Goal: Task Accomplishment & Management: Complete application form

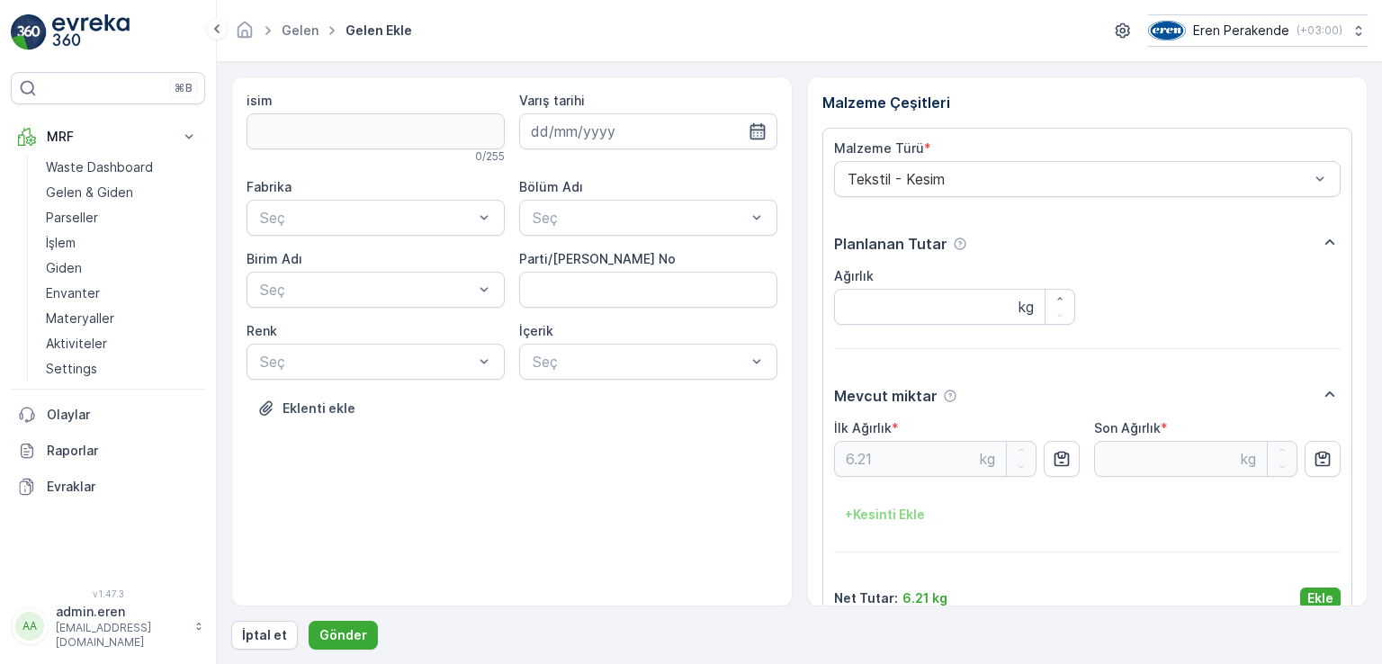
click at [755, 135] on icon "button" at bounding box center [758, 131] width 18 height 18
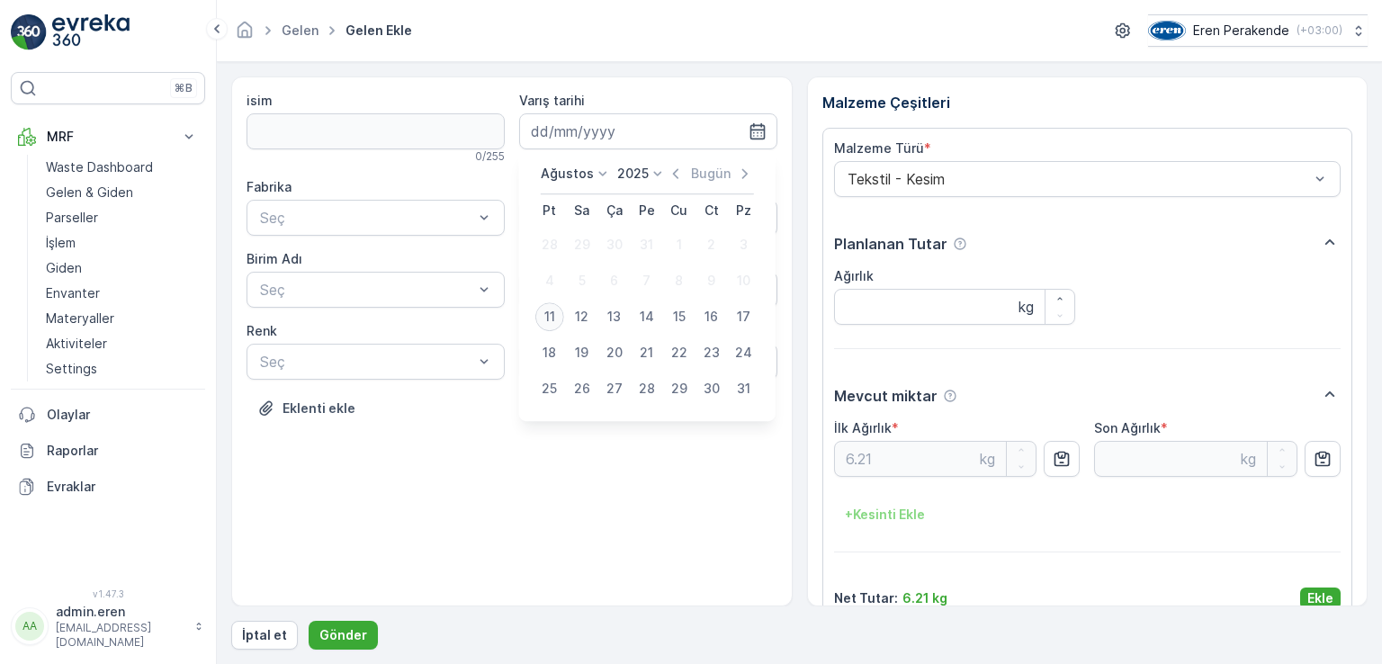
click at [546, 320] on div "11" at bounding box center [550, 316] width 29 height 29
type input "[DATE]"
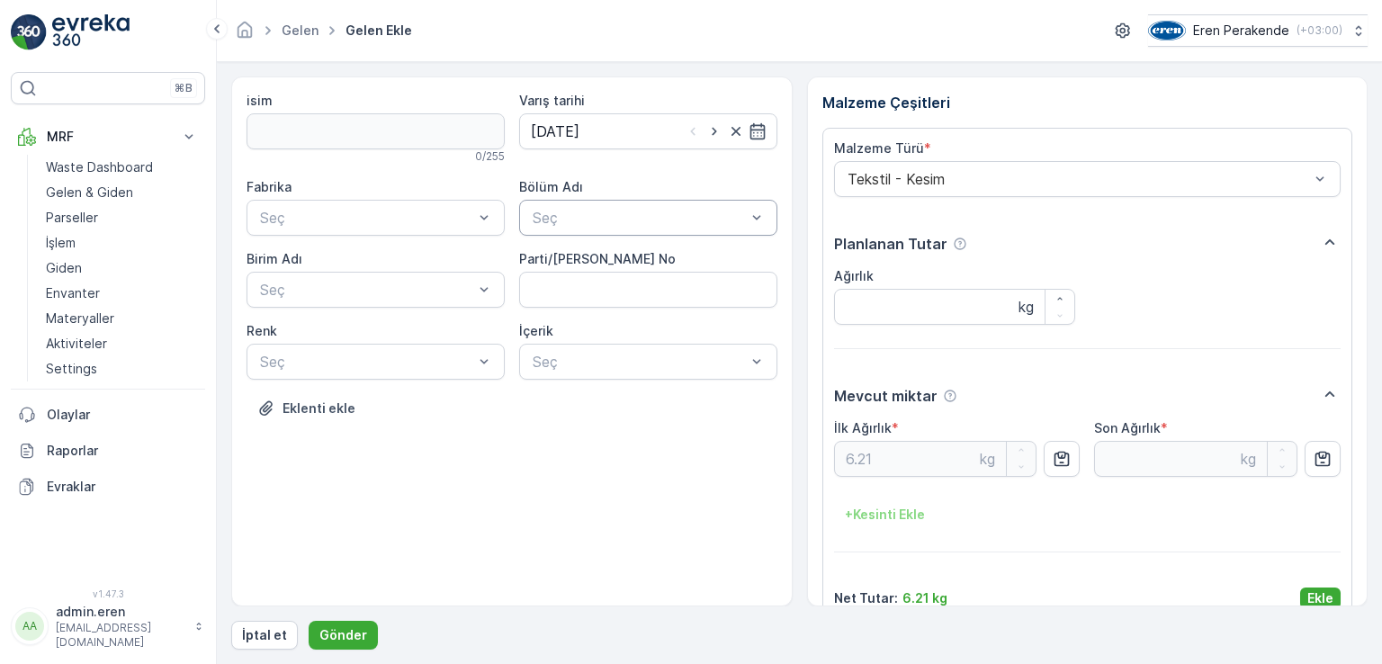
click at [626, 224] on div at bounding box center [639, 218] width 217 height 16
click at [625, 264] on div "Devanlay" at bounding box center [648, 261] width 237 height 16
type input "126999"
click at [652, 230] on div "Seç" at bounding box center [648, 218] width 258 height 36
click at [572, 264] on span "Devanlay" at bounding box center [561, 261] width 62 height 16
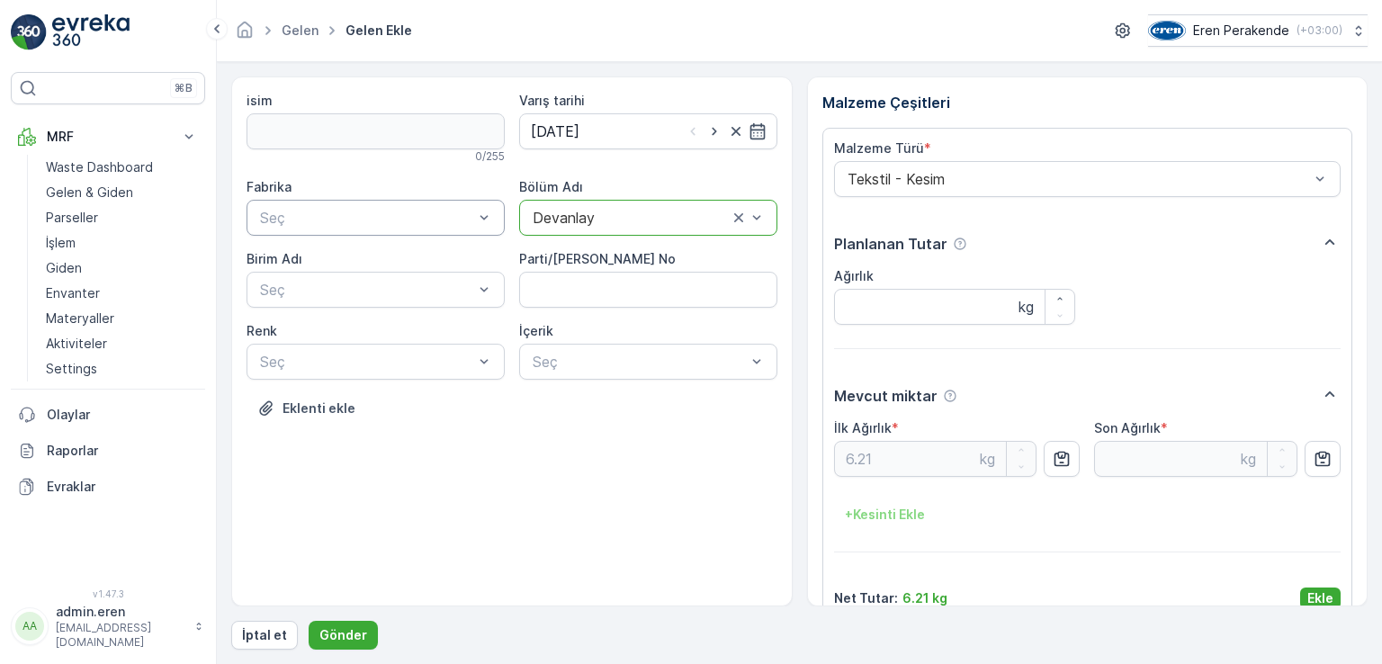
drag, startPoint x: 461, startPoint y: 214, endPoint x: 470, endPoint y: 220, distance: 10.5
click at [463, 215] on div at bounding box center [366, 218] width 217 height 16
click at [418, 264] on div "Çorlu" at bounding box center [375, 261] width 237 height 16
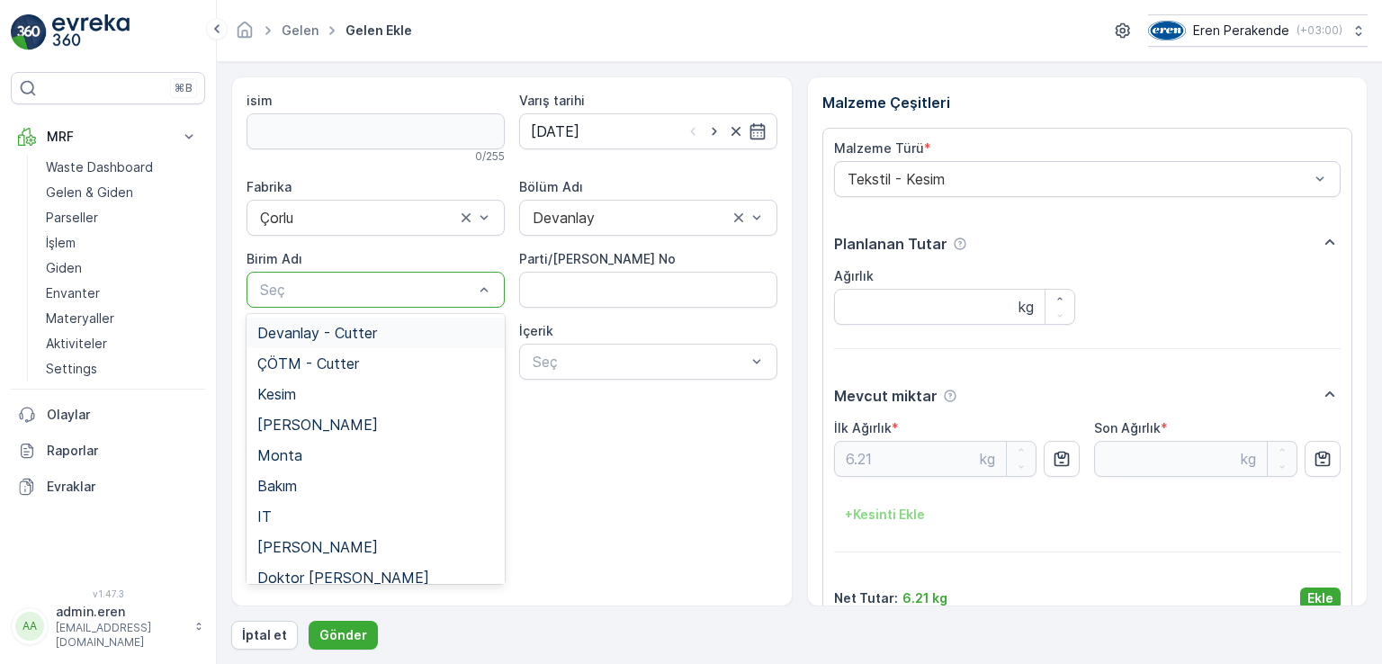
click at [391, 293] on div at bounding box center [366, 290] width 217 height 16
click at [374, 332] on span "Devanlay - Cutter" at bounding box center [317, 333] width 120 height 16
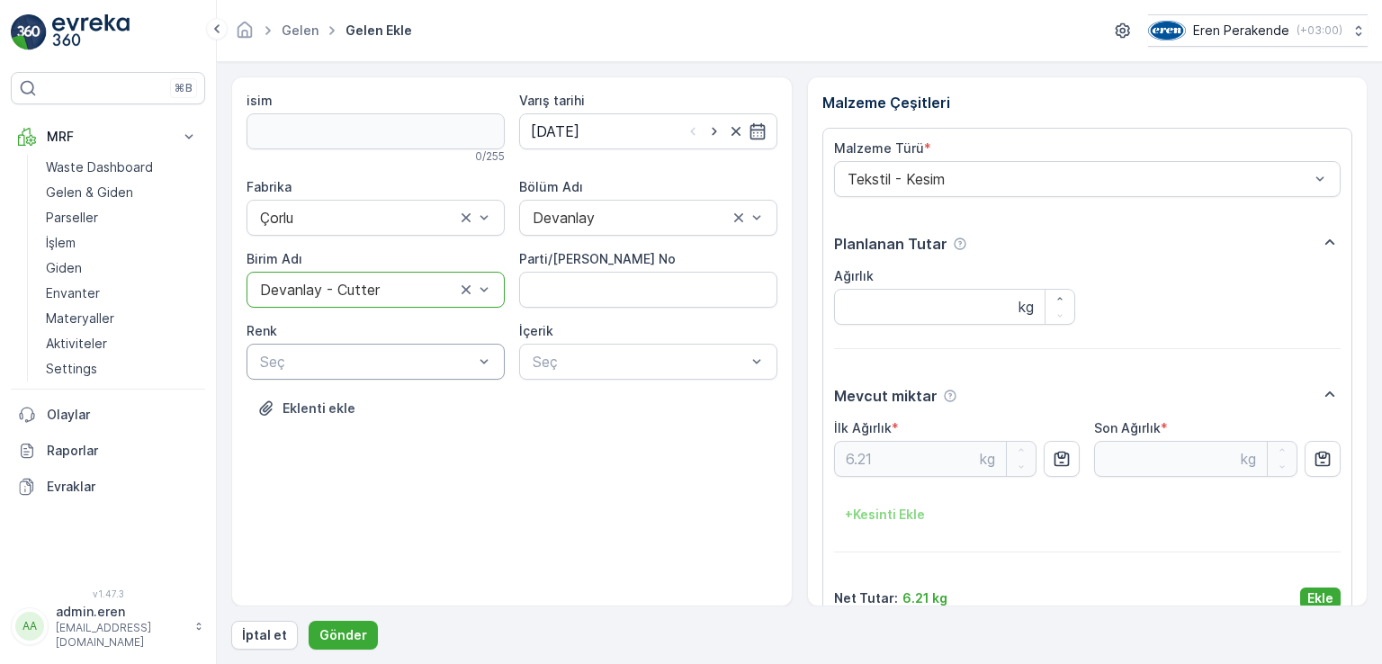
click at [367, 367] on div at bounding box center [366, 362] width 217 height 16
click at [300, 494] on span "Karışık/Diğer" at bounding box center [298, 497] width 82 height 16
click at [718, 293] on No "Parti/[PERSON_NAME] No" at bounding box center [648, 290] width 258 height 36
type No "1269995"
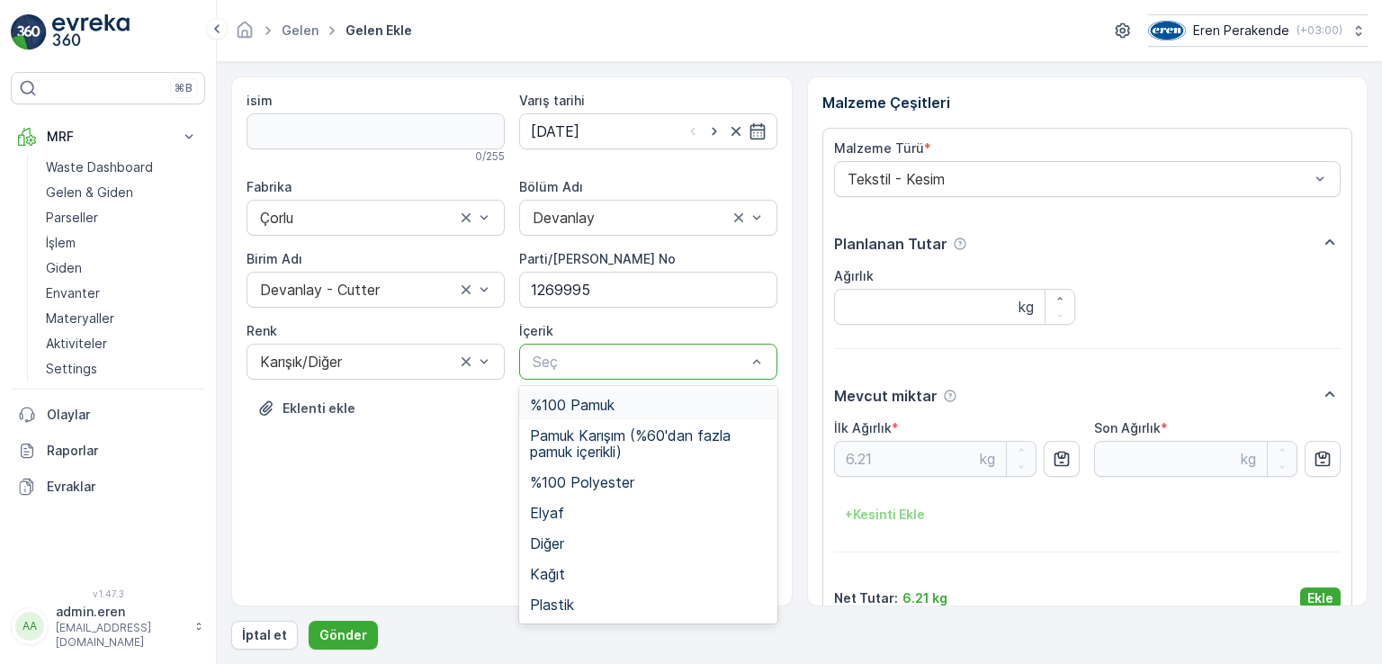
click at [572, 378] on div "Seç" at bounding box center [648, 362] width 258 height 36
click at [585, 444] on span "Pamuk Karışım (%60'dan fazla pamuk içerikli)" at bounding box center [648, 444] width 237 height 32
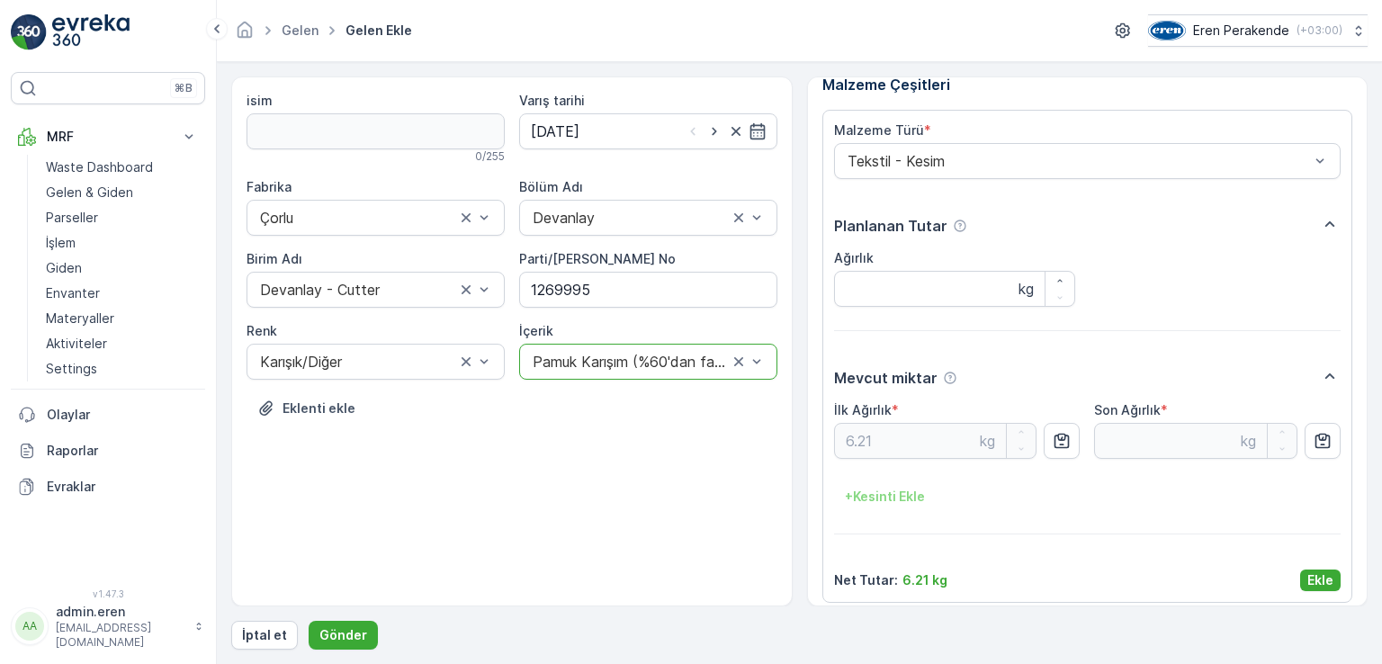
scroll to position [29, 0]
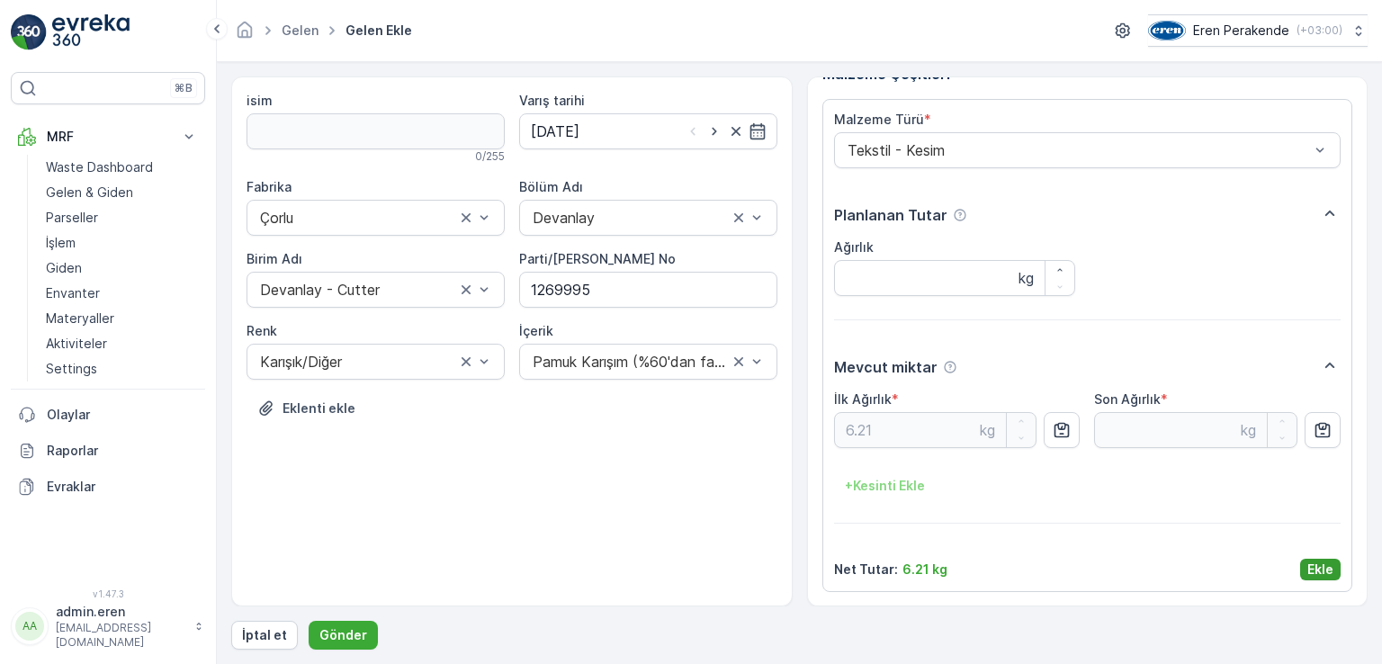
click at [1318, 572] on p "Ekle" at bounding box center [1321, 570] width 26 height 18
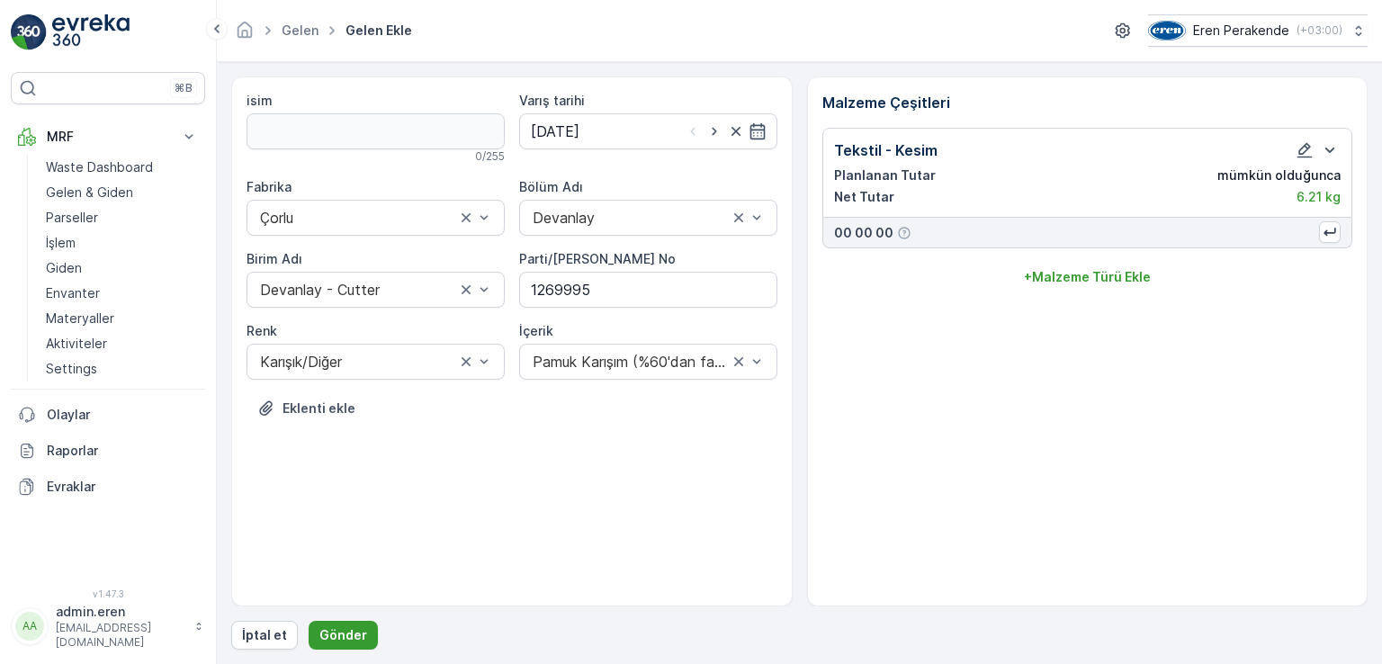
click at [327, 631] on p "Gönder" at bounding box center [344, 635] width 48 height 18
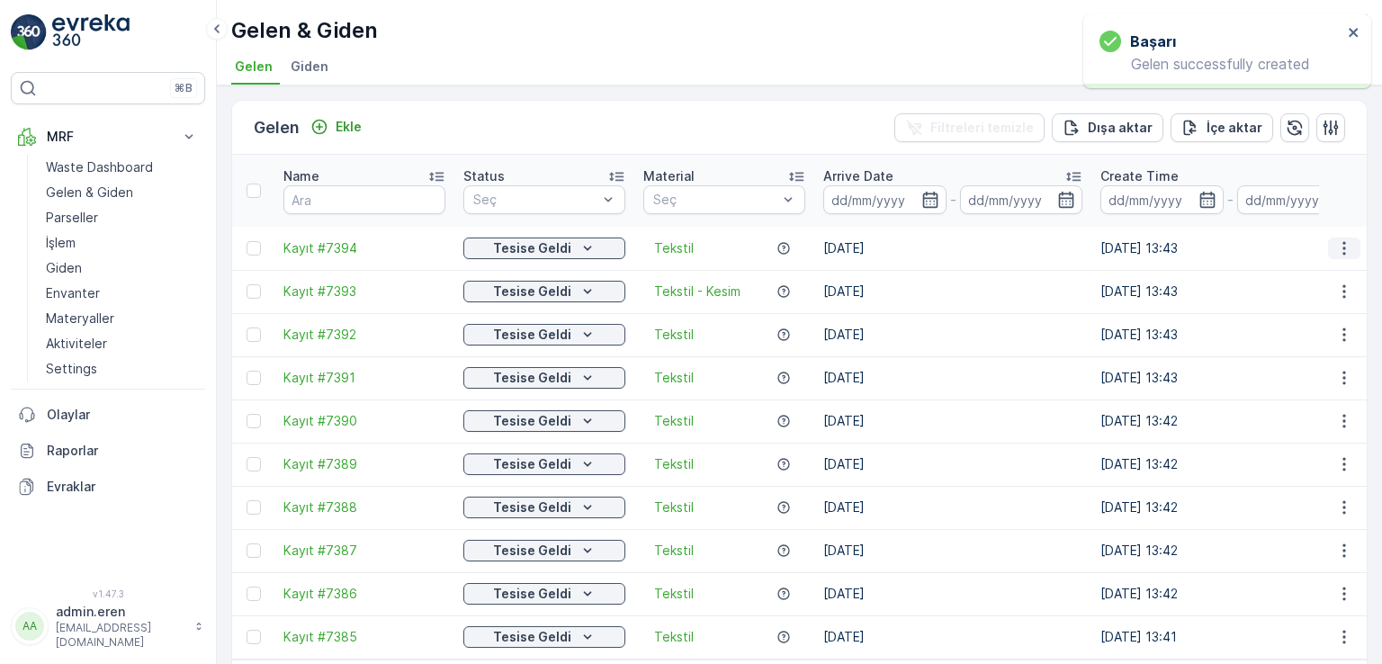
click at [1346, 239] on icon "button" at bounding box center [1345, 248] width 18 height 18
click at [1339, 239] on icon "button" at bounding box center [1345, 248] width 18 height 18
click at [1353, 238] on button "button" at bounding box center [1344, 249] width 32 height 22
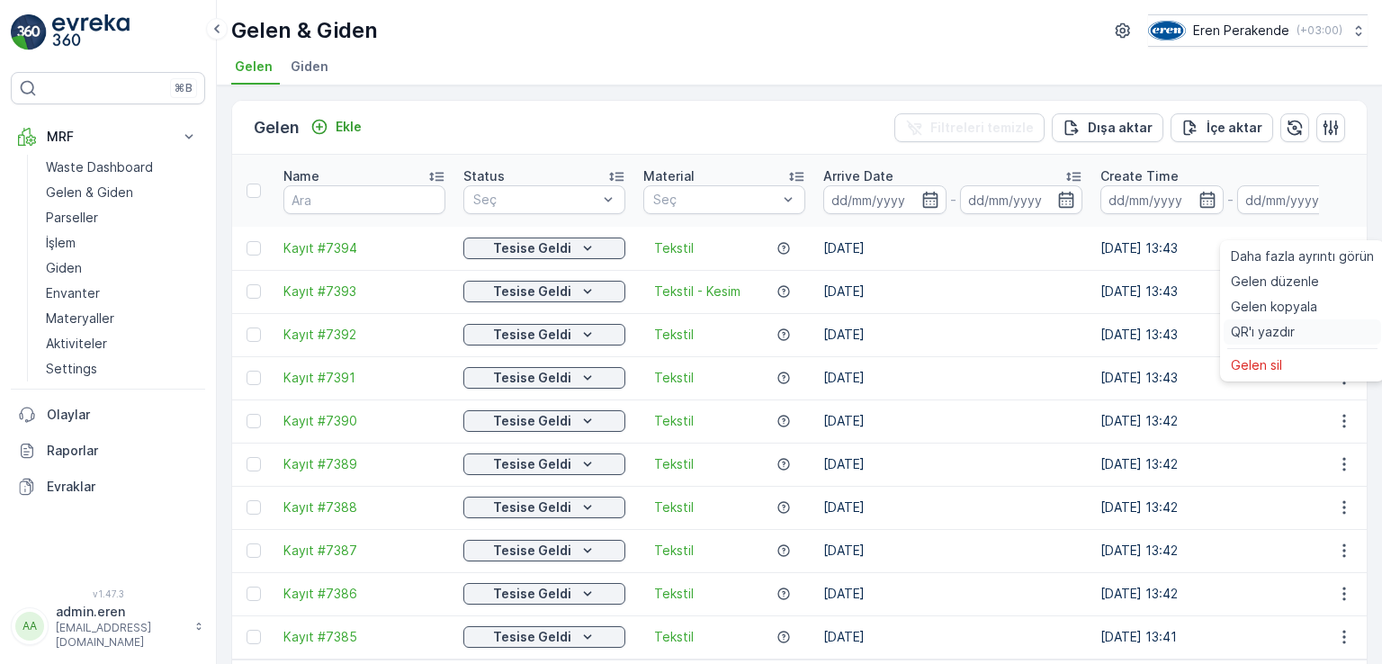
click at [1300, 329] on div "QR'ı yazdır" at bounding box center [1303, 332] width 158 height 25
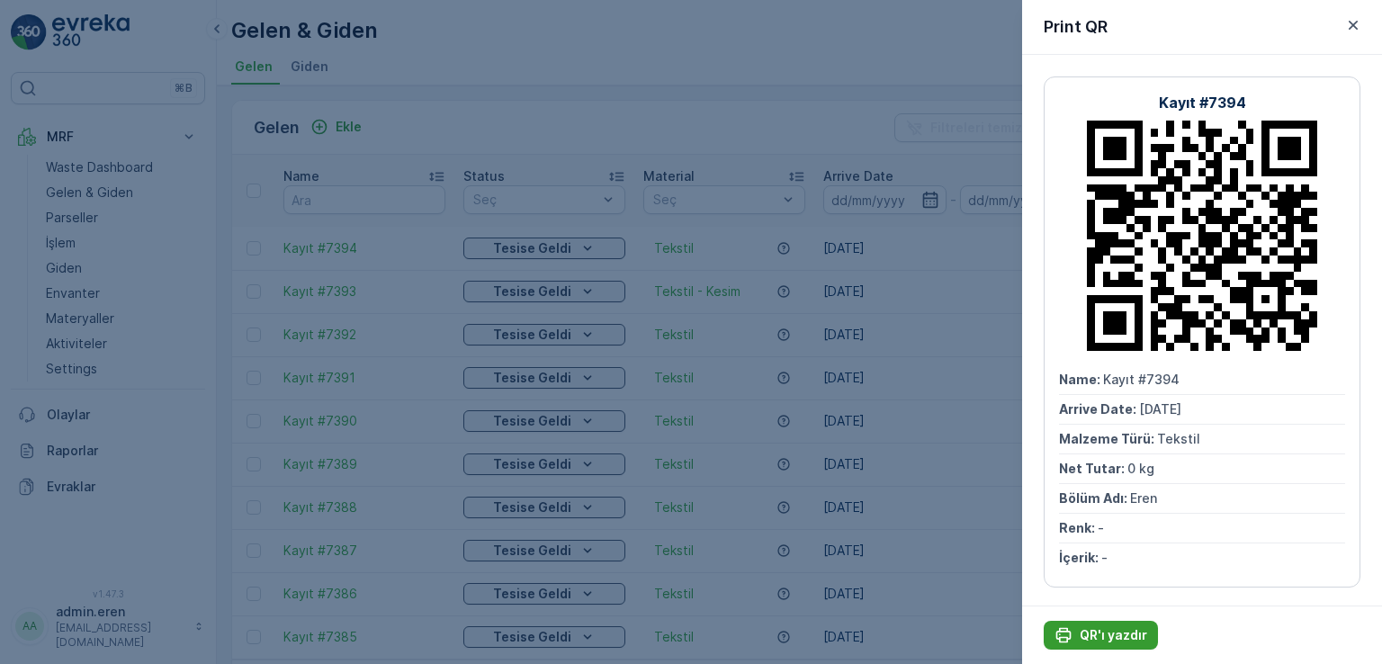
click at [1120, 635] on p "QR'ı yazdır" at bounding box center [1114, 635] width 68 height 18
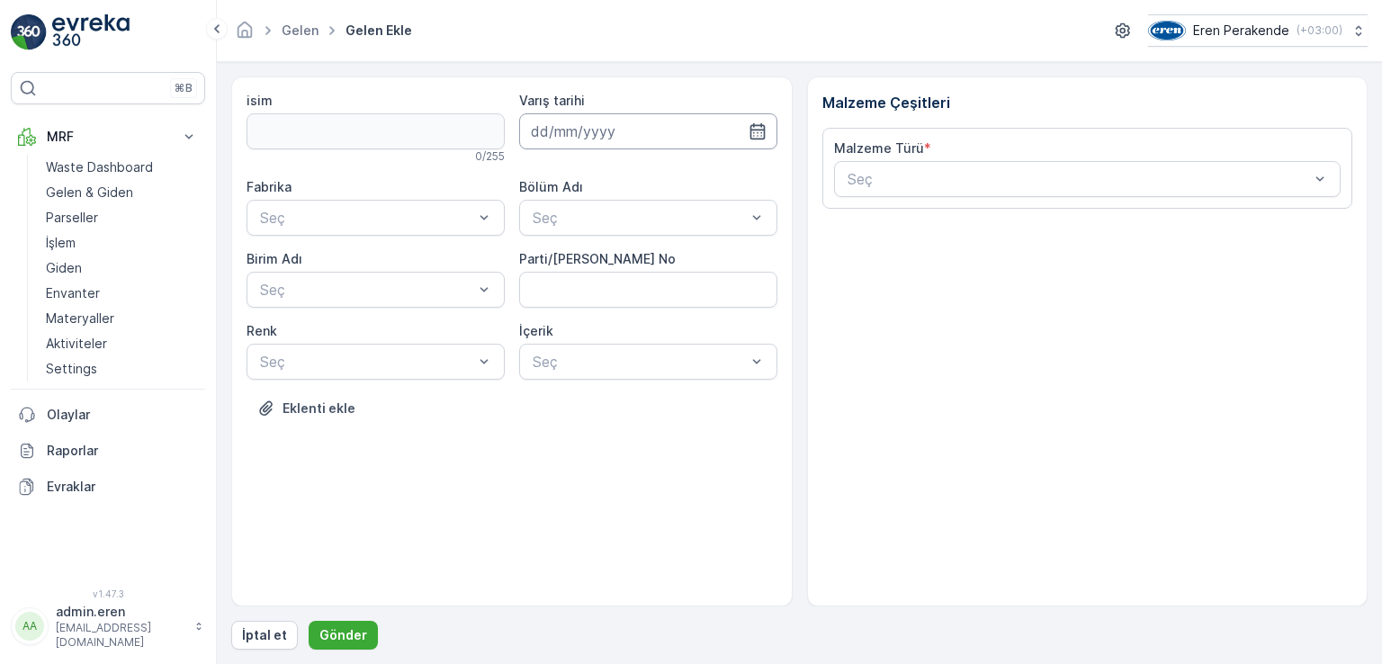
click at [715, 131] on input at bounding box center [648, 131] width 258 height 36
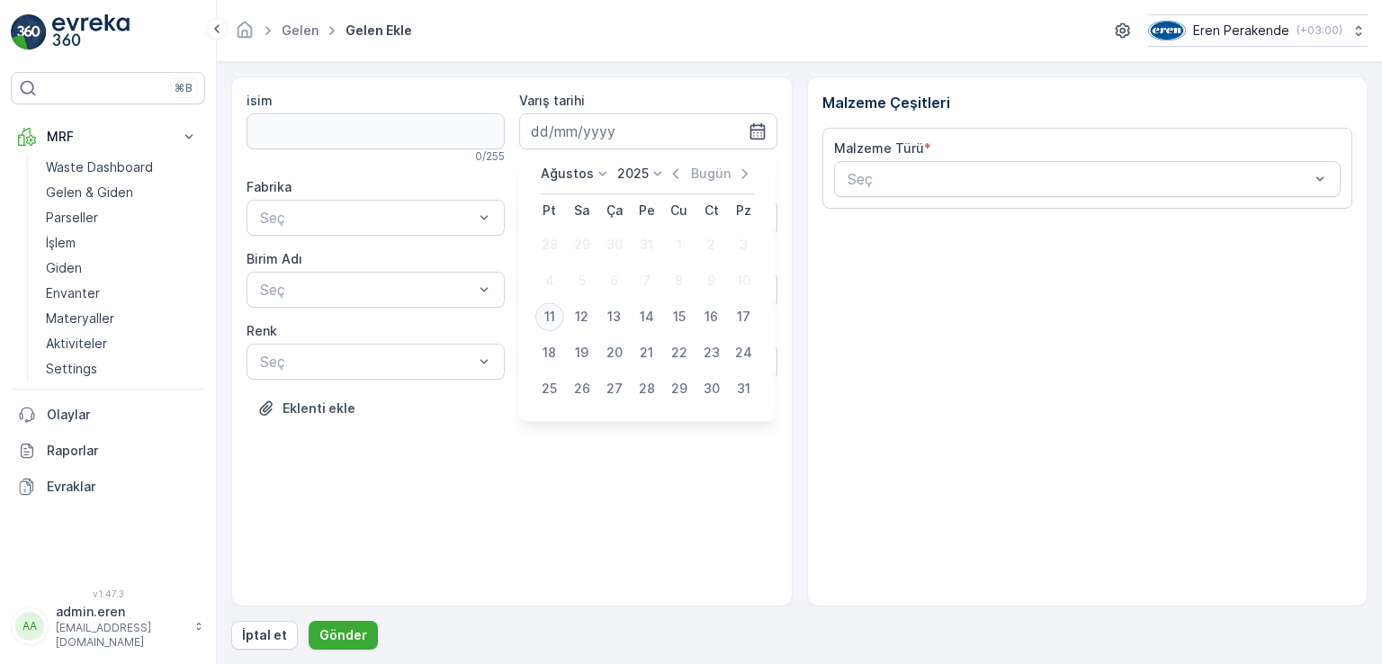
click at [558, 313] on div "11" at bounding box center [550, 316] width 29 height 29
type input "[DATE]"
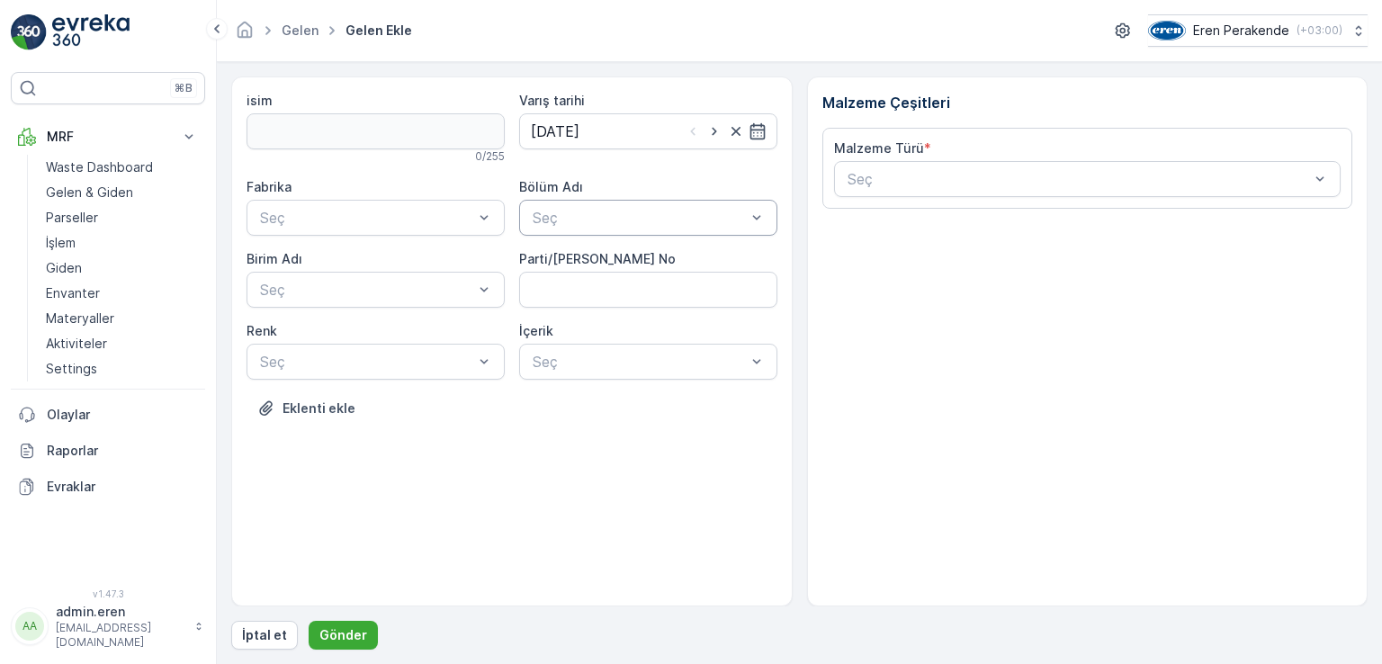
click at [603, 219] on div at bounding box center [639, 218] width 217 height 16
click at [597, 262] on div "Devanlay" at bounding box center [648, 261] width 237 height 16
click at [396, 250] on div "Çorlu" at bounding box center [376, 261] width 258 height 31
click at [394, 293] on div at bounding box center [366, 290] width 217 height 16
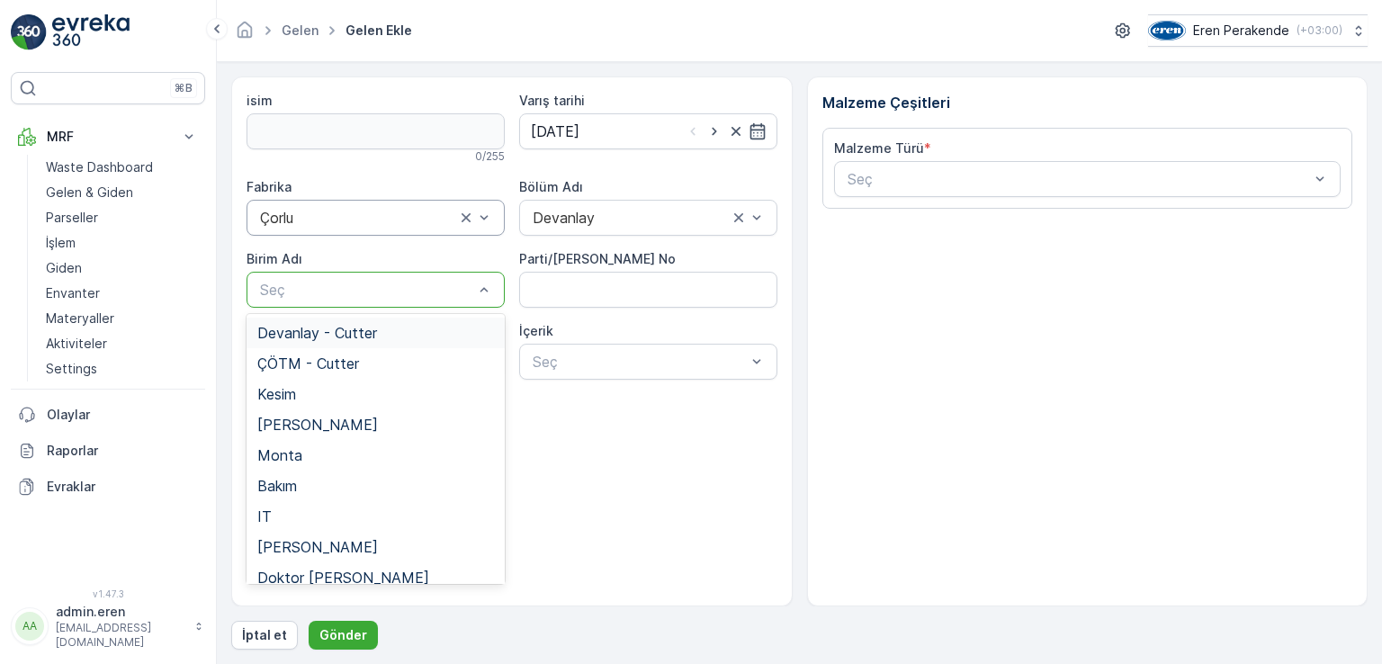
click at [404, 337] on div "Devanlay - Cutter" at bounding box center [375, 333] width 237 height 16
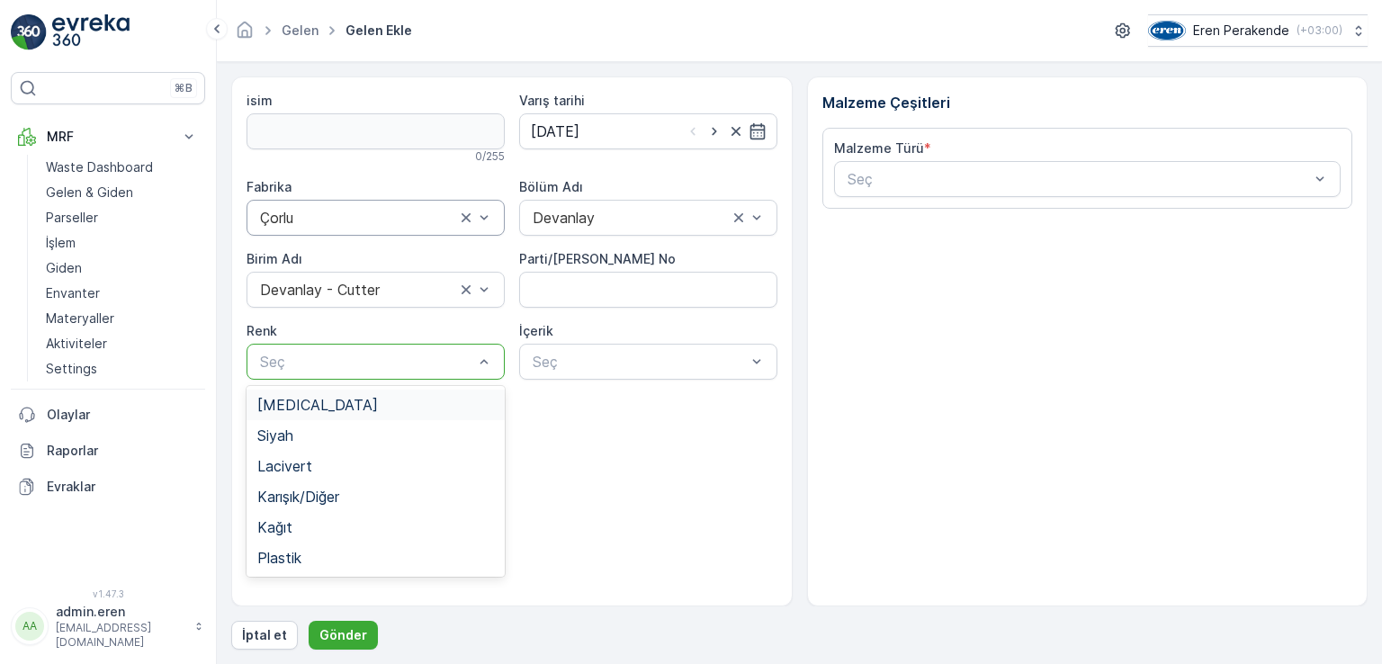
click at [396, 361] on div at bounding box center [366, 362] width 217 height 16
click at [344, 498] on div "Karışık/Diğer" at bounding box center [375, 497] width 237 height 16
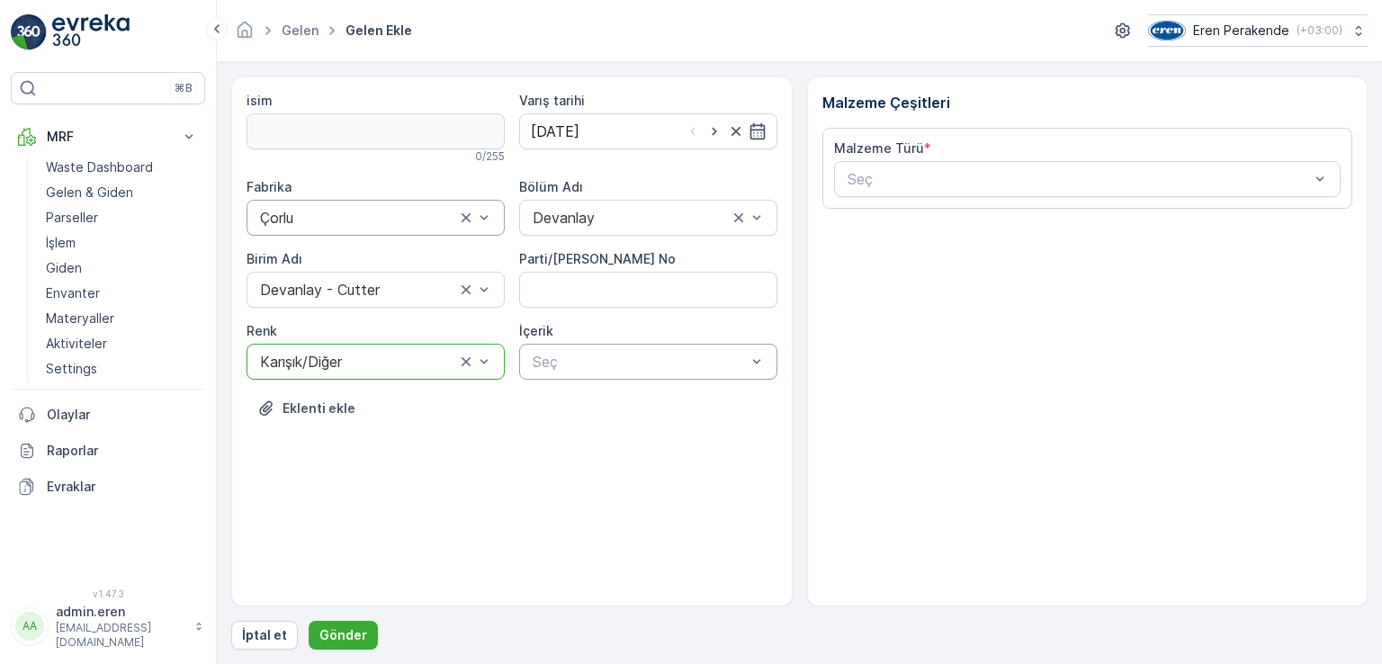
click at [616, 362] on div at bounding box center [639, 362] width 217 height 16
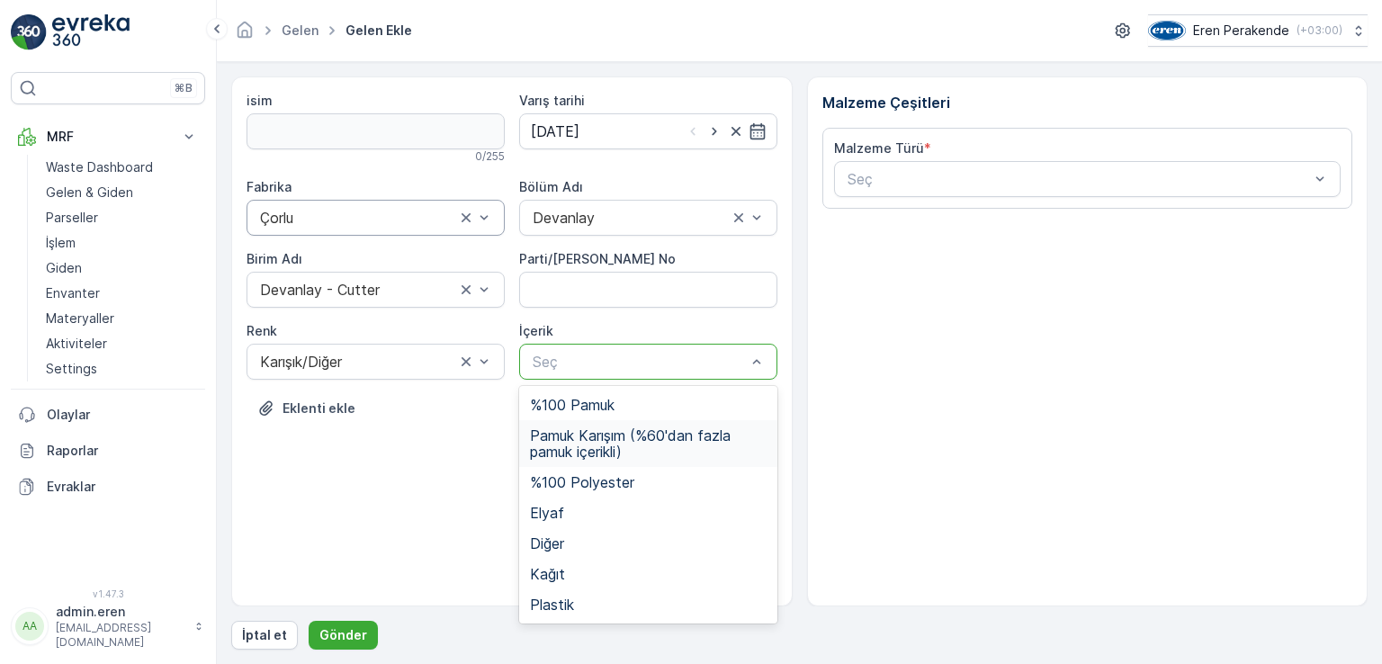
click at [615, 444] on span "Pamuk Karışım (%60'dan fazla pamuk içerikli)" at bounding box center [648, 444] width 237 height 32
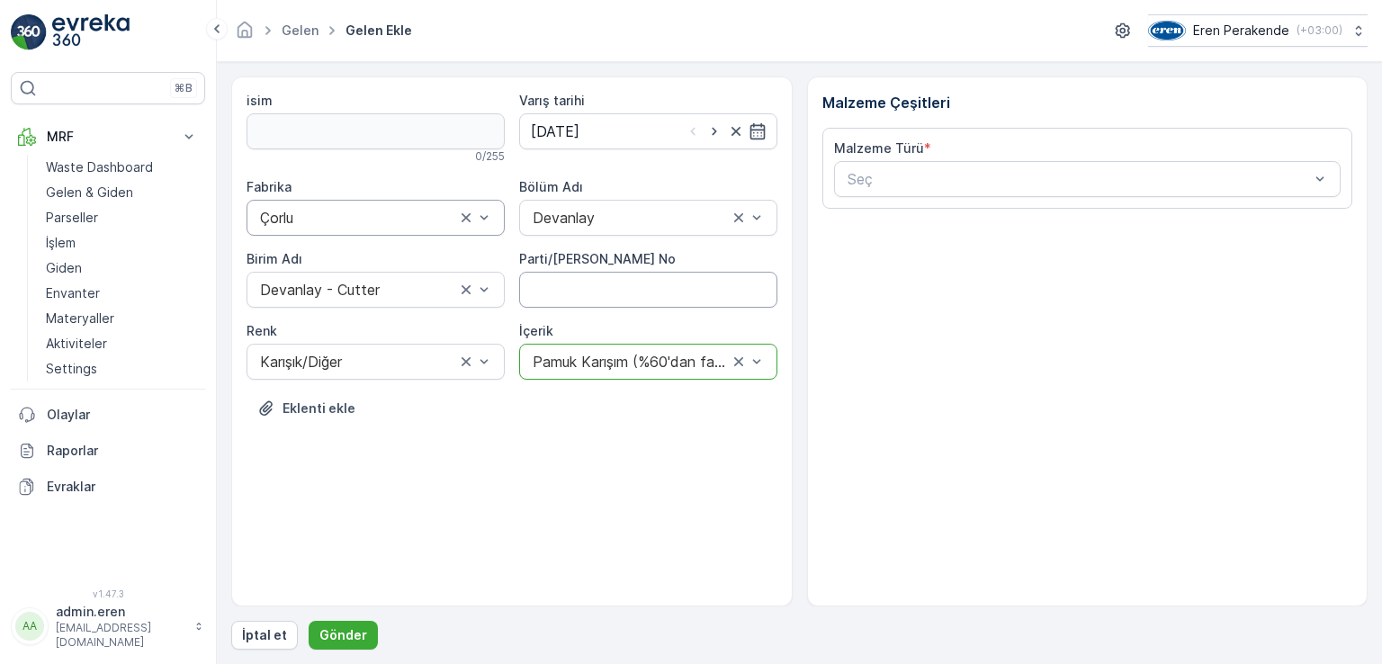
click at [612, 282] on No "Parti/[PERSON_NAME] No" at bounding box center [648, 290] width 258 height 36
type No "1271876"
click at [1291, 185] on div at bounding box center [1079, 179] width 466 height 16
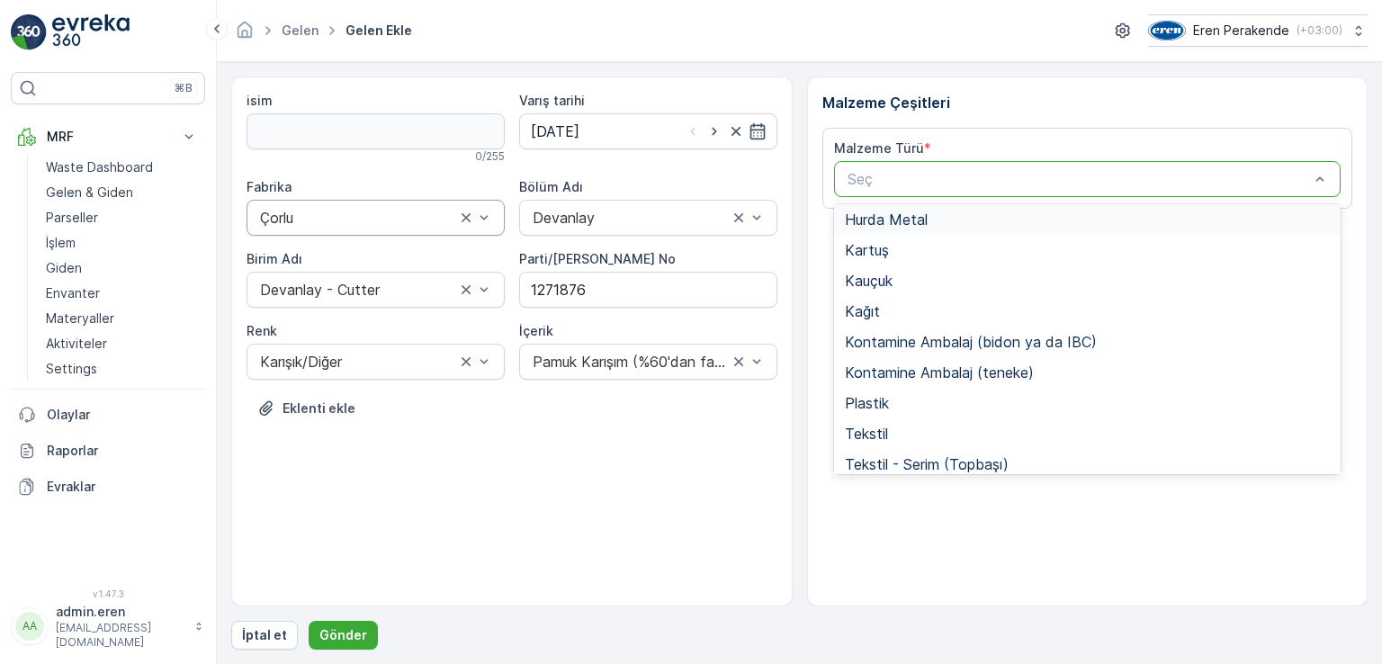
scroll to position [349, 0]
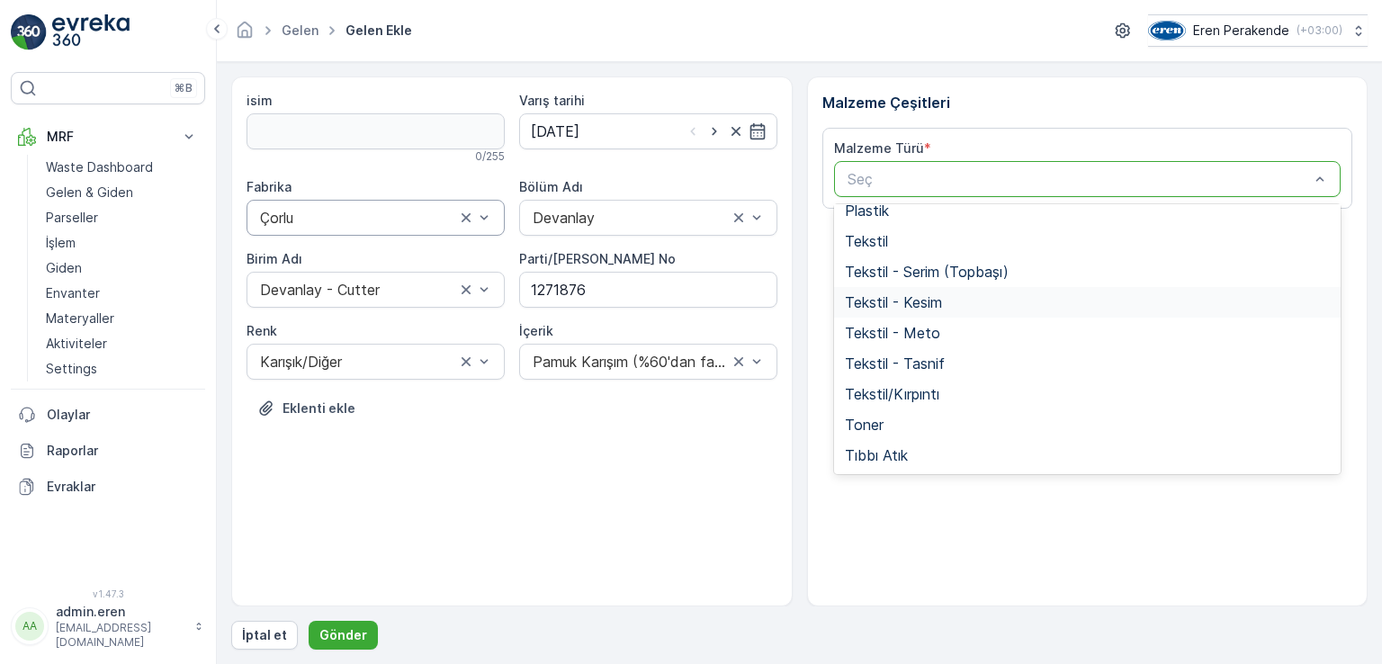
click at [926, 303] on span "Tekstil - Kesim" at bounding box center [893, 302] width 97 height 16
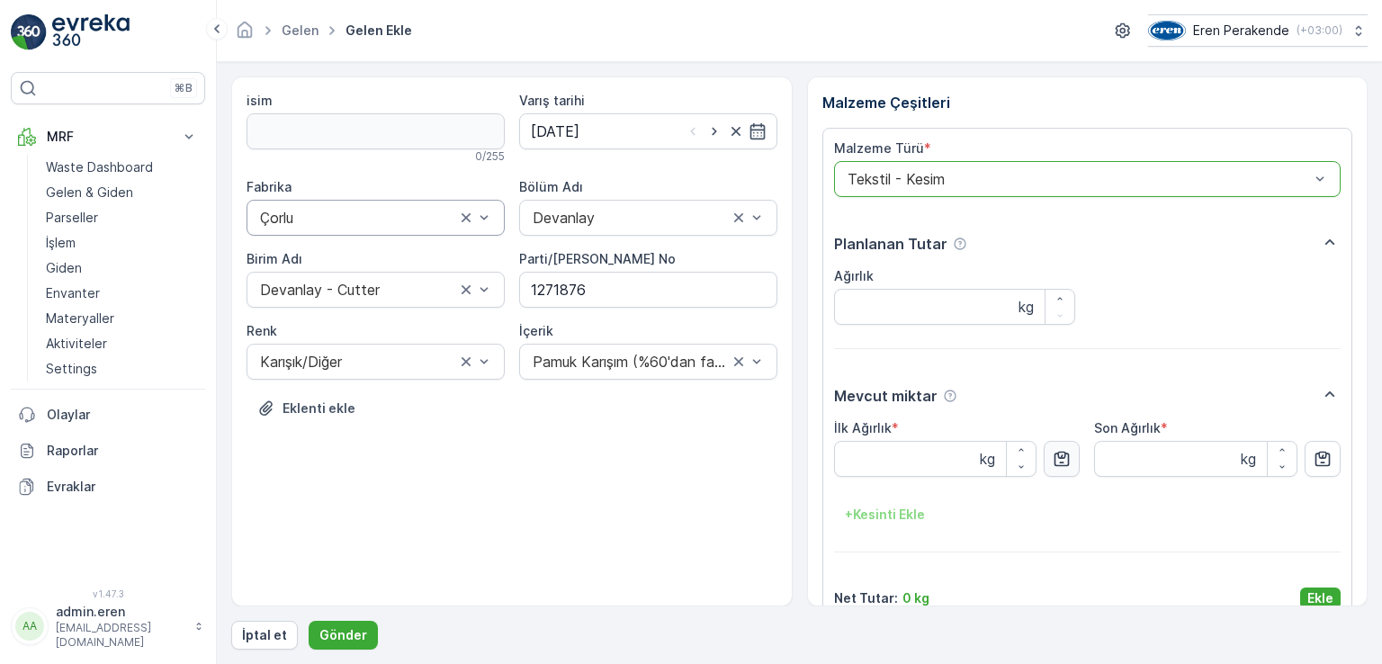
click at [1055, 462] on icon "button" at bounding box center [1062, 459] width 15 height 15
type Ağırlık "13.92"
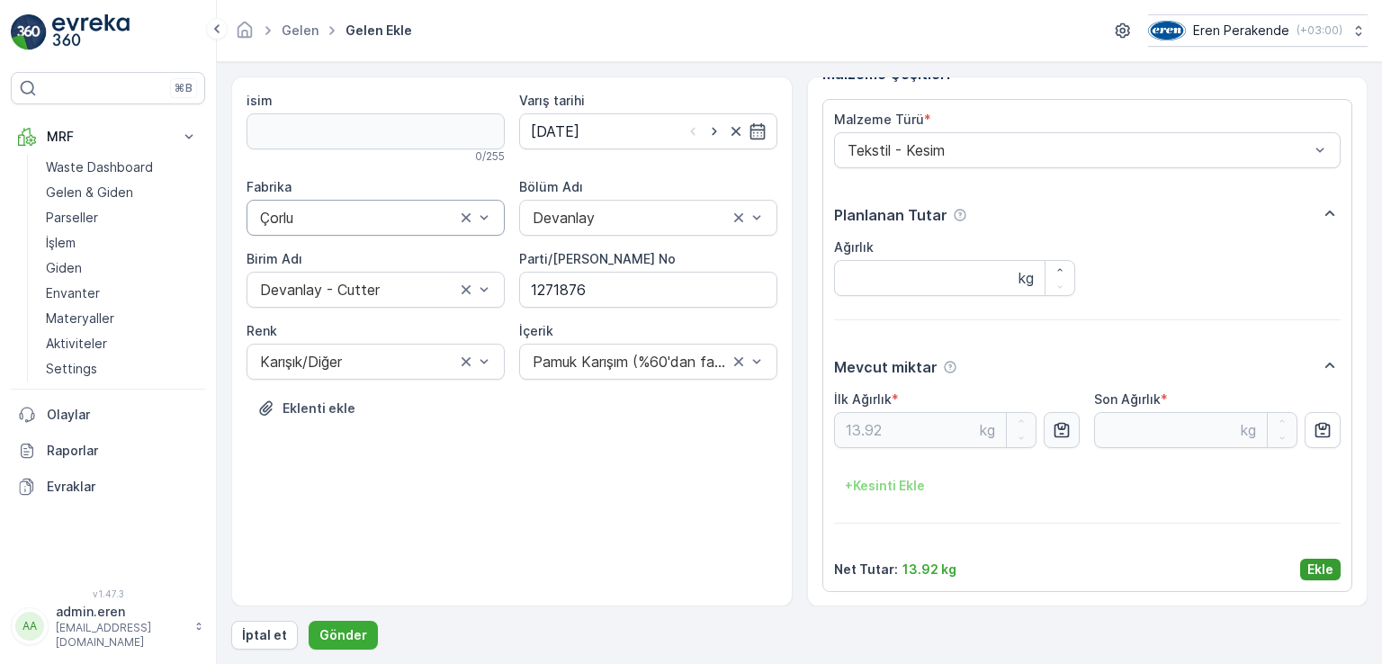
click at [1314, 562] on p "Ekle" at bounding box center [1321, 570] width 26 height 18
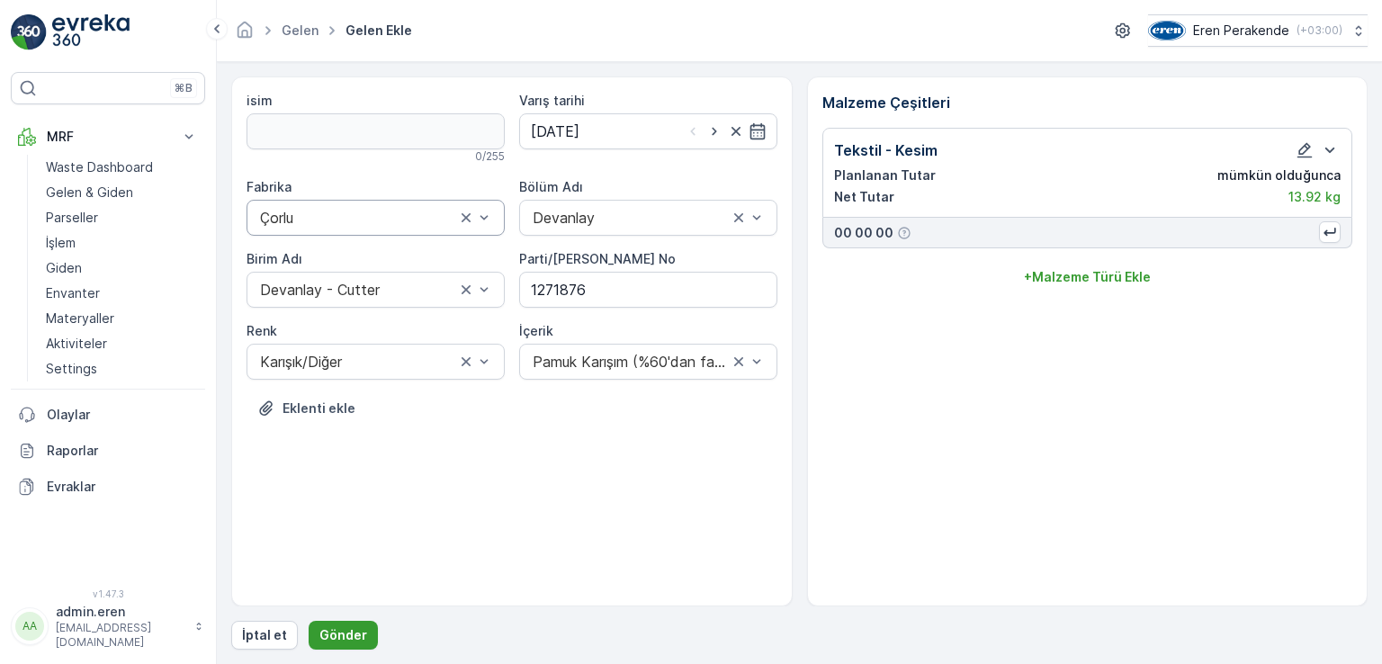
click at [333, 633] on p "Gönder" at bounding box center [344, 635] width 48 height 18
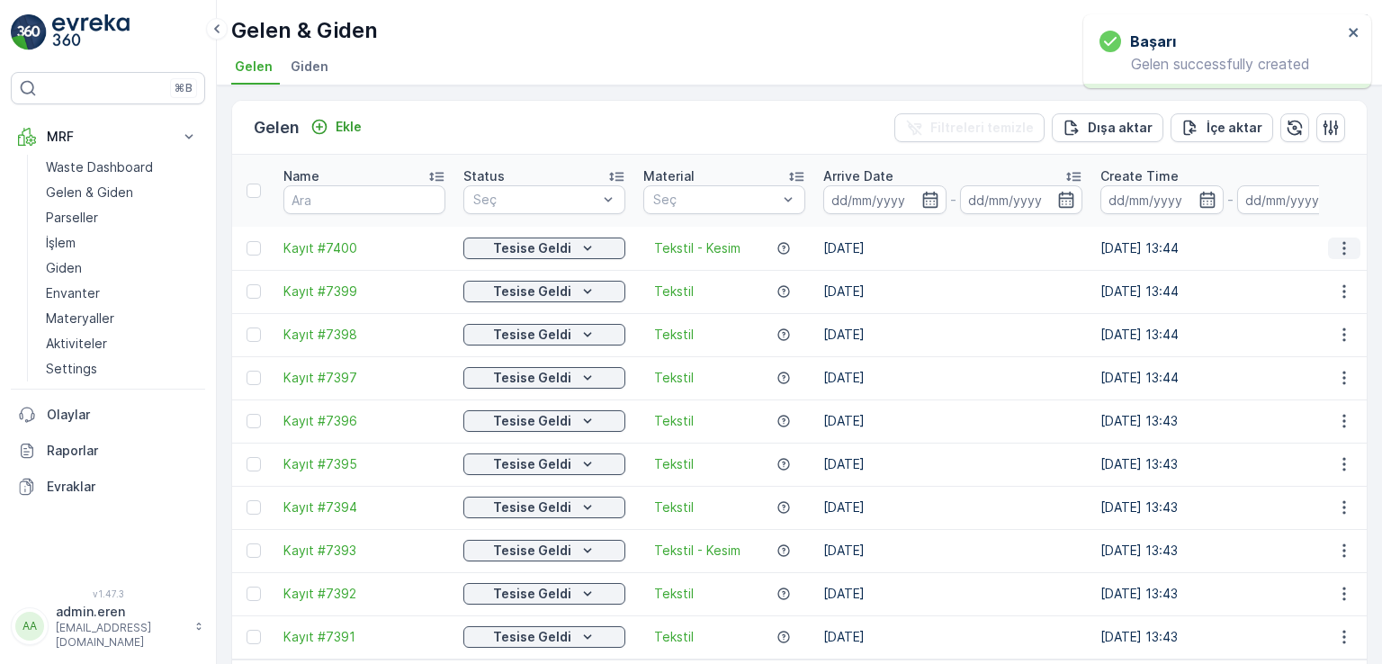
click at [1343, 239] on icon "button" at bounding box center [1345, 248] width 18 height 18
click at [1272, 334] on span "QR'ı yazdır" at bounding box center [1263, 332] width 64 height 18
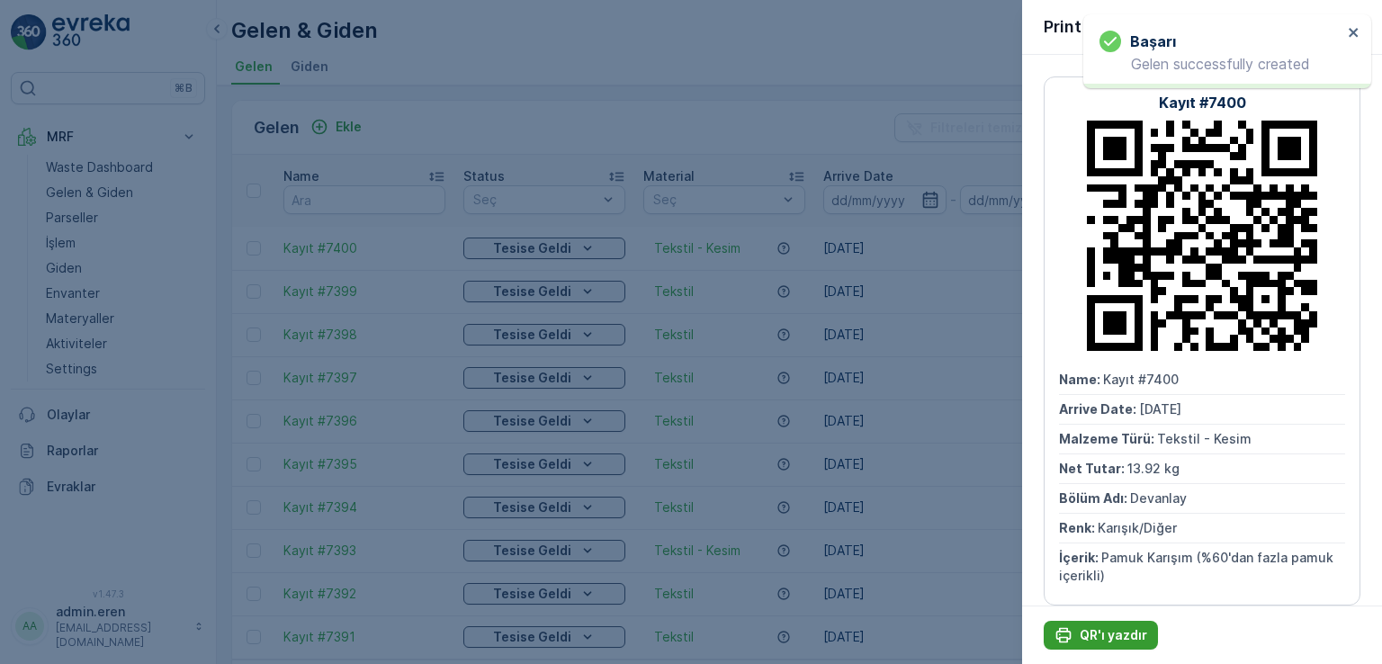
click at [1094, 638] on p "QR'ı yazdır" at bounding box center [1114, 635] width 68 height 18
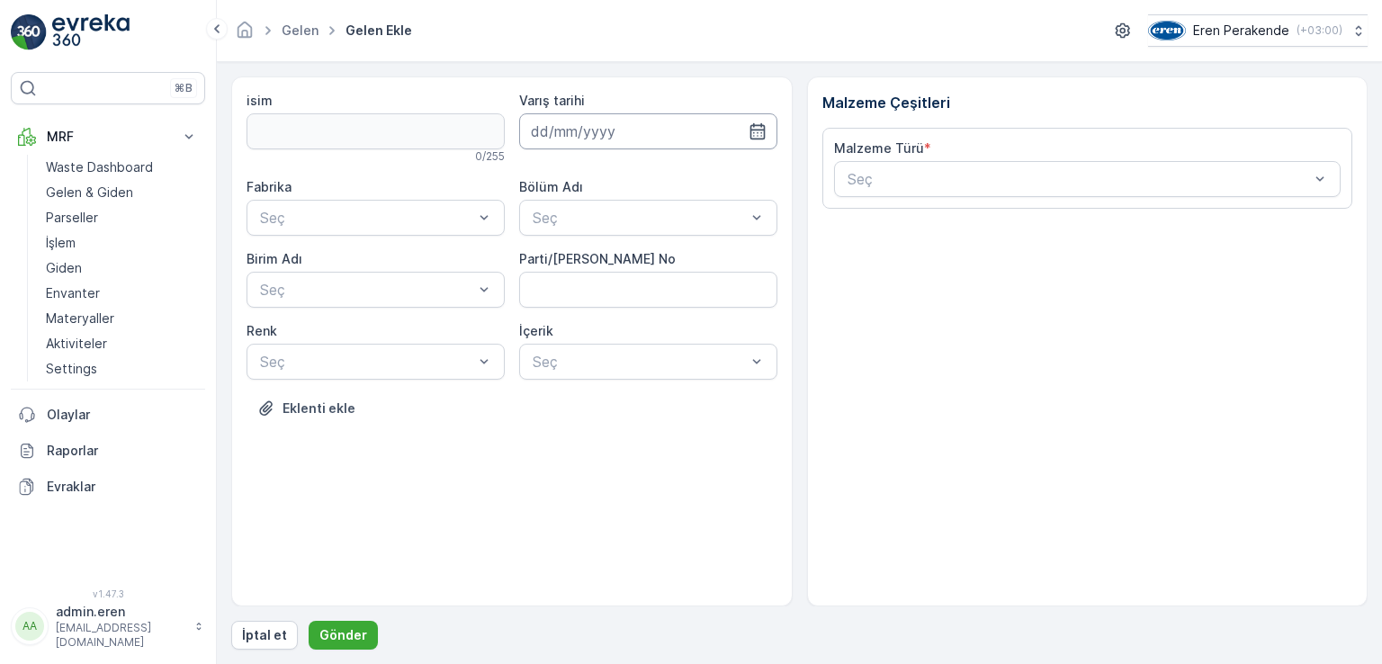
click at [717, 131] on input at bounding box center [648, 131] width 258 height 36
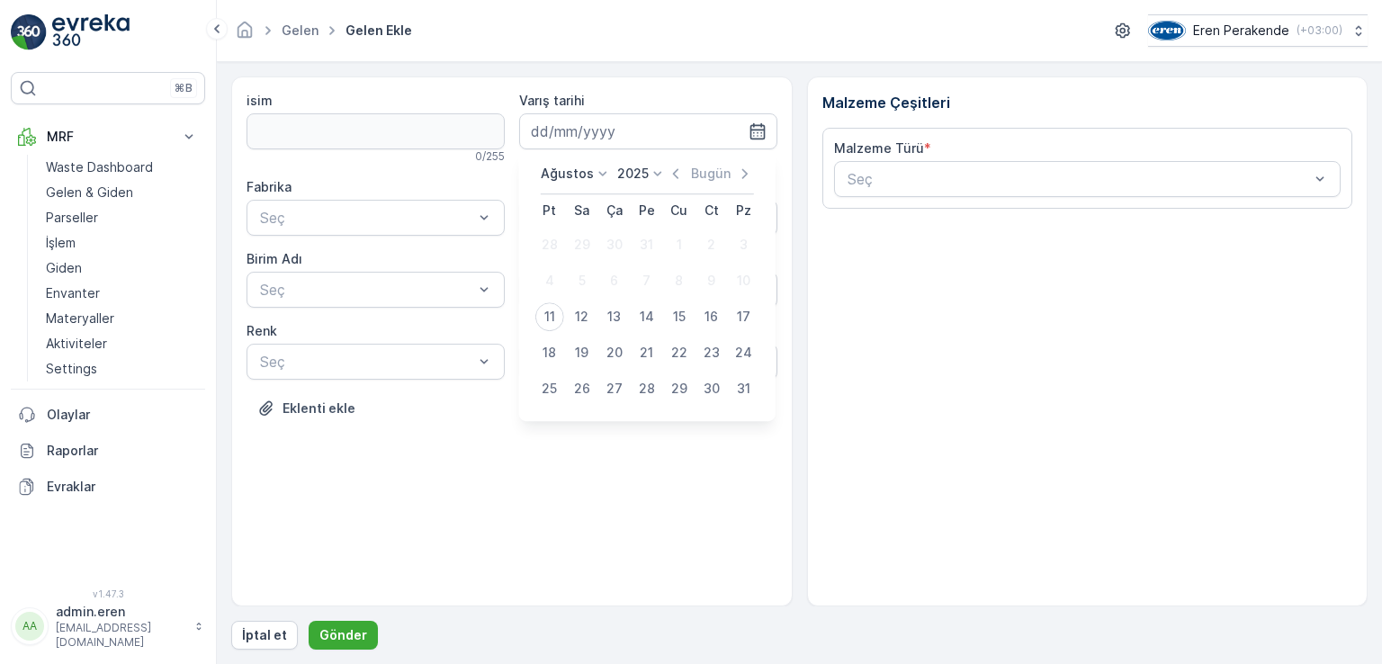
drag, startPoint x: 540, startPoint y: 323, endPoint x: 547, endPoint y: 317, distance: 9.6
click at [539, 323] on div "11" at bounding box center [550, 316] width 29 height 29
type input "[DATE]"
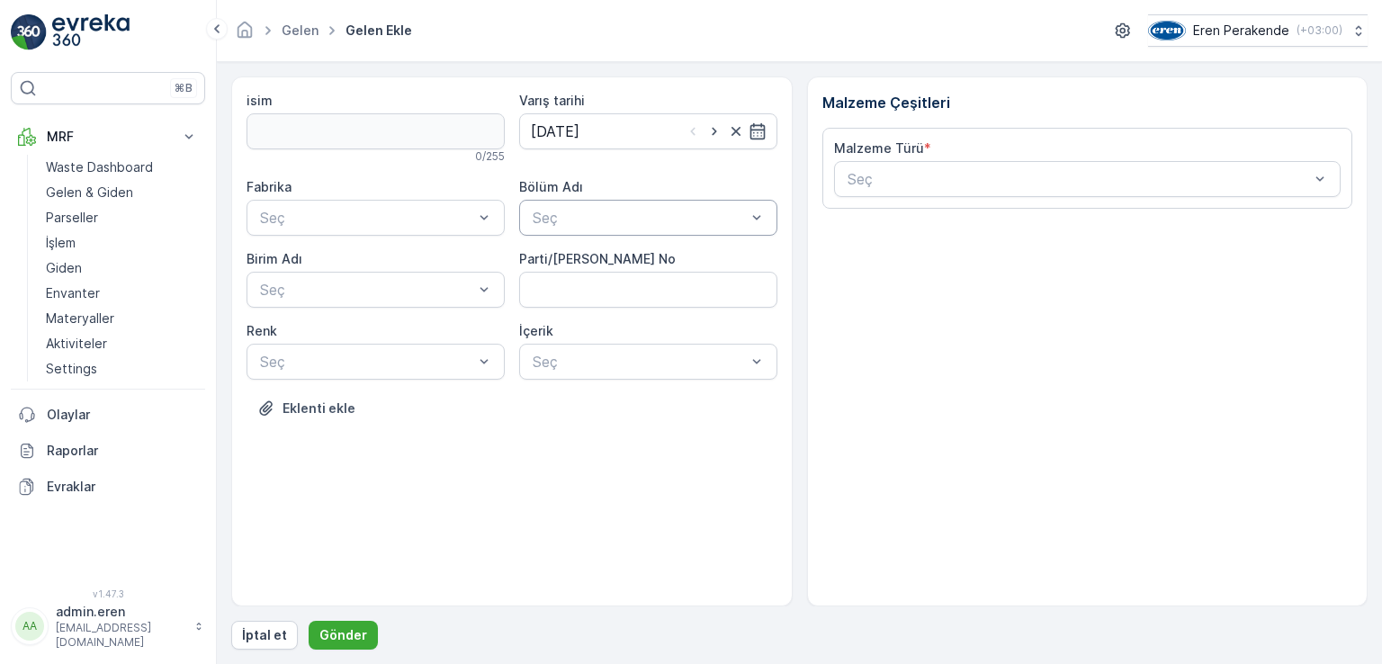
click at [622, 208] on div "Seç" at bounding box center [639, 218] width 217 height 22
click at [616, 261] on div "Devanlay" at bounding box center [648, 261] width 237 height 16
click at [590, 300] on No "Parti/[PERSON_NAME] No" at bounding box center [648, 290] width 258 height 36
type No "1271876"
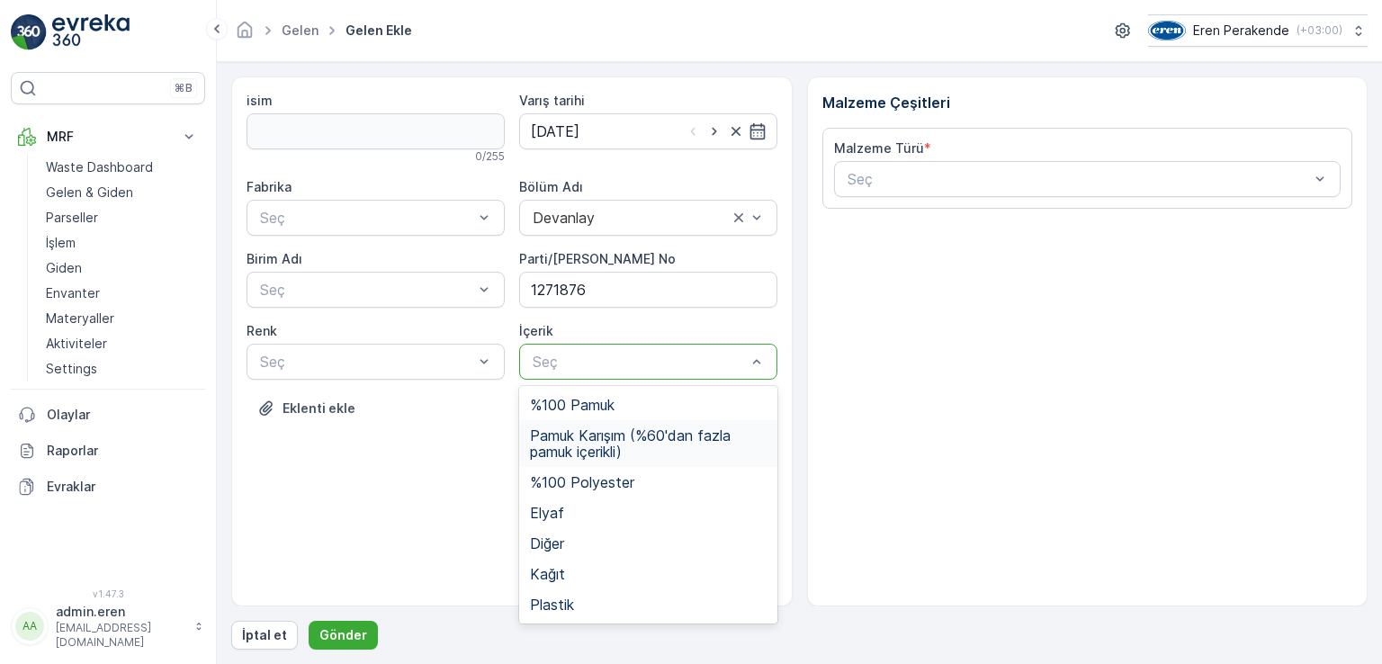
click at [580, 447] on span "Pamuk Karışım (%60'dan fazla pamuk içerikli)" at bounding box center [648, 444] width 237 height 32
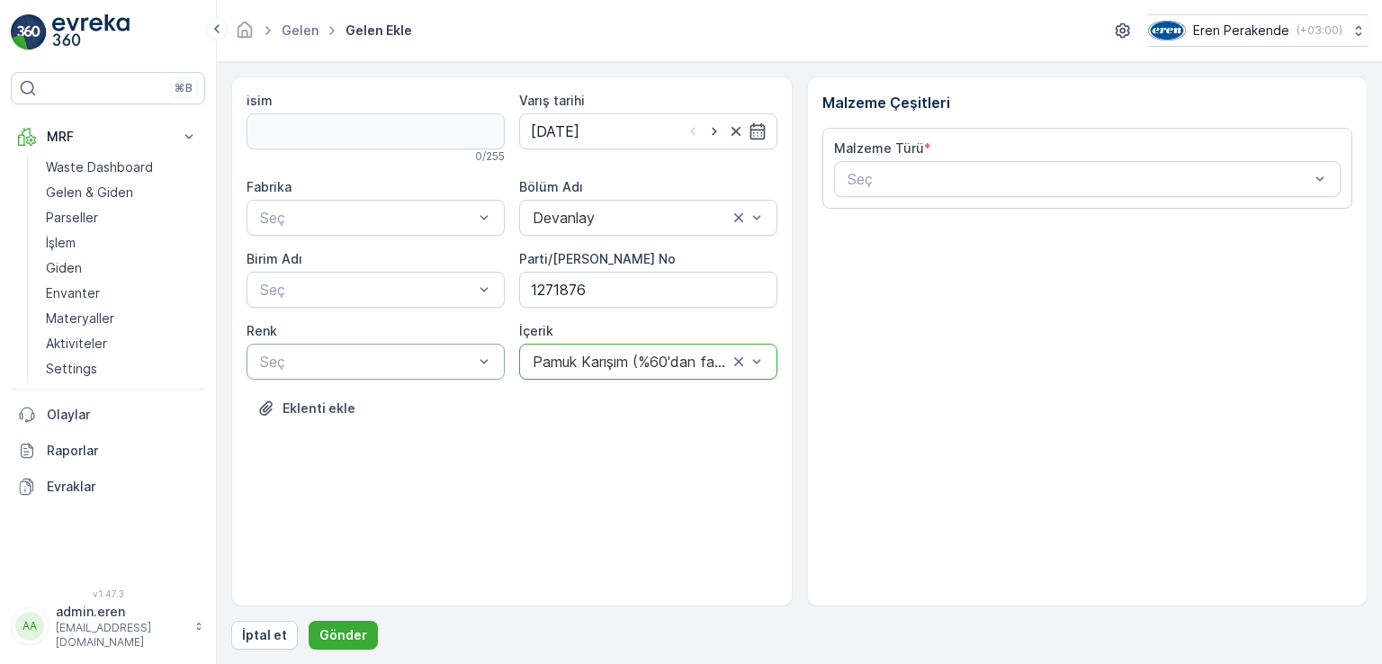
click at [472, 354] on div at bounding box center [366, 362] width 217 height 16
drag, startPoint x: 270, startPoint y: 496, endPoint x: 293, endPoint y: 449, distance: 52.3
click at [270, 495] on span "Karışık/Diğer" at bounding box center [298, 497] width 82 height 16
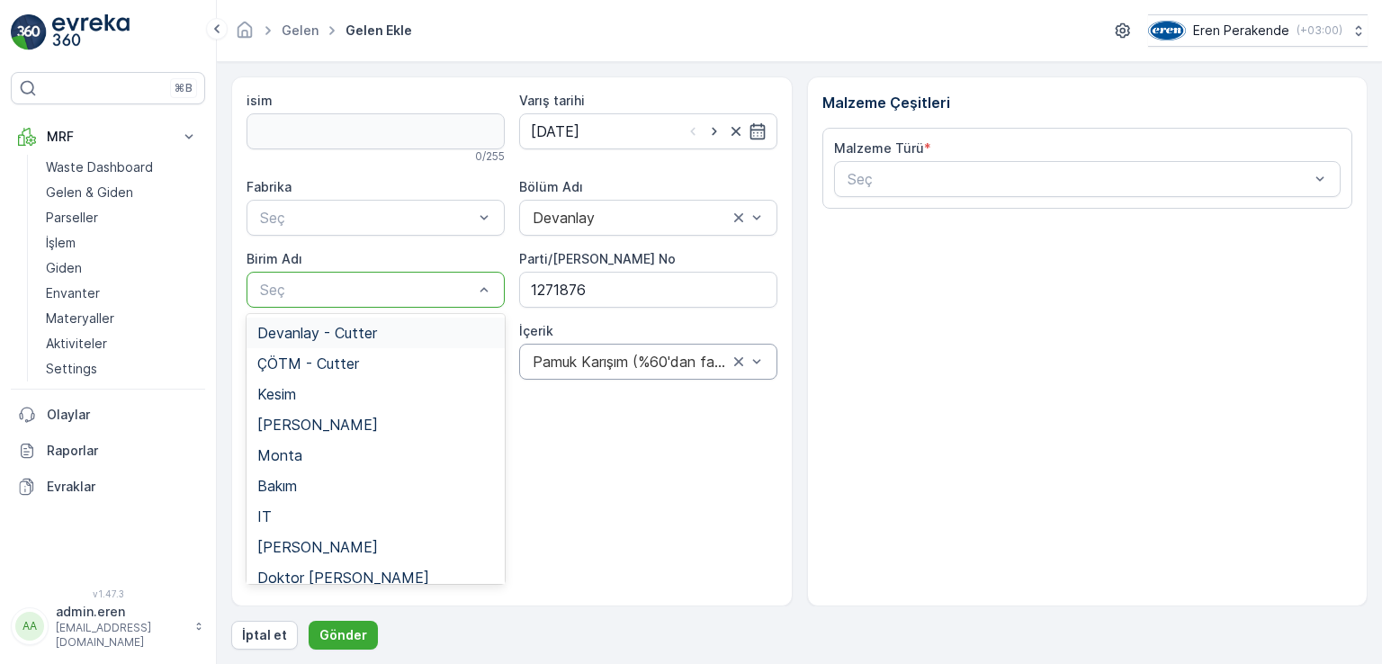
click at [328, 292] on div at bounding box center [366, 290] width 217 height 16
click at [310, 332] on span "Devanlay - Cutter" at bounding box center [317, 333] width 120 height 16
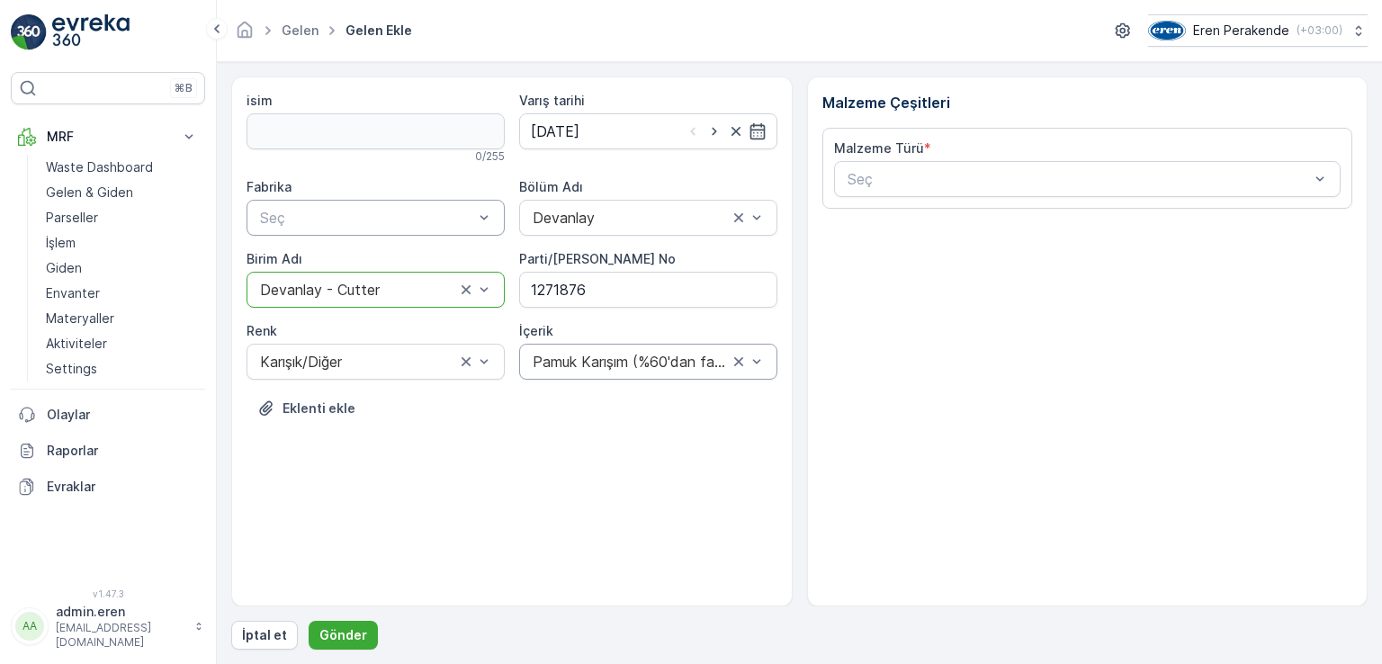
click at [342, 224] on div at bounding box center [366, 218] width 217 height 16
click at [333, 263] on div "Çorlu" at bounding box center [375, 261] width 237 height 16
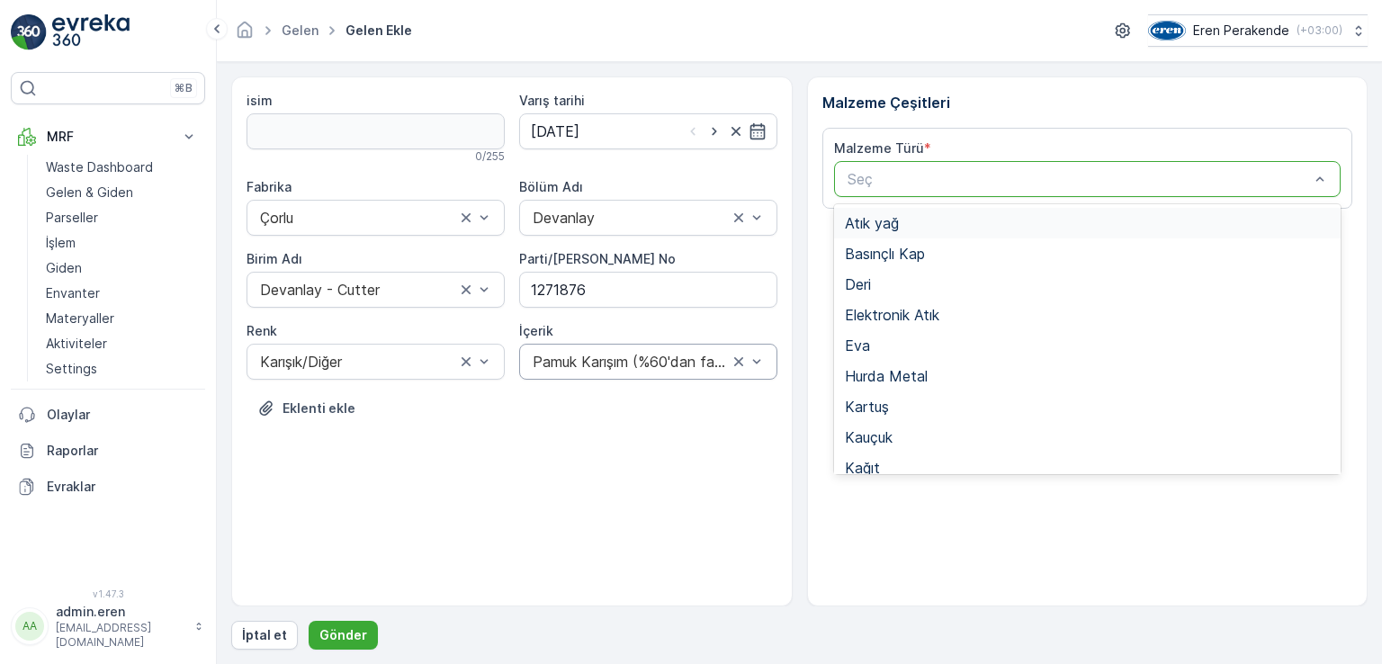
click at [969, 195] on div "Seç" at bounding box center [1088, 179] width 508 height 36
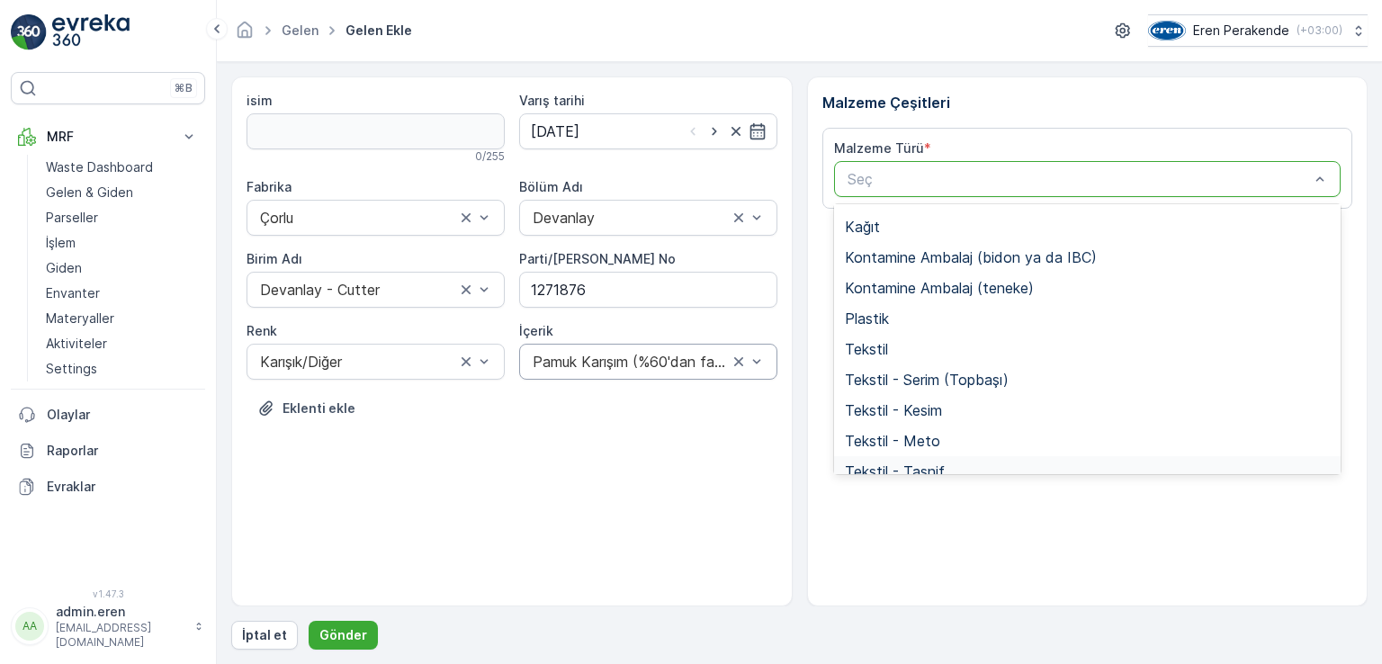
scroll to position [349, 0]
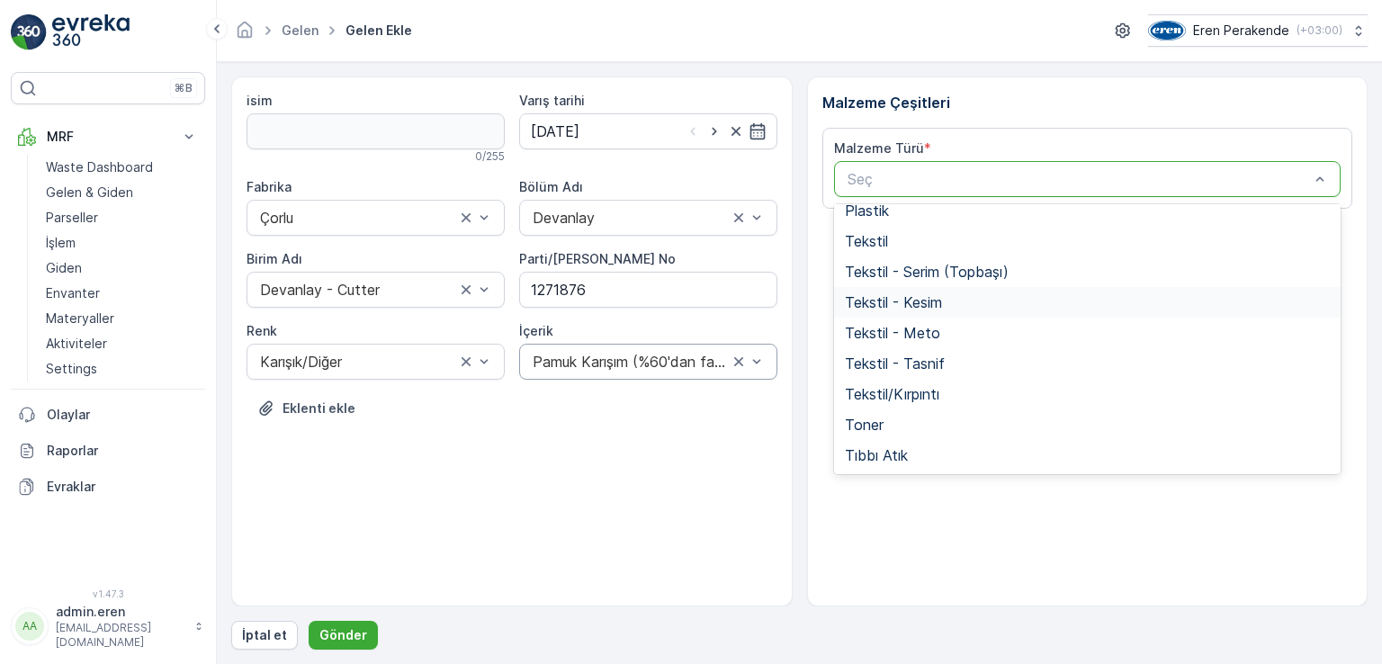
click at [917, 303] on span "Tekstil - Kesim" at bounding box center [893, 302] width 97 height 16
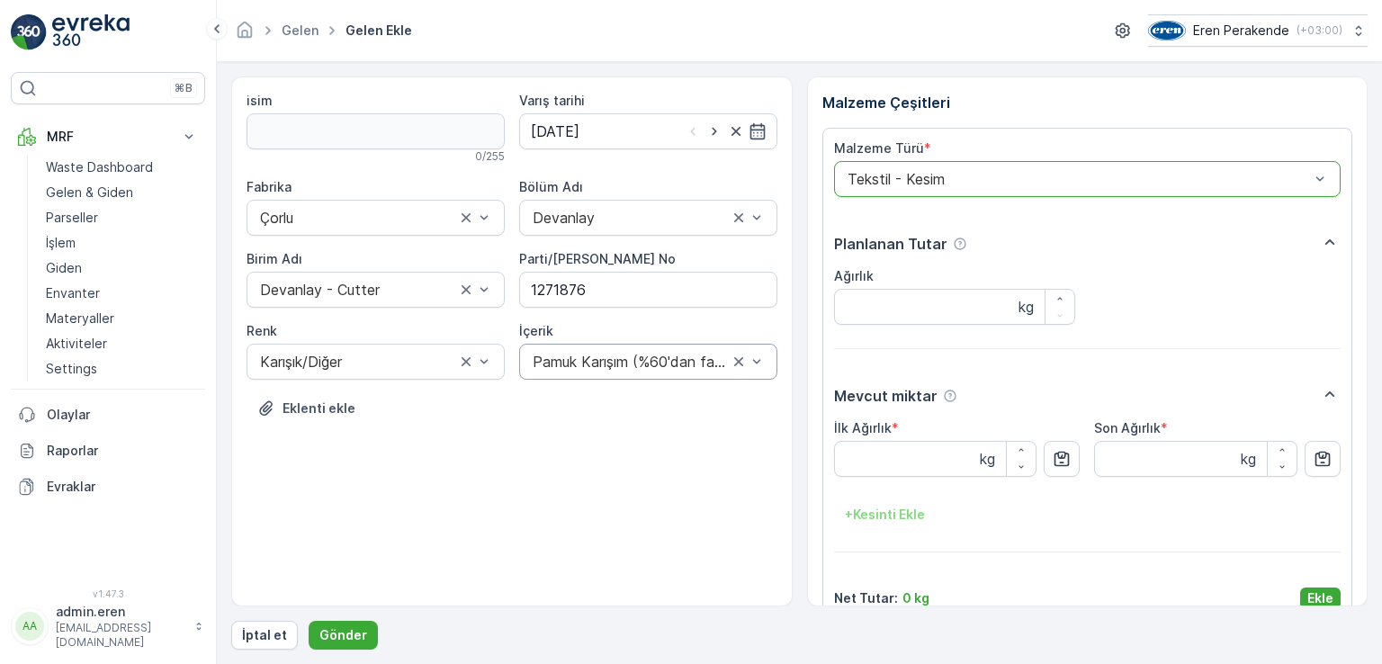
scroll to position [29, 0]
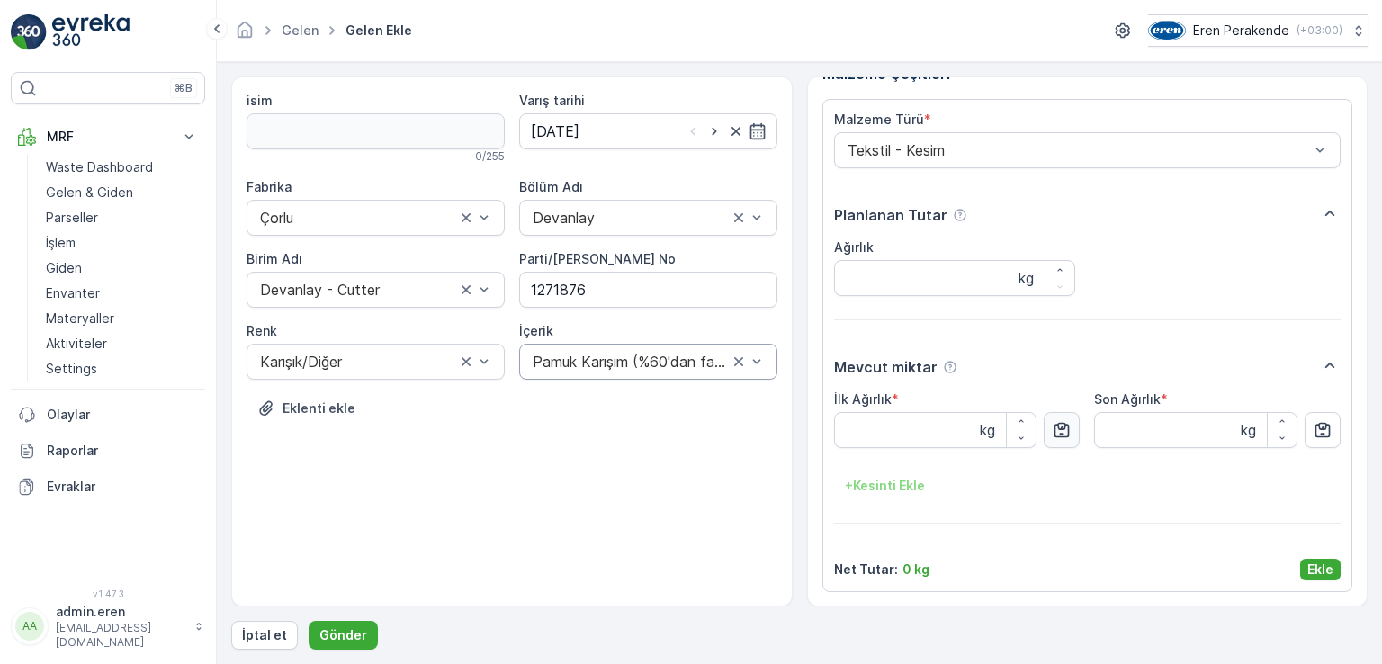
click at [1063, 435] on icon "button" at bounding box center [1062, 430] width 18 height 18
type Ağırlık "11.76"
click at [1323, 571] on p "Ekle" at bounding box center [1321, 570] width 26 height 18
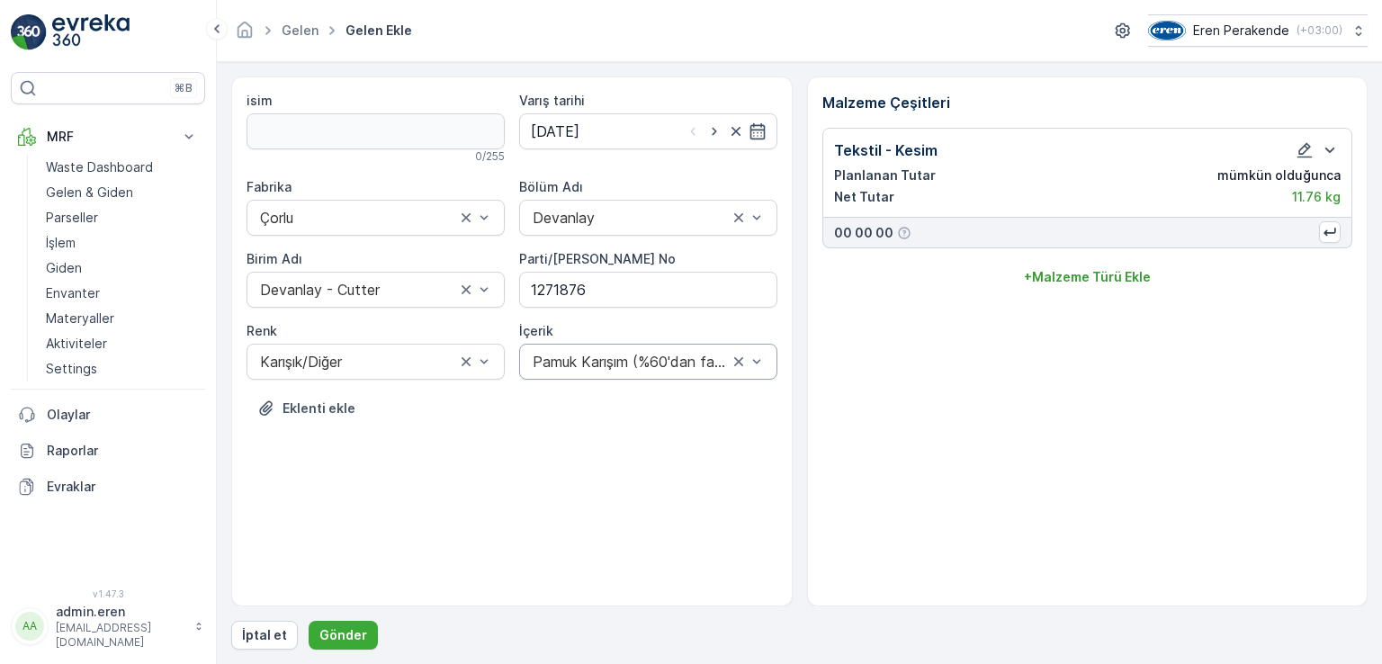
scroll to position [0, 0]
click at [357, 631] on p "Gönder" at bounding box center [344, 635] width 48 height 18
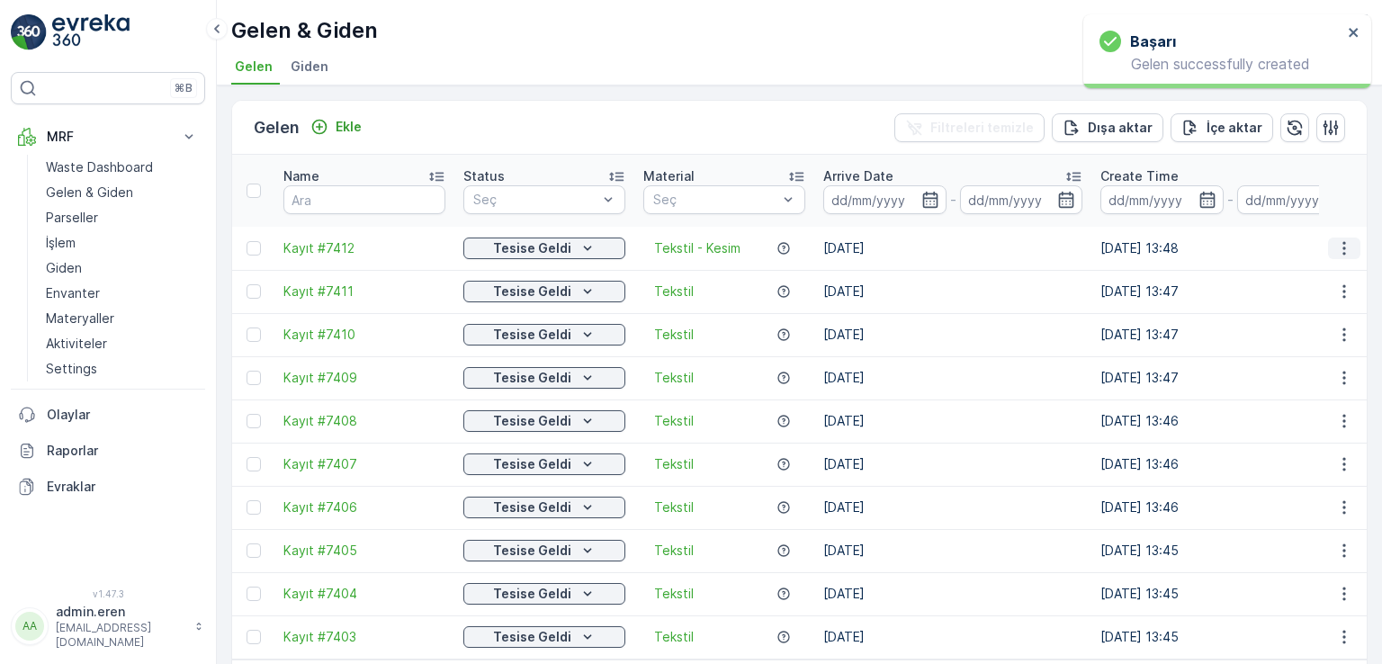
click at [1344, 239] on icon "button" at bounding box center [1345, 248] width 18 height 18
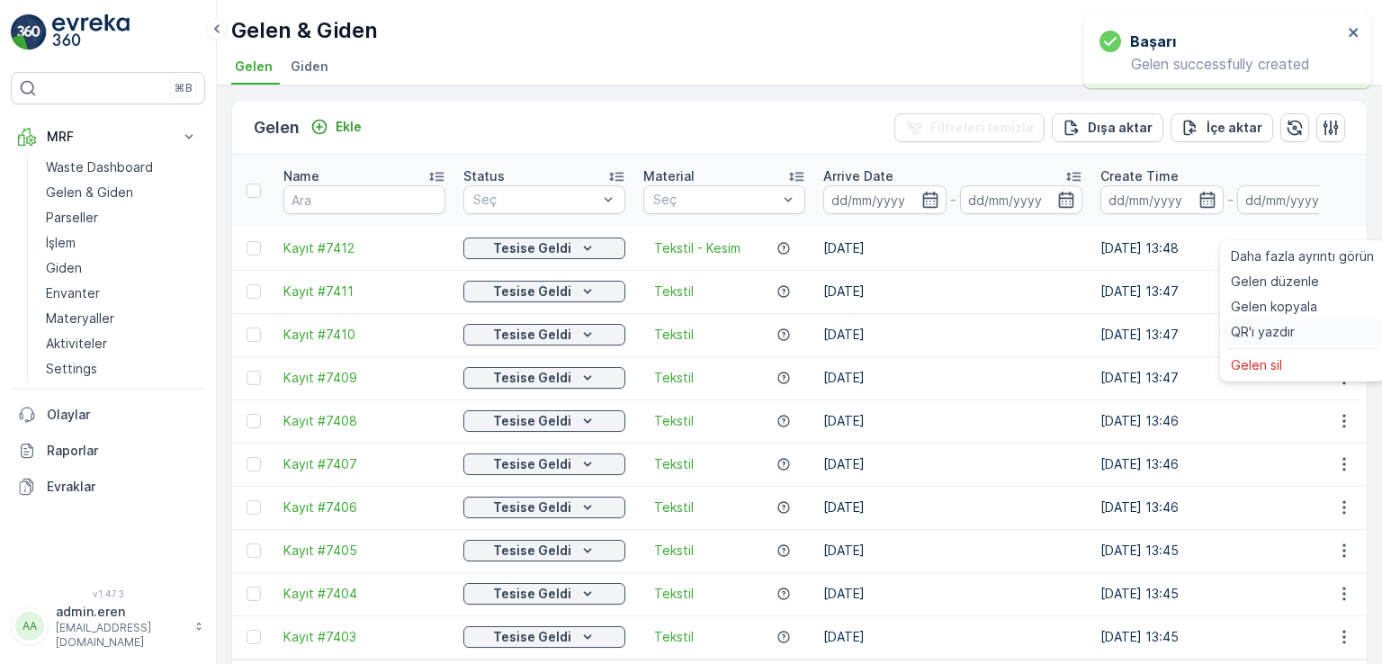
click at [1266, 327] on span "QR'ı yazdır" at bounding box center [1263, 332] width 64 height 18
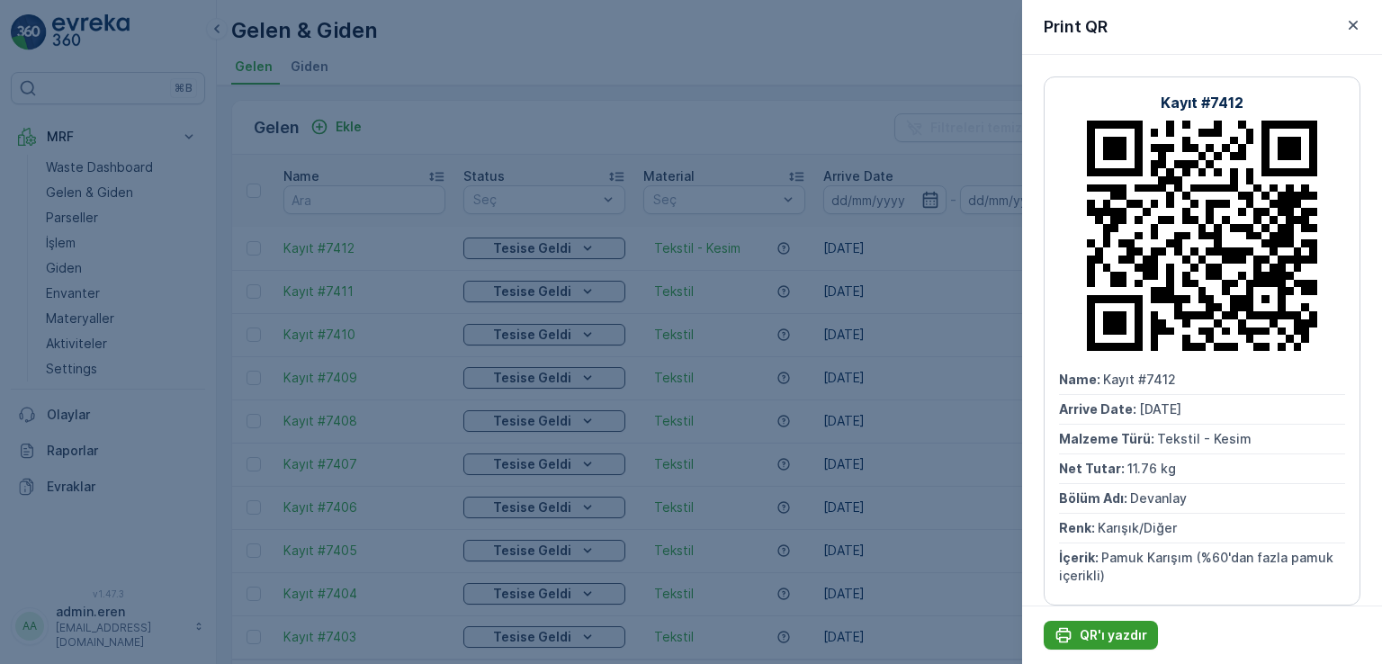
click at [1116, 639] on p "QR'ı yazdır" at bounding box center [1114, 635] width 68 height 18
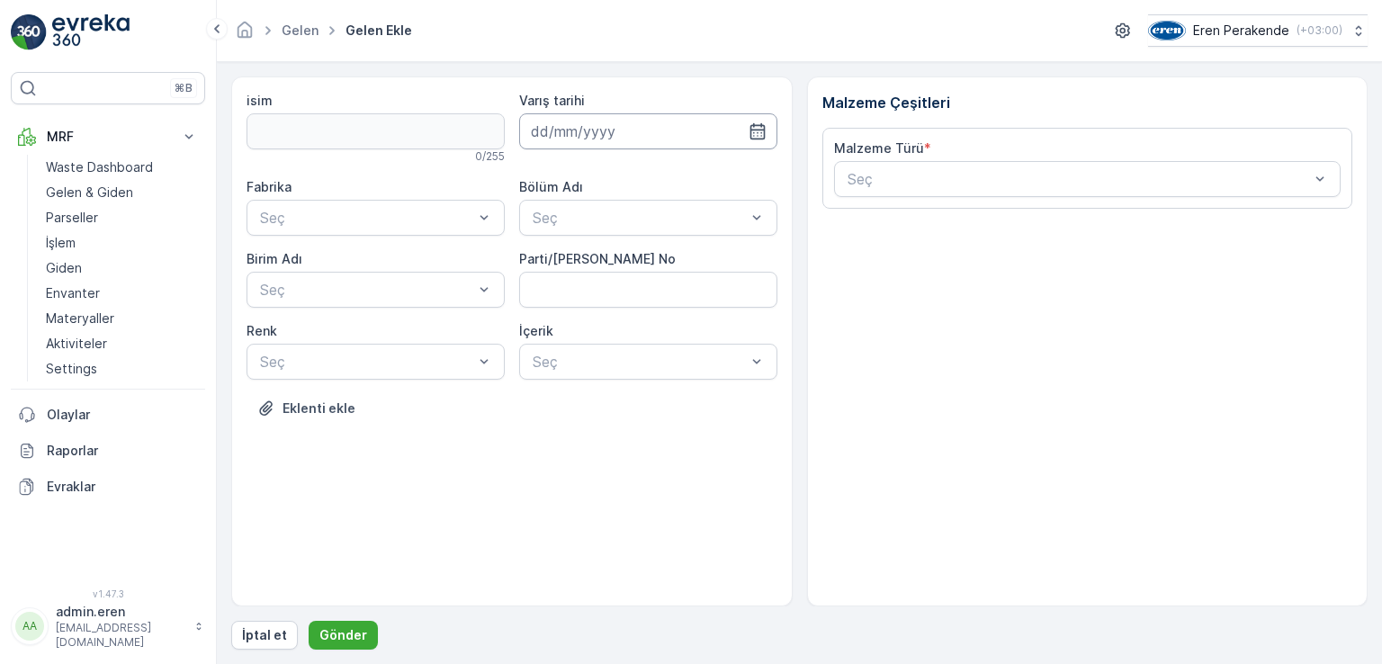
click at [742, 140] on input at bounding box center [648, 131] width 258 height 36
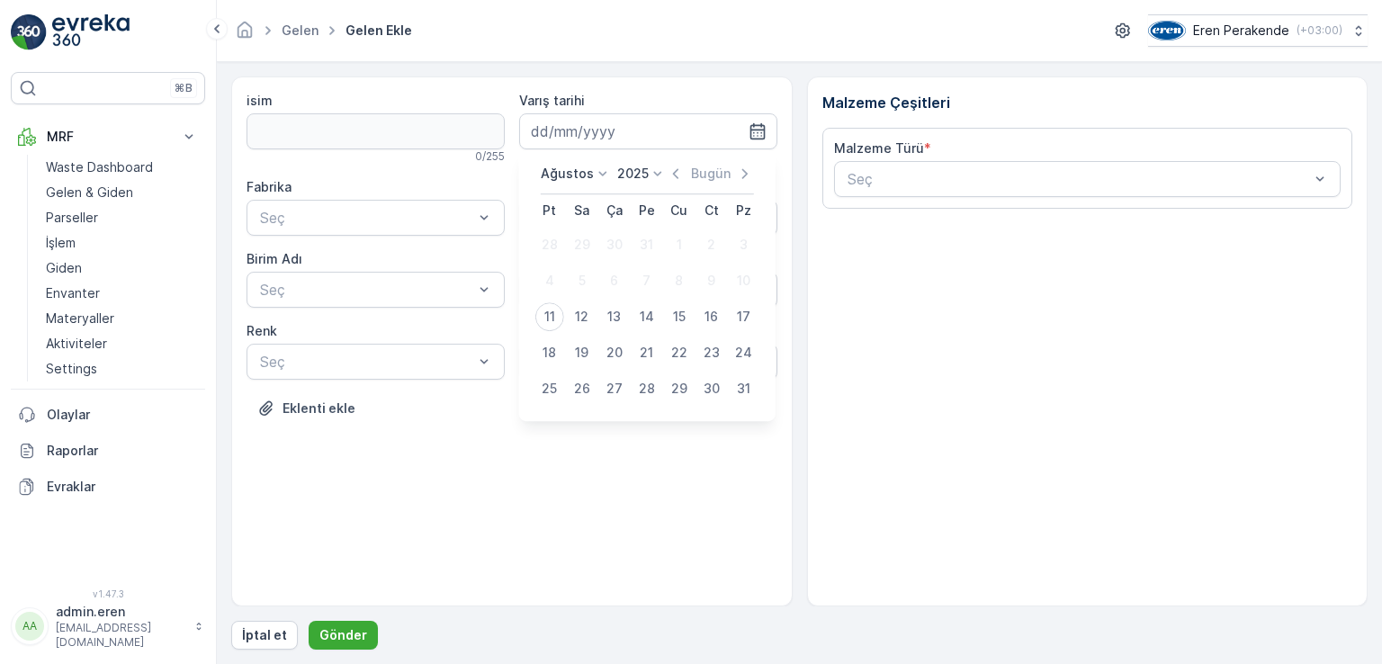
drag, startPoint x: 538, startPoint y: 321, endPoint x: 565, endPoint y: 302, distance: 33.0
click at [538, 320] on div "11" at bounding box center [550, 316] width 29 height 29
type input "[DATE]"
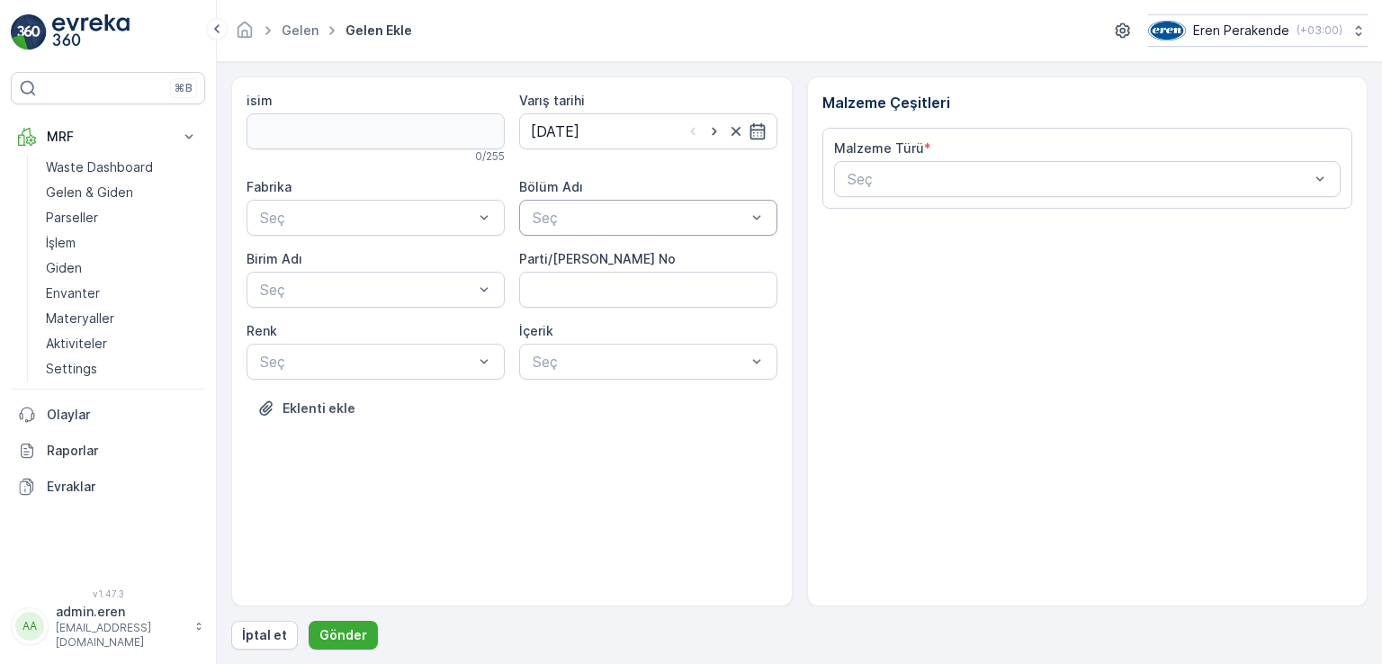
click at [644, 221] on div at bounding box center [639, 218] width 217 height 16
click at [616, 267] on div "Devanlay" at bounding box center [648, 261] width 237 height 16
click at [616, 295] on No "Parti/[PERSON_NAME] No" at bounding box center [648, 290] width 258 height 36
type No "1271790"
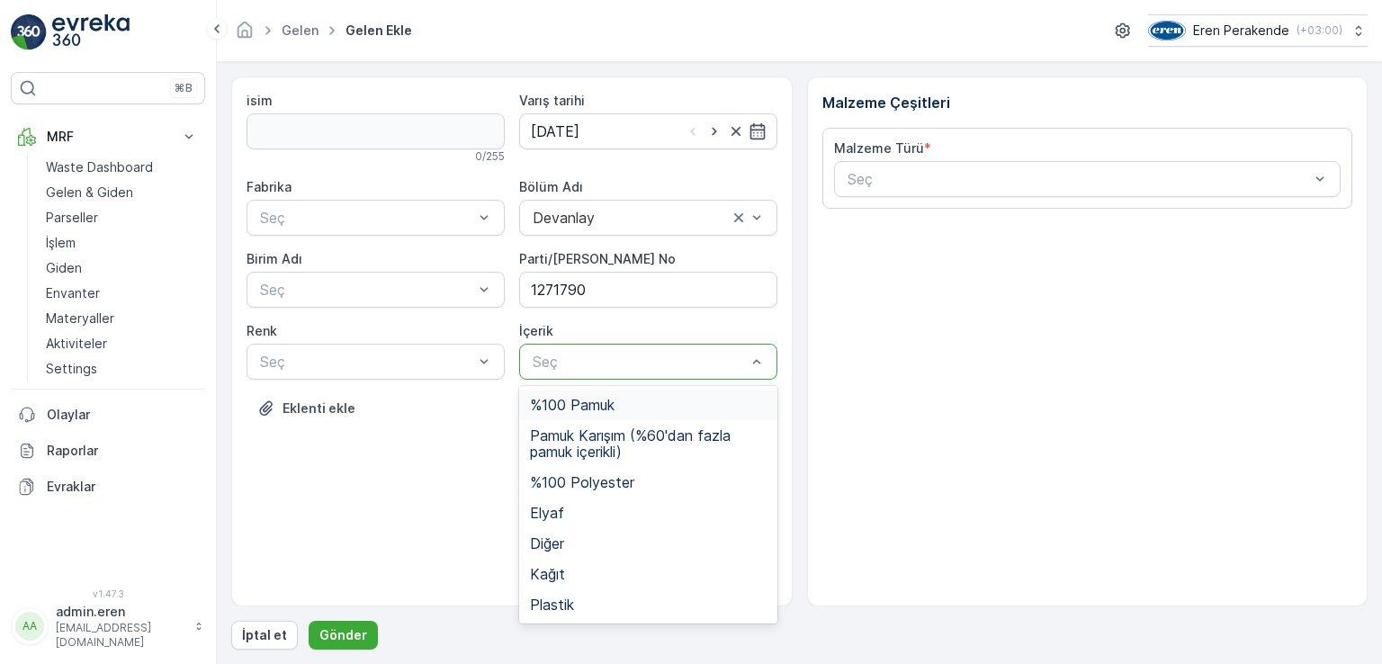
drag, startPoint x: 610, startPoint y: 410, endPoint x: 583, endPoint y: 377, distance: 42.2
click at [609, 406] on span "%100 Pamuk" at bounding box center [572, 405] width 85 height 16
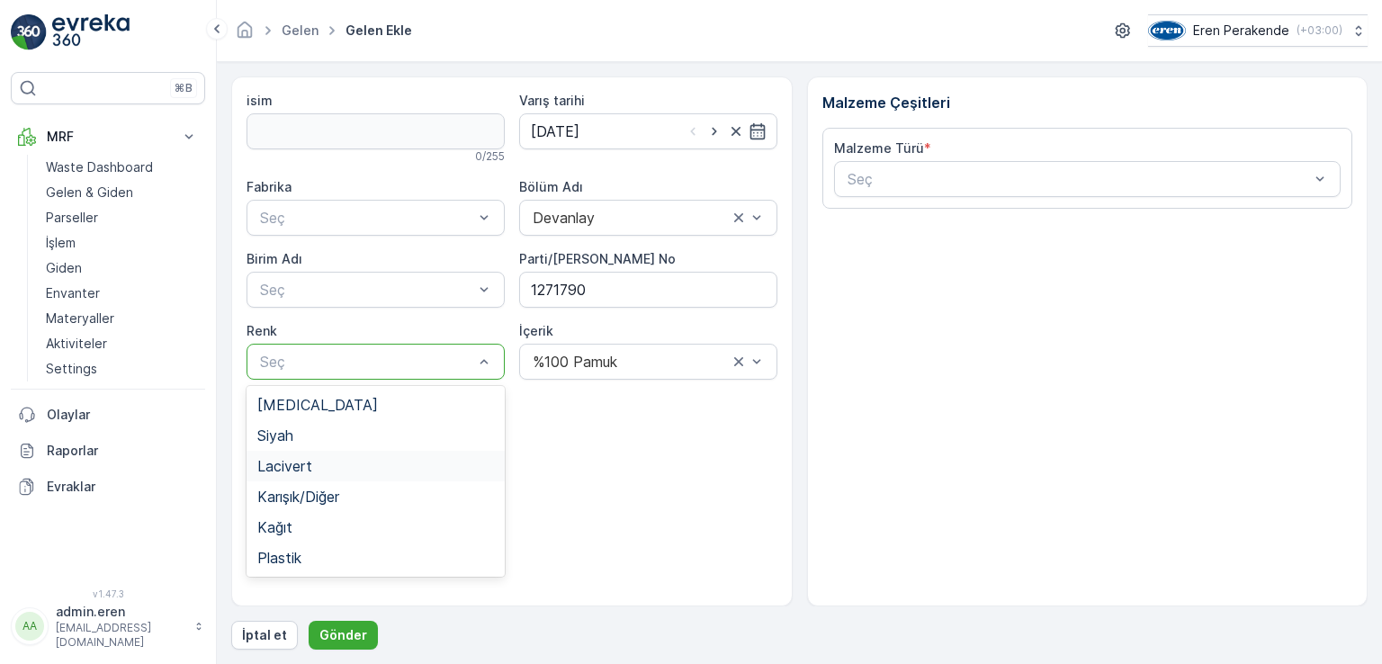
drag, startPoint x: 304, startPoint y: 460, endPoint x: 324, endPoint y: 401, distance: 62.6
click at [307, 460] on span "Lacivert" at bounding box center [284, 466] width 55 height 16
click at [338, 291] on div at bounding box center [366, 290] width 217 height 16
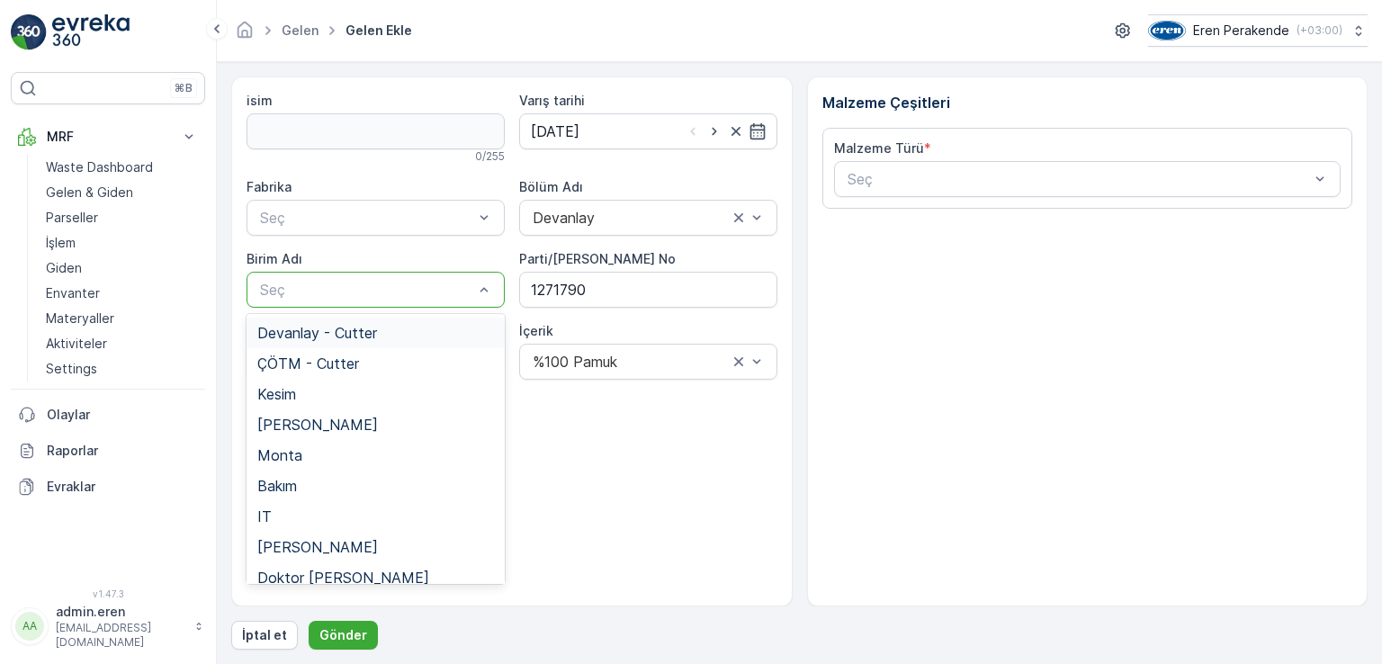
click at [328, 334] on span "Devanlay - Cutter" at bounding box center [317, 333] width 120 height 16
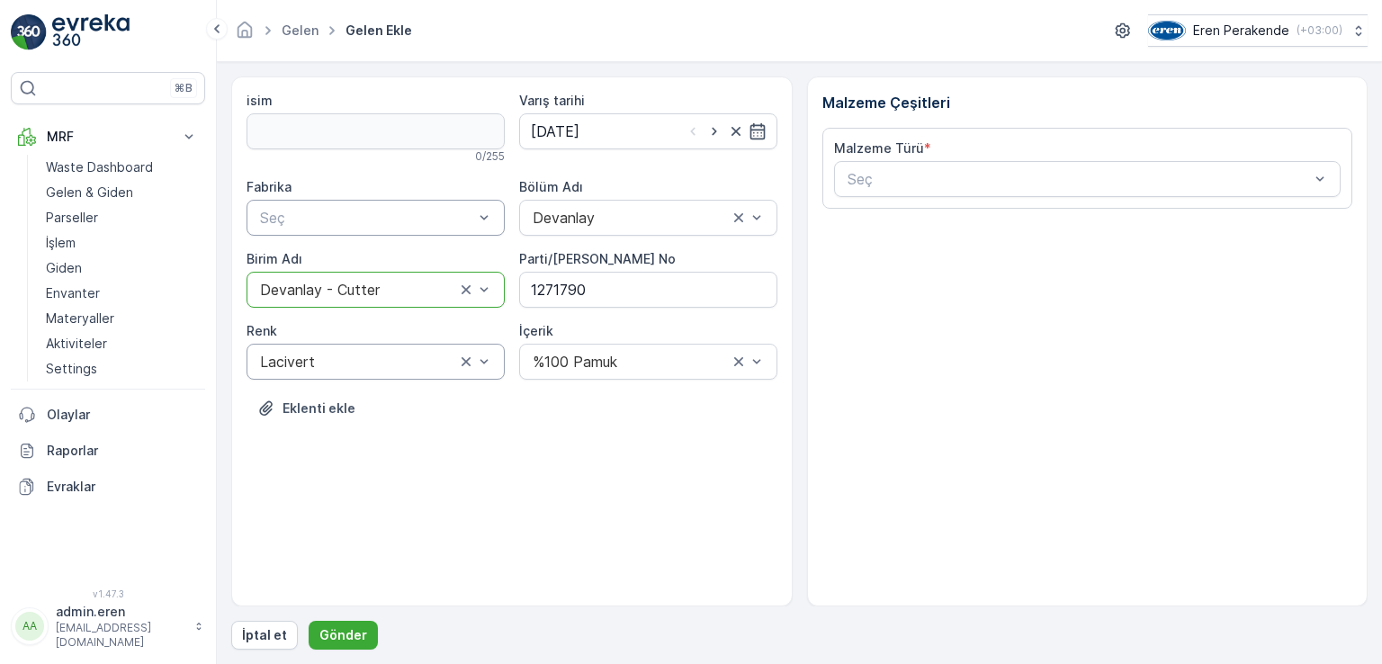
click at [377, 211] on div at bounding box center [366, 218] width 217 height 16
click at [352, 267] on div "Çorlu" at bounding box center [375, 261] width 237 height 16
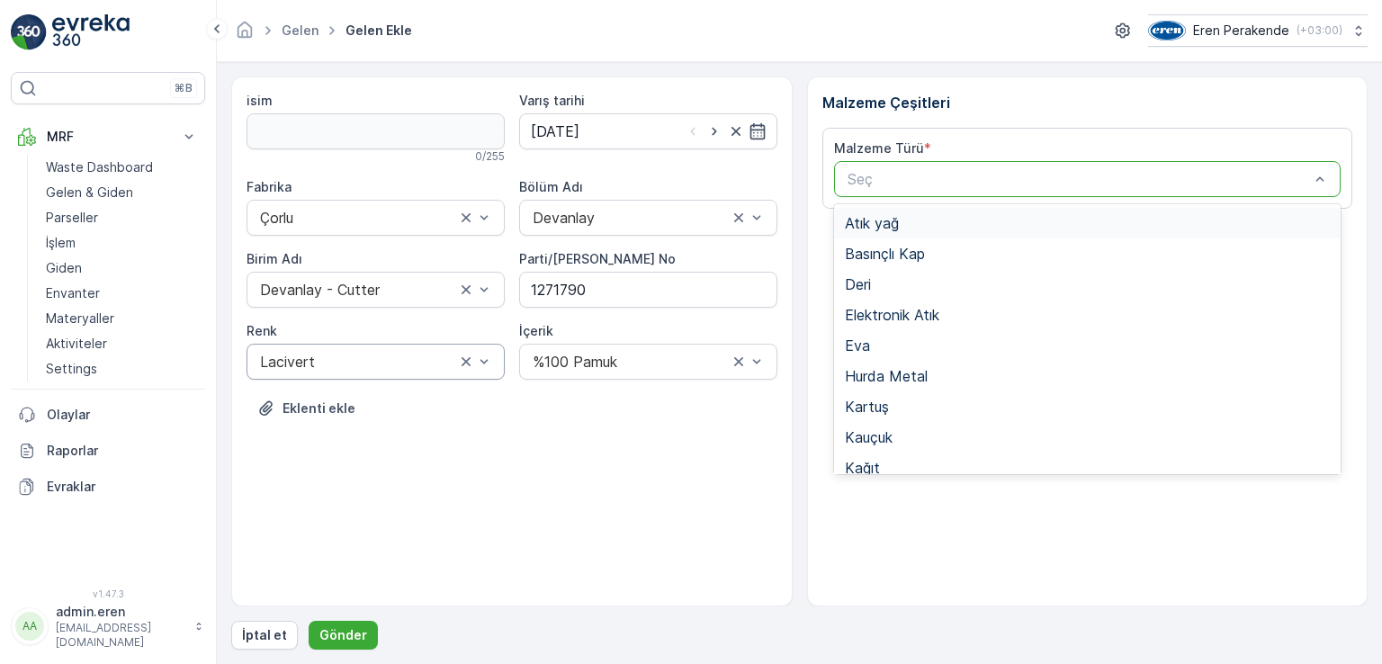
click at [1049, 185] on div at bounding box center [1079, 179] width 466 height 16
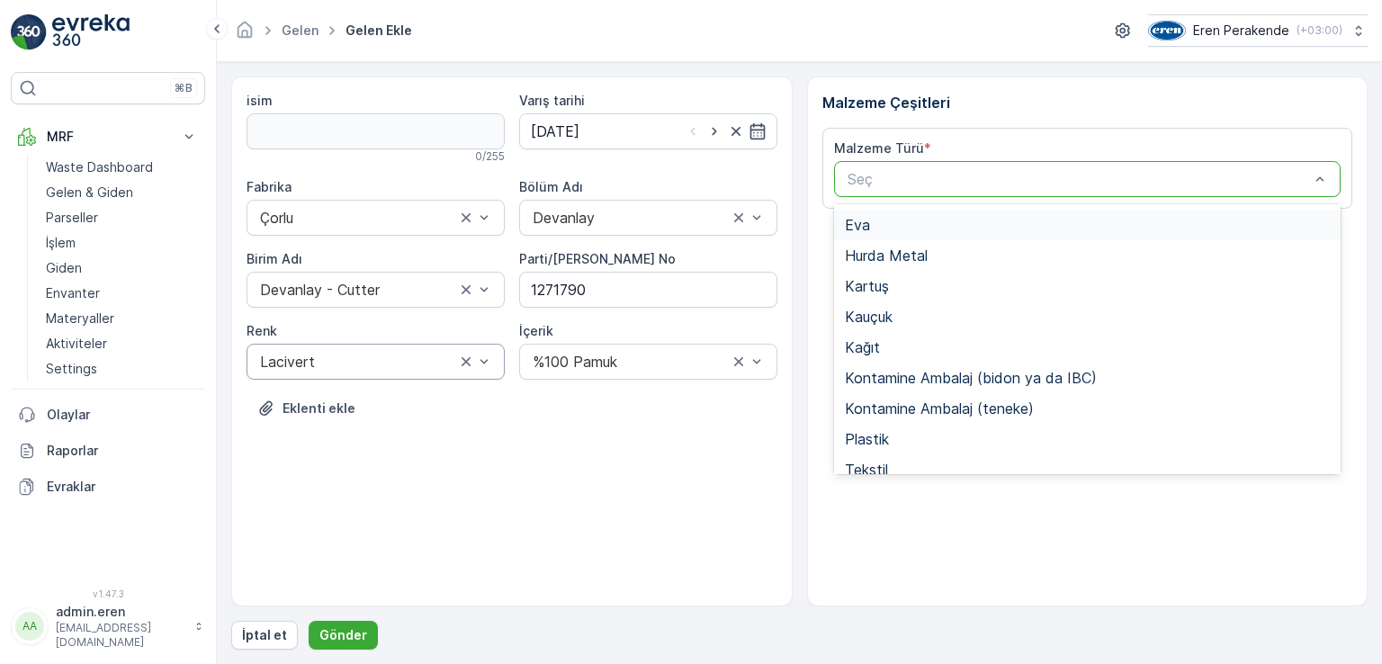
scroll to position [349, 0]
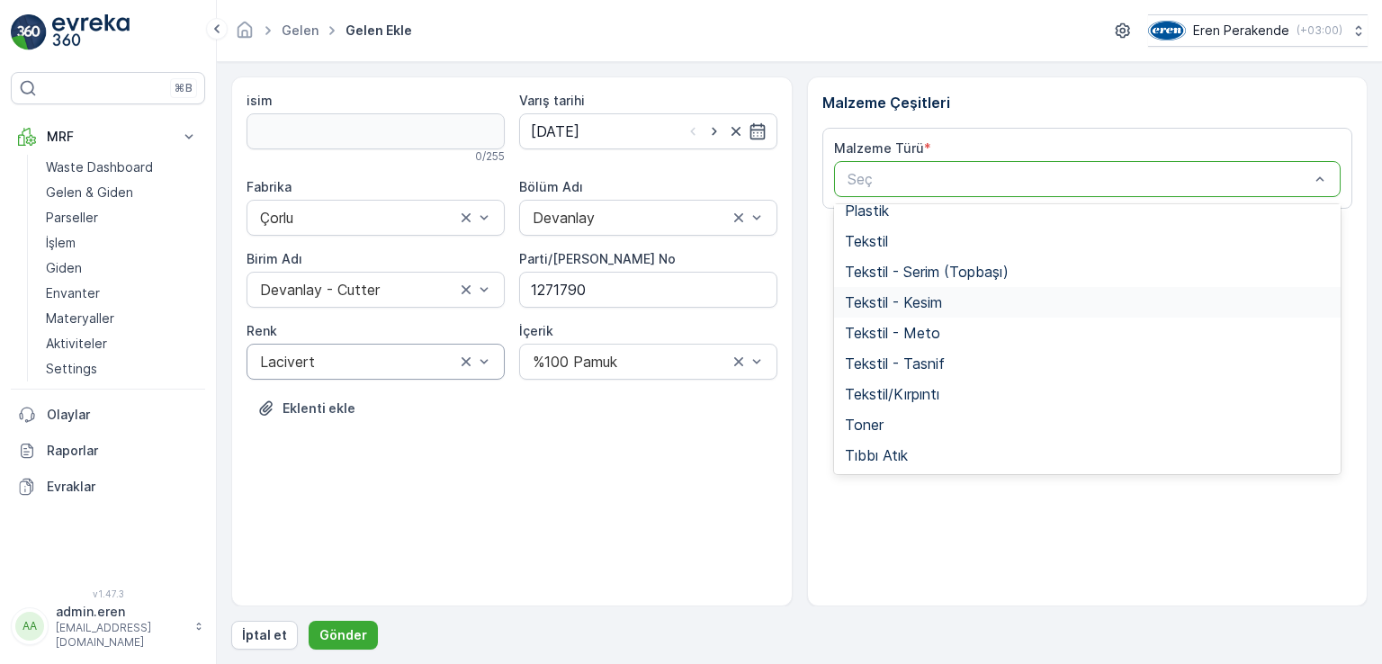
click at [918, 300] on span "Tekstil - Kesim" at bounding box center [893, 302] width 97 height 16
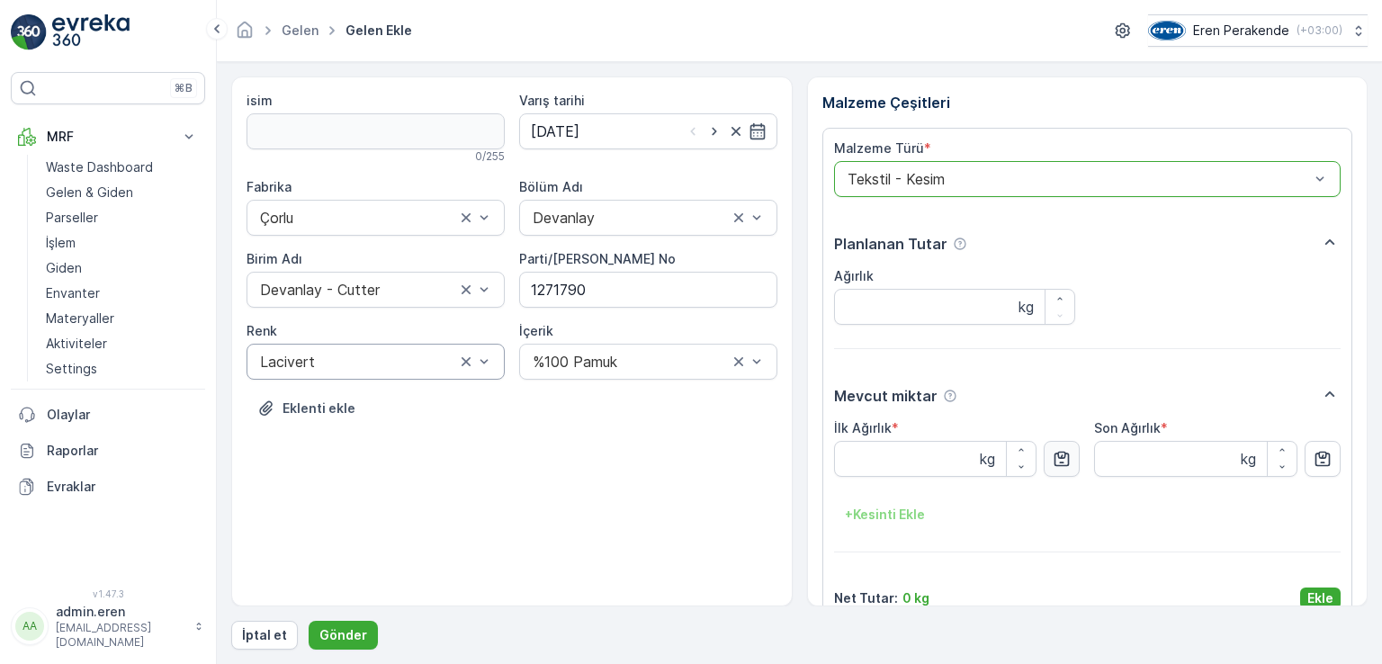
click at [1067, 454] on icon "button" at bounding box center [1062, 459] width 18 height 18
type Ağırlık "14.09"
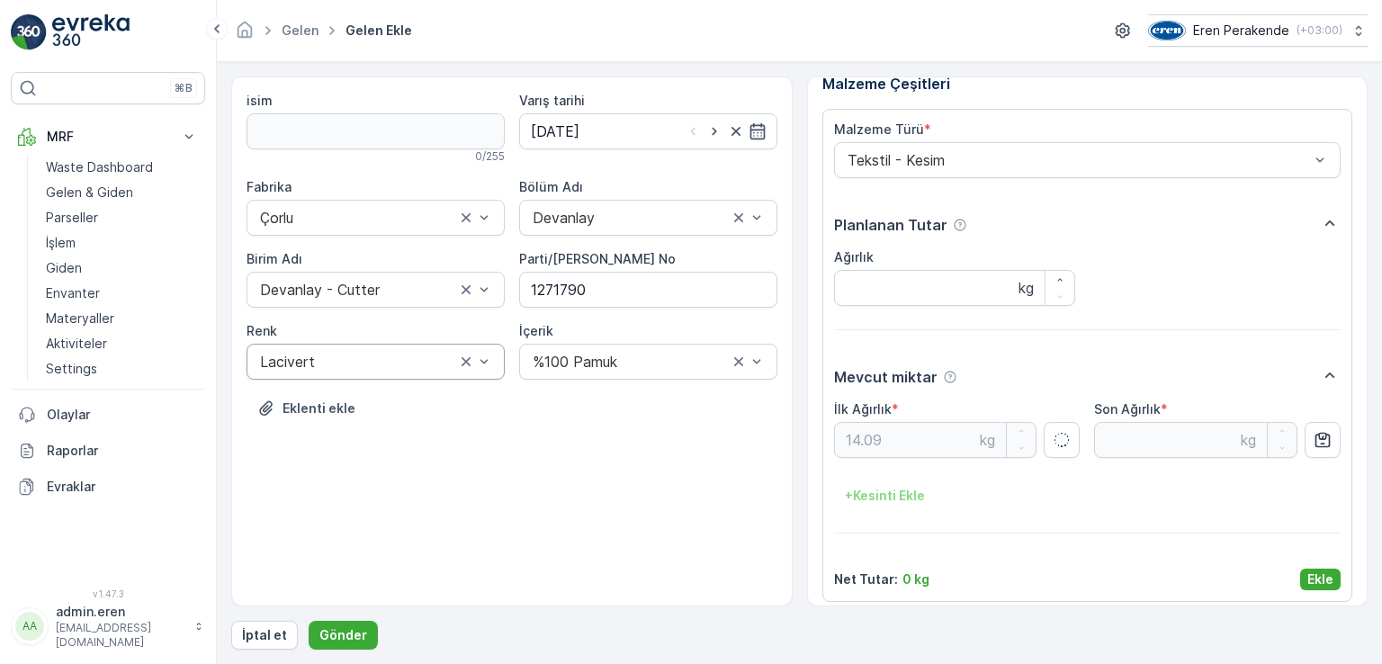
scroll to position [29, 0]
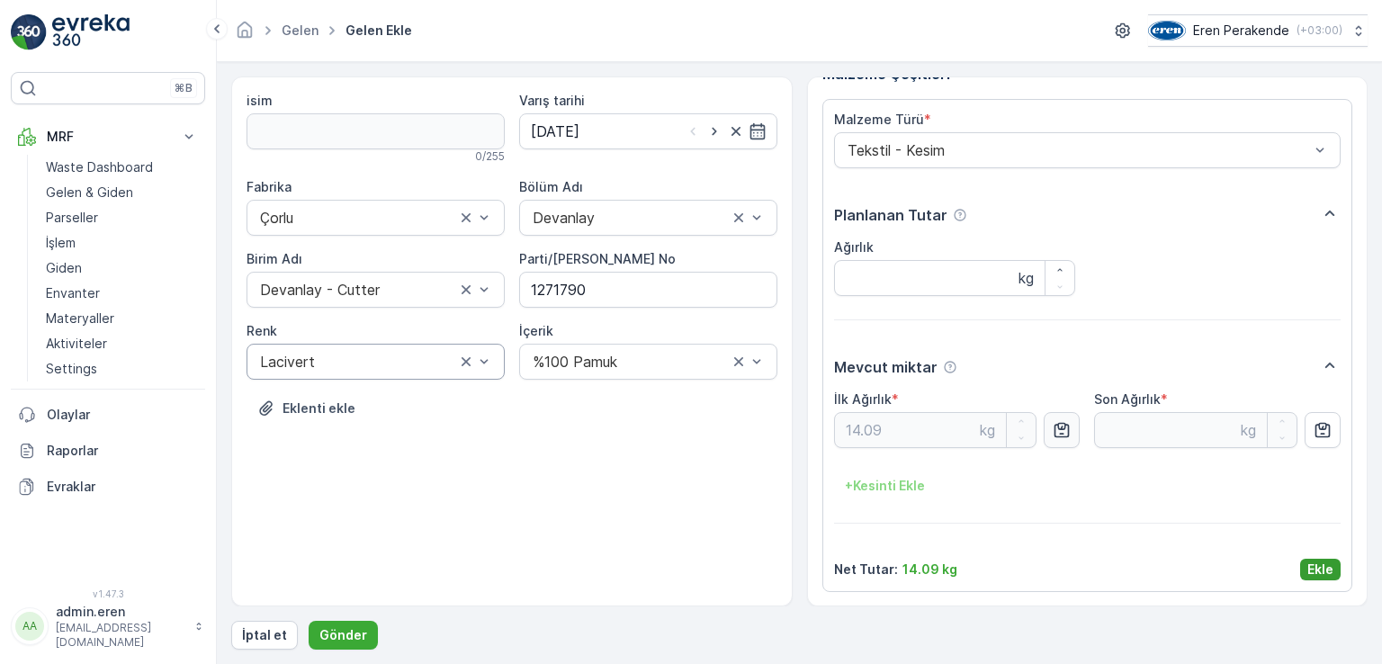
click at [1296, 555] on div "Malzeme Türü * Tekstil - Kesim Planlanan Tutar Ağırlık kg Mevcut miktar İlk Ağı…" at bounding box center [1088, 346] width 508 height 470
click at [1316, 564] on p "Ekle" at bounding box center [1321, 570] width 26 height 18
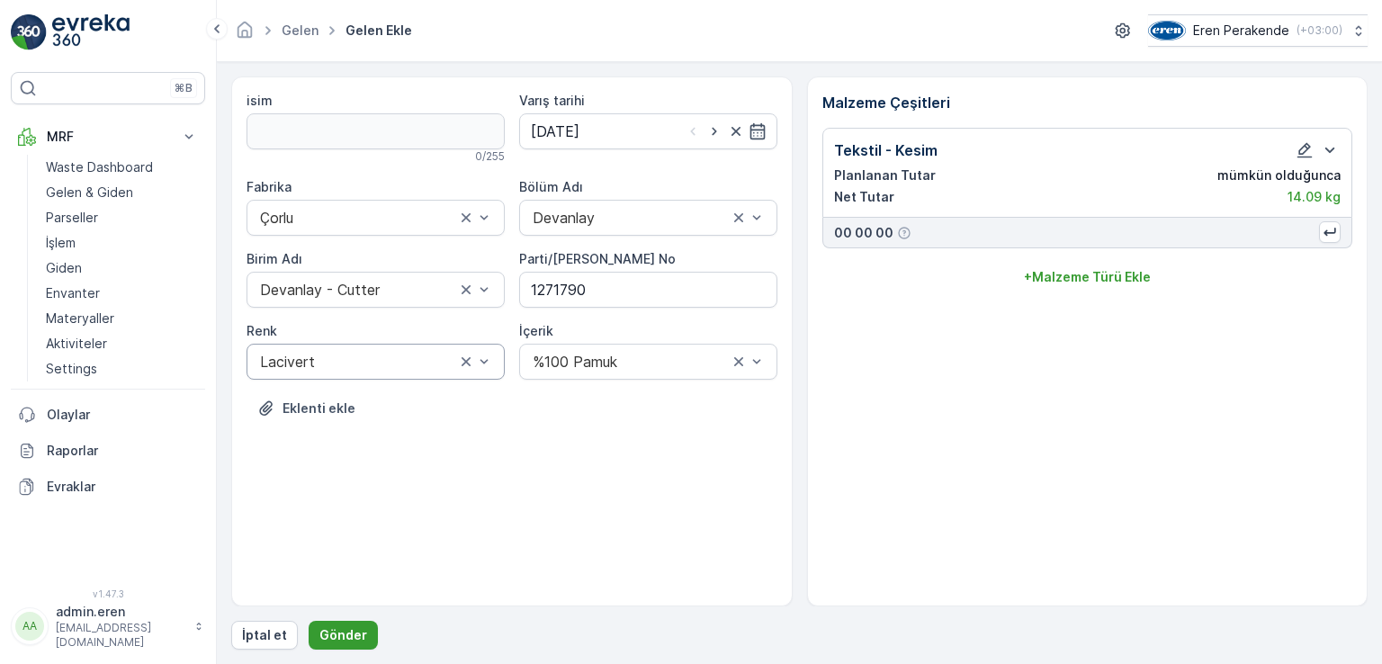
click at [365, 631] on button "Gönder" at bounding box center [343, 635] width 69 height 29
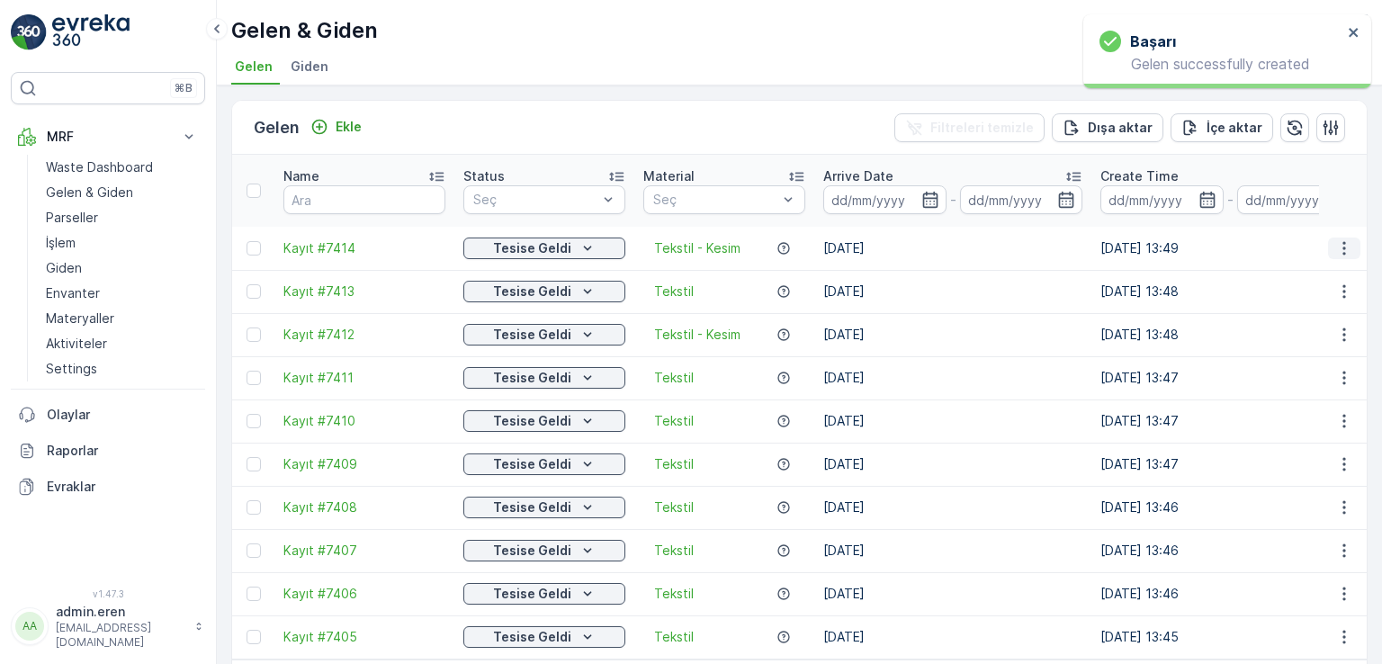
click at [1336, 239] on icon "button" at bounding box center [1345, 248] width 18 height 18
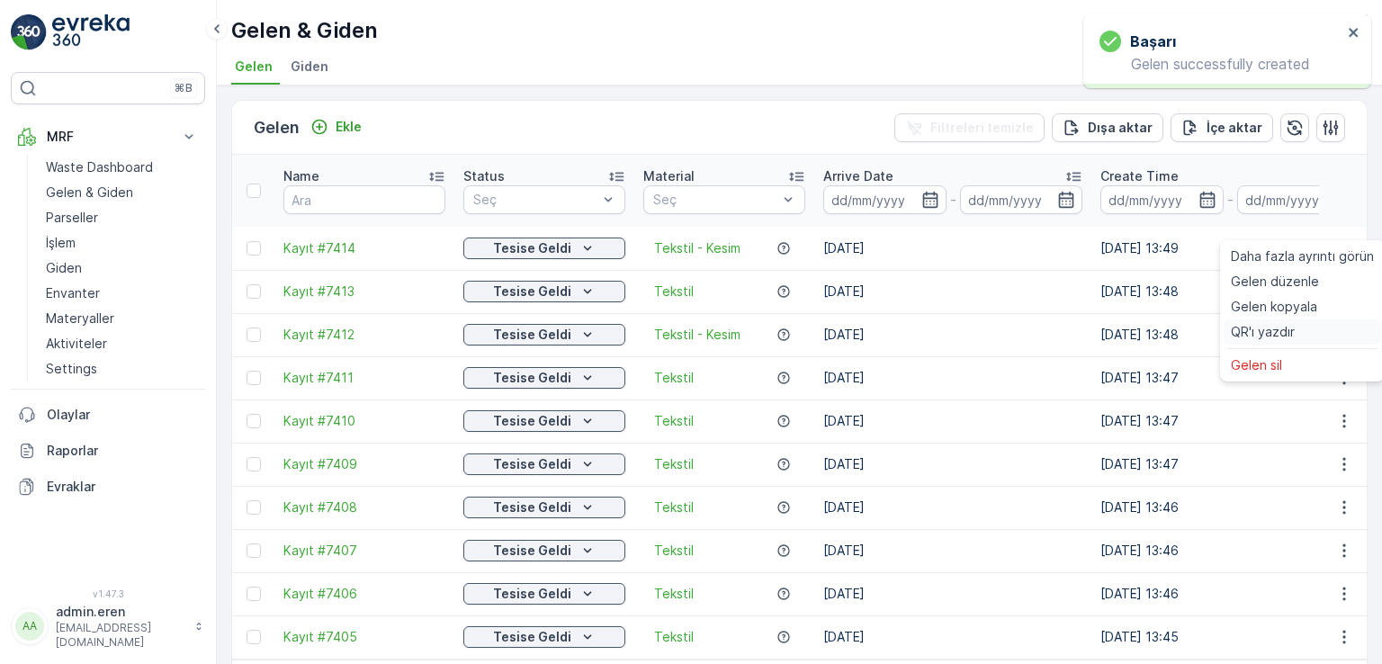
click at [1256, 332] on span "QR'ı yazdır" at bounding box center [1263, 332] width 64 height 18
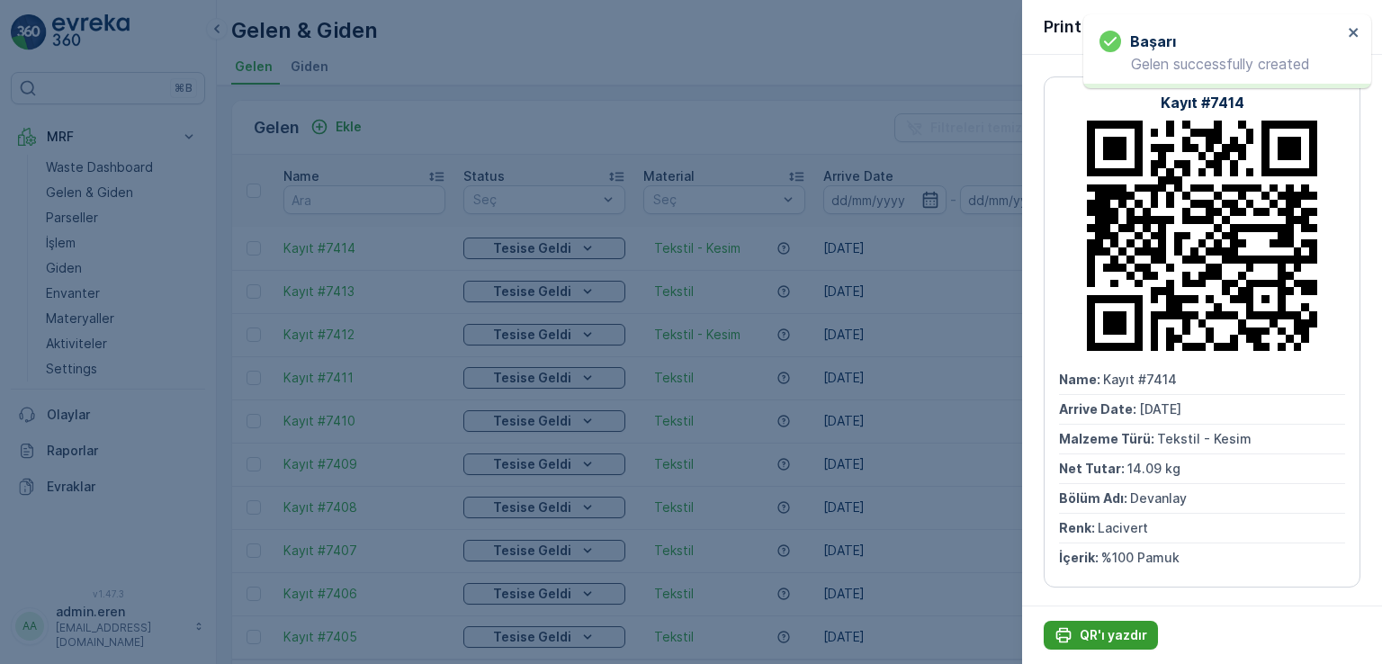
click at [1119, 626] on p "QR'ı yazdır" at bounding box center [1114, 635] width 68 height 18
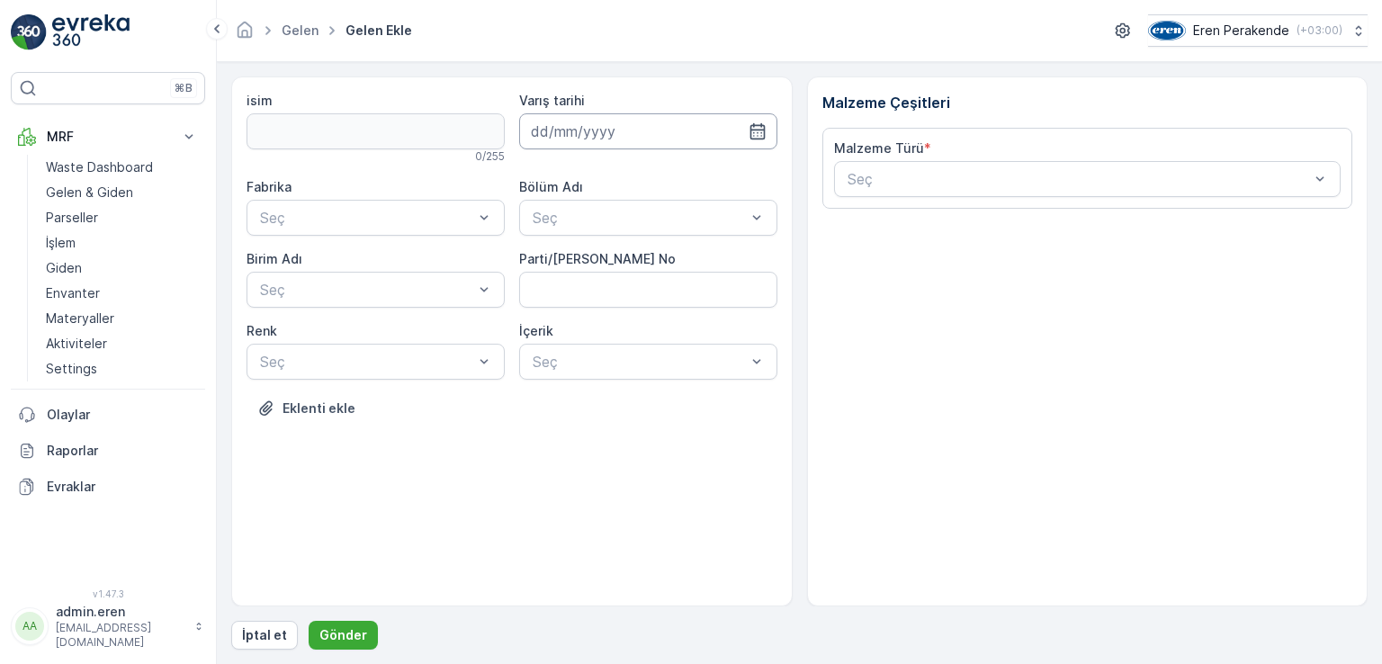
click at [706, 136] on input at bounding box center [648, 131] width 258 height 36
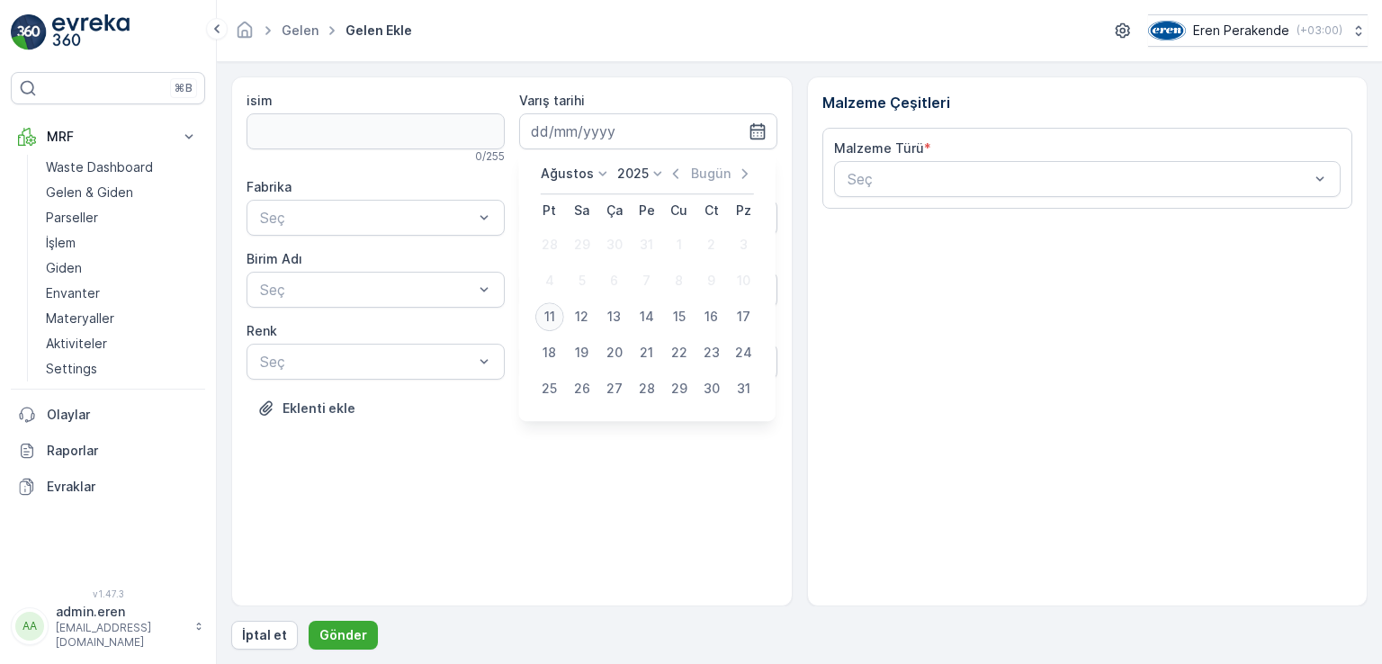
click at [555, 313] on div "11" at bounding box center [550, 316] width 29 height 29
type input "[DATE]"
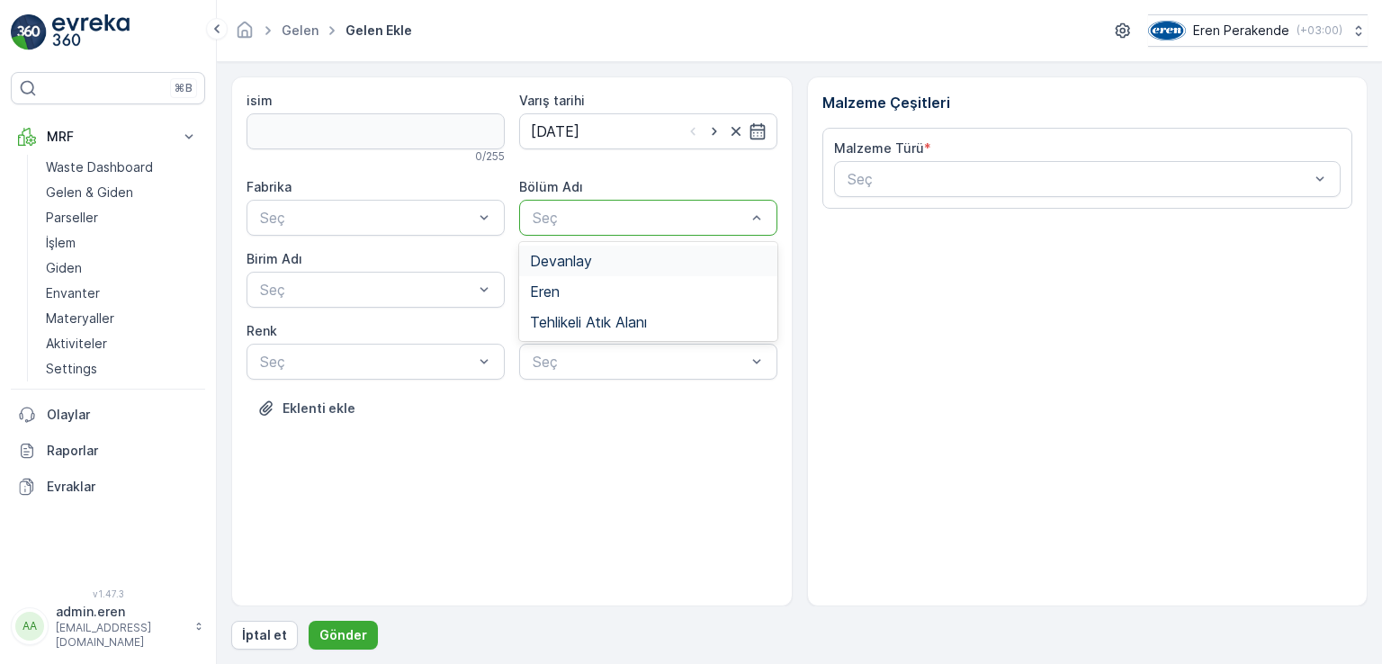
click at [590, 218] on div at bounding box center [639, 218] width 217 height 16
click at [587, 260] on span "Devanlay" at bounding box center [561, 261] width 62 height 16
click at [589, 292] on No "Parti/[PERSON_NAME] No" at bounding box center [648, 290] width 258 height 36
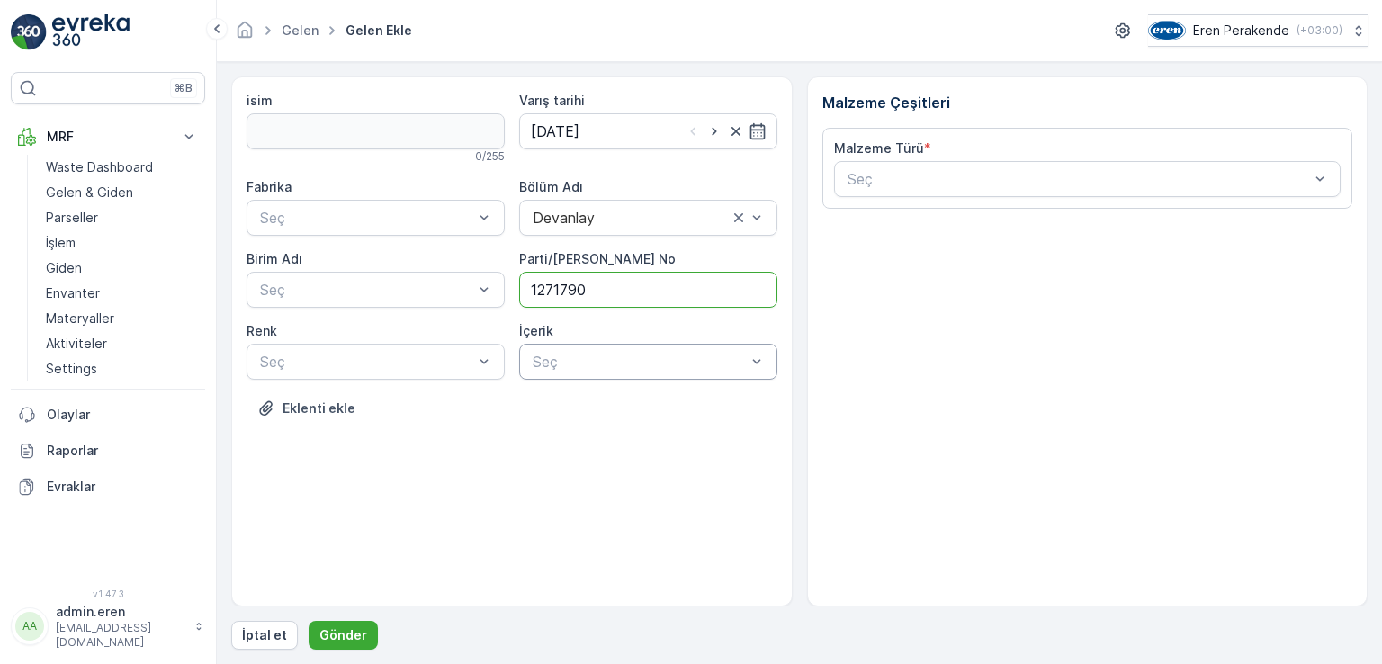
type No "1271790"
drag, startPoint x: 657, startPoint y: 367, endPoint x: 641, endPoint y: 379, distance: 20.0
click at [658, 366] on div at bounding box center [639, 362] width 217 height 16
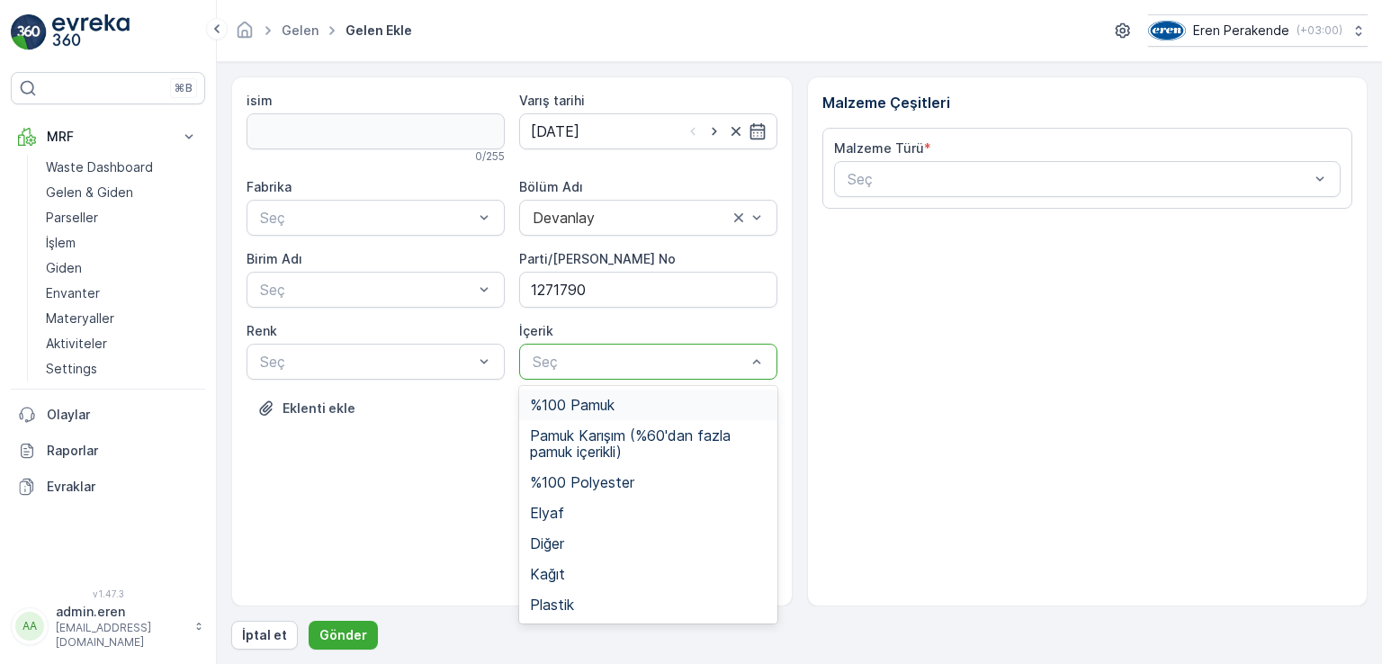
click at [602, 410] on span "%100 Pamuk" at bounding box center [572, 405] width 85 height 16
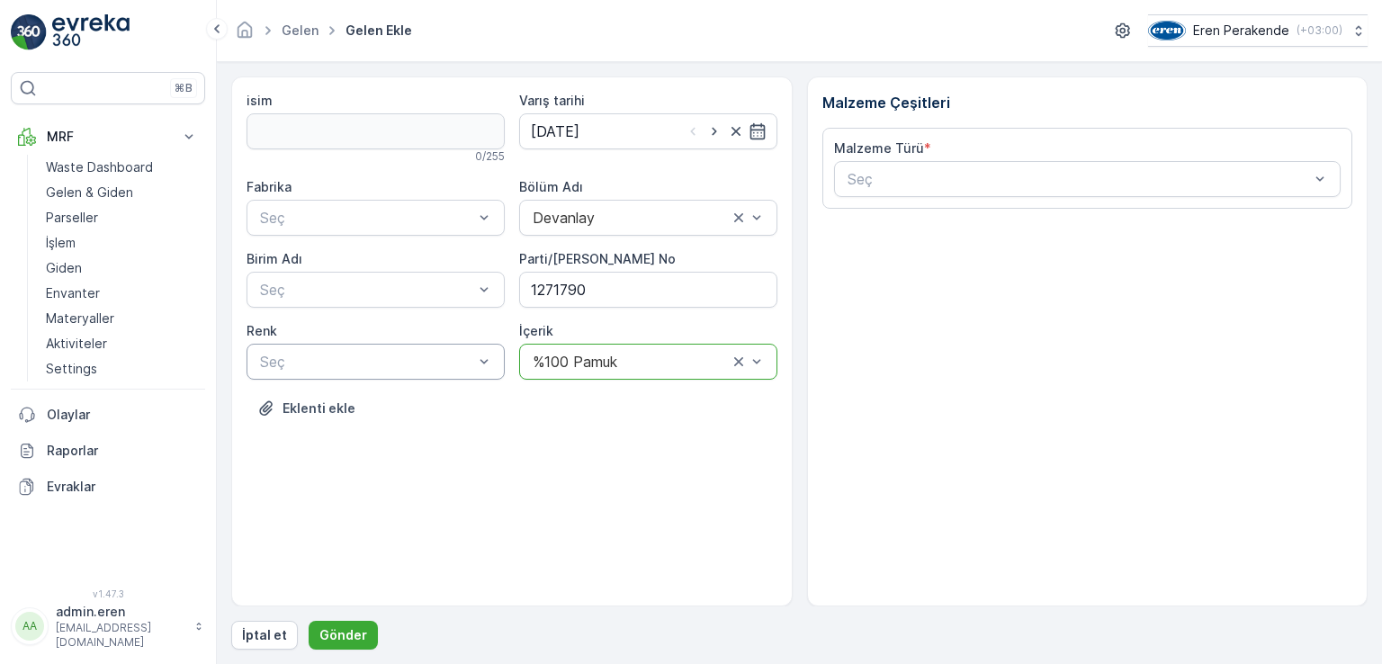
click at [444, 347] on div "Seç" at bounding box center [376, 362] width 258 height 36
drag, startPoint x: 297, startPoint y: 465, endPoint x: 301, endPoint y: 431, distance: 34.4
click at [298, 464] on span "Lacivert" at bounding box center [284, 466] width 55 height 16
click at [299, 293] on div at bounding box center [366, 290] width 217 height 16
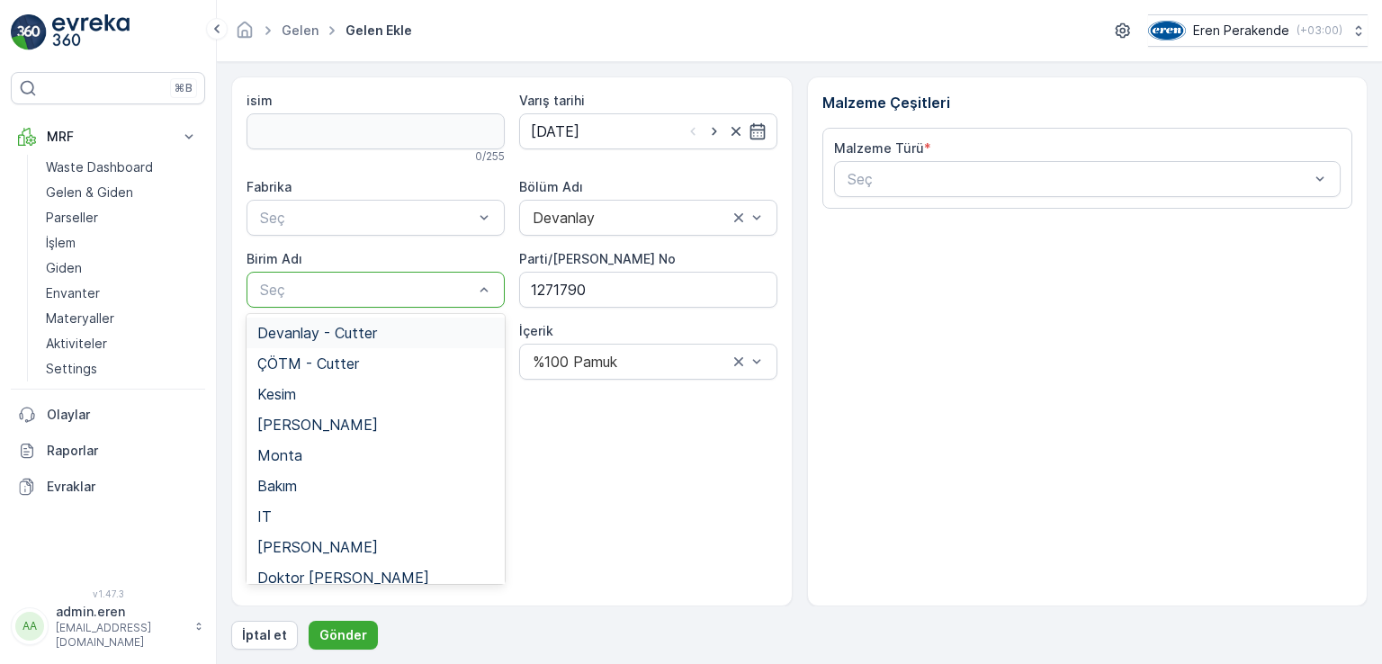
click at [320, 329] on span "Devanlay - Cutter" at bounding box center [317, 333] width 120 height 16
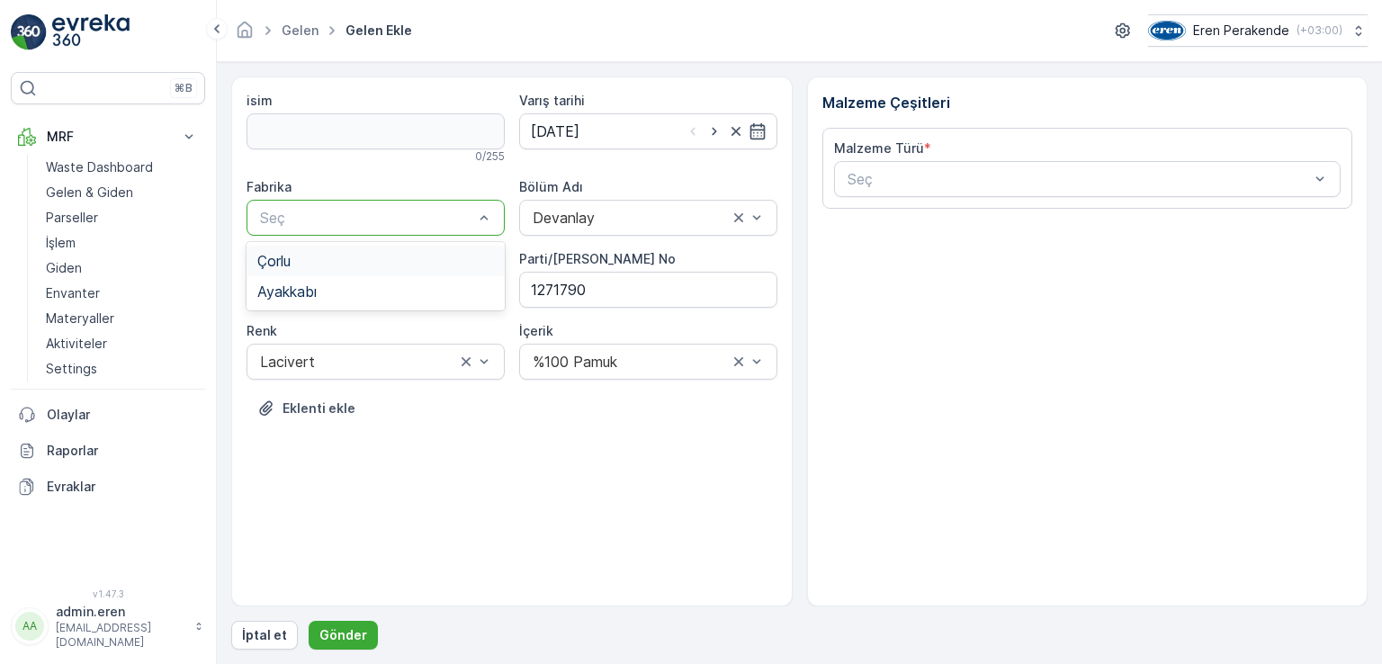
click at [359, 265] on div "Çorlu" at bounding box center [375, 261] width 237 height 16
click at [1146, 174] on div at bounding box center [1079, 179] width 466 height 16
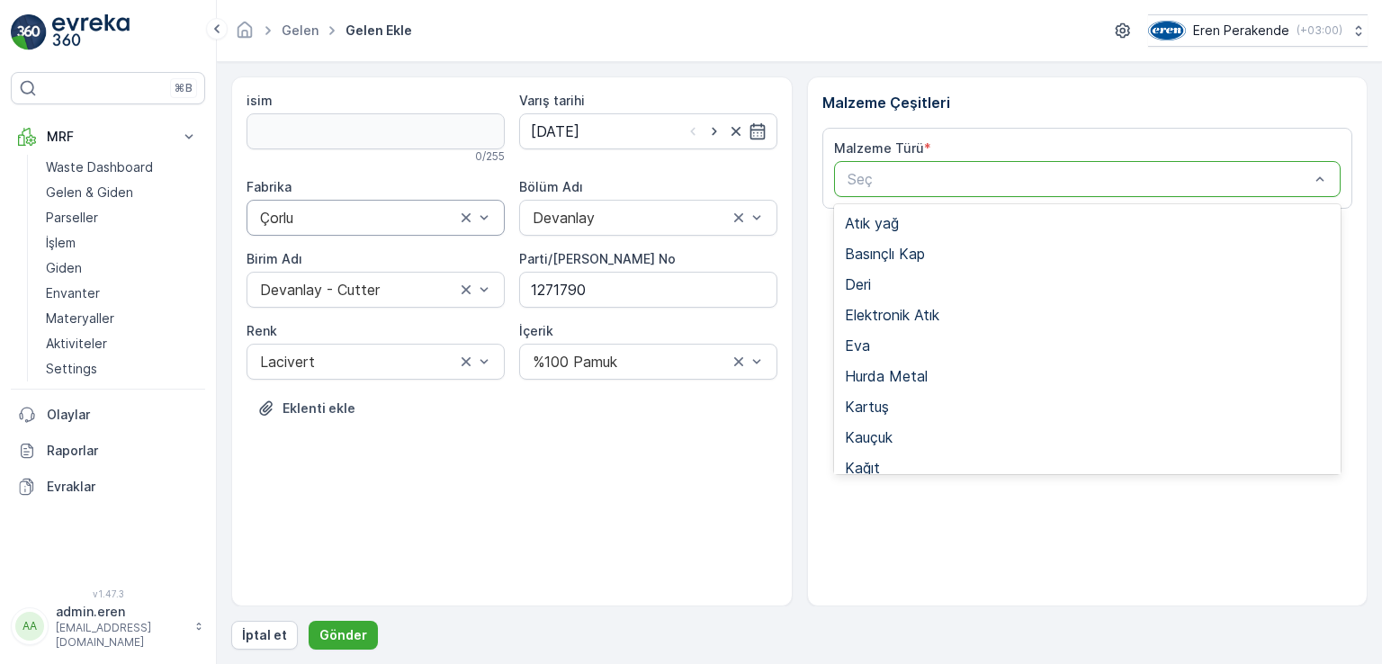
click at [916, 644] on span "Tekstil - Kesim" at bounding box center [893, 652] width 97 height 16
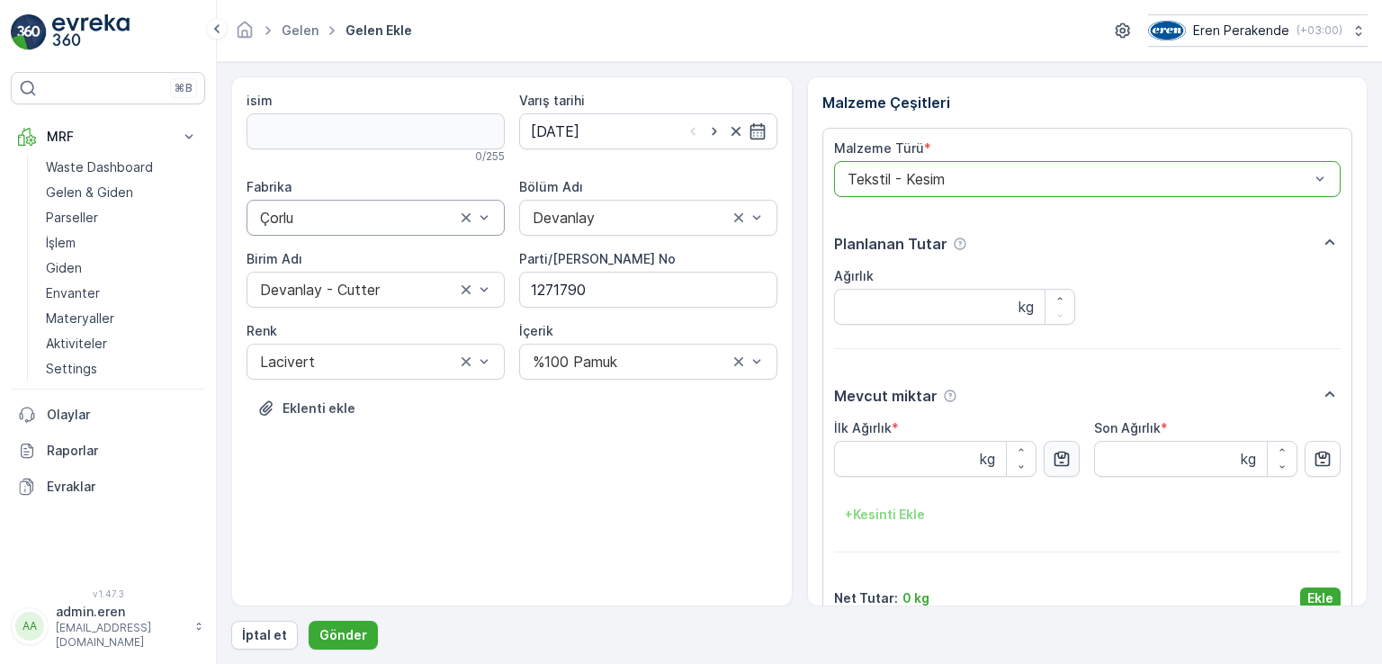
click at [1061, 452] on icon "button" at bounding box center [1062, 459] width 15 height 15
click at [1308, 590] on p "Ekle" at bounding box center [1321, 599] width 26 height 18
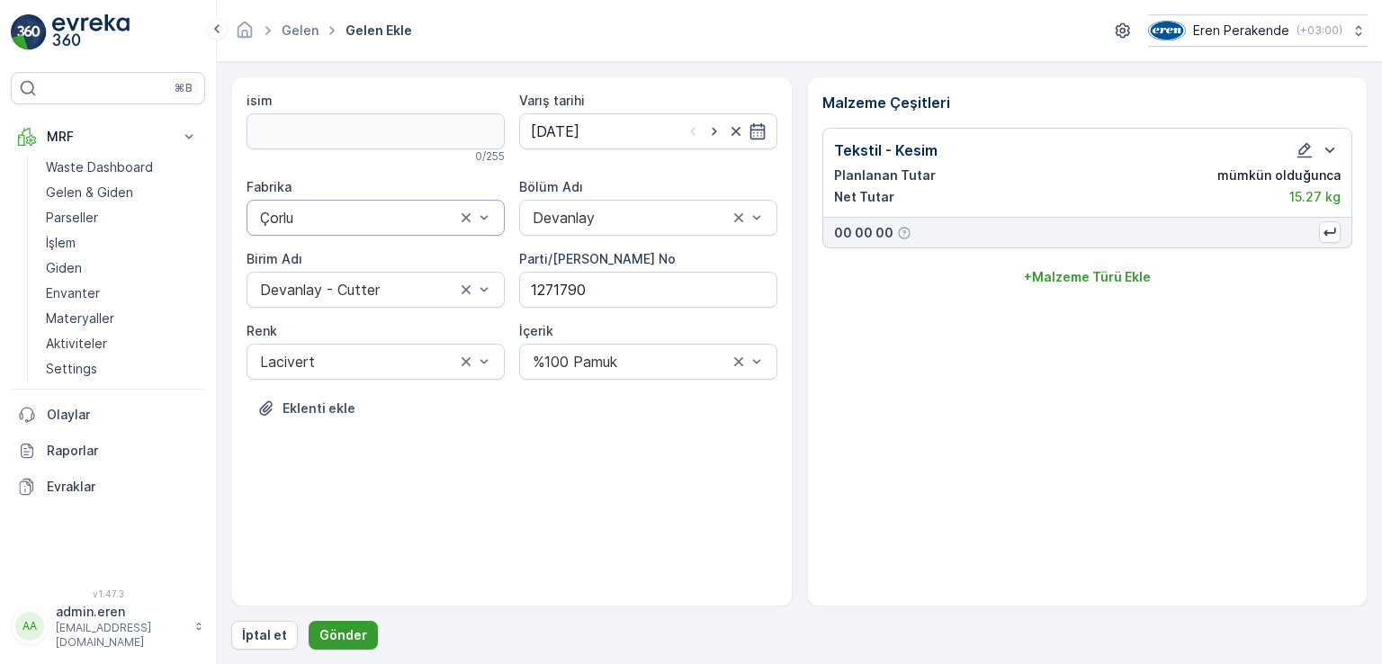
click at [346, 631] on p "Gönder" at bounding box center [344, 635] width 48 height 18
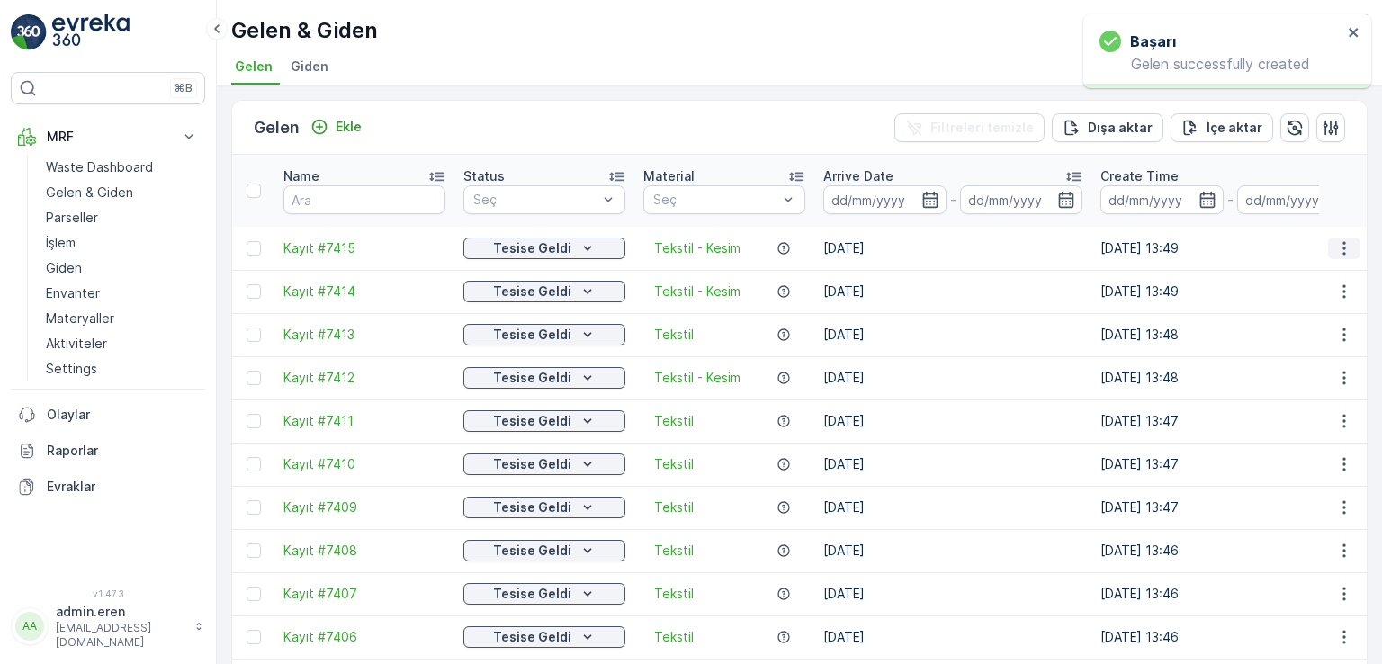
drag, startPoint x: 1341, startPoint y: 224, endPoint x: 1343, endPoint y: 236, distance: 11.8
click at [1343, 241] on icon "button" at bounding box center [1344, 248] width 3 height 14
click at [1277, 329] on span "QR'ı yazdır" at bounding box center [1263, 332] width 64 height 18
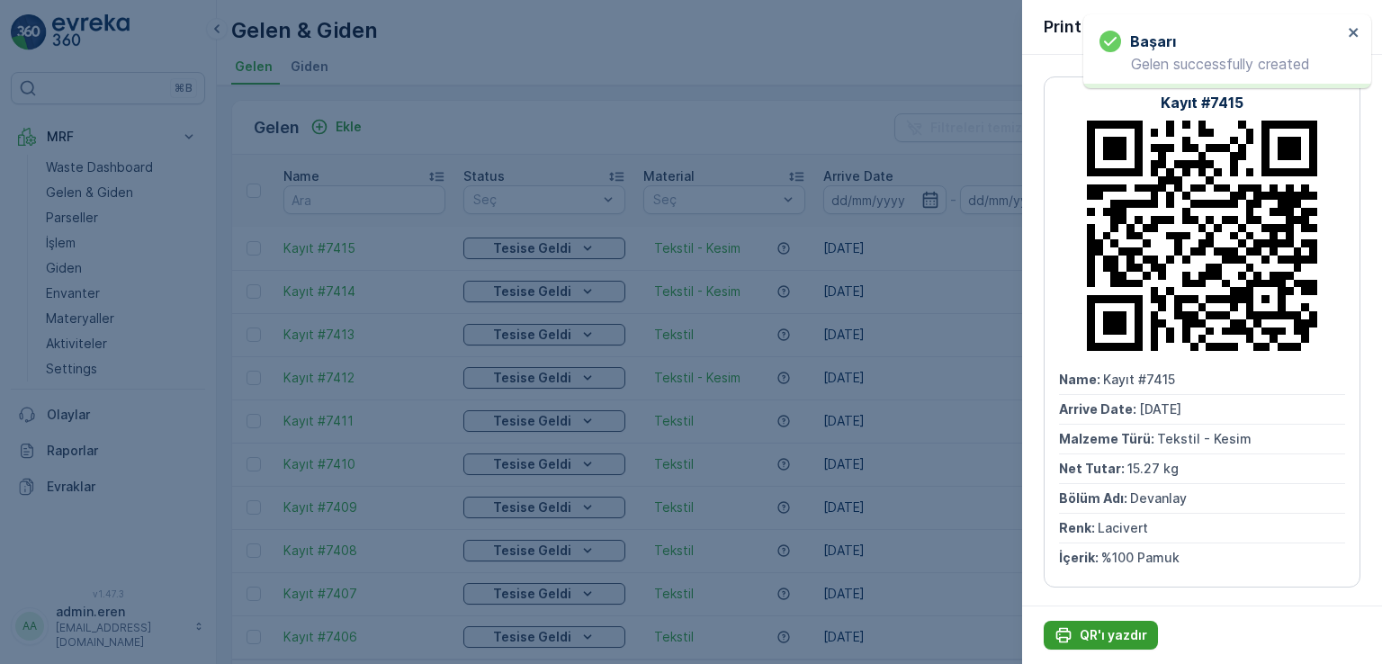
click at [1104, 632] on p "QR'ı yazdır" at bounding box center [1114, 635] width 68 height 18
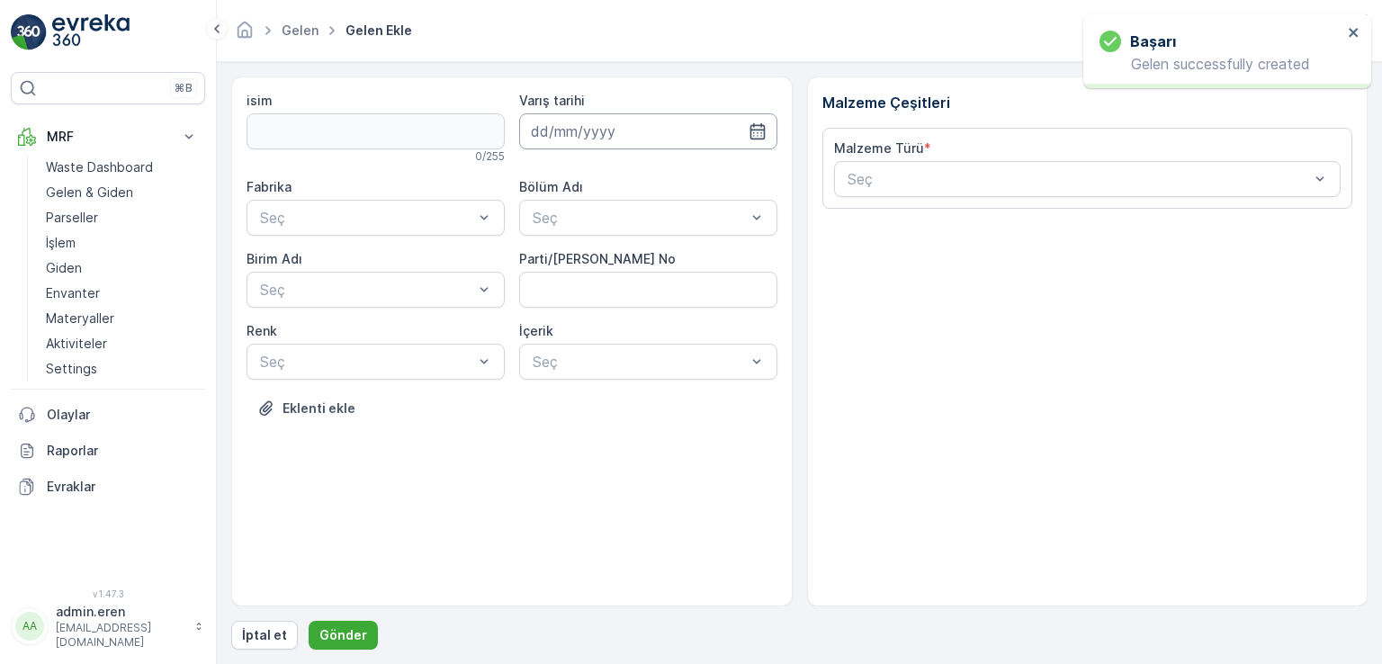
click at [694, 141] on input at bounding box center [648, 131] width 258 height 36
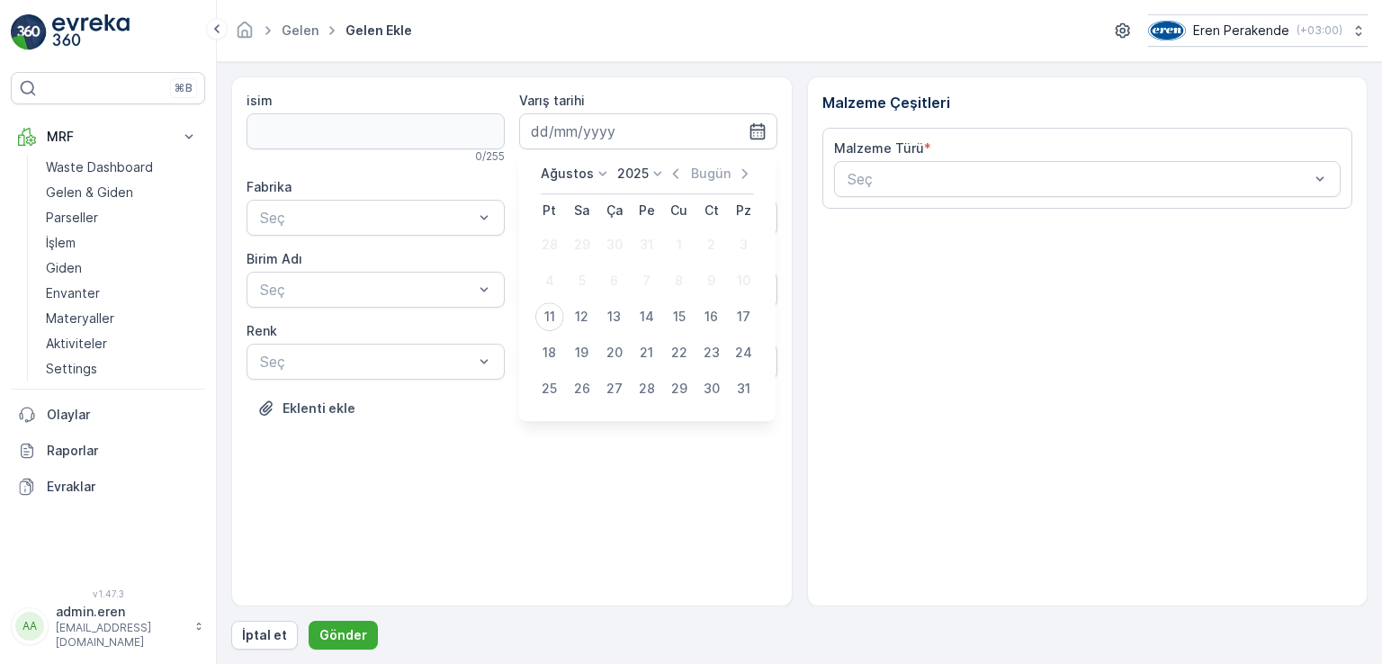
click at [538, 322] on button "11" at bounding box center [550, 317] width 32 height 32
type input "[DATE]"
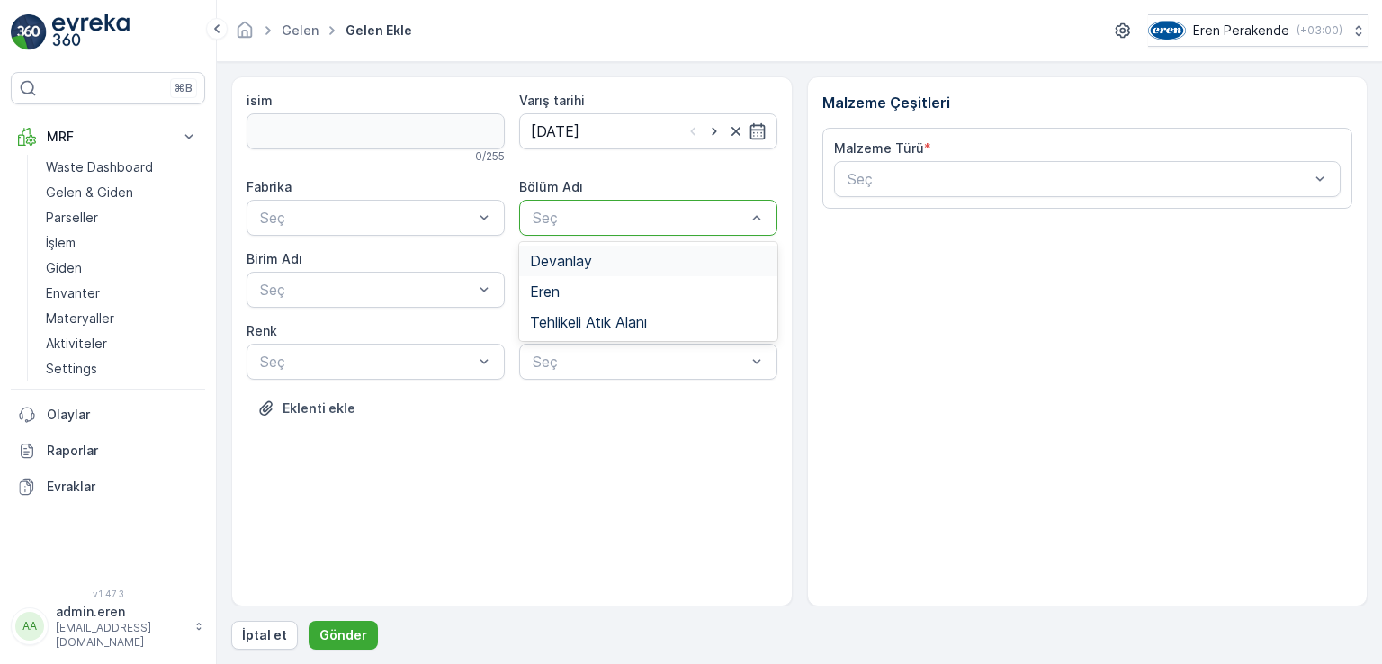
click at [570, 210] on div at bounding box center [639, 218] width 217 height 16
click at [570, 260] on span "Devanlay" at bounding box center [561, 261] width 62 height 16
click at [449, 213] on div at bounding box center [366, 218] width 217 height 16
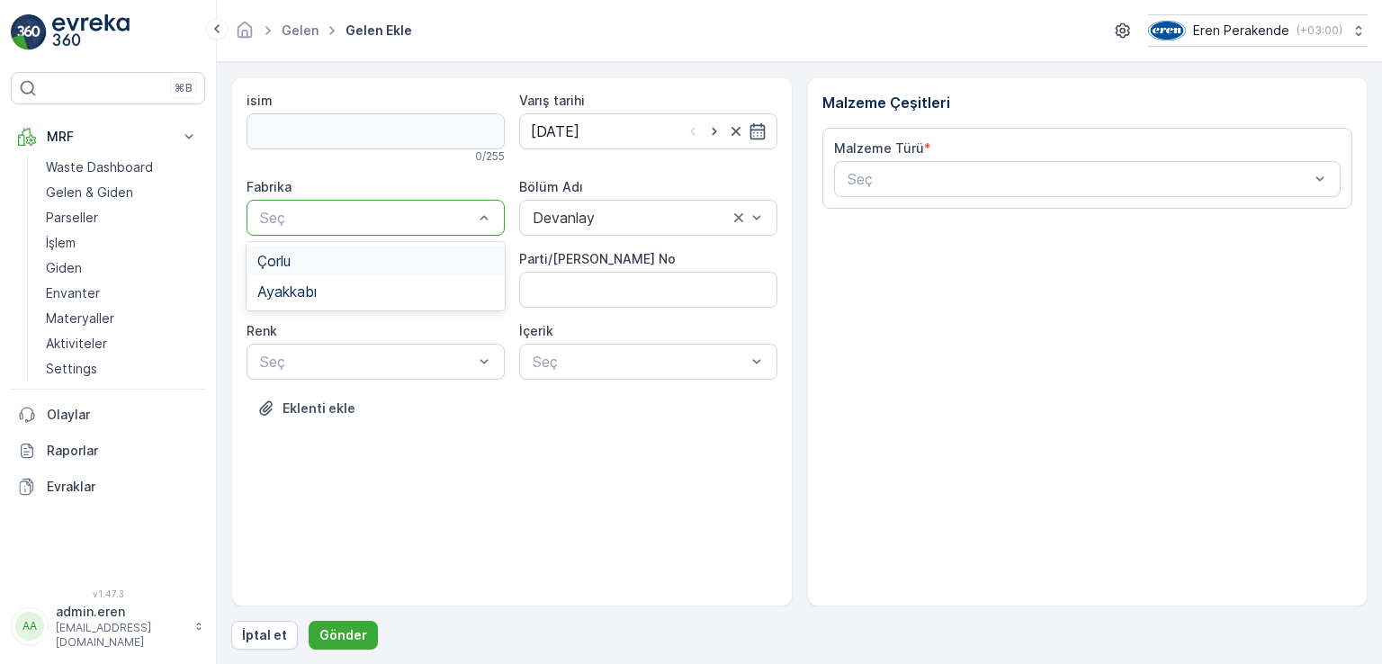
click at [425, 256] on div "Çorlu" at bounding box center [375, 261] width 237 height 16
click at [403, 287] on div at bounding box center [366, 290] width 217 height 16
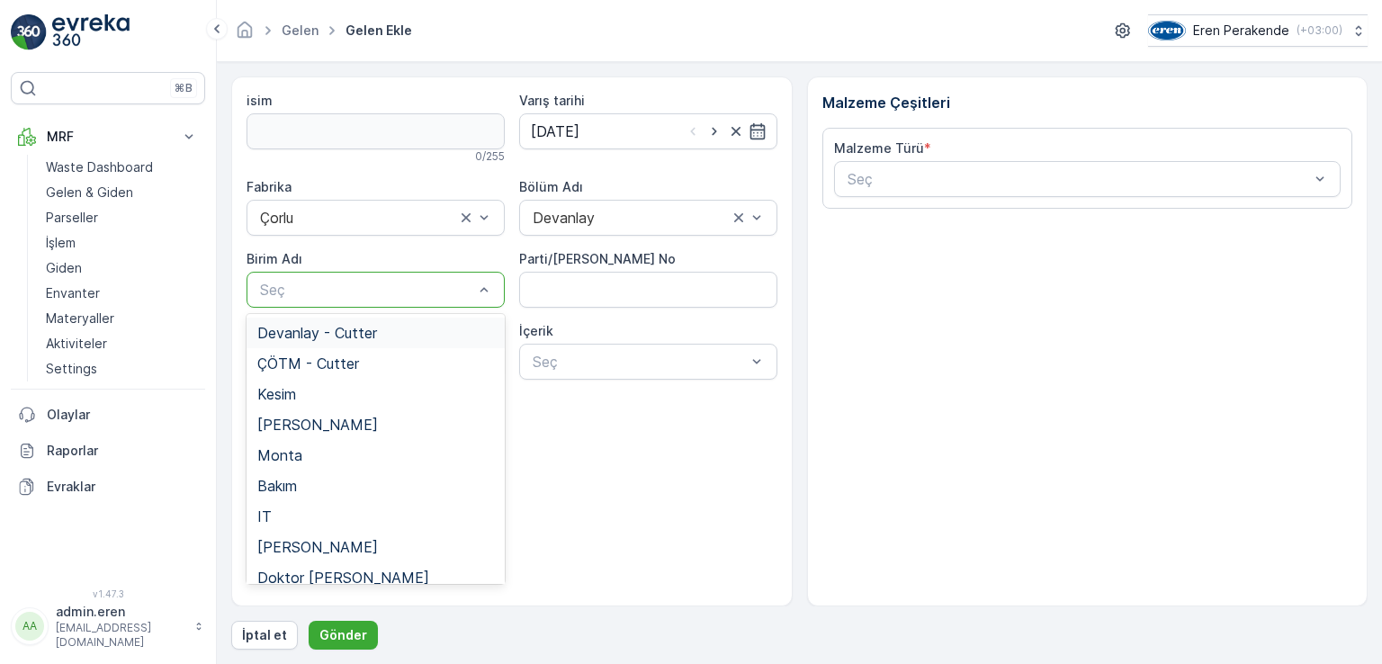
click at [382, 325] on div "Devanlay - Cutter" at bounding box center [376, 333] width 258 height 31
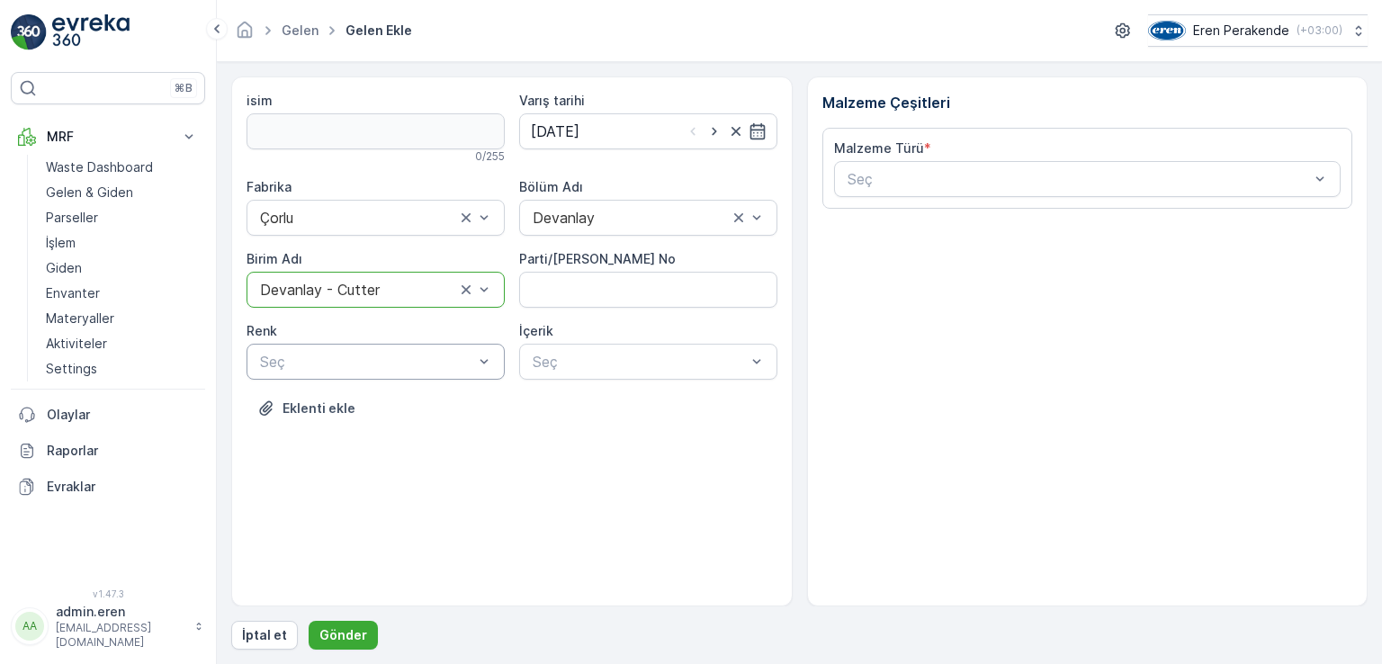
click at [344, 366] on div at bounding box center [366, 362] width 217 height 16
click at [310, 492] on span "Karışık/Diğer" at bounding box center [298, 497] width 82 height 16
click at [687, 361] on div at bounding box center [639, 362] width 217 height 16
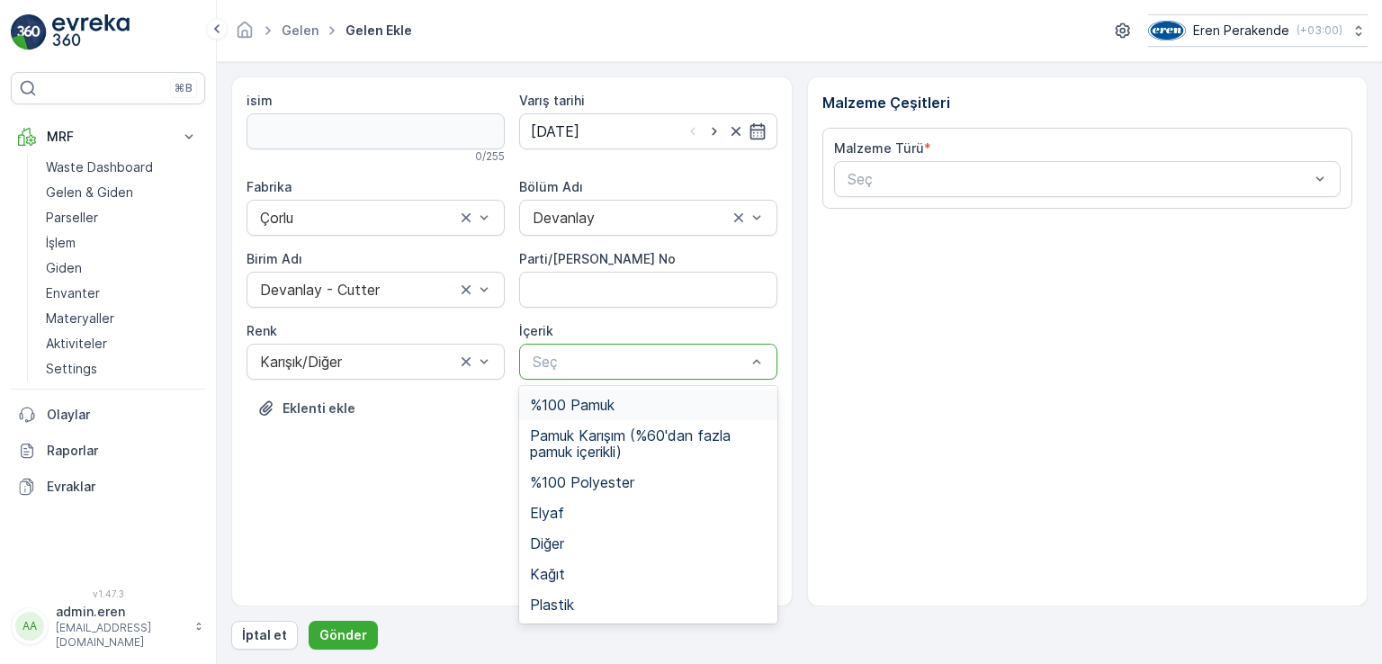
click at [635, 411] on div "%100 Pamuk" at bounding box center [648, 405] width 237 height 16
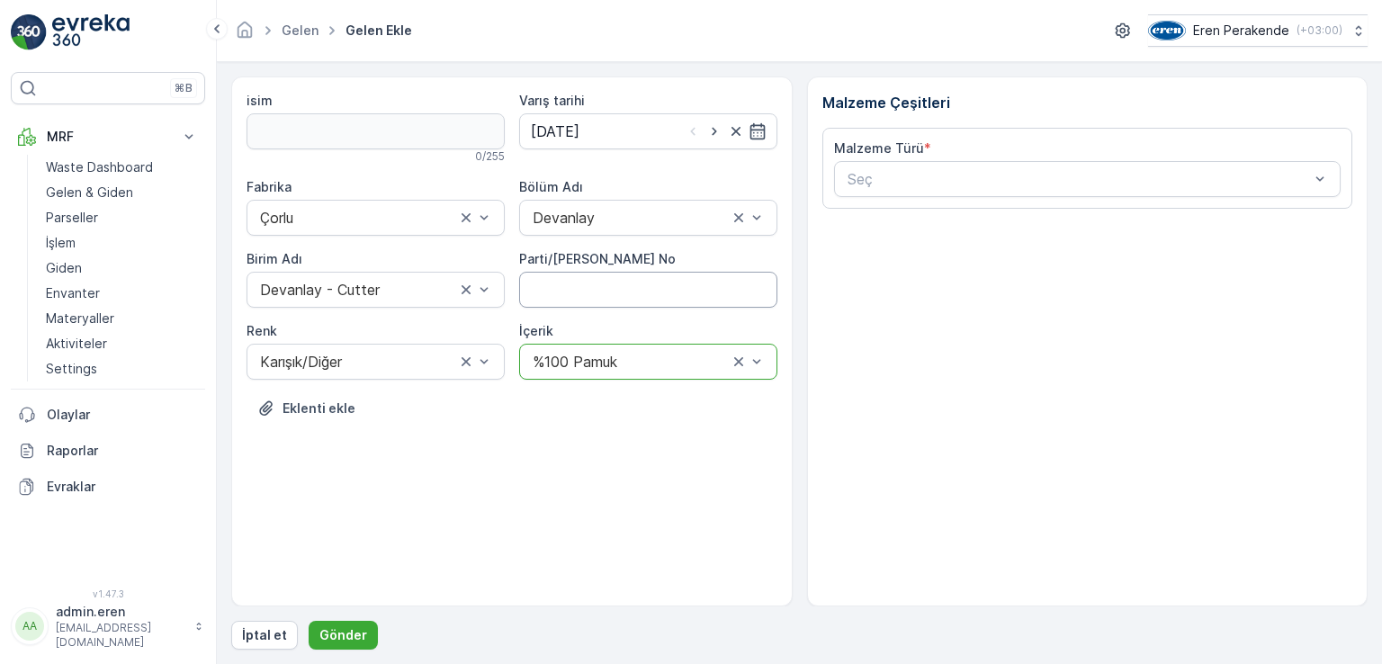
click at [667, 293] on No "Parti/[PERSON_NAME] No" at bounding box center [648, 290] width 258 height 36
type No "1271351"
click at [991, 173] on div at bounding box center [1079, 179] width 466 height 16
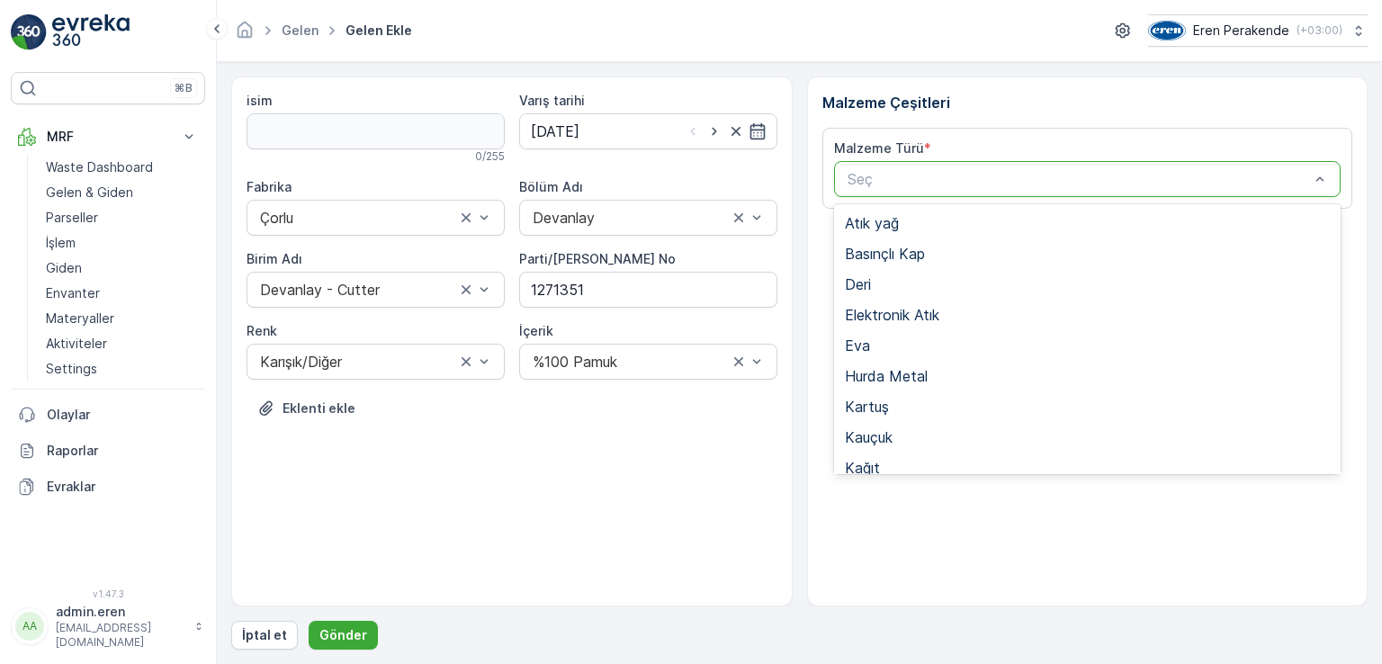
click at [933, 644] on span "Tekstil - Kesim" at bounding box center [893, 652] width 97 height 16
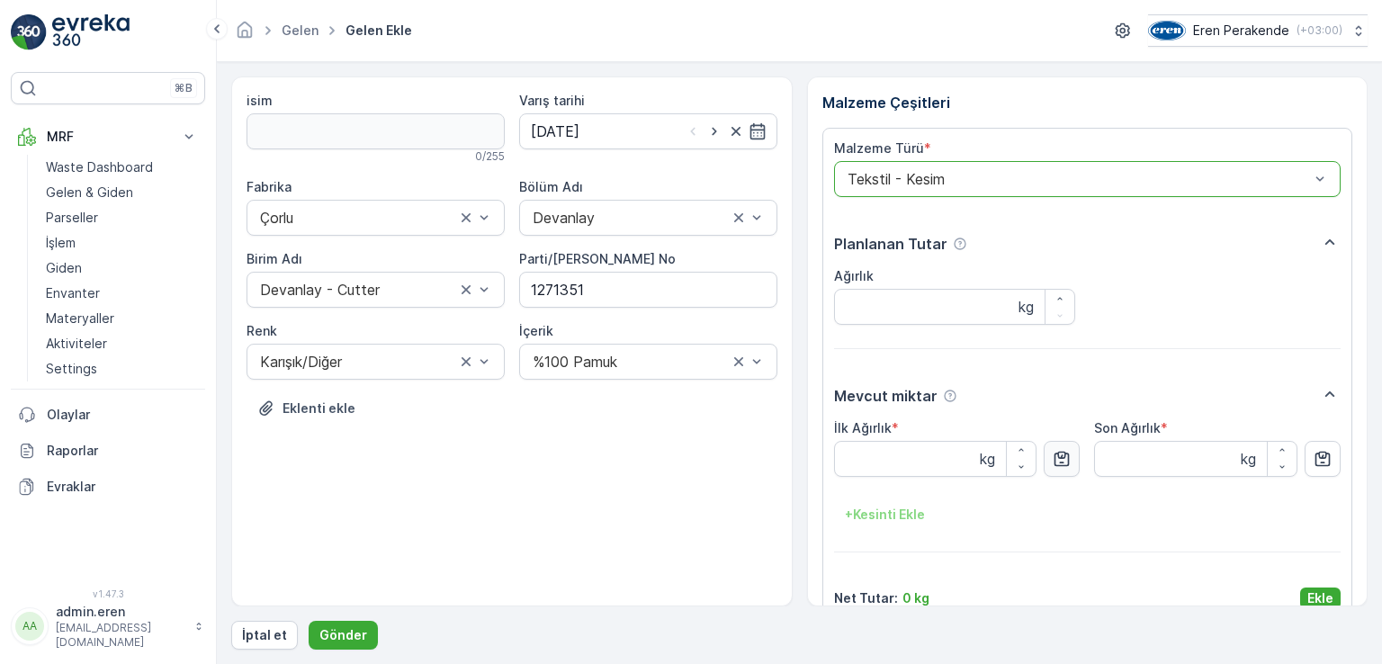
click at [1046, 458] on button "button" at bounding box center [1062, 459] width 36 height 36
type Ağırlık "4.88"
click at [1301, 592] on button "Ekle" at bounding box center [1321, 599] width 41 height 22
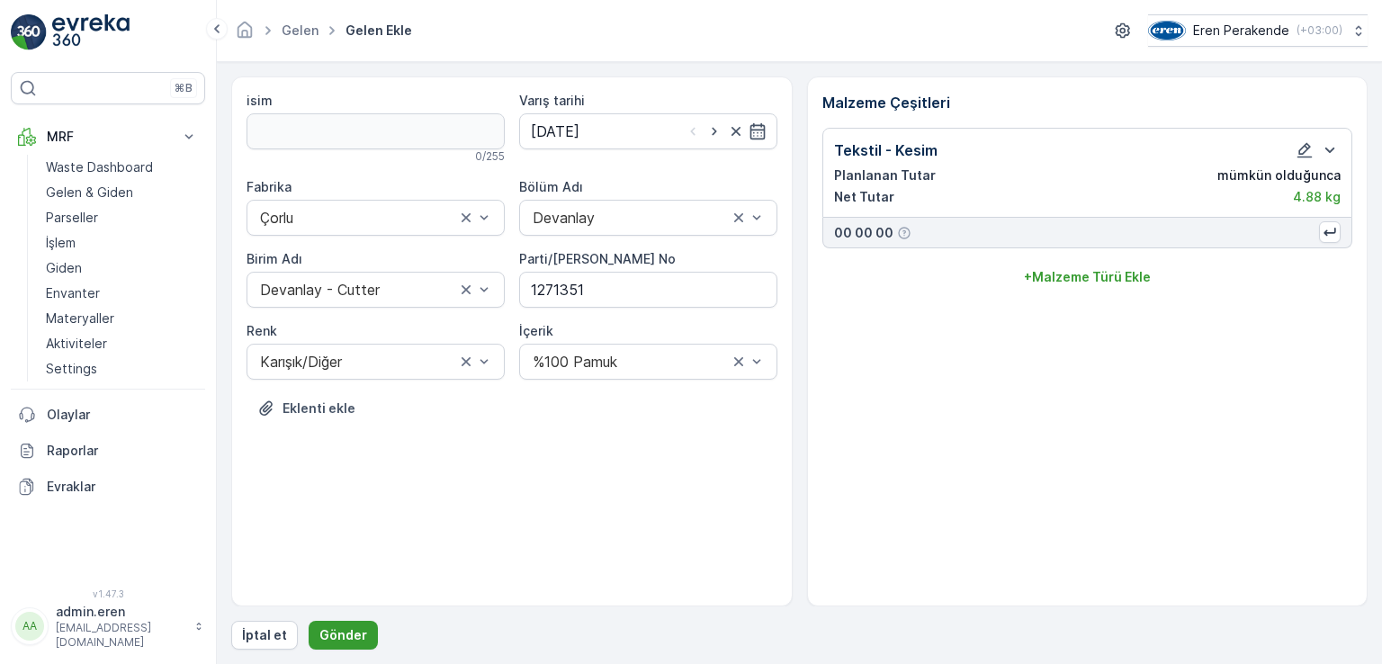
click at [328, 628] on p "Gönder" at bounding box center [344, 635] width 48 height 18
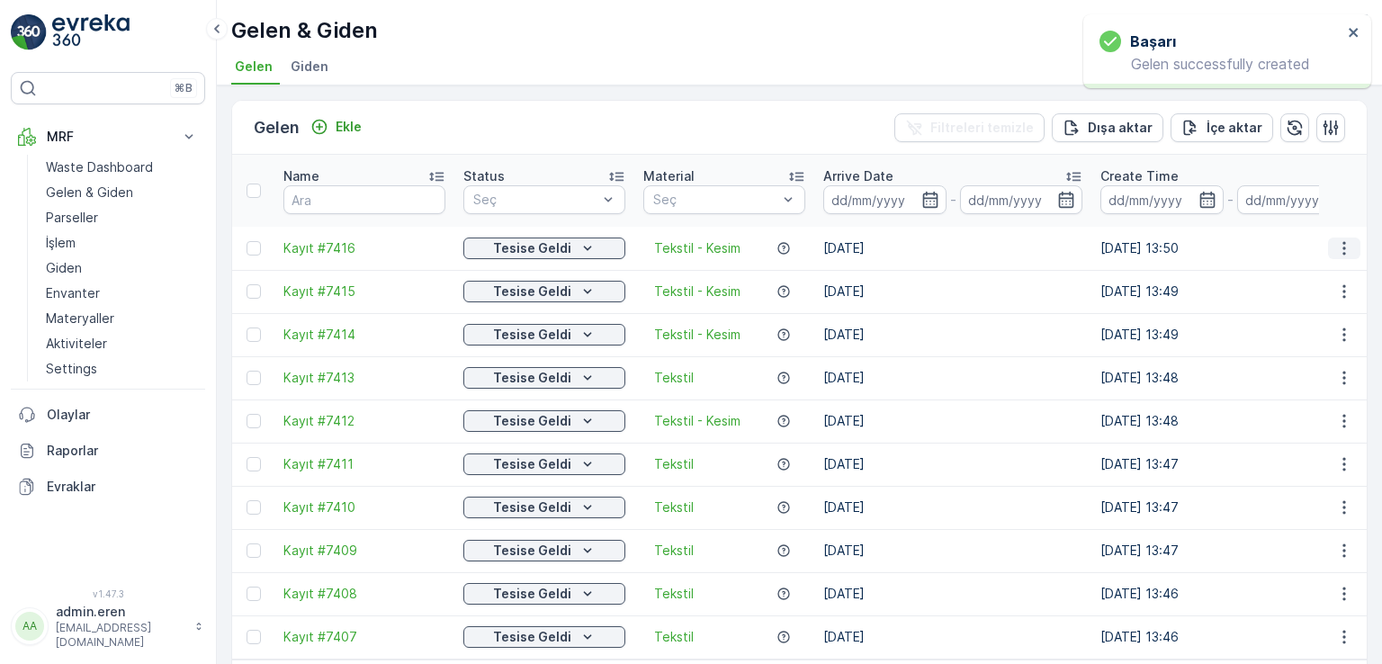
click at [1343, 239] on icon "button" at bounding box center [1345, 248] width 18 height 18
click at [1292, 328] on span "QR'ı yazdır" at bounding box center [1263, 332] width 64 height 18
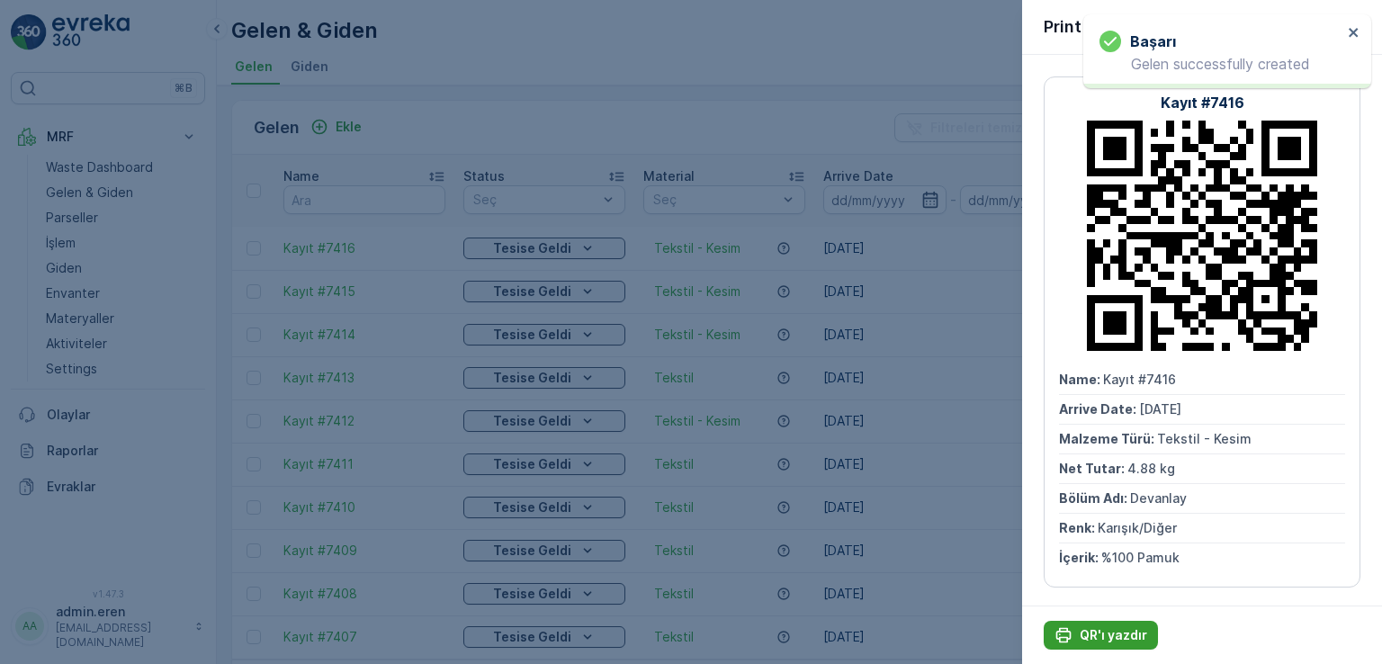
click at [1107, 642] on p "QR'ı yazdır" at bounding box center [1114, 635] width 68 height 18
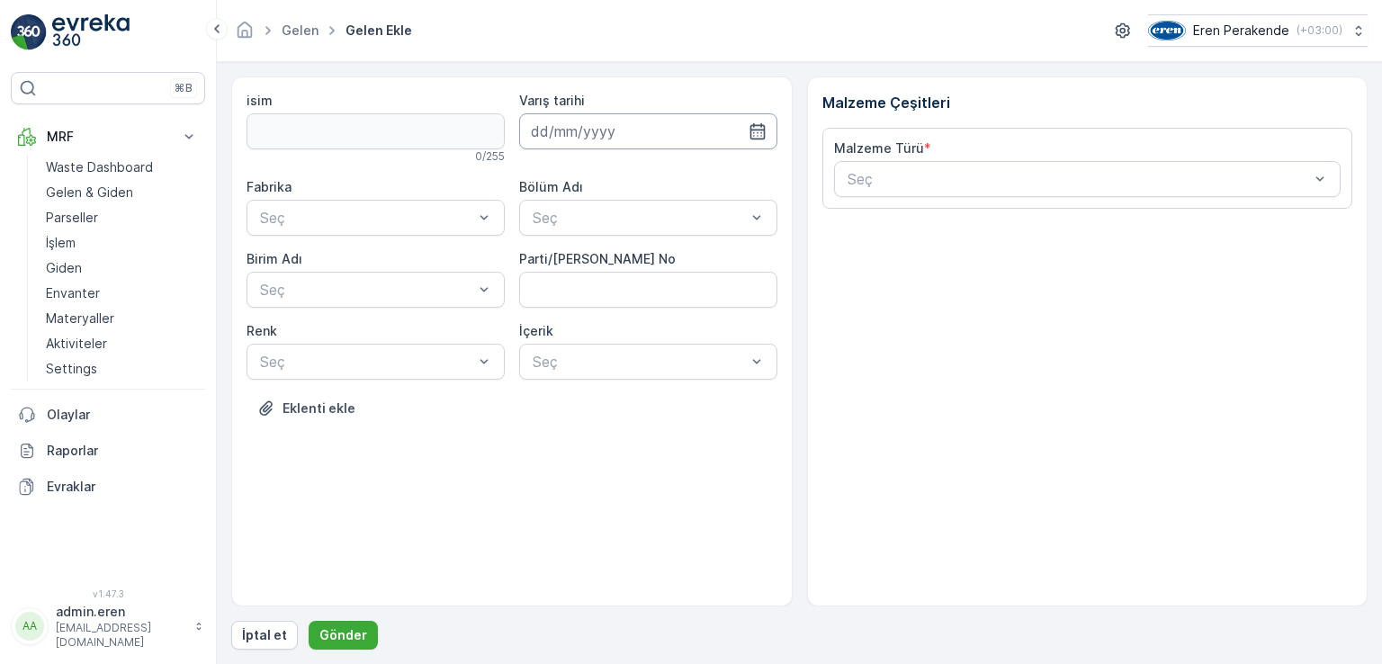
click at [602, 121] on input at bounding box center [648, 131] width 258 height 36
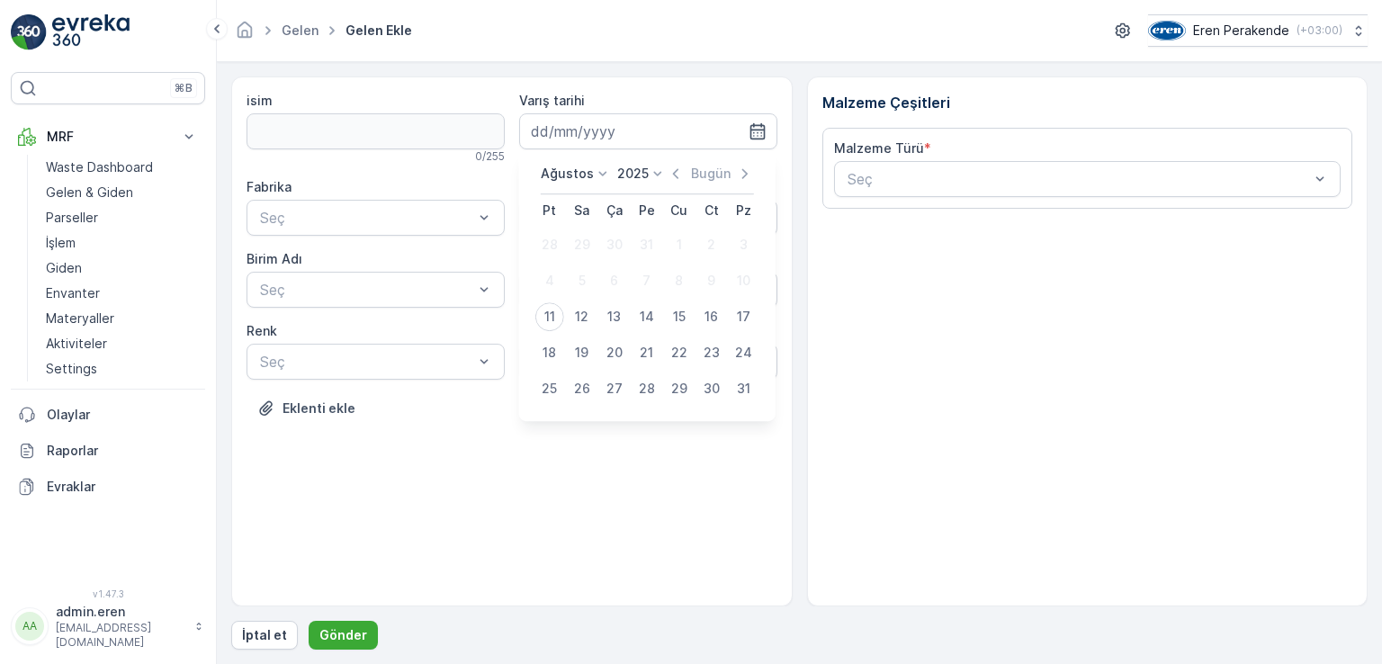
drag, startPoint x: 550, startPoint y: 314, endPoint x: 556, endPoint y: 307, distance: 9.6
click at [552, 311] on div "11" at bounding box center [550, 316] width 29 height 29
type input "[DATE]"
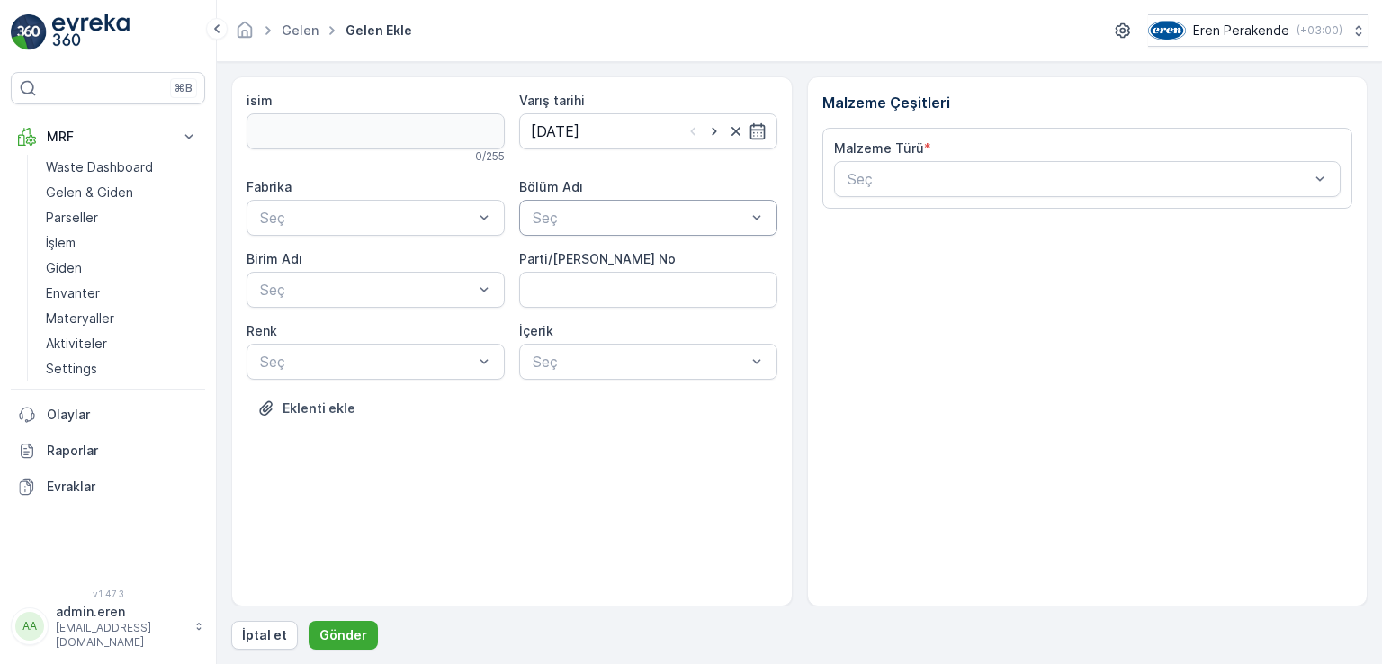
click at [595, 219] on div at bounding box center [639, 218] width 217 height 16
click at [595, 252] on div "Devanlay" at bounding box center [648, 261] width 258 height 31
click at [399, 221] on div at bounding box center [366, 218] width 217 height 16
click at [390, 271] on div "Çorlu" at bounding box center [376, 261] width 258 height 31
click at [385, 296] on div at bounding box center [366, 290] width 217 height 16
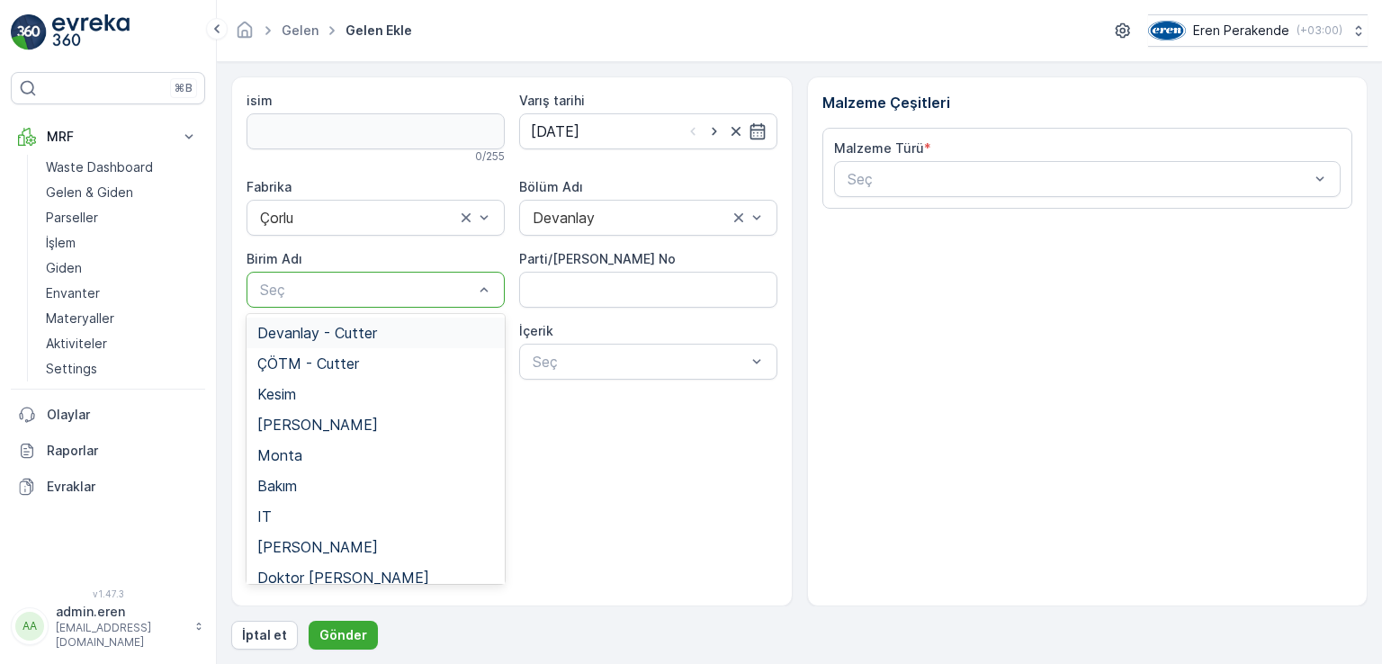
click at [374, 329] on span "Devanlay - Cutter" at bounding box center [317, 333] width 120 height 16
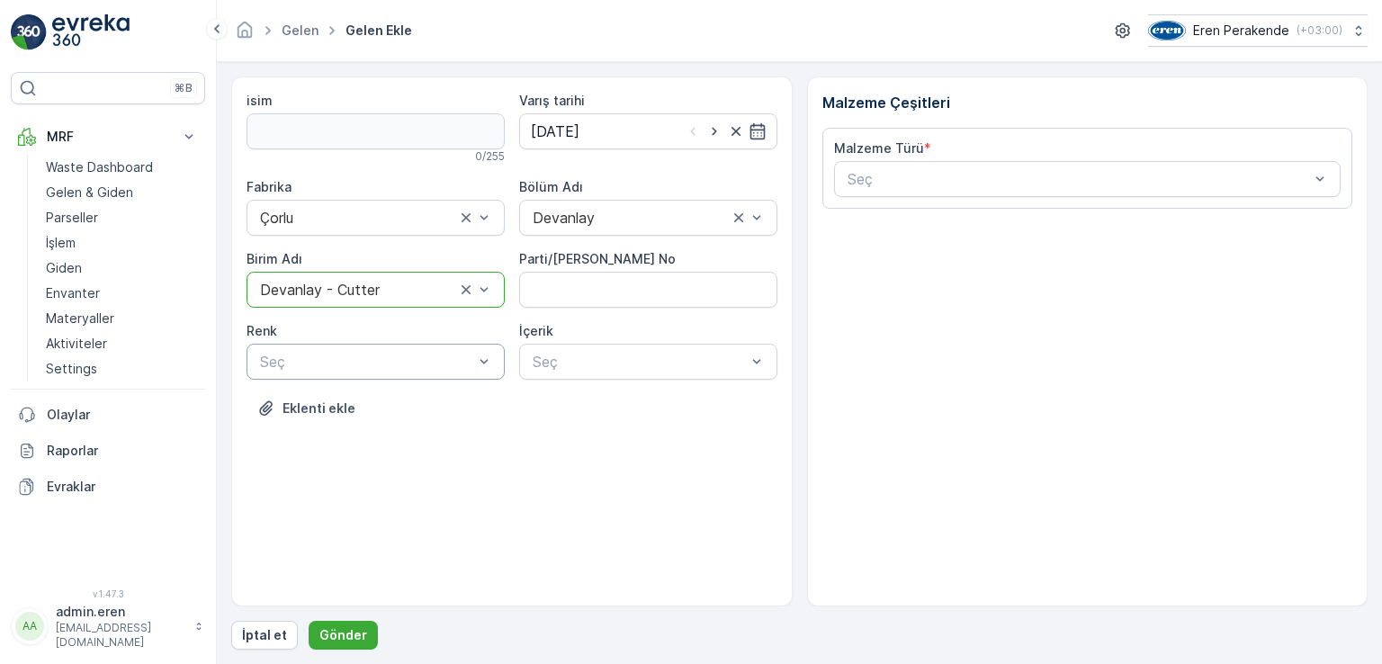
click at [370, 354] on div at bounding box center [366, 362] width 217 height 16
click at [353, 497] on div "Karışık/Diğer" at bounding box center [375, 497] width 237 height 16
click at [701, 361] on div at bounding box center [639, 362] width 217 height 16
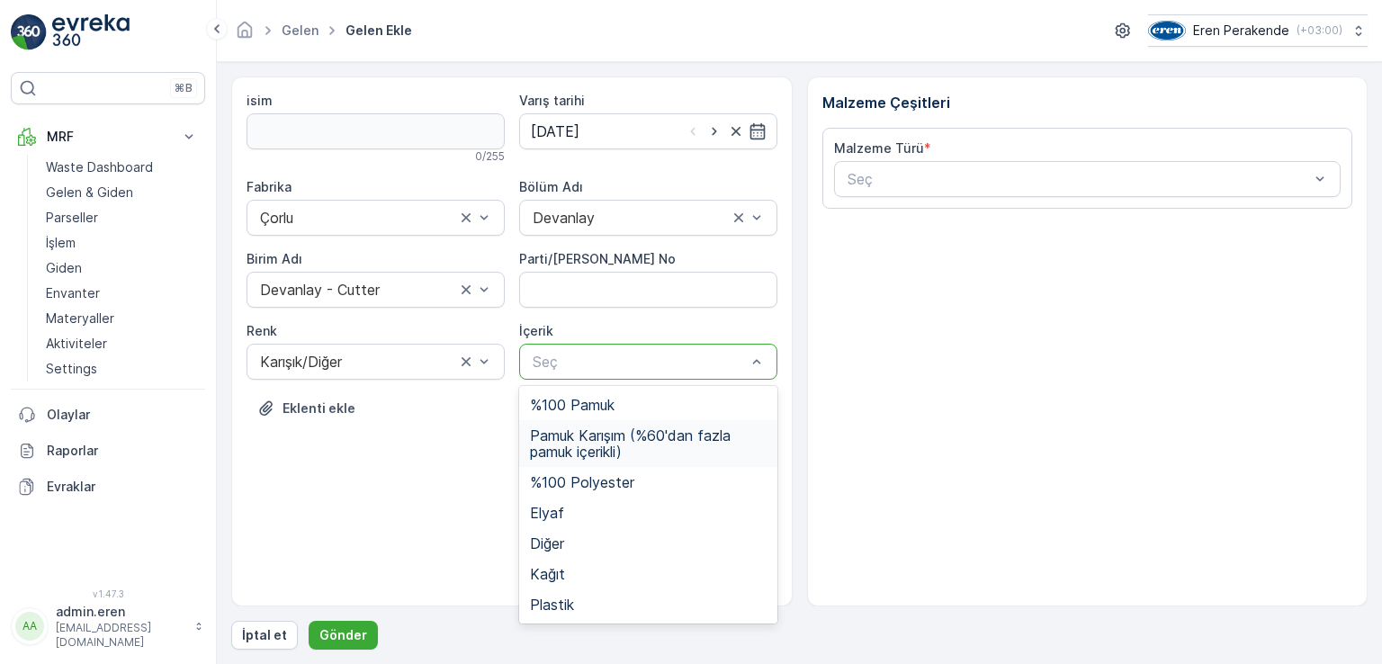
click at [635, 438] on span "Pamuk Karışım (%60'dan fazla pamuk içerikli)" at bounding box center [648, 444] width 237 height 32
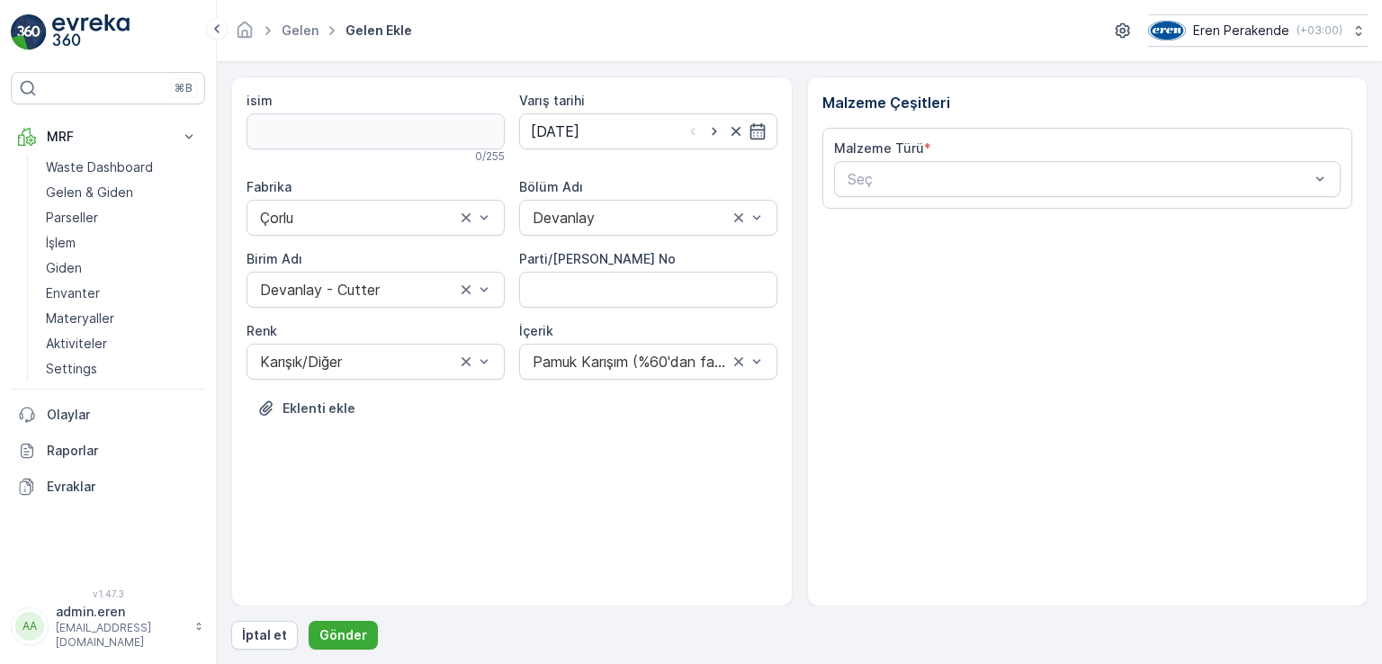
click at [617, 311] on div "Fabrika Çorlu Bölüm Adı Devanlay Birim Adı Devanlay - Cutter Parti/Kesim Föyü N…" at bounding box center [512, 279] width 531 height 202
click at [623, 288] on No "Parti/[PERSON_NAME] No" at bounding box center [648, 290] width 258 height 36
type No "1270948"
click at [955, 182] on div at bounding box center [1079, 179] width 466 height 16
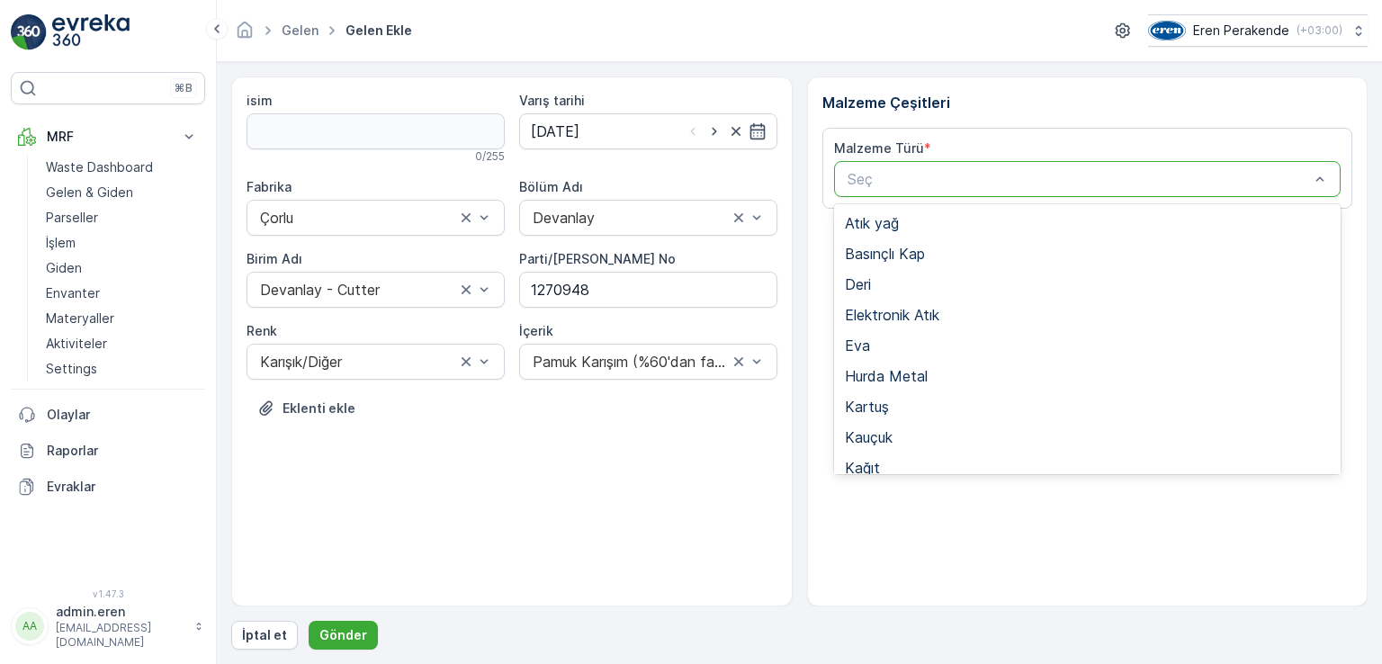
click at [982, 644] on div "Tekstil - Kesim" at bounding box center [1088, 652] width 486 height 16
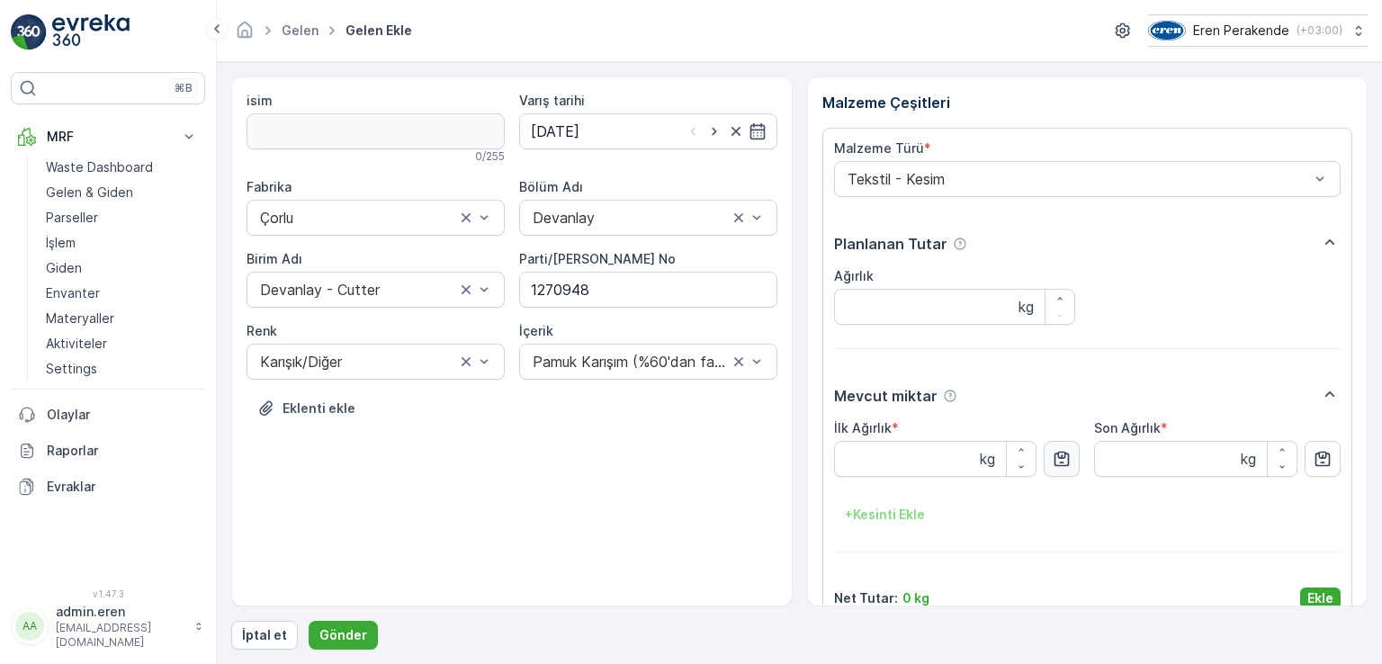
click at [1056, 459] on icon "button" at bounding box center [1062, 459] width 18 height 18
click at [1330, 600] on button "Ekle" at bounding box center [1321, 599] width 41 height 22
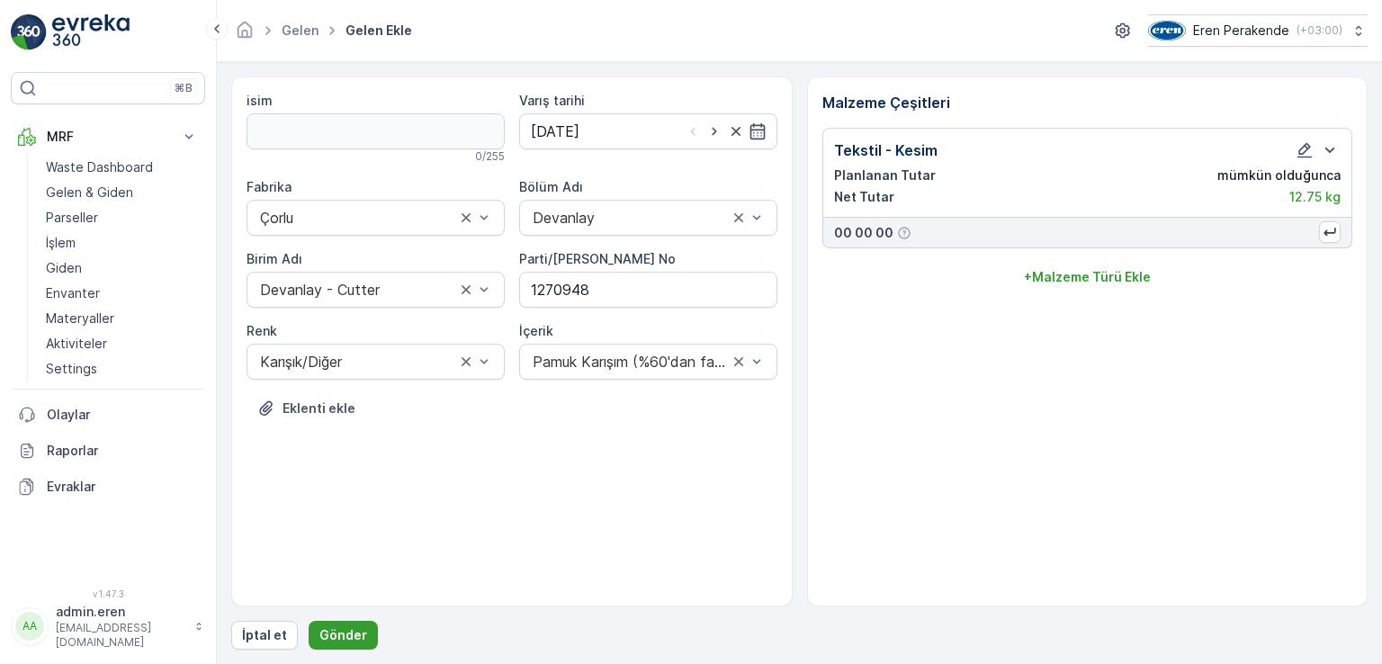
click at [331, 638] on p "Gönder" at bounding box center [344, 635] width 48 height 18
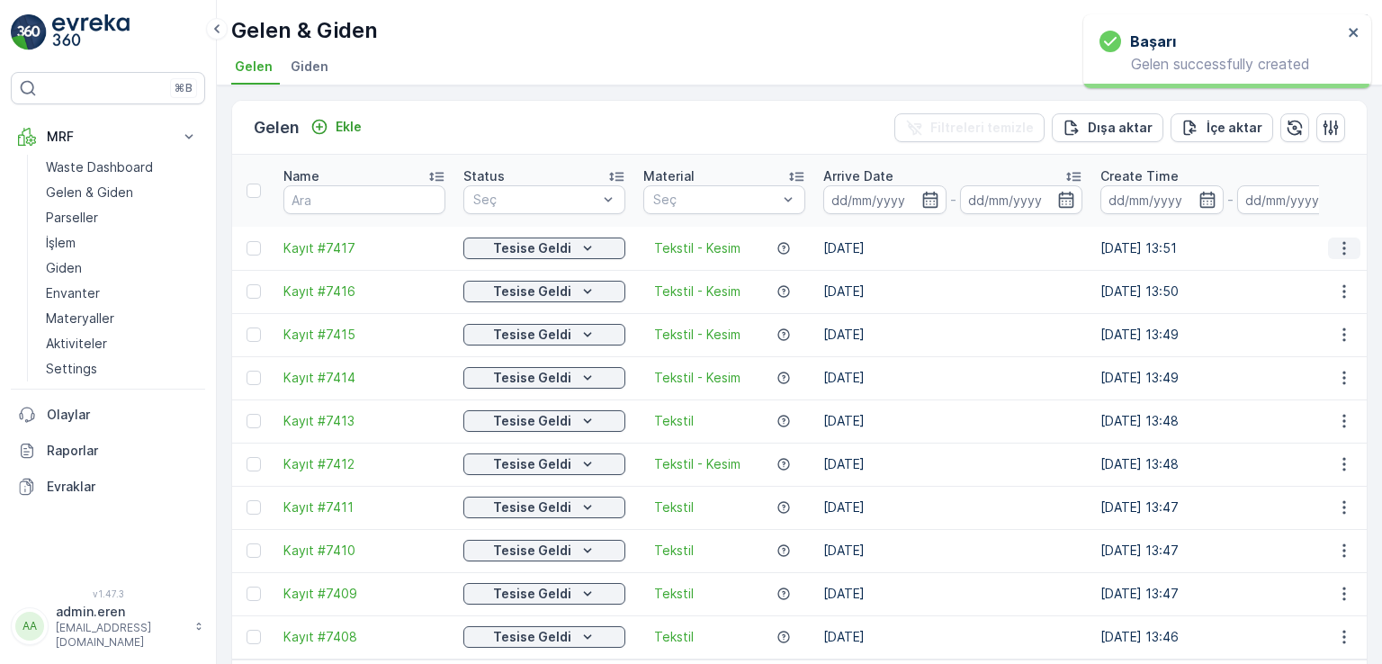
click at [1343, 241] on icon "button" at bounding box center [1344, 248] width 3 height 14
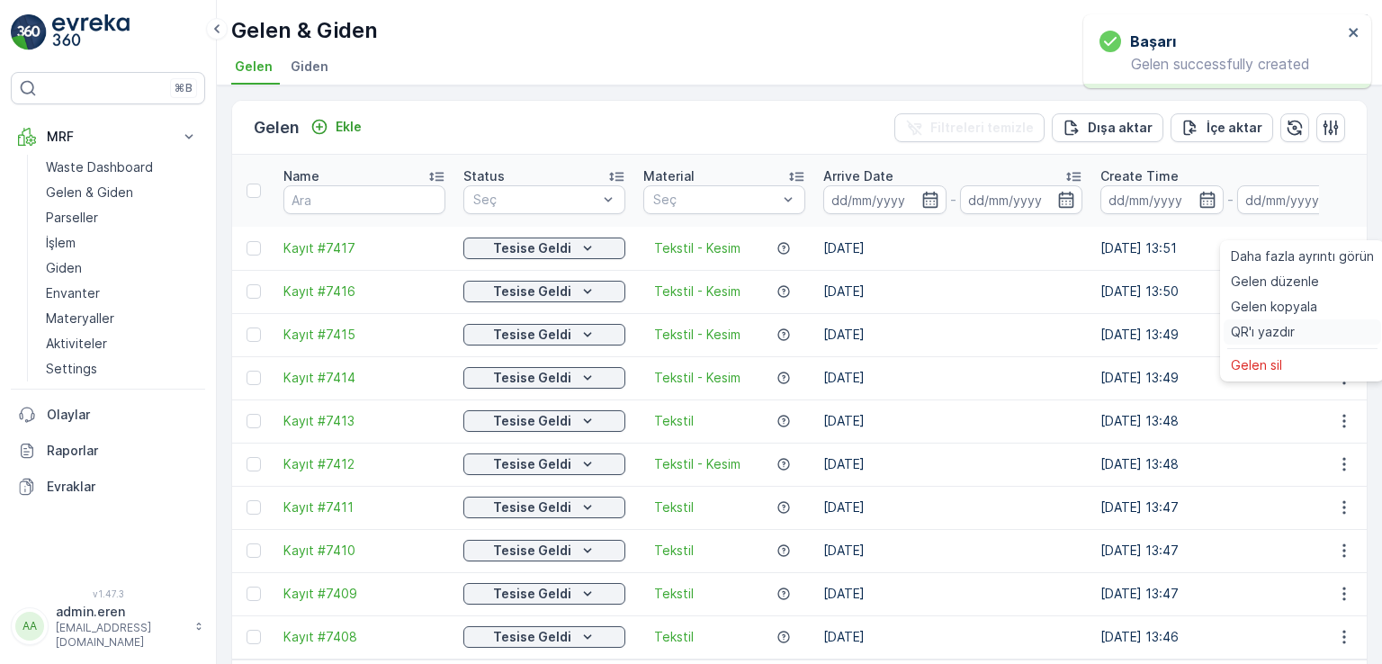
click at [1272, 334] on span "QR'ı yazdır" at bounding box center [1263, 332] width 64 height 18
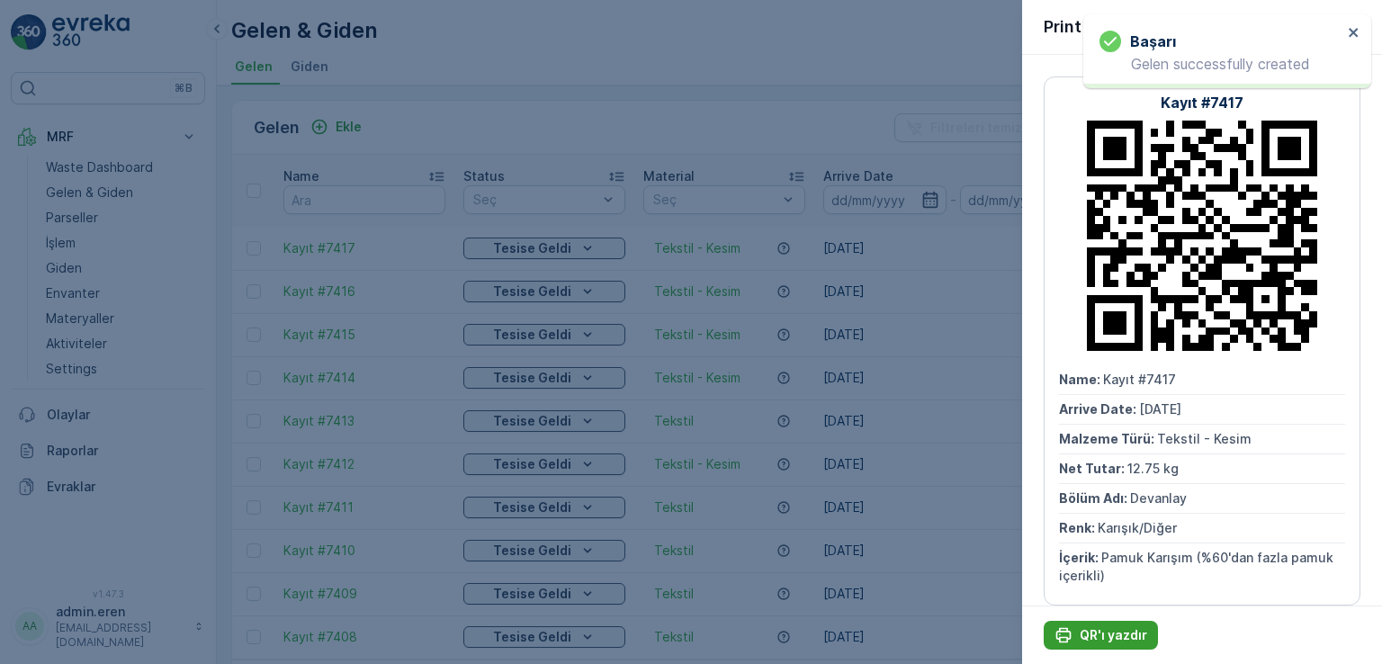
click at [1099, 631] on p "QR'ı yazdır" at bounding box center [1114, 635] width 68 height 18
click at [1130, 635] on p "QR'ı yazdır" at bounding box center [1114, 635] width 68 height 18
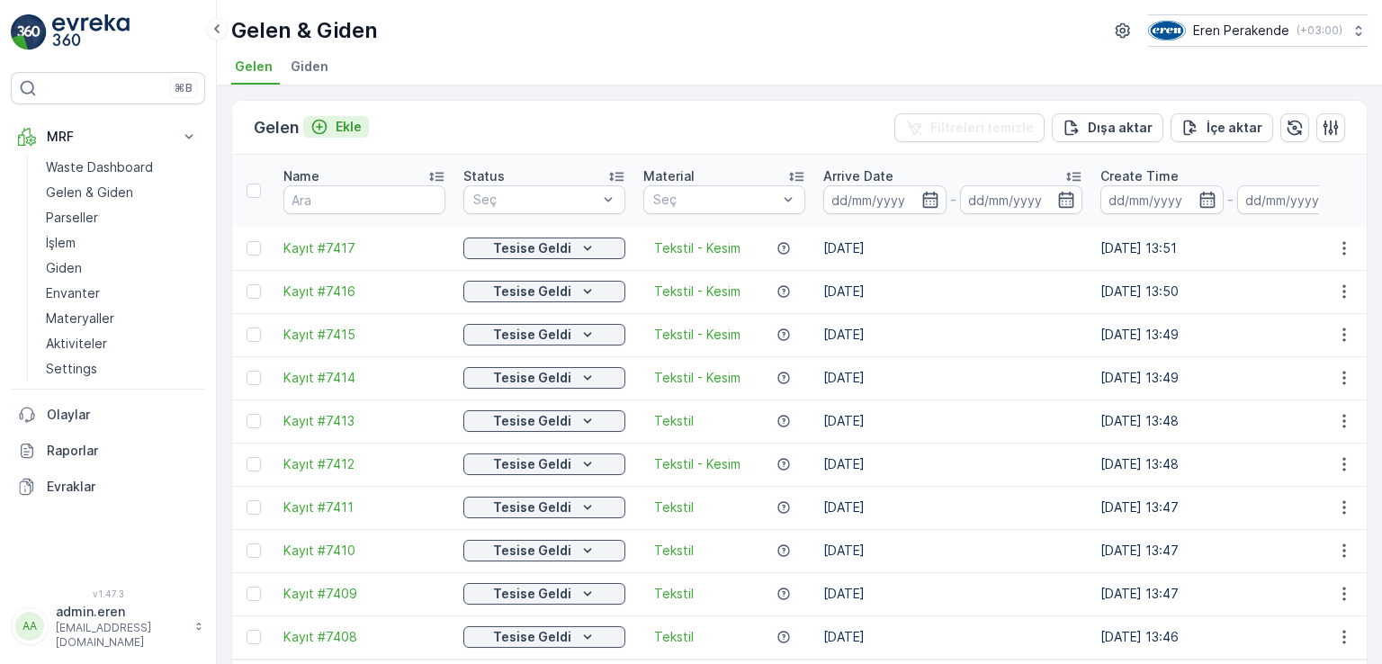
click at [356, 119] on p "Ekle" at bounding box center [349, 127] width 26 height 18
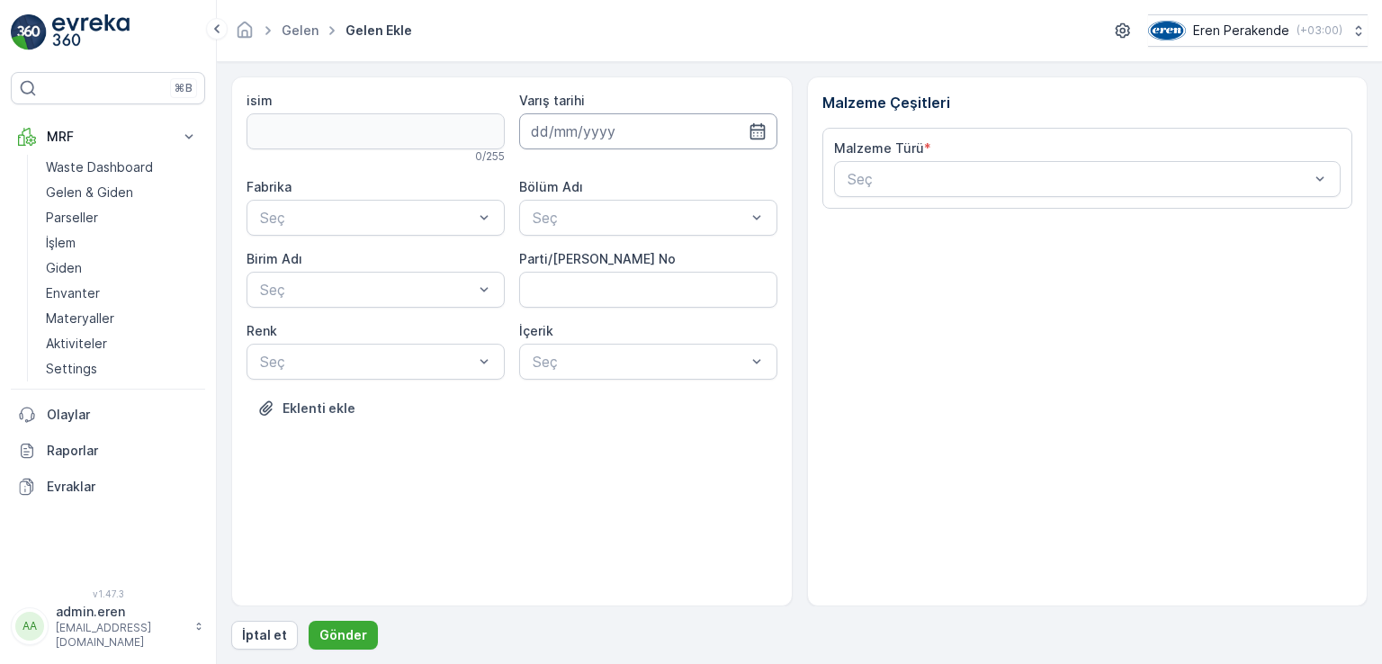
click at [605, 127] on input at bounding box center [648, 131] width 258 height 36
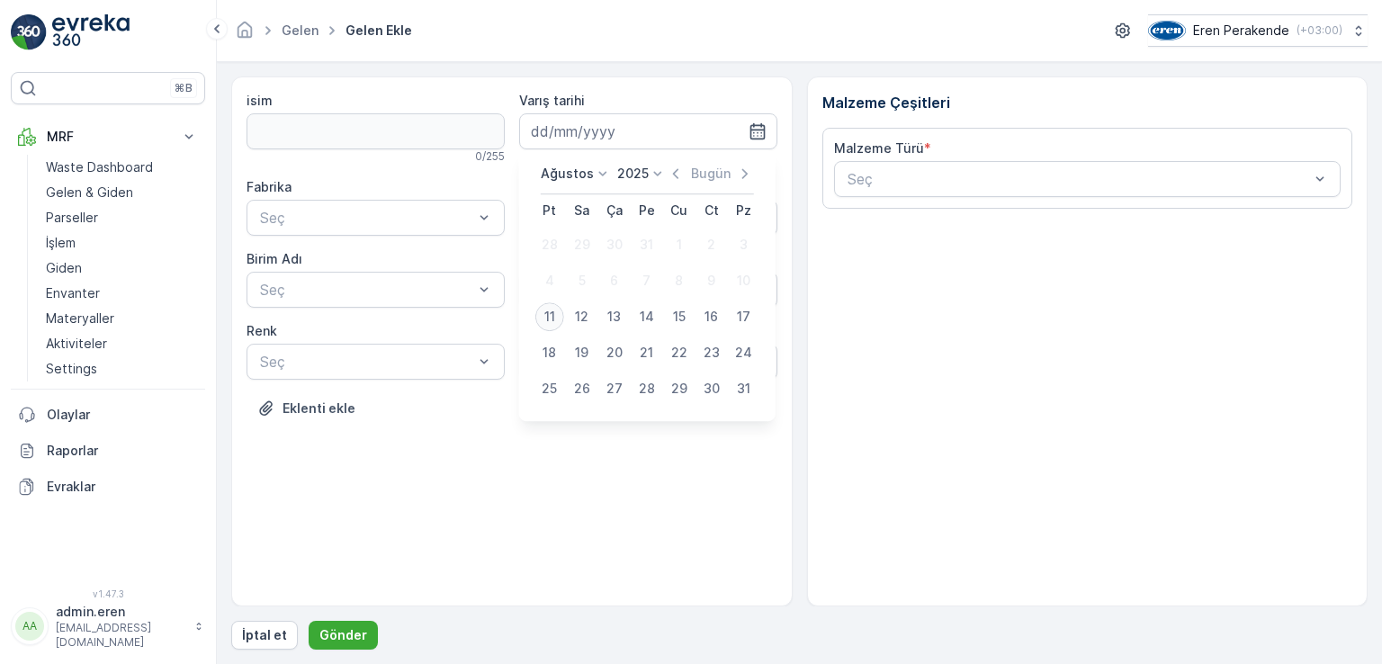
click at [550, 307] on div "11" at bounding box center [550, 316] width 29 height 29
type input "[DATE]"
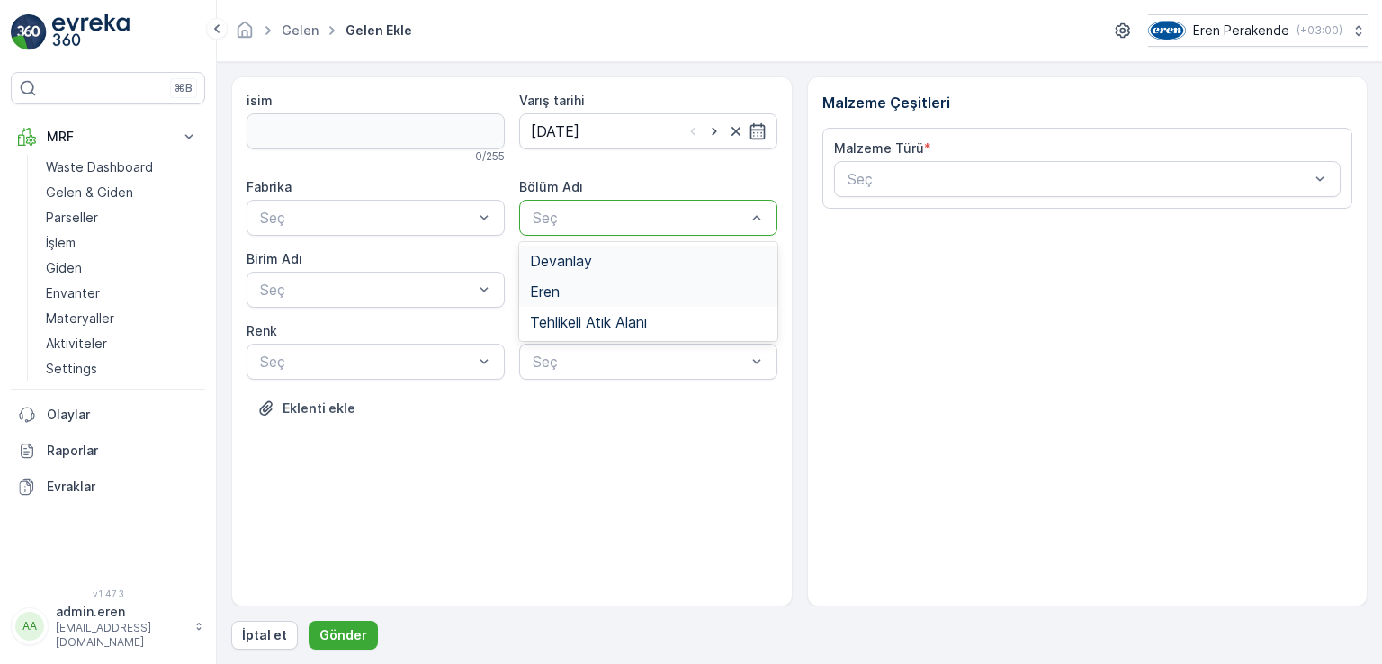
click at [572, 277] on div "Eren" at bounding box center [648, 291] width 258 height 31
click at [630, 219] on div at bounding box center [630, 218] width 199 height 16
click at [582, 260] on span "Devanlay" at bounding box center [561, 261] width 62 height 16
click at [587, 278] on No "Parti/[PERSON_NAME] No" at bounding box center [648, 290] width 258 height 36
type No "1270948"
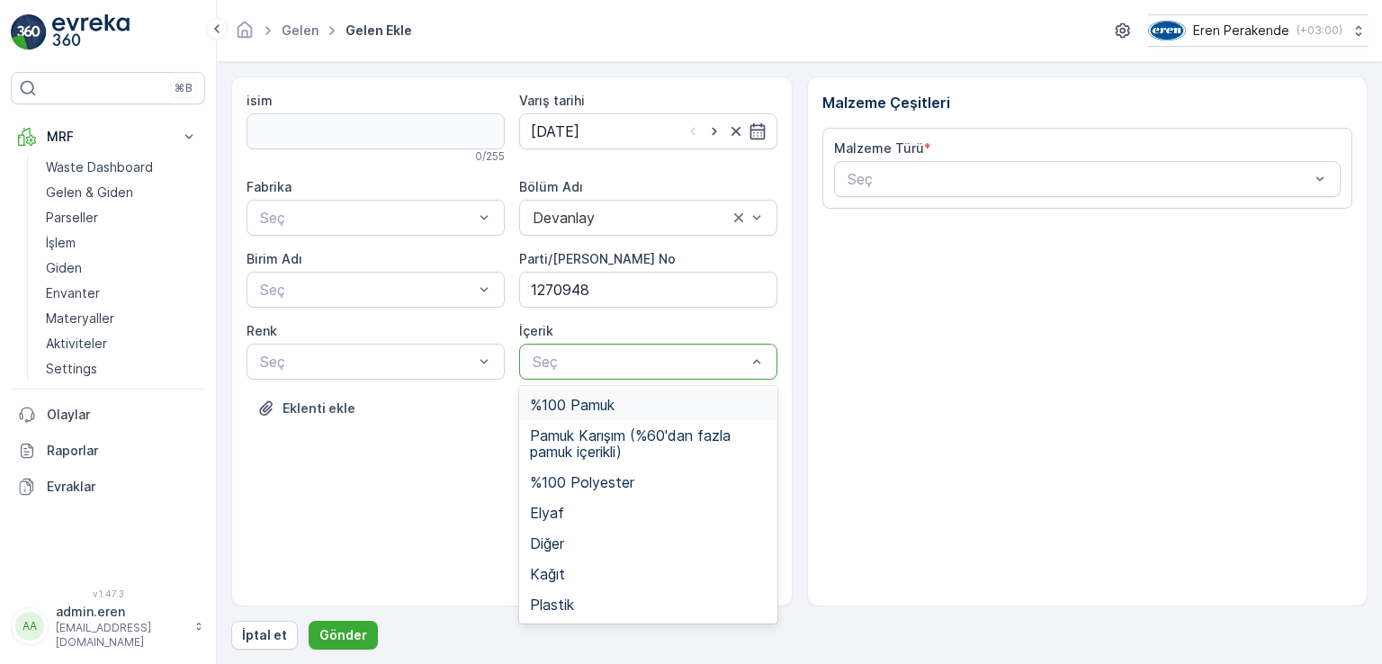
click at [628, 364] on div at bounding box center [639, 362] width 217 height 16
click at [605, 445] on span "Pamuk Karışım (%60'dan fazla pamuk içerikli)" at bounding box center [648, 444] width 237 height 32
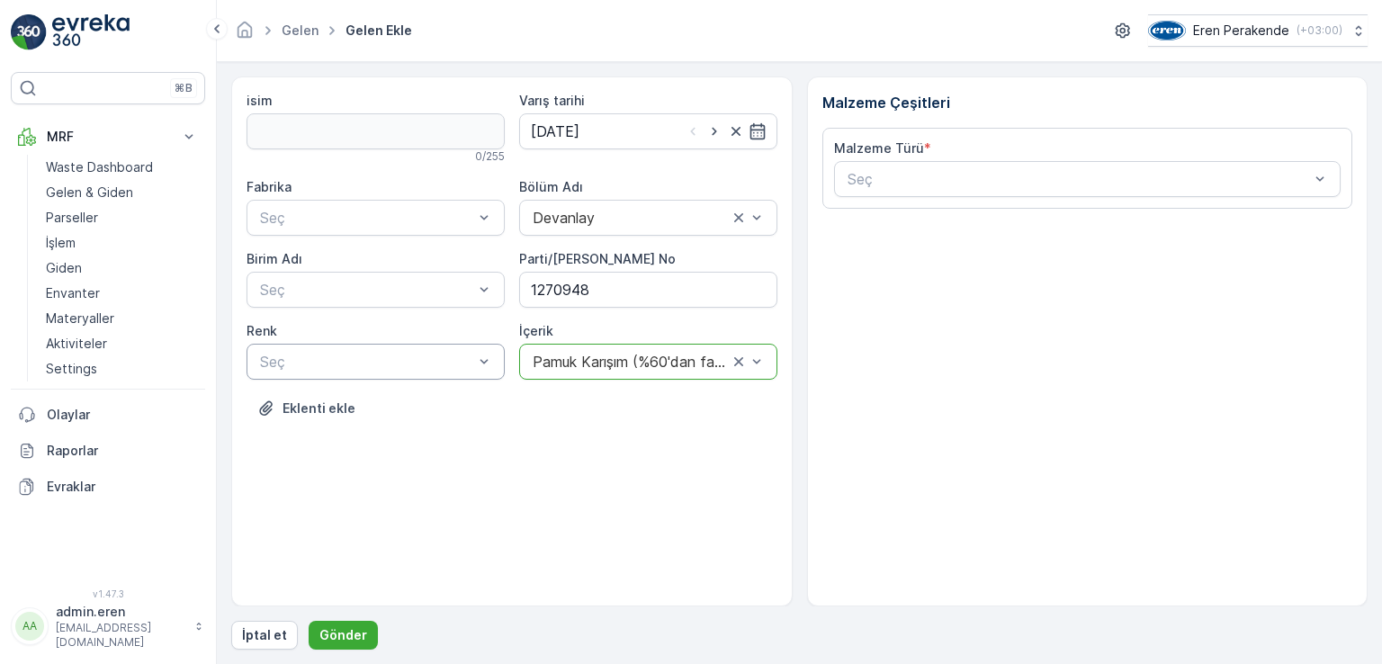
click at [455, 364] on div at bounding box center [366, 362] width 217 height 16
click at [305, 492] on span "Karışık/Diğer" at bounding box center [298, 497] width 82 height 16
click at [315, 282] on div at bounding box center [366, 290] width 217 height 16
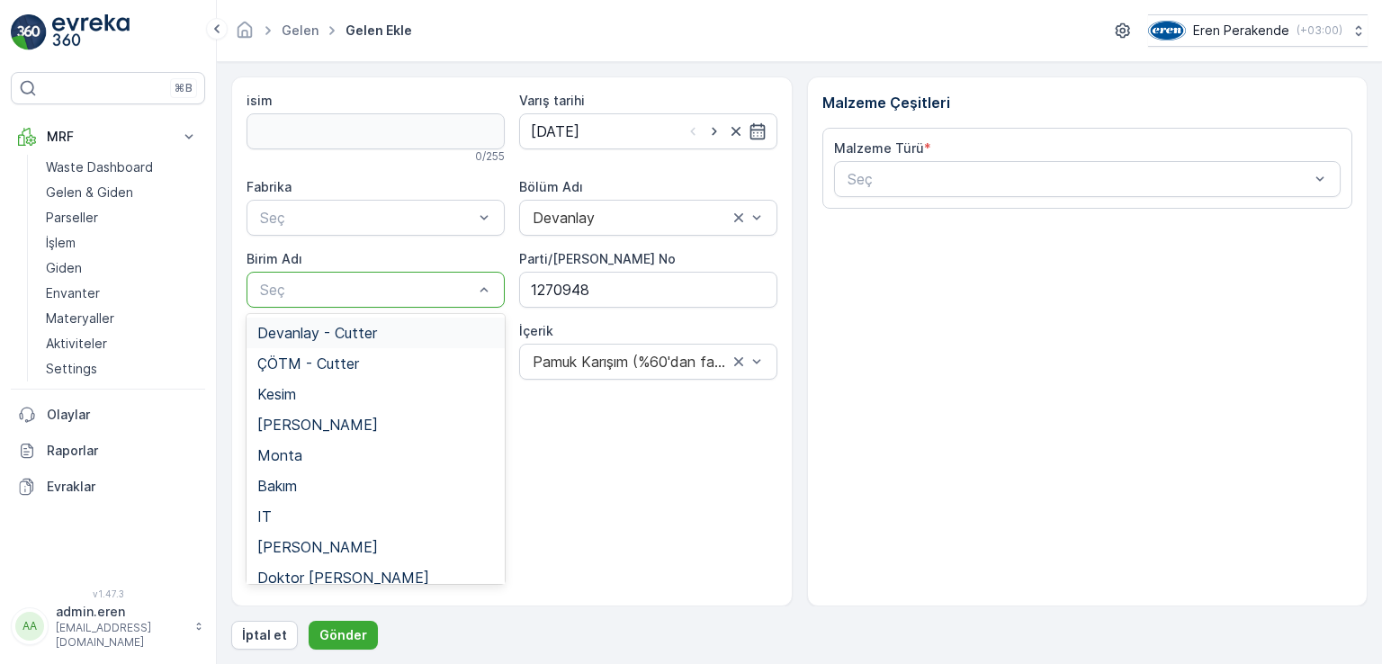
click at [311, 336] on span "Devanlay - Cutter" at bounding box center [317, 333] width 120 height 16
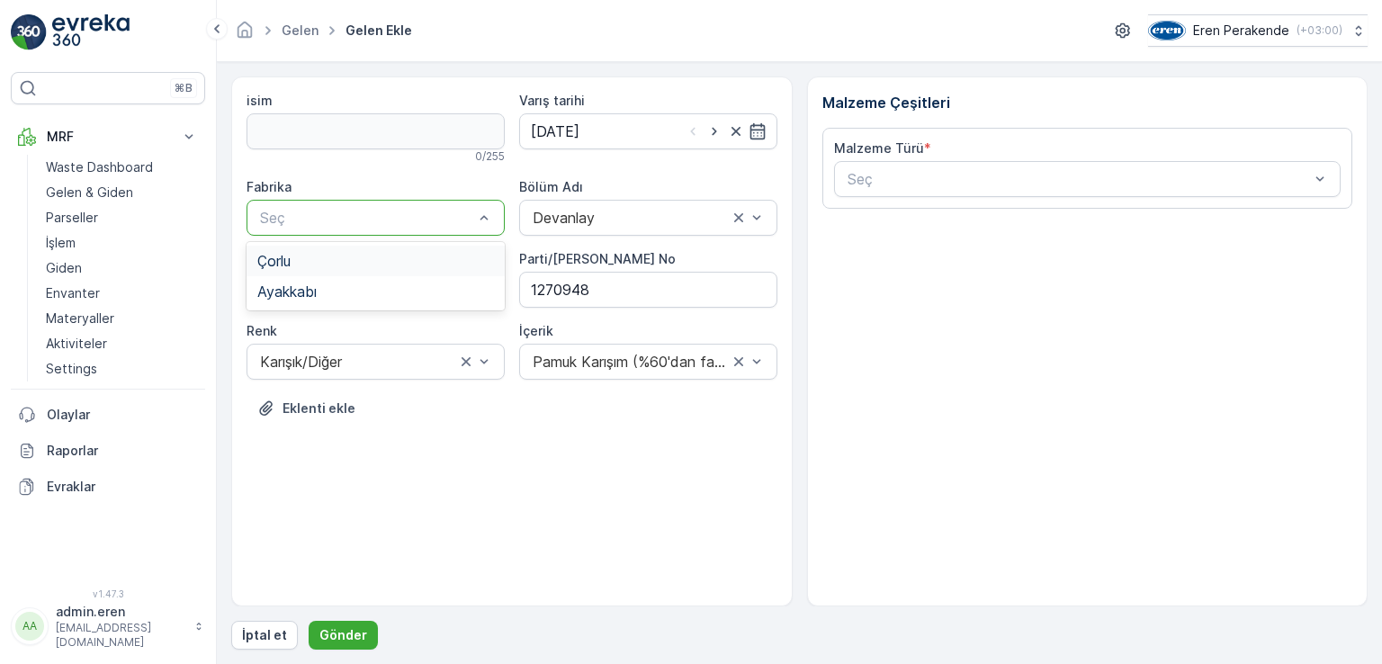
click at [348, 228] on div "Seç" at bounding box center [376, 218] width 258 height 36
click at [339, 256] on div "Çorlu" at bounding box center [375, 261] width 237 height 16
click at [962, 182] on div at bounding box center [1079, 179] width 466 height 16
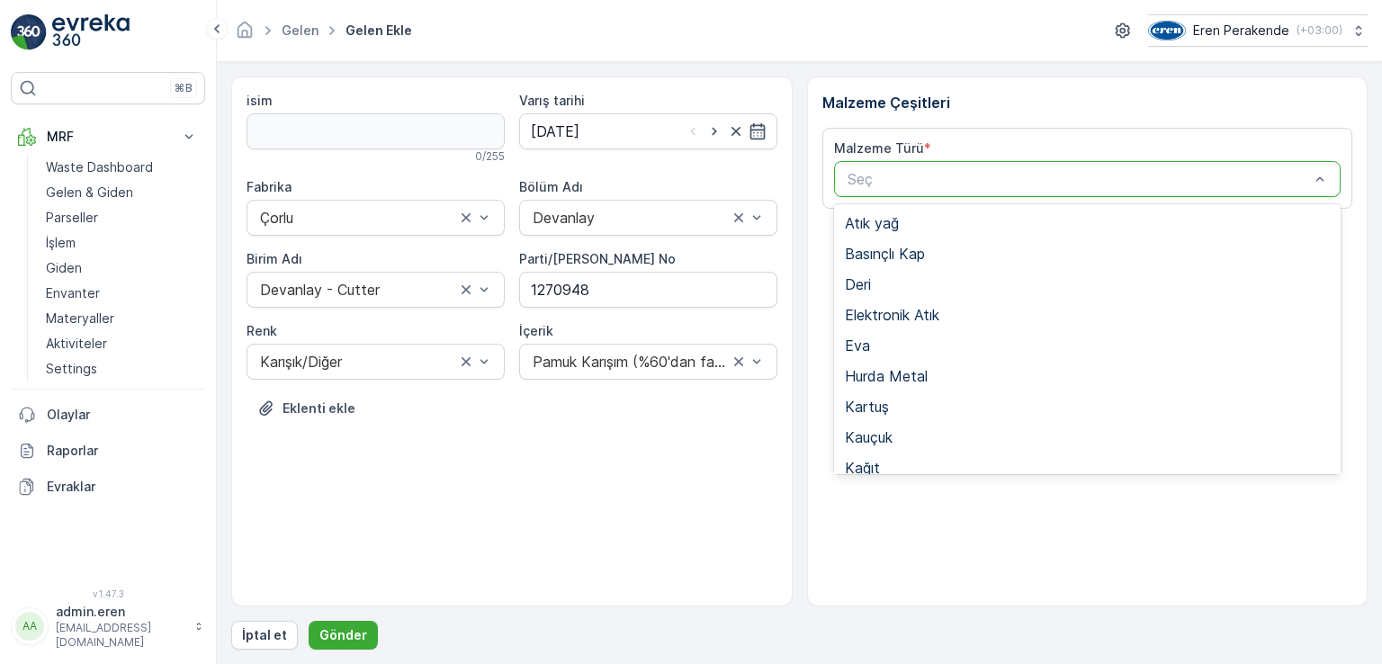
click at [956, 644] on div "Tekstil - Kesim" at bounding box center [1088, 652] width 486 height 16
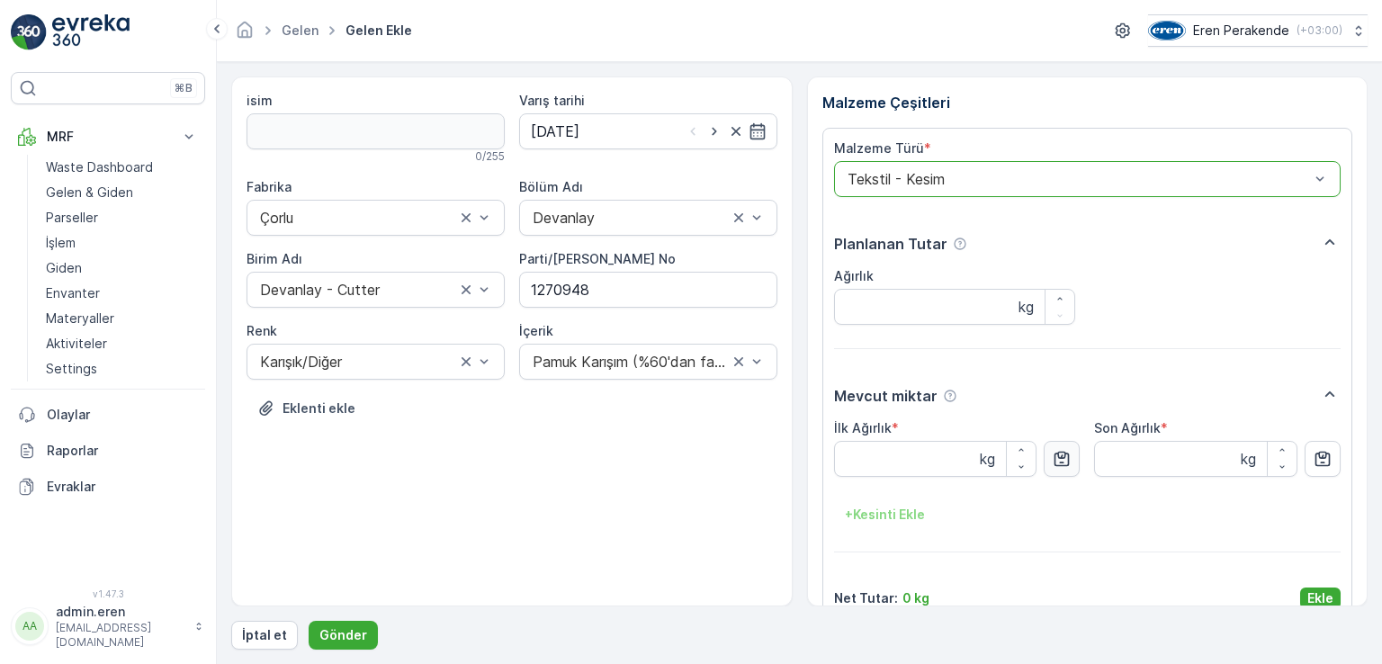
click at [1075, 441] on button "button" at bounding box center [1062, 459] width 36 height 36
type Ağırlık "21.32"
click at [1310, 590] on p "Ekle" at bounding box center [1321, 599] width 26 height 18
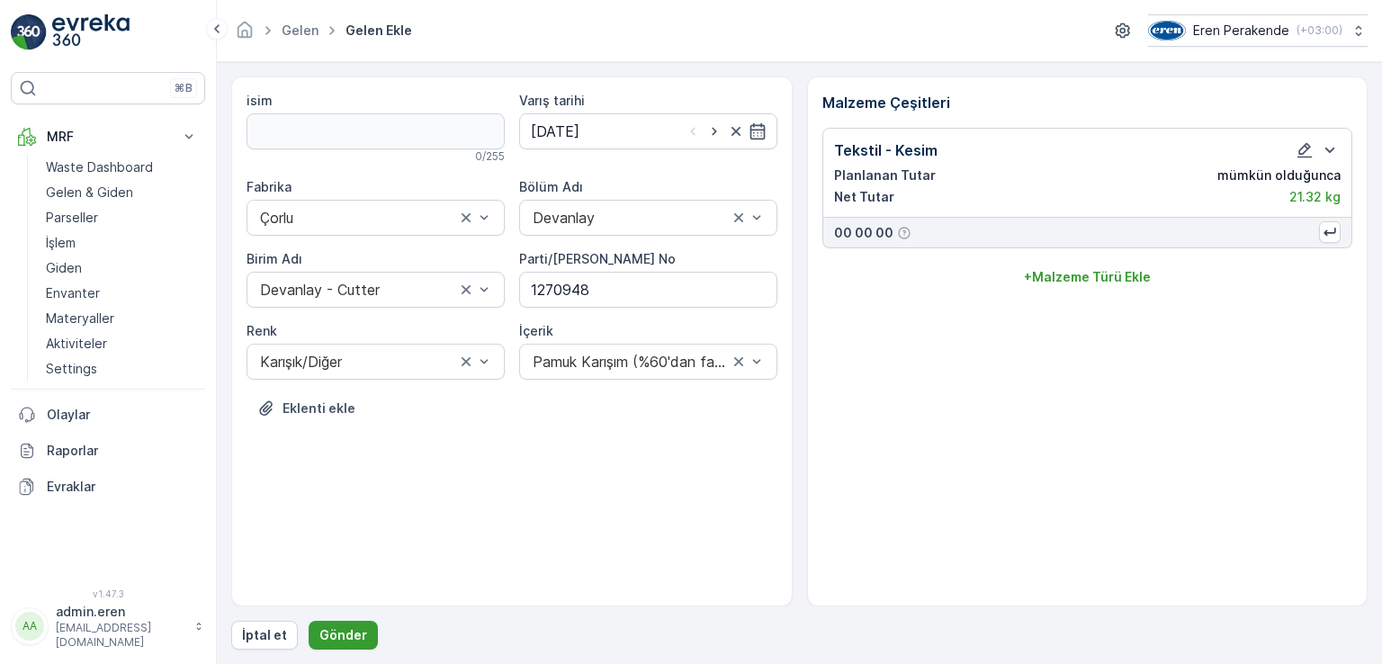
click at [331, 632] on p "Gönder" at bounding box center [344, 635] width 48 height 18
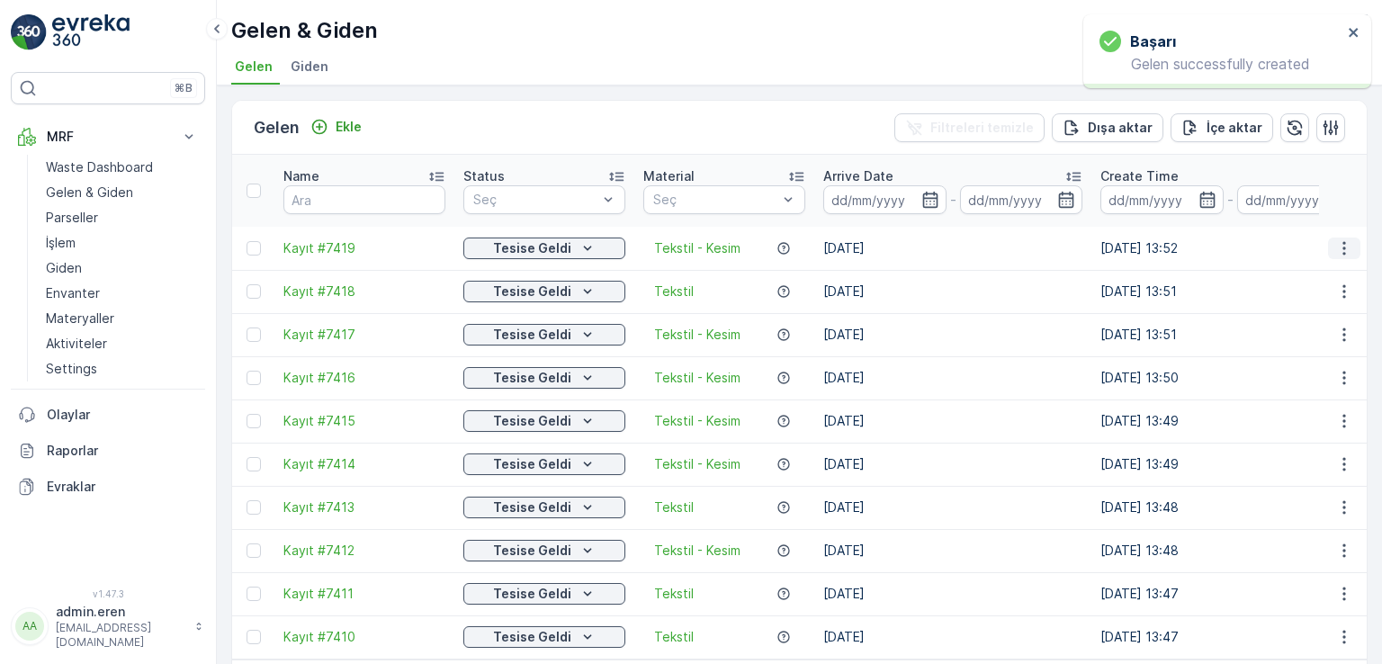
drag, startPoint x: 1342, startPoint y: 224, endPoint x: 1345, endPoint y: 233, distance: 9.4
click at [1339, 239] on icon "button" at bounding box center [1345, 248] width 18 height 18
click at [1289, 332] on span "QR'ı yazdır" at bounding box center [1263, 332] width 64 height 18
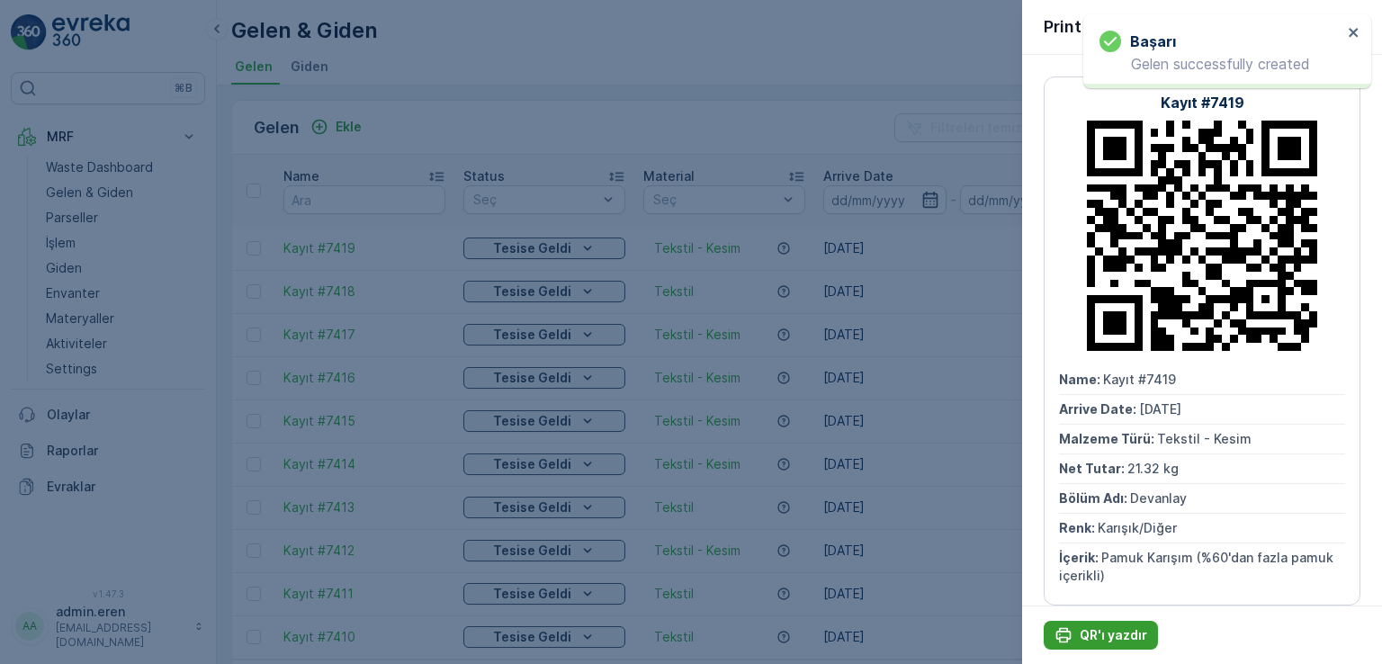
click at [1117, 634] on p "QR'ı yazdır" at bounding box center [1114, 635] width 68 height 18
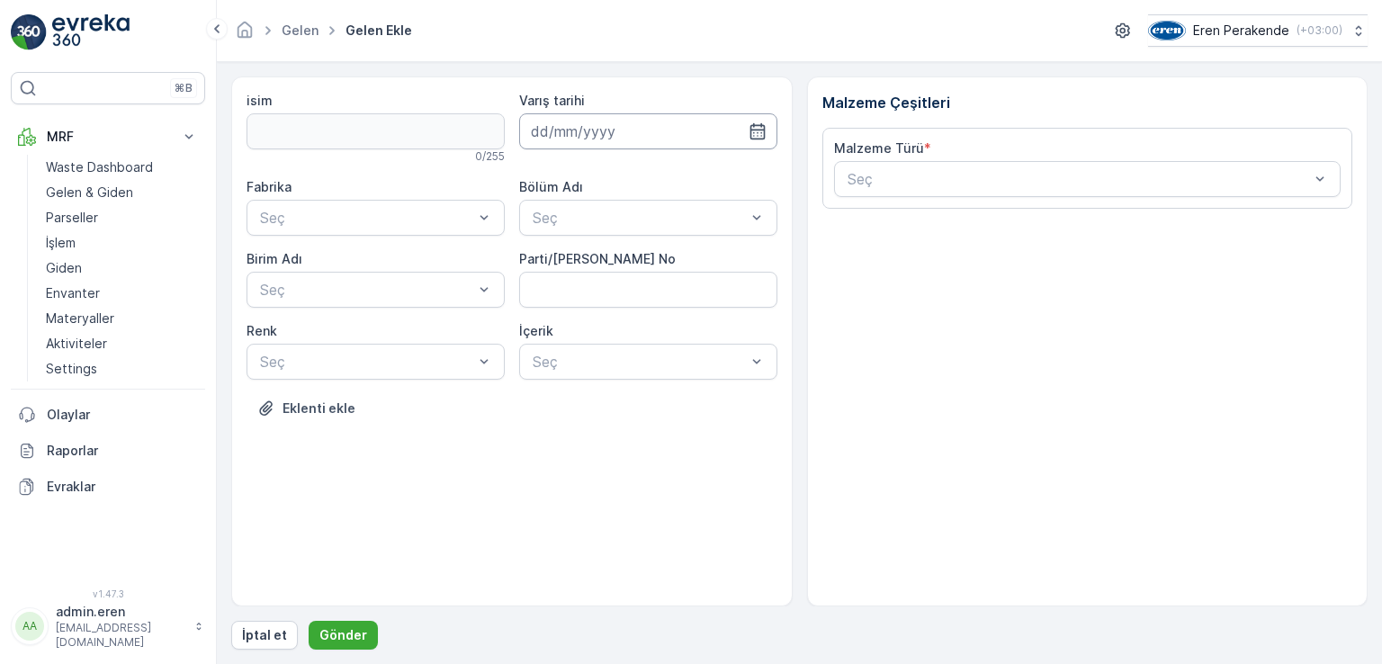
click at [602, 130] on input at bounding box center [648, 131] width 258 height 36
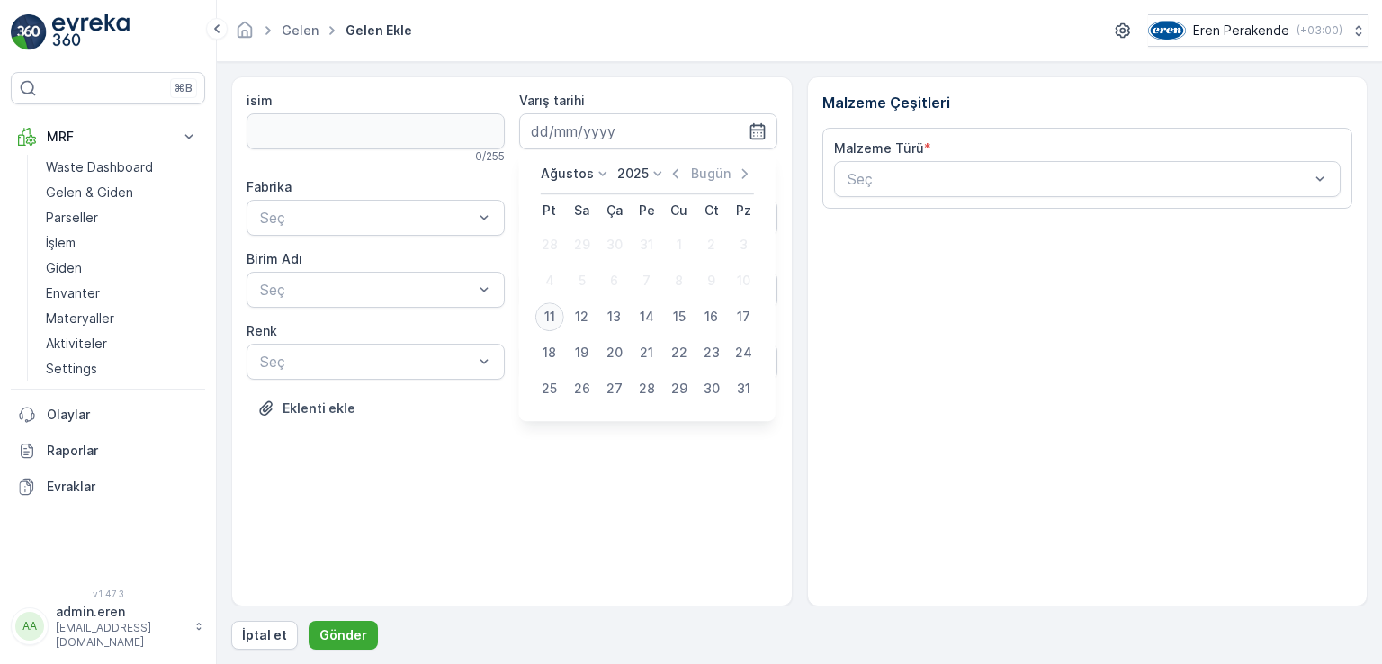
click at [553, 318] on div "11" at bounding box center [550, 316] width 29 height 29
type input "[DATE]"
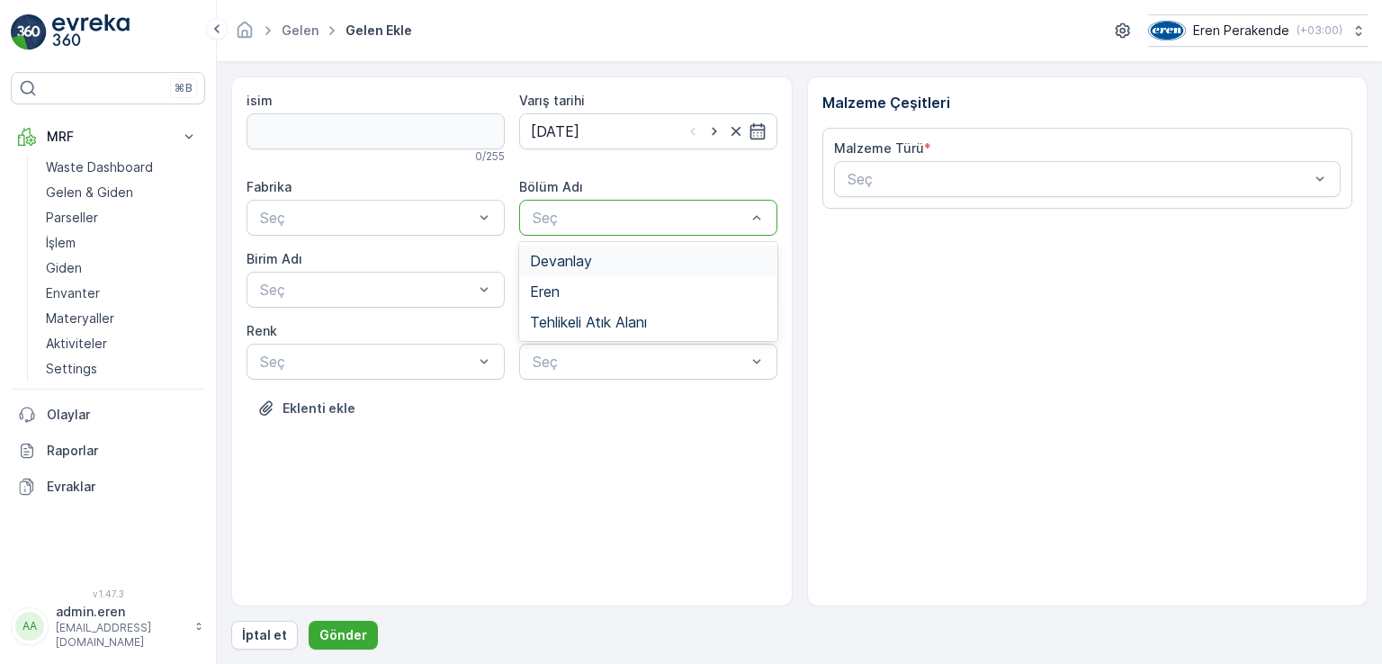
drag, startPoint x: 567, startPoint y: 206, endPoint x: 574, endPoint y: 226, distance: 21.1
click at [583, 250] on div "Devanlay" at bounding box center [648, 261] width 258 height 31
click at [586, 283] on No "Parti/[PERSON_NAME] No" at bounding box center [648, 290] width 258 height 36
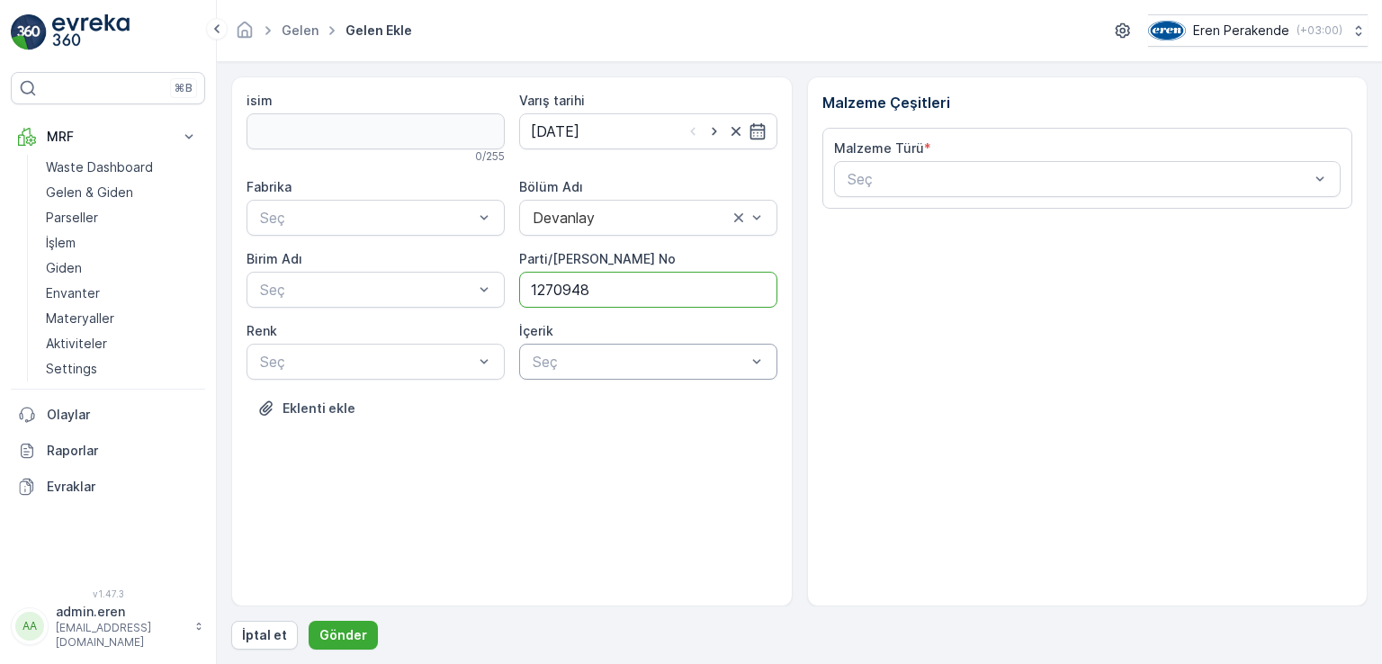
type No "1270948"
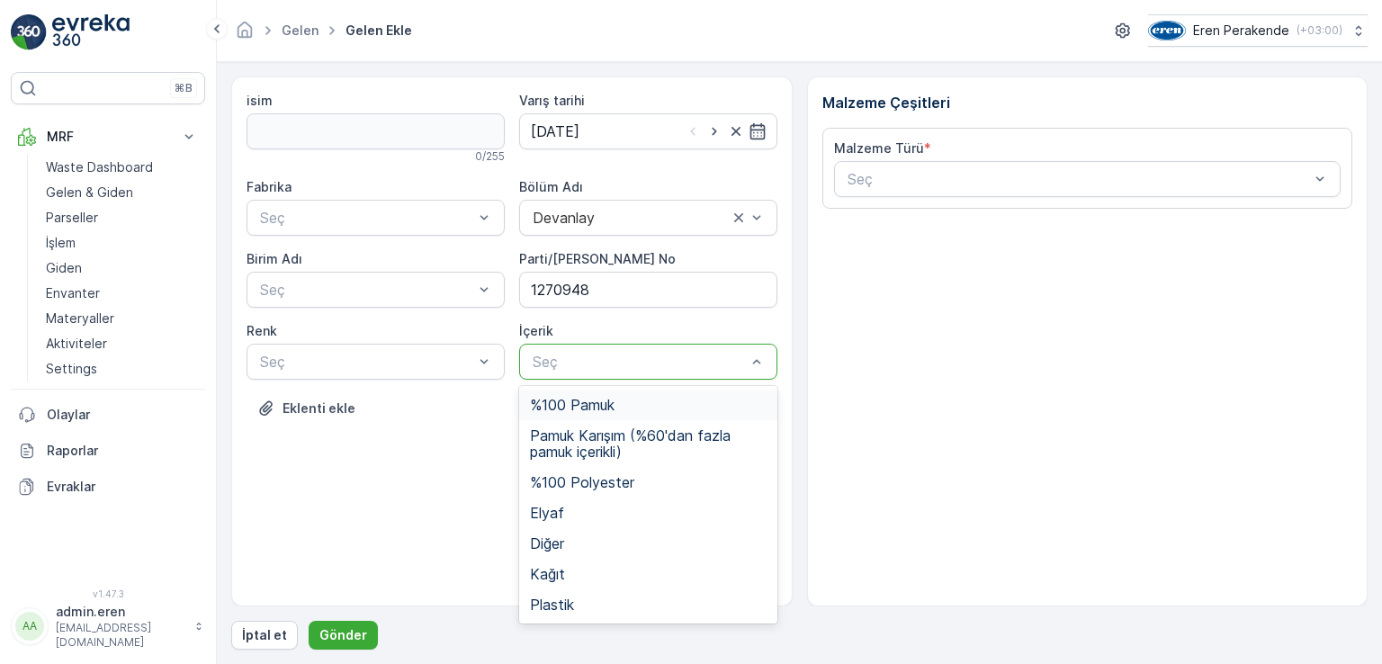
click at [608, 364] on div at bounding box center [639, 362] width 217 height 16
click at [602, 444] on span "Pamuk Karışım (%60'dan fazla pamuk içerikli)" at bounding box center [648, 444] width 237 height 32
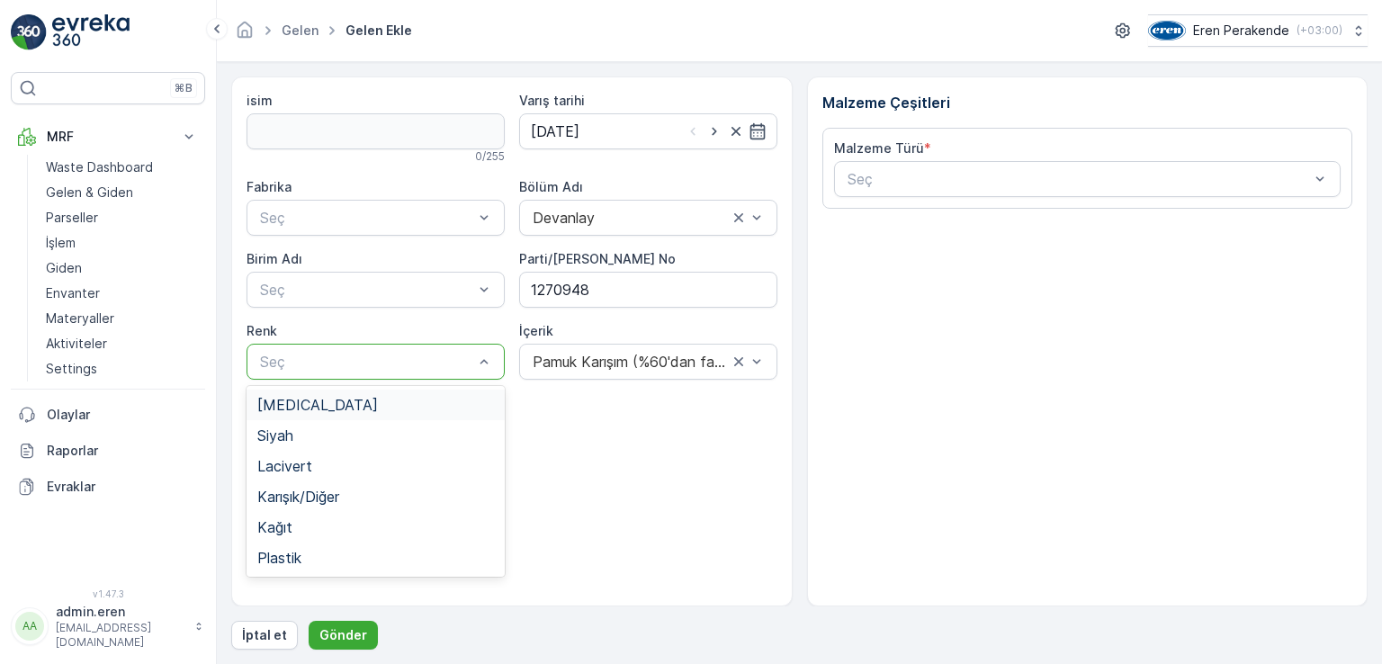
click at [475, 374] on div at bounding box center [484, 362] width 18 height 34
click at [311, 495] on span "Karışık/Diğer" at bounding box center [298, 497] width 82 height 16
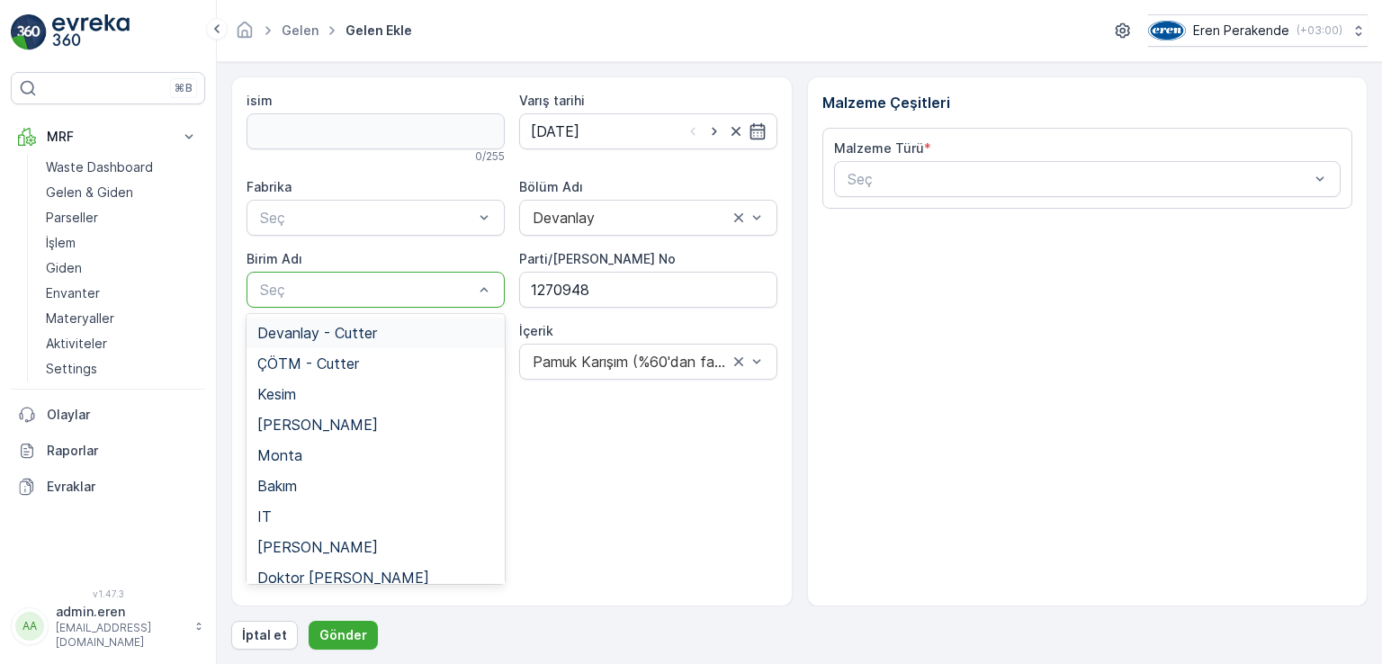
click at [301, 303] on div "Seç" at bounding box center [376, 290] width 258 height 36
click at [334, 338] on span "Devanlay - Cutter" at bounding box center [317, 333] width 120 height 16
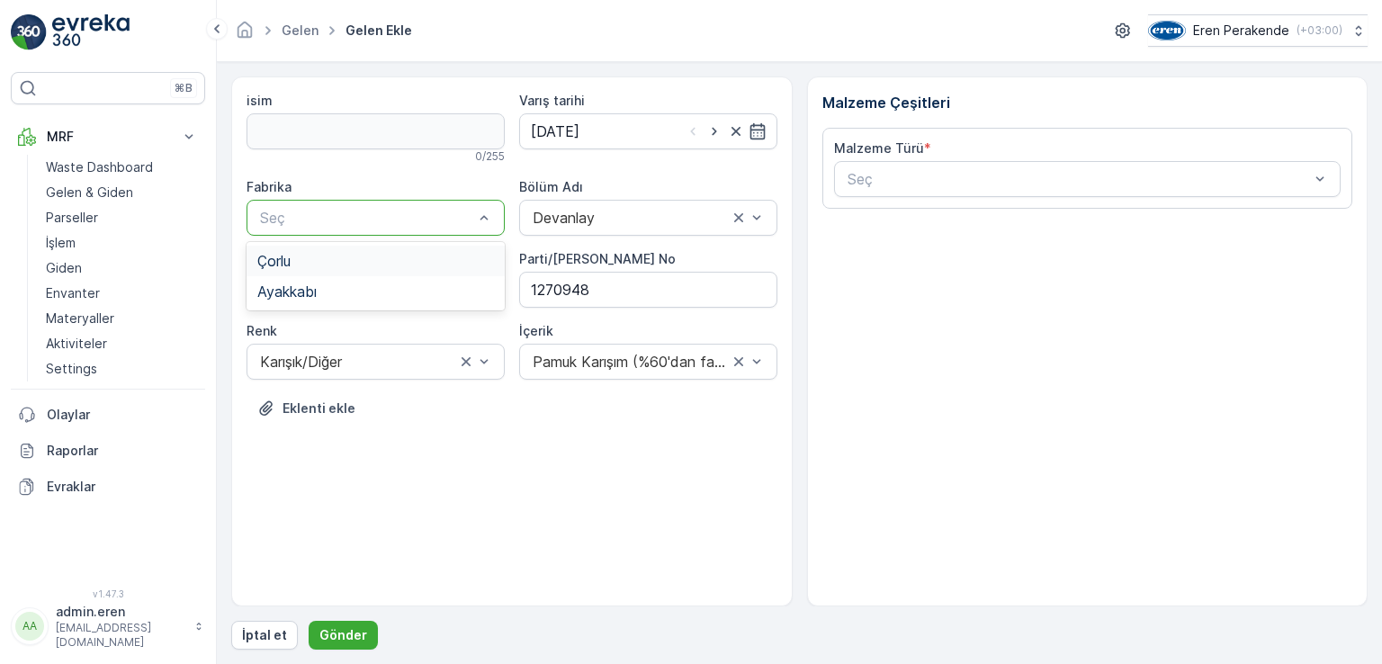
click at [396, 215] on div at bounding box center [366, 218] width 217 height 16
click at [356, 258] on div "Çorlu" at bounding box center [375, 261] width 237 height 16
click at [922, 185] on div at bounding box center [1079, 179] width 466 height 16
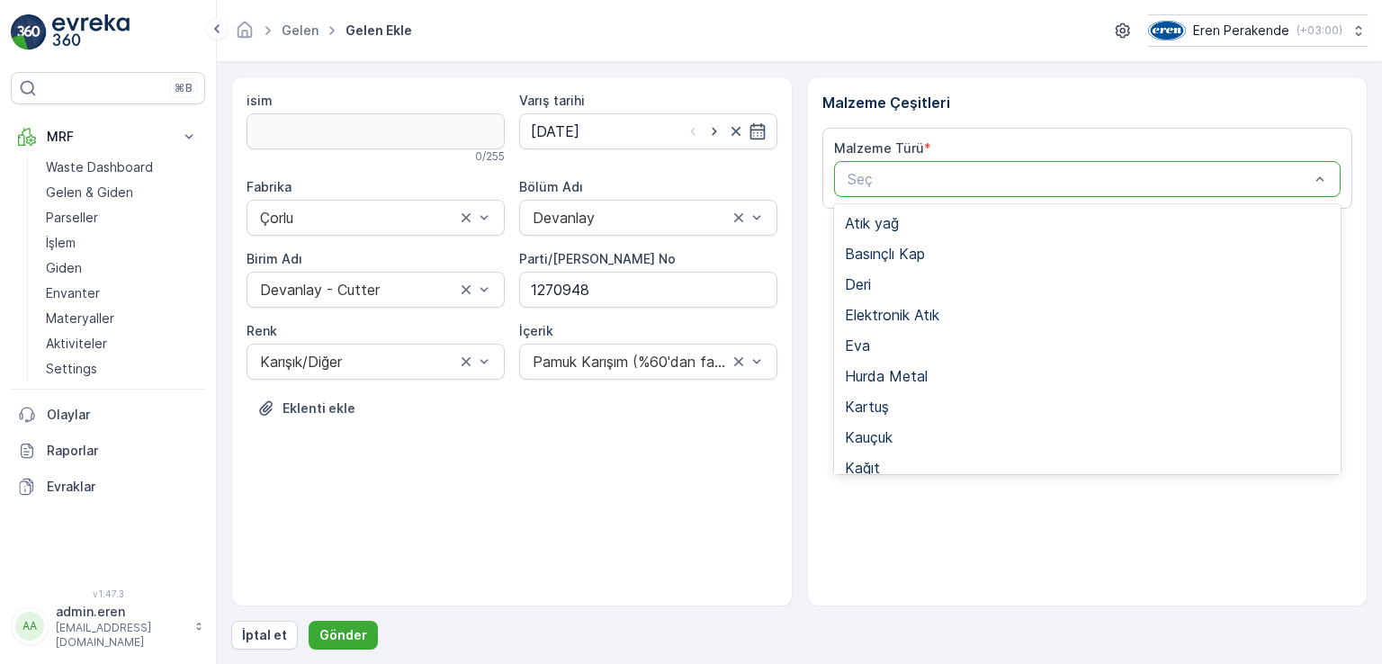
click at [940, 644] on span "Tekstil - Kesim" at bounding box center [893, 652] width 97 height 16
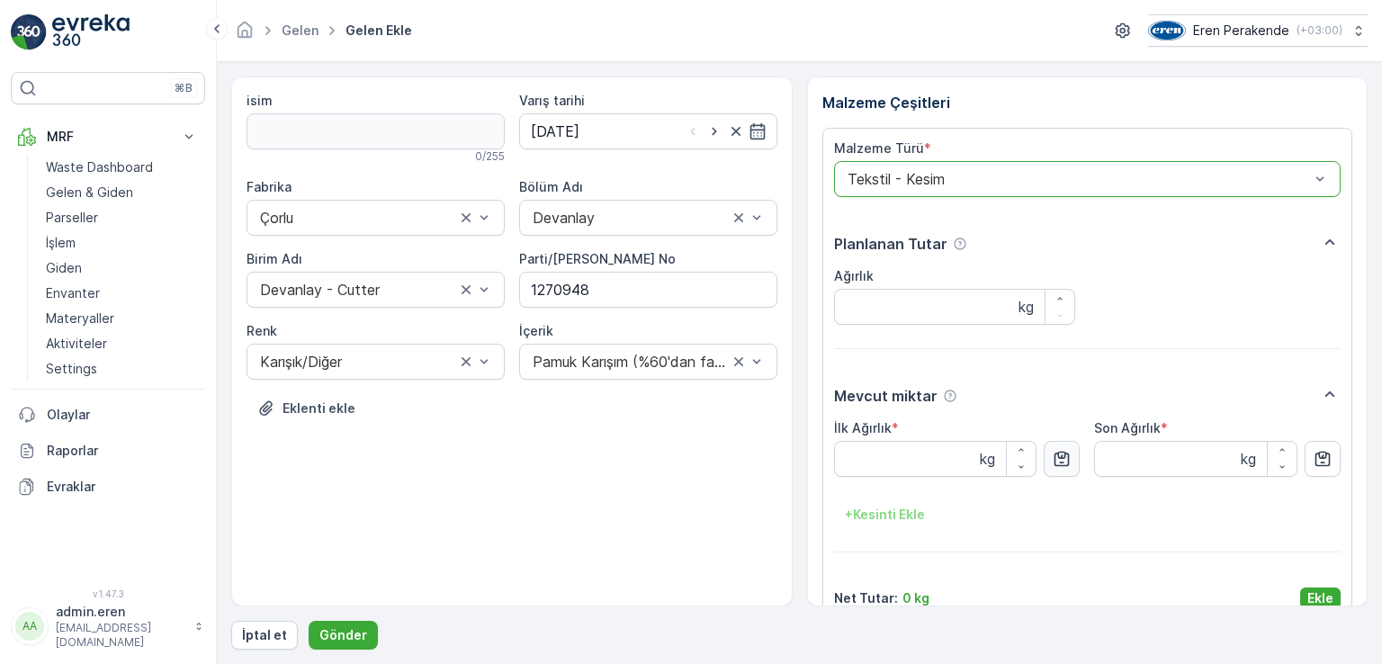
click at [1074, 462] on button "button" at bounding box center [1062, 459] width 36 height 36
click at [1322, 594] on p "Ekle" at bounding box center [1321, 599] width 26 height 18
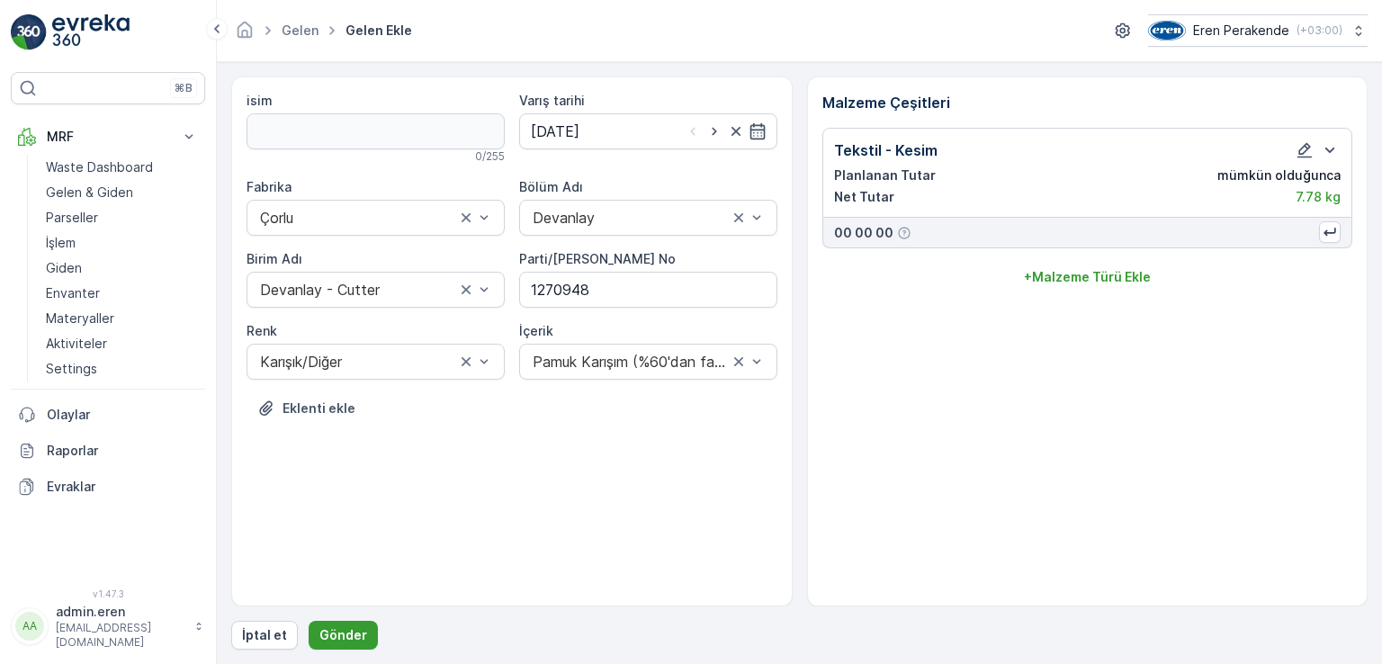
click at [352, 642] on p "Gönder" at bounding box center [344, 635] width 48 height 18
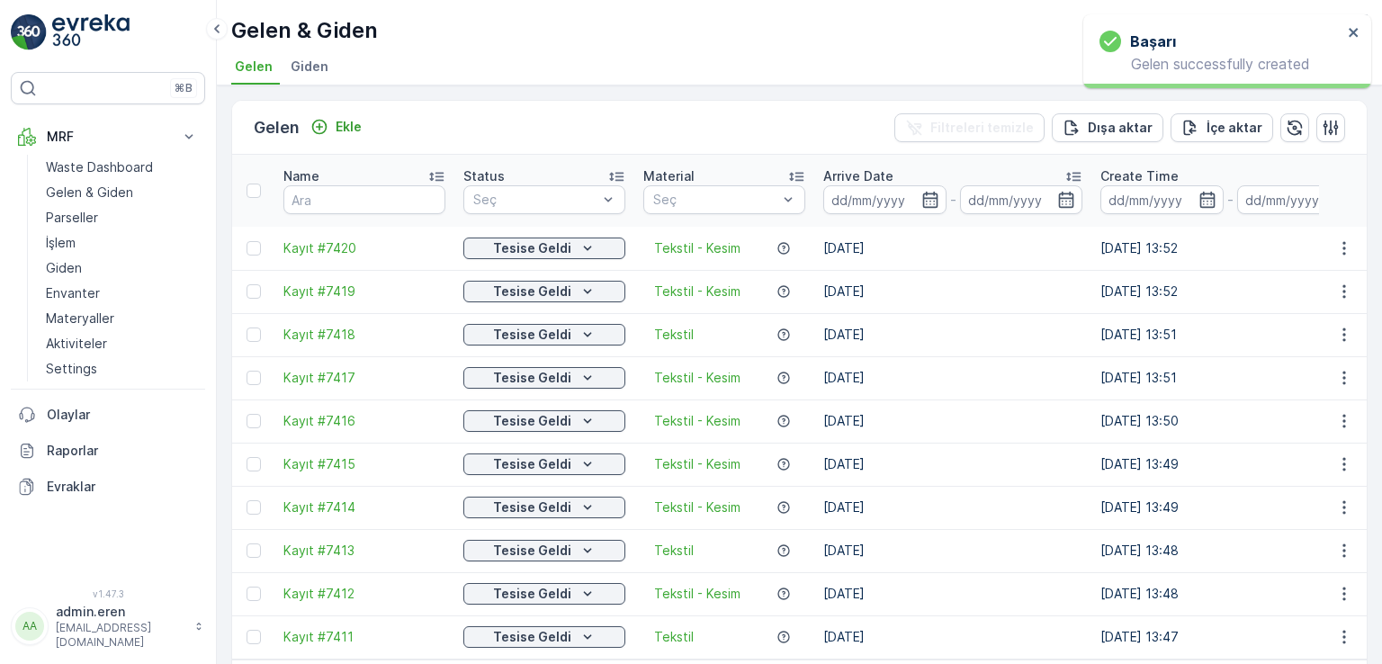
click at [1319, 227] on td at bounding box center [1343, 248] width 49 height 43
click at [1319, 231] on td at bounding box center [1343, 248] width 49 height 43
click at [1336, 239] on icon "button" at bounding box center [1345, 248] width 18 height 18
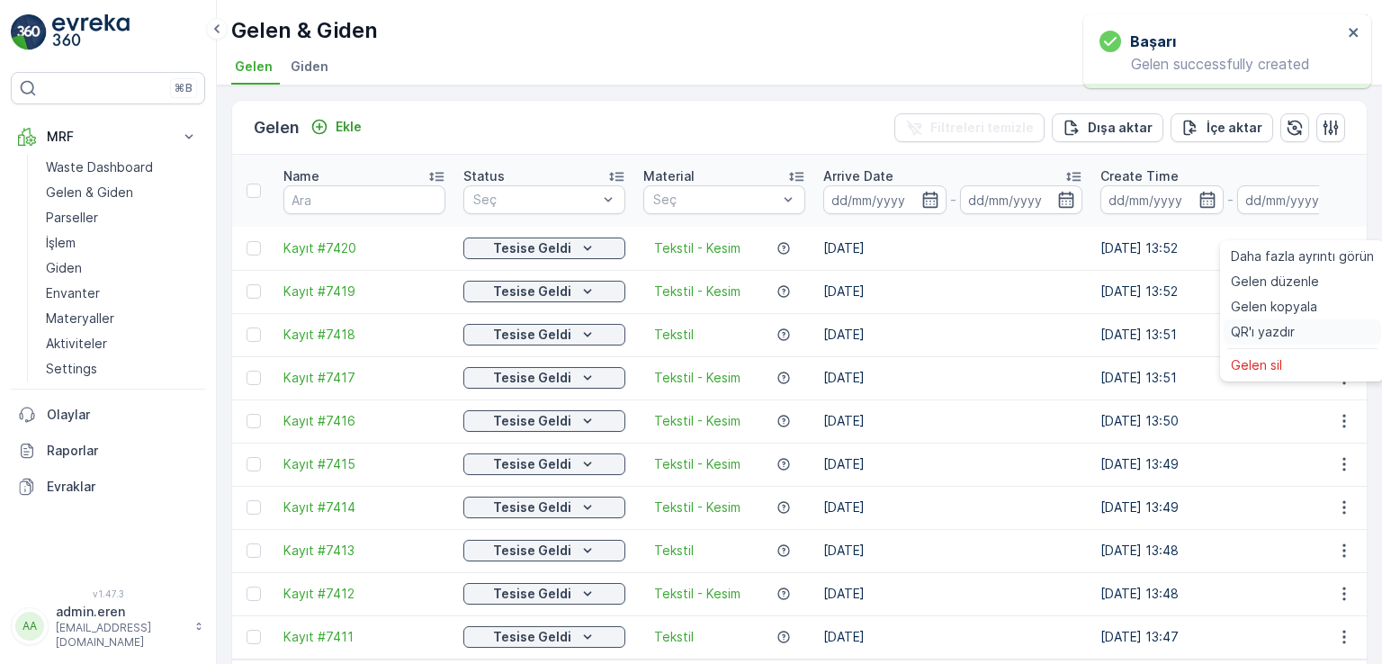
click at [1256, 329] on span "QR'ı yazdır" at bounding box center [1263, 332] width 64 height 18
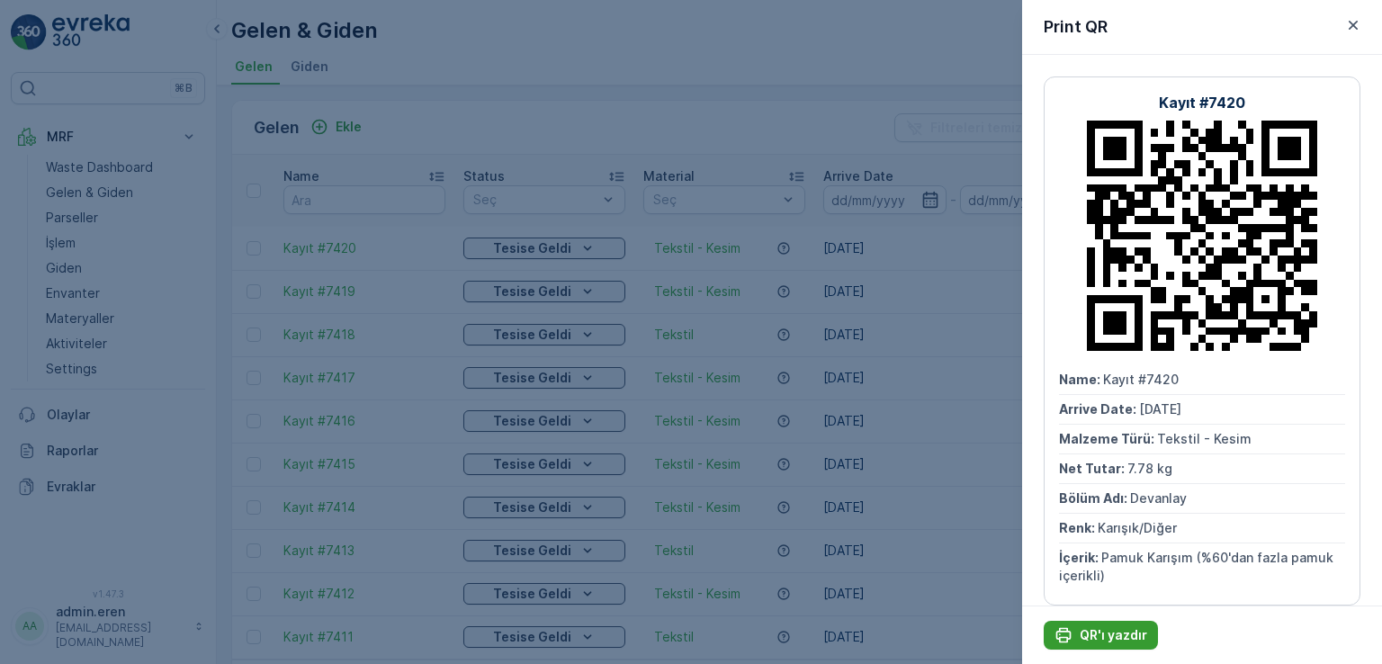
click at [1102, 637] on p "QR'ı yazdır" at bounding box center [1114, 635] width 68 height 18
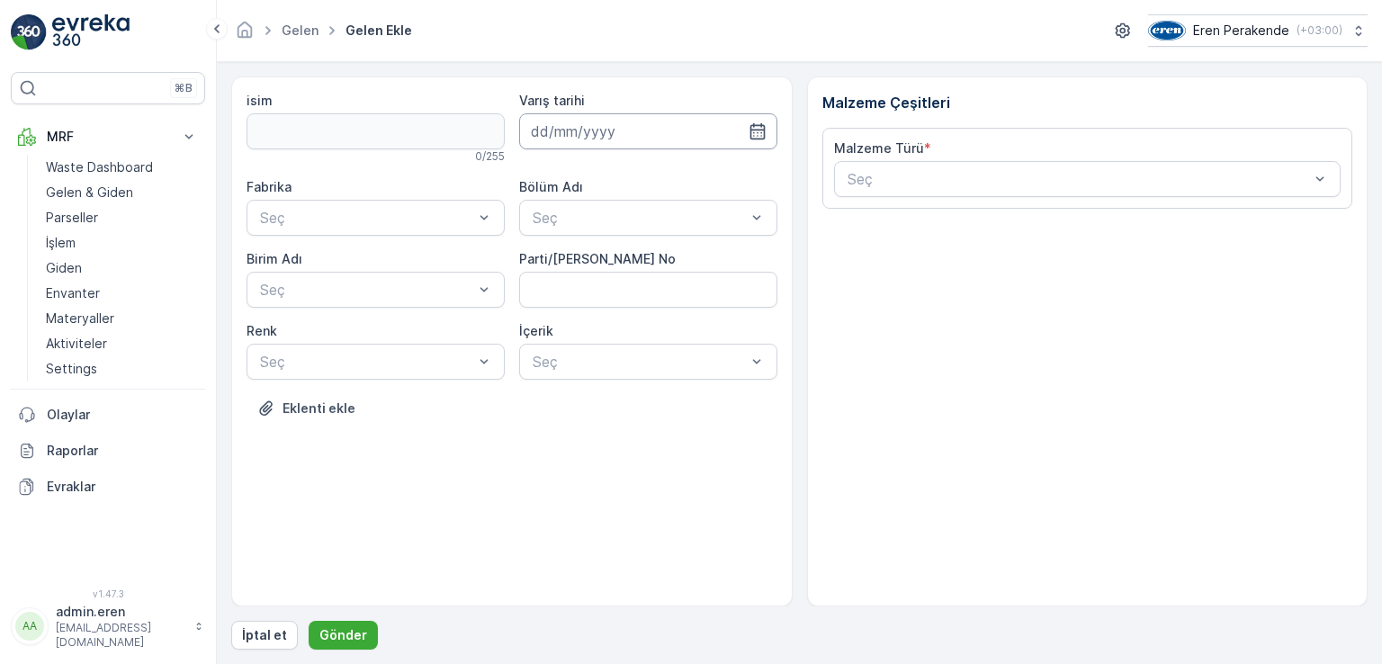
click at [605, 134] on input at bounding box center [648, 131] width 258 height 36
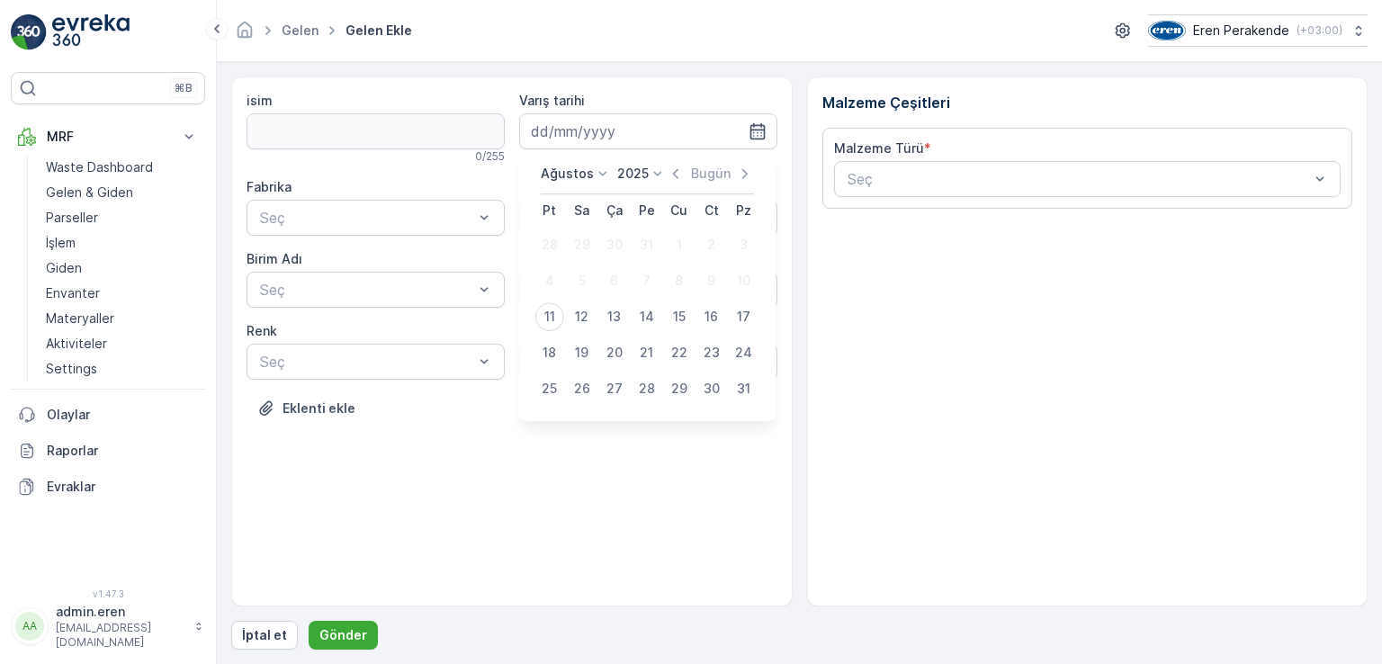
drag, startPoint x: 551, startPoint y: 328, endPoint x: 545, endPoint y: 314, distance: 14.5
click at [549, 322] on div "11" at bounding box center [550, 316] width 29 height 29
type input "[DATE]"
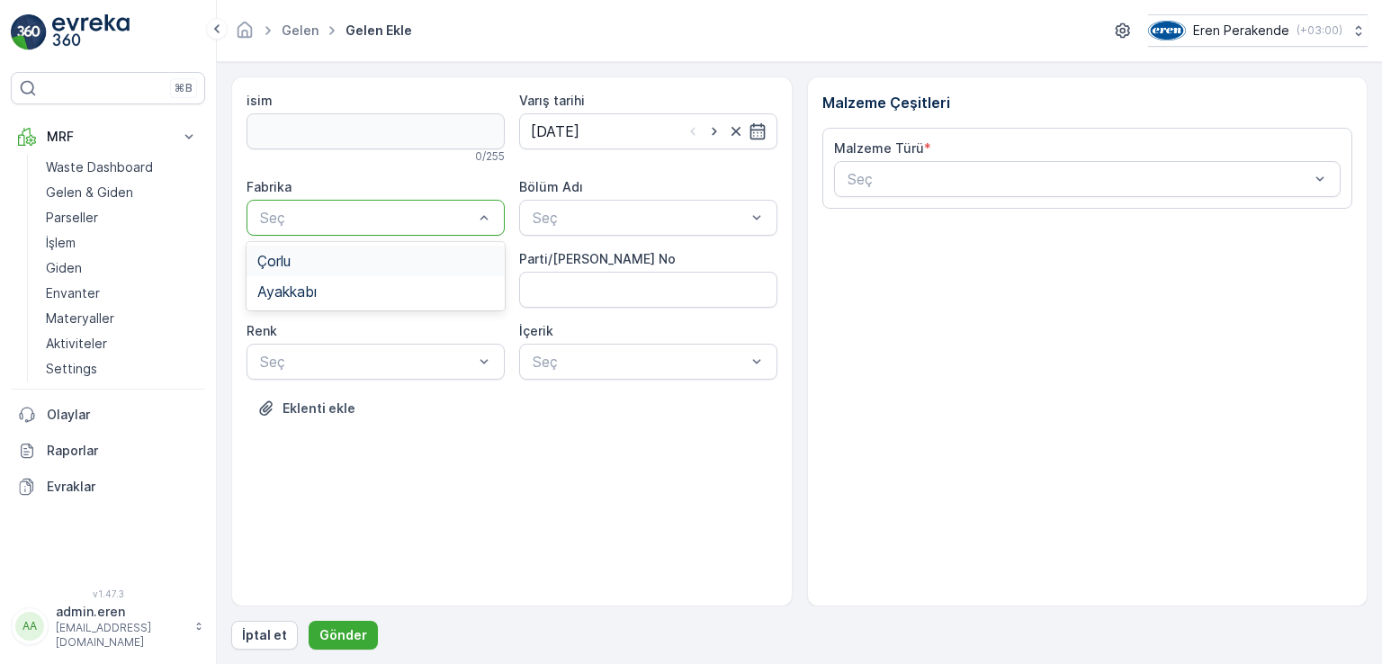
click at [342, 264] on div "Çorlu" at bounding box center [375, 261] width 237 height 16
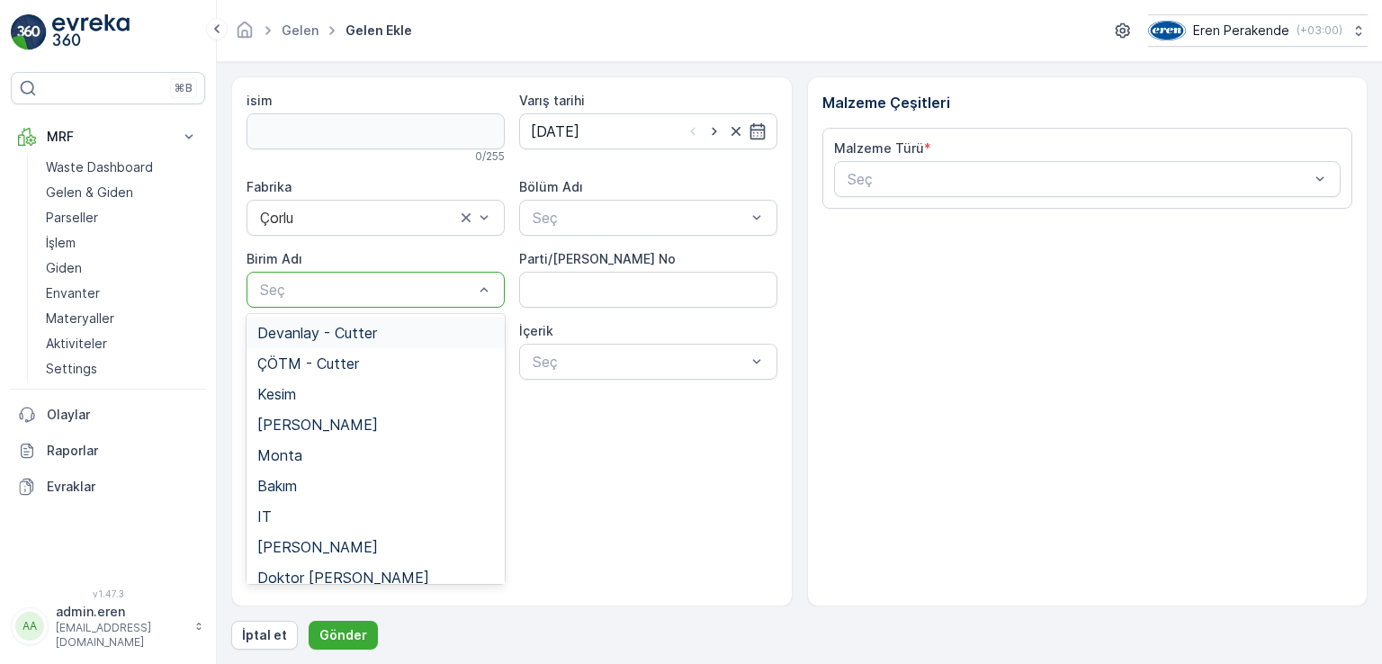
click at [350, 283] on div at bounding box center [366, 290] width 217 height 16
click at [343, 332] on span "Devanlay - Cutter" at bounding box center [317, 333] width 120 height 16
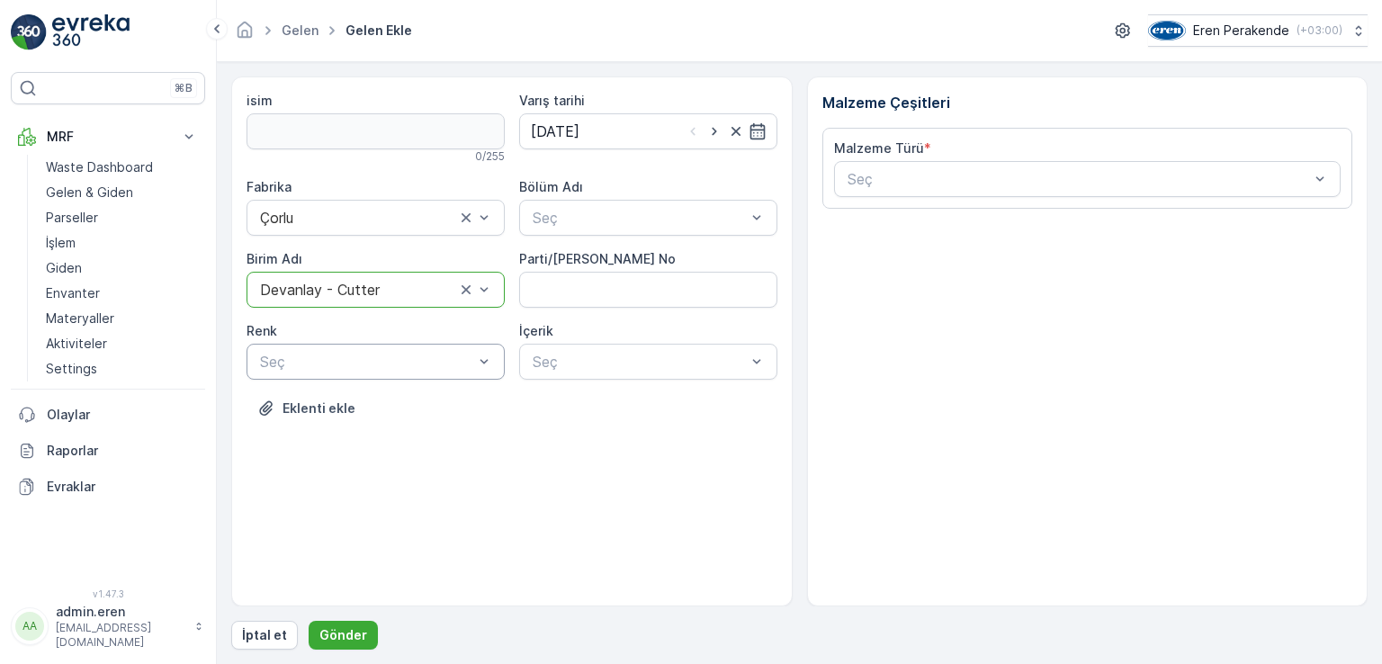
click at [351, 348] on div "Seç" at bounding box center [376, 362] width 258 height 36
click at [328, 554] on div "Plastik" at bounding box center [375, 558] width 237 height 16
click at [701, 224] on div at bounding box center [639, 218] width 217 height 16
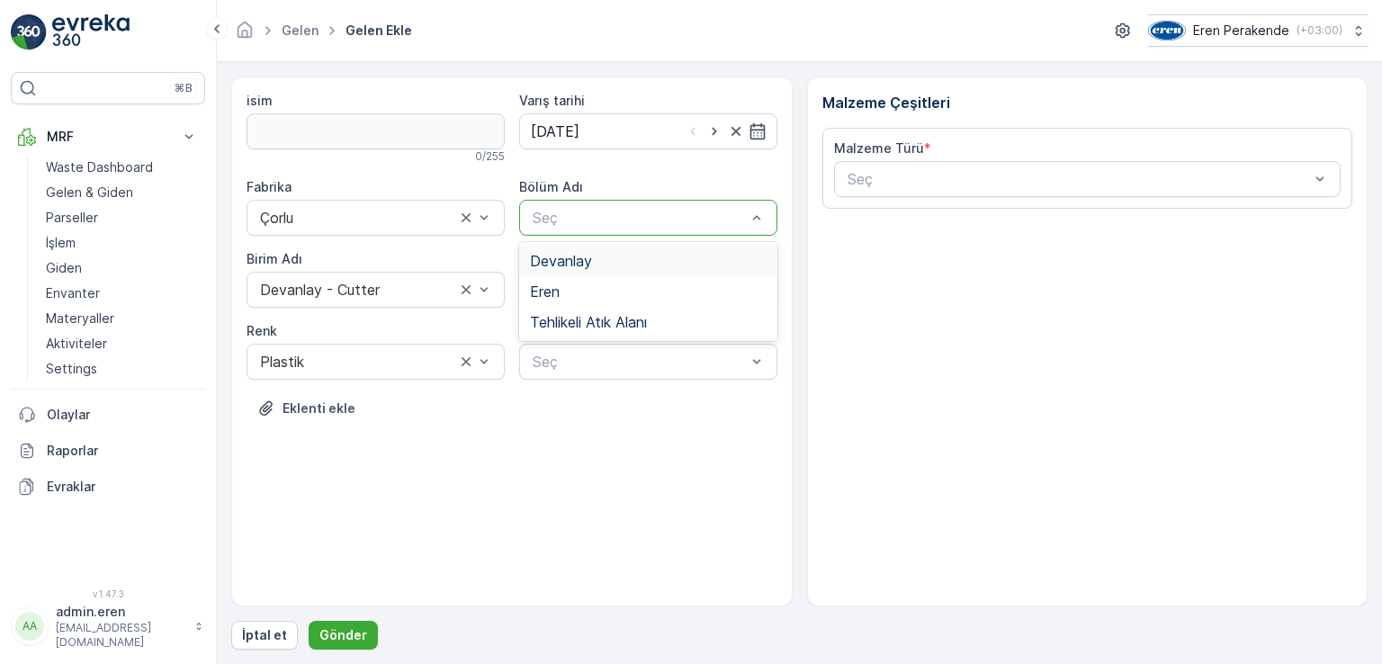
click at [659, 264] on div "Devanlay" at bounding box center [648, 261] width 237 height 16
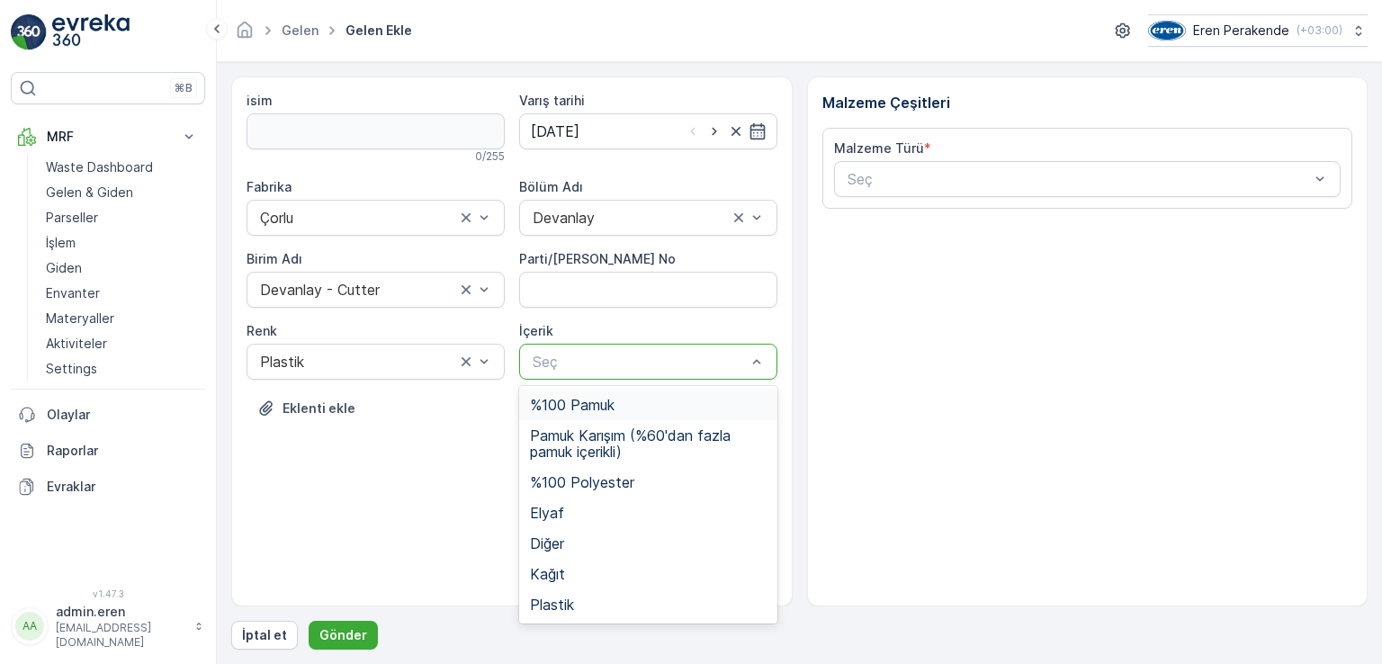
click at [677, 368] on div at bounding box center [639, 362] width 217 height 16
click at [575, 604] on div "Plastik" at bounding box center [648, 605] width 237 height 16
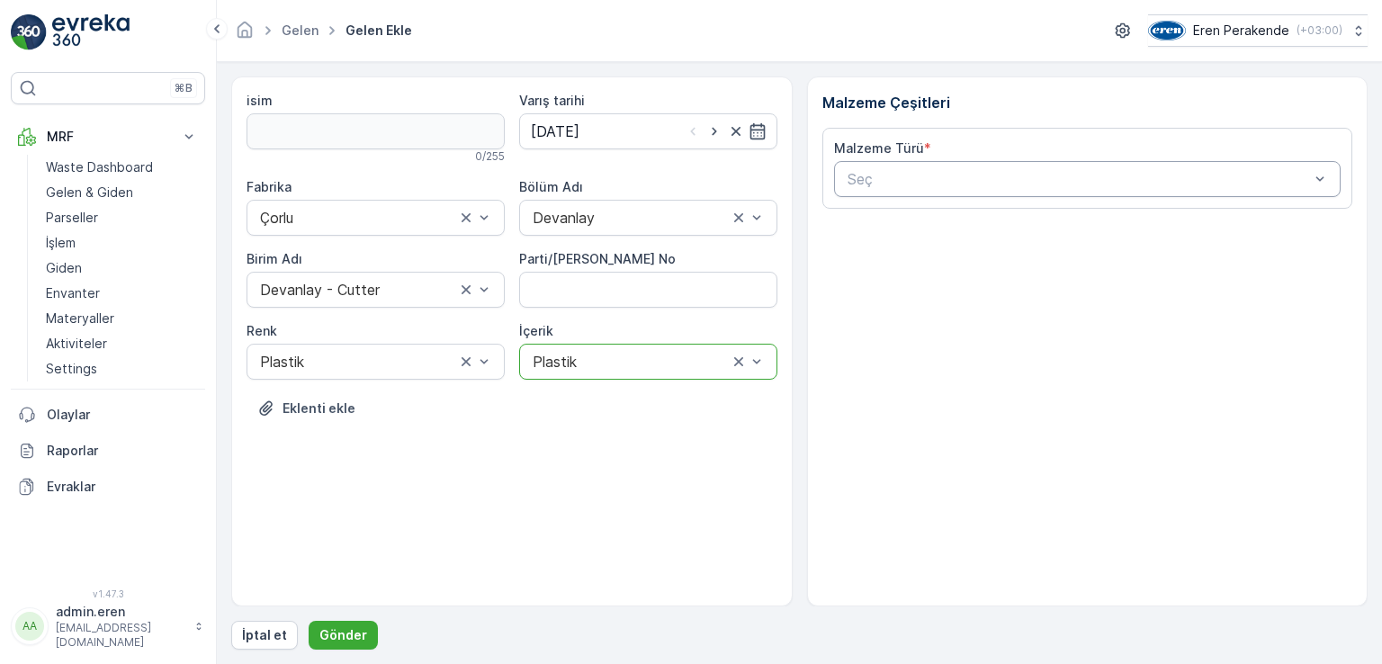
click at [1082, 181] on div at bounding box center [1079, 179] width 466 height 16
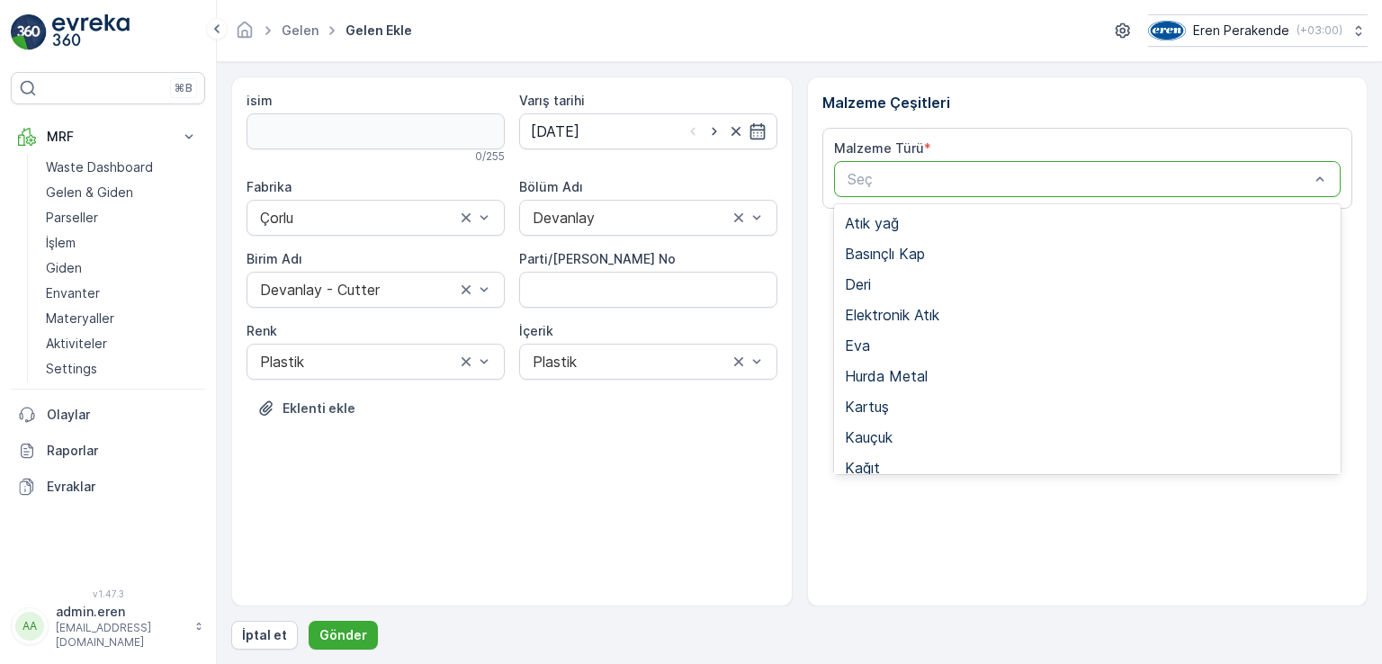
click at [942, 636] on div "Tekstil - Kesim" at bounding box center [1088, 651] width 508 height 31
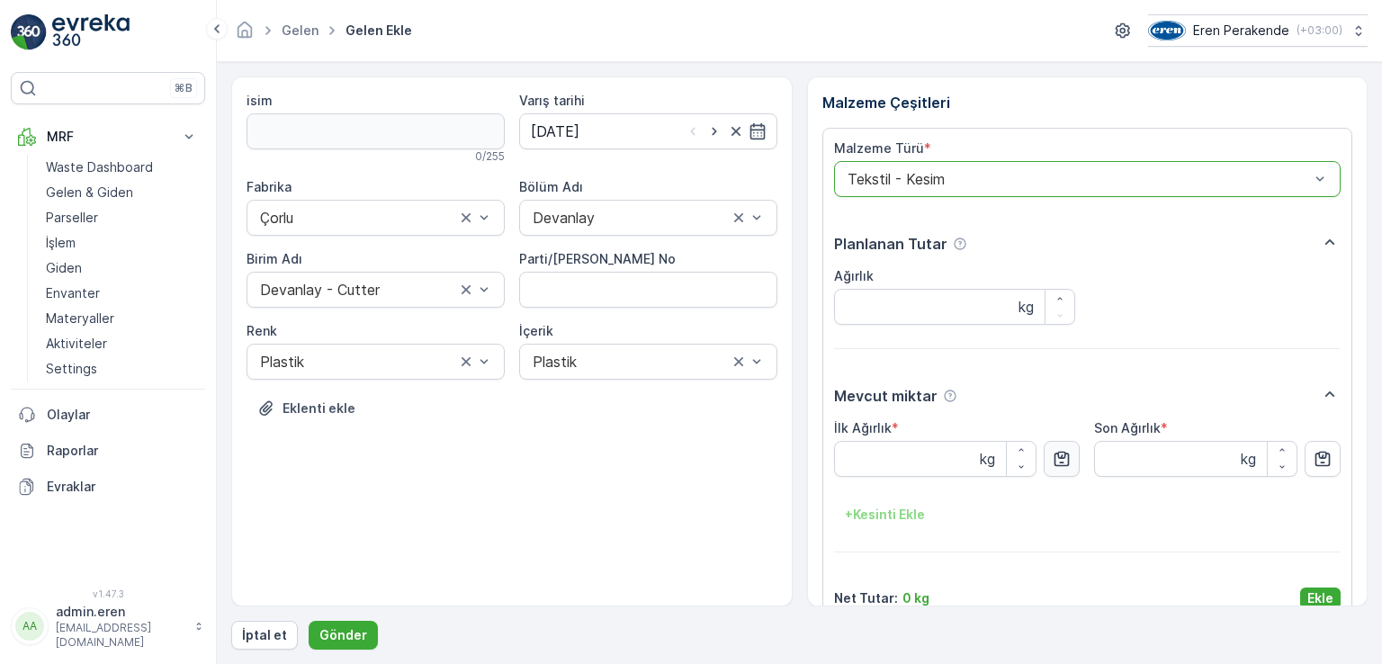
click at [1049, 466] on button "button" at bounding box center [1062, 459] width 36 height 36
click at [1308, 590] on p "Ekle" at bounding box center [1321, 599] width 26 height 18
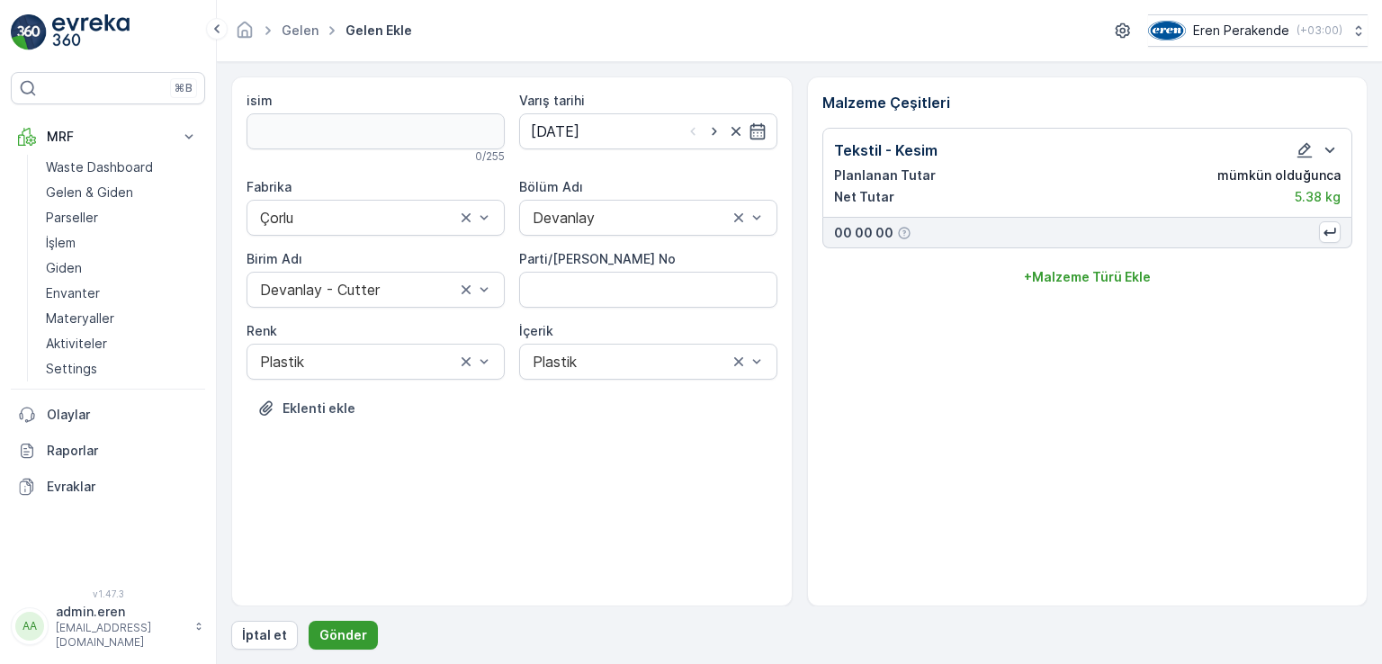
click at [339, 633] on p "Gönder" at bounding box center [344, 635] width 48 height 18
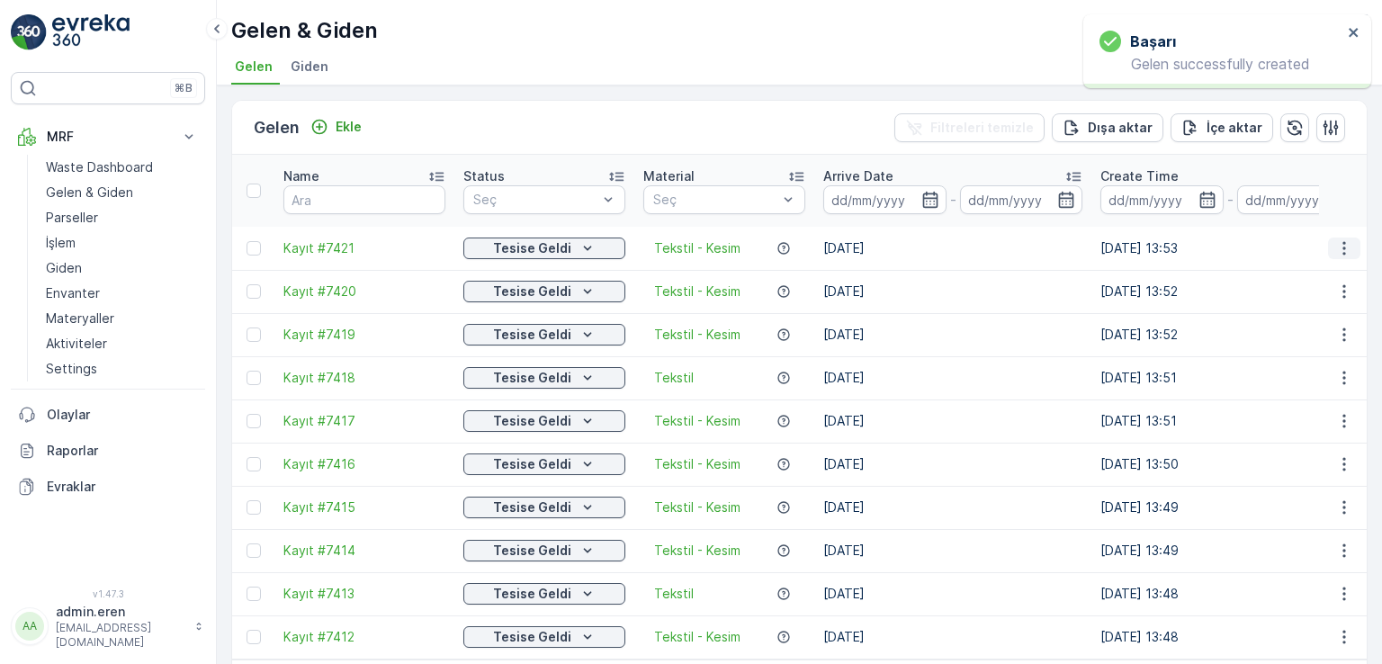
click at [1343, 239] on icon "button" at bounding box center [1345, 248] width 18 height 18
click at [1289, 330] on span "QR'ı yazdır" at bounding box center [1263, 332] width 64 height 18
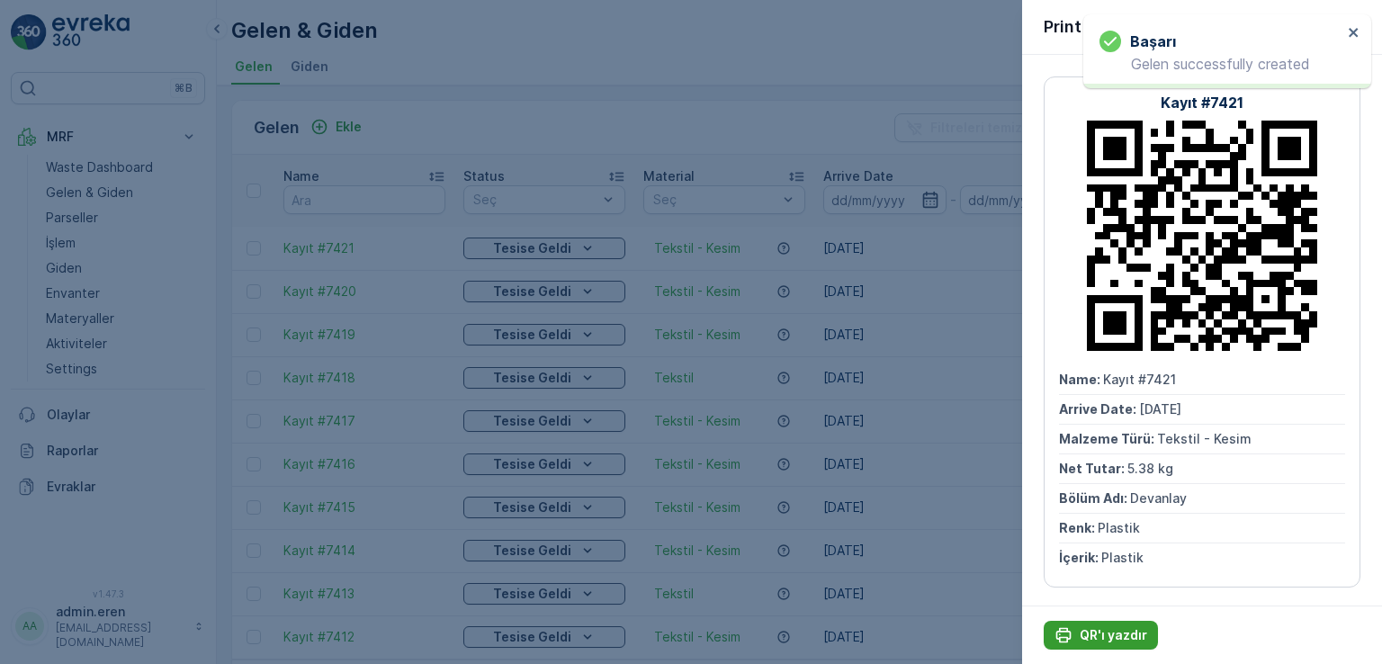
click at [1117, 644] on button "QR'ı yazdır" at bounding box center [1101, 635] width 114 height 29
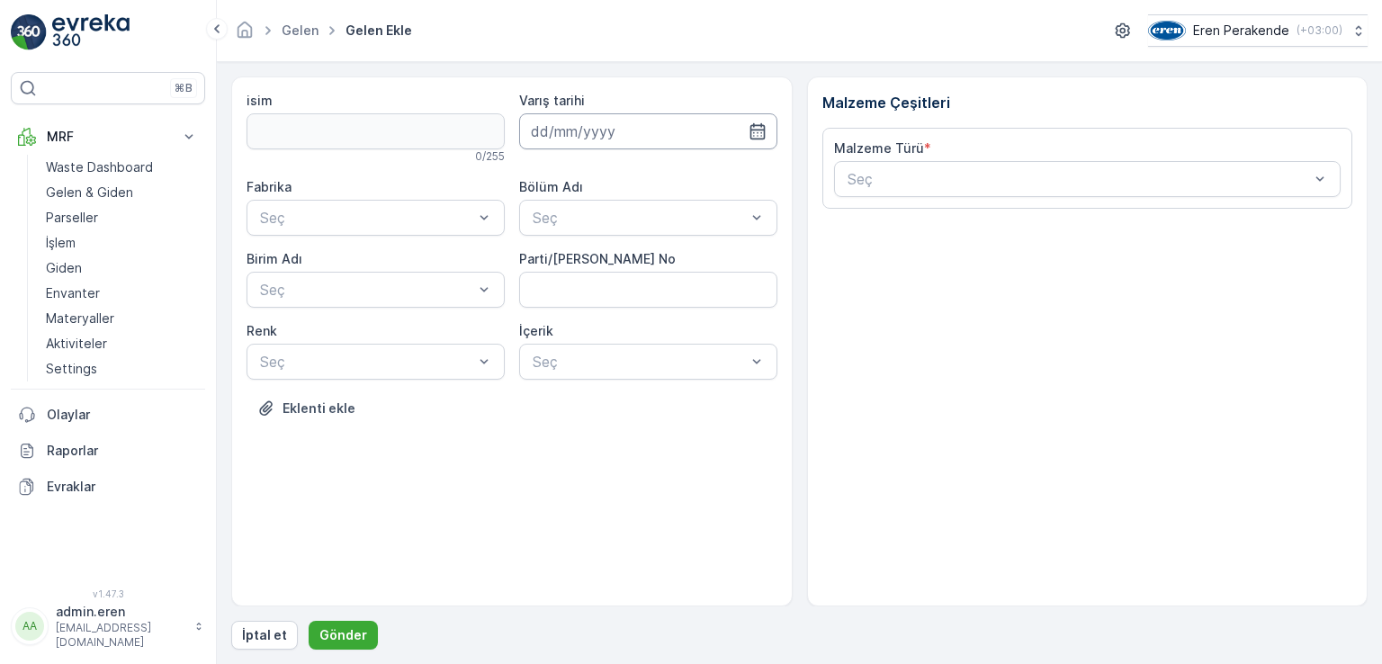
click at [602, 128] on input at bounding box center [648, 131] width 258 height 36
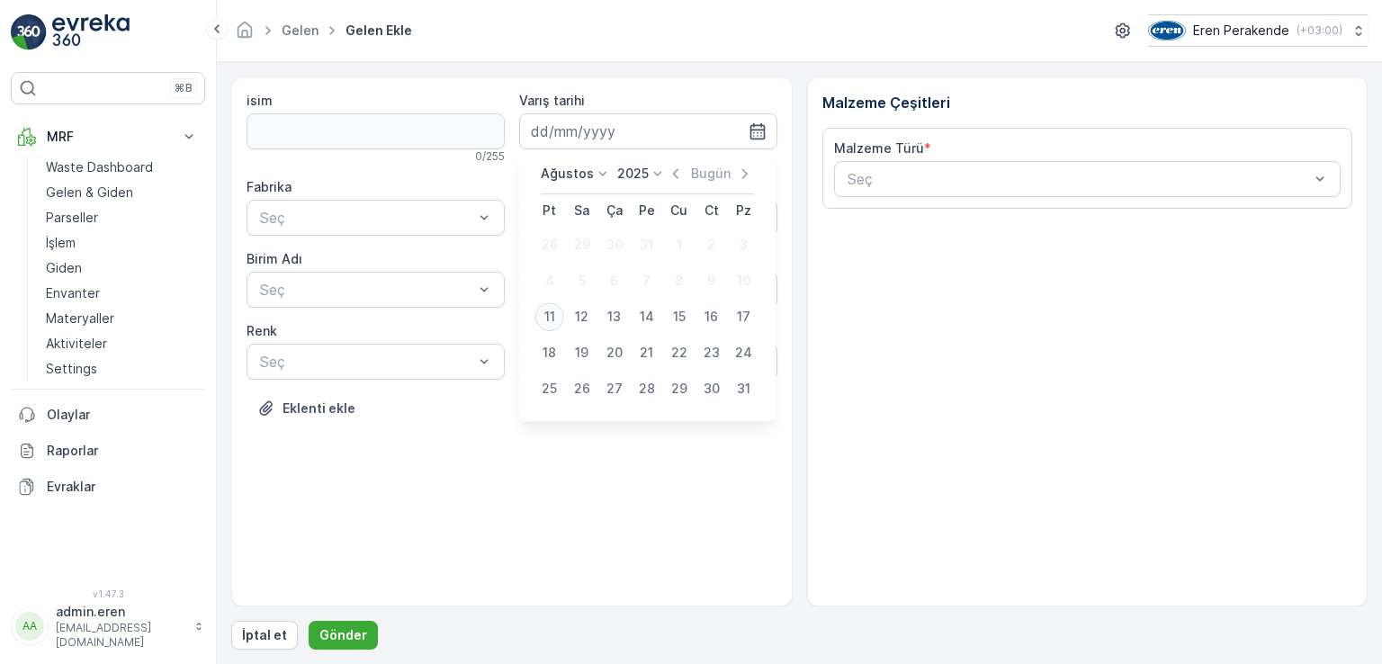
click at [550, 322] on div "11" at bounding box center [550, 316] width 29 height 29
type input "[DATE]"
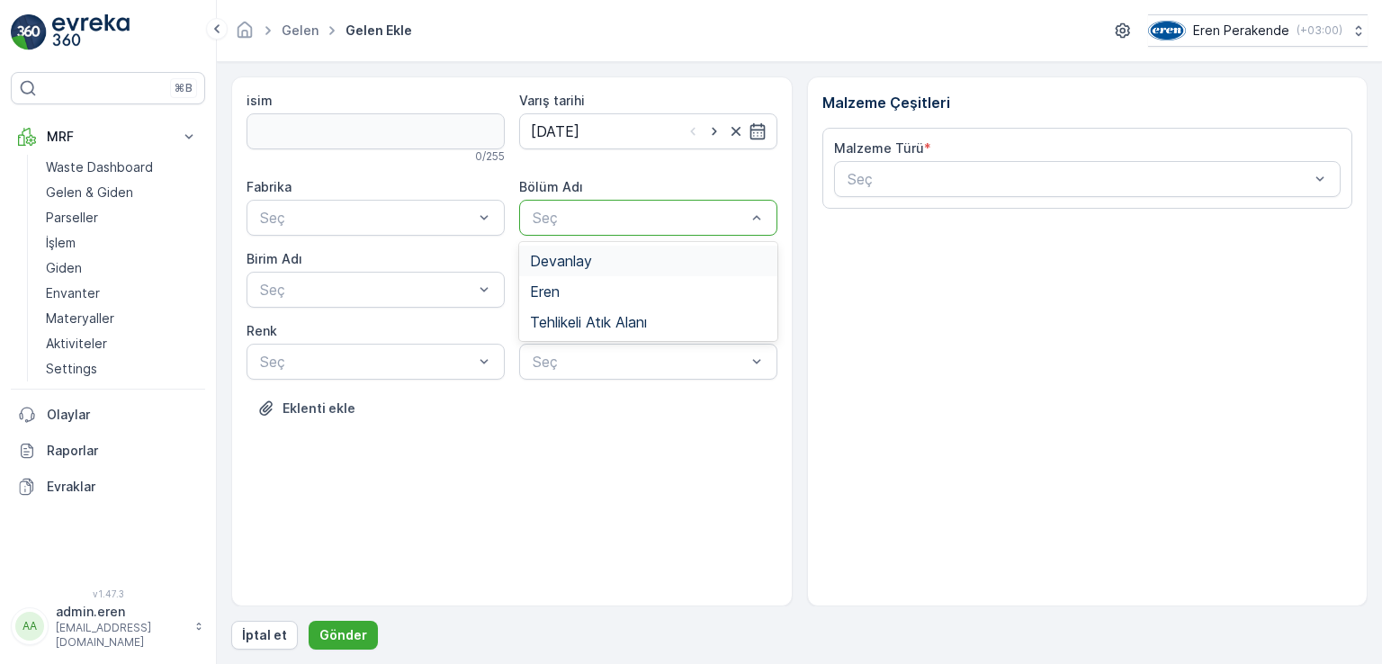
click at [592, 257] on div "Devanlay" at bounding box center [648, 261] width 237 height 16
click at [605, 361] on div at bounding box center [639, 362] width 217 height 16
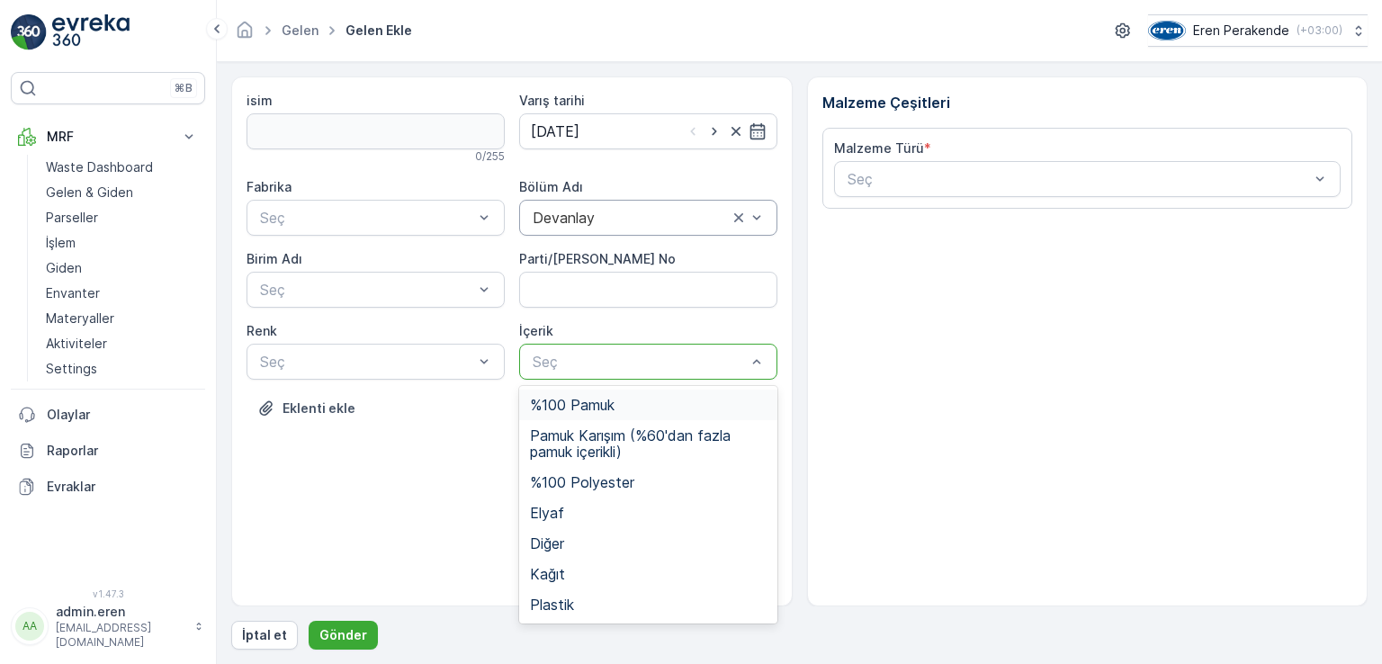
click at [601, 414] on div "%100 Pamuk" at bounding box center [648, 405] width 258 height 31
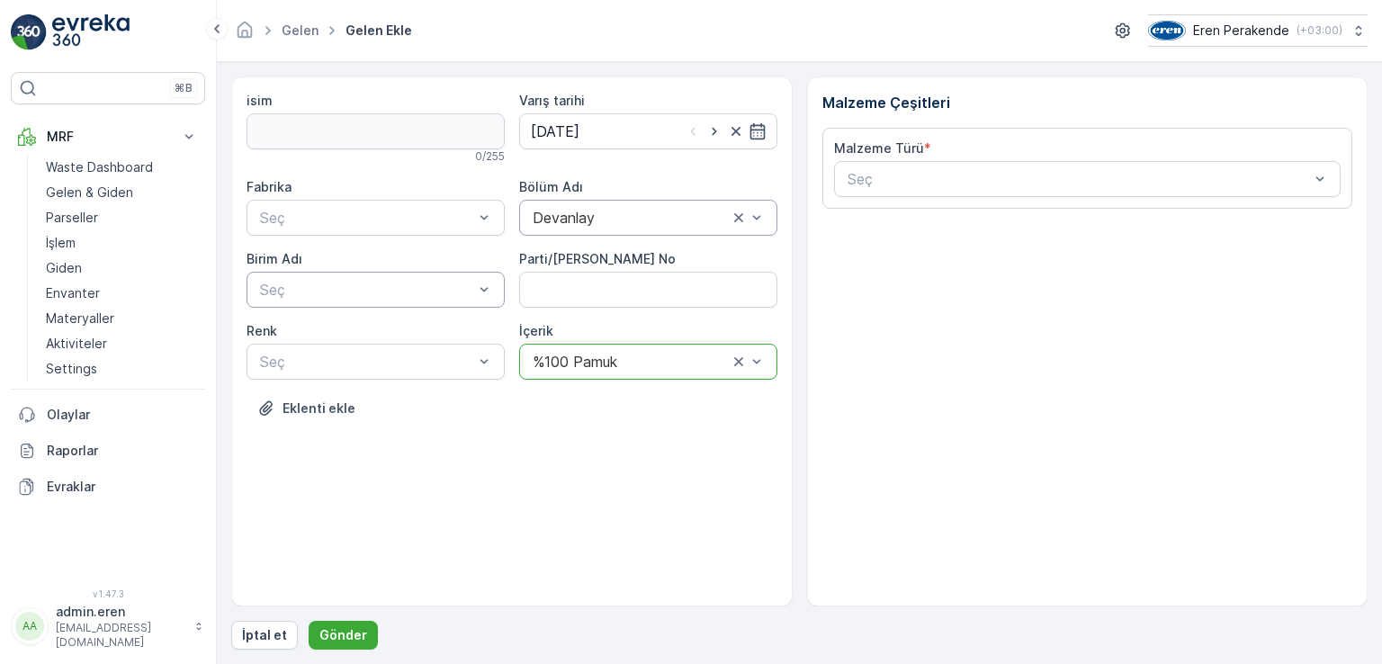
click at [390, 275] on div "Seç" at bounding box center [376, 290] width 258 height 36
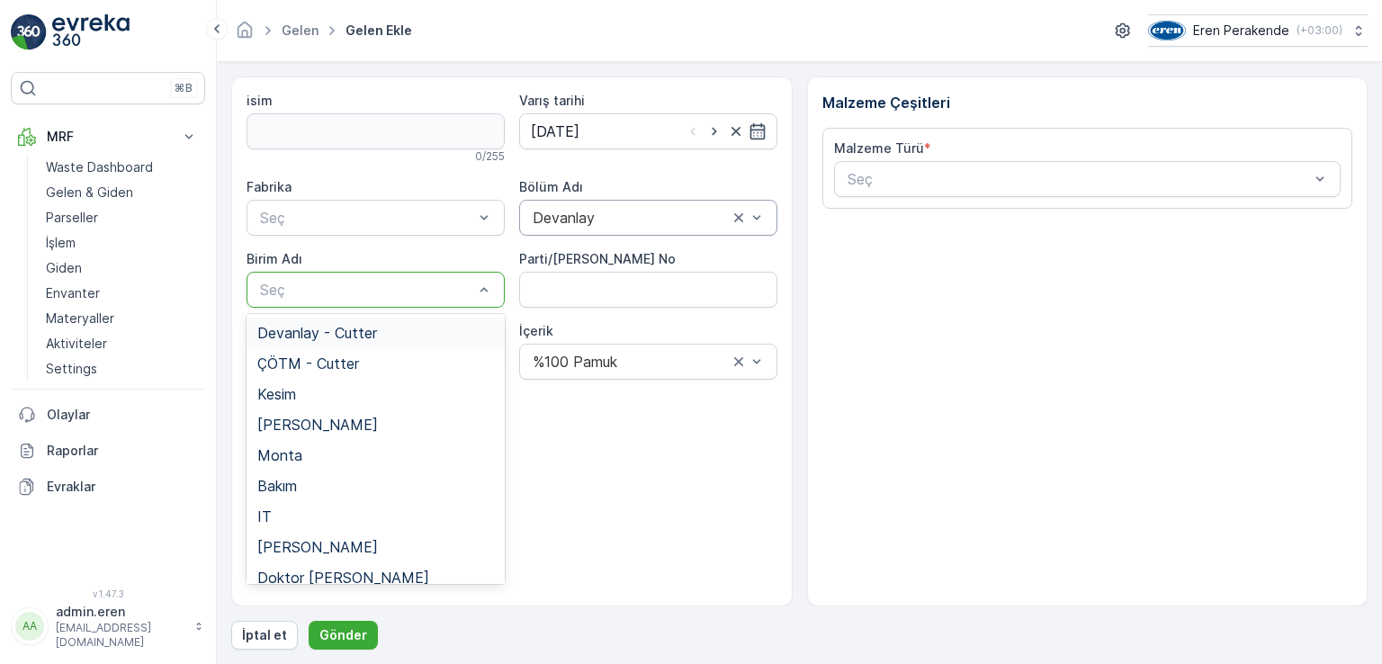
click at [344, 331] on span "Devanlay - Cutter" at bounding box center [317, 333] width 120 height 16
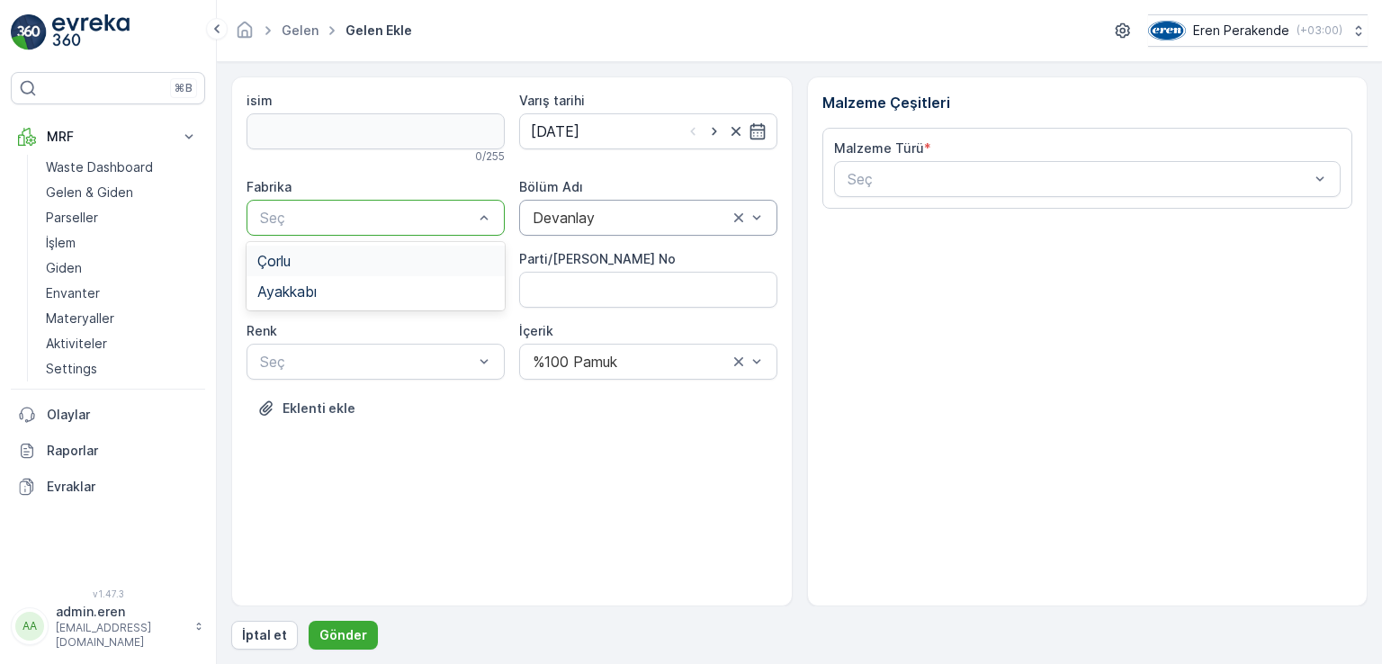
click at [346, 221] on div at bounding box center [366, 218] width 217 height 16
click at [354, 266] on div "Çorlu" at bounding box center [375, 261] width 237 height 16
click at [357, 347] on div "Seç" at bounding box center [376, 362] width 258 height 36
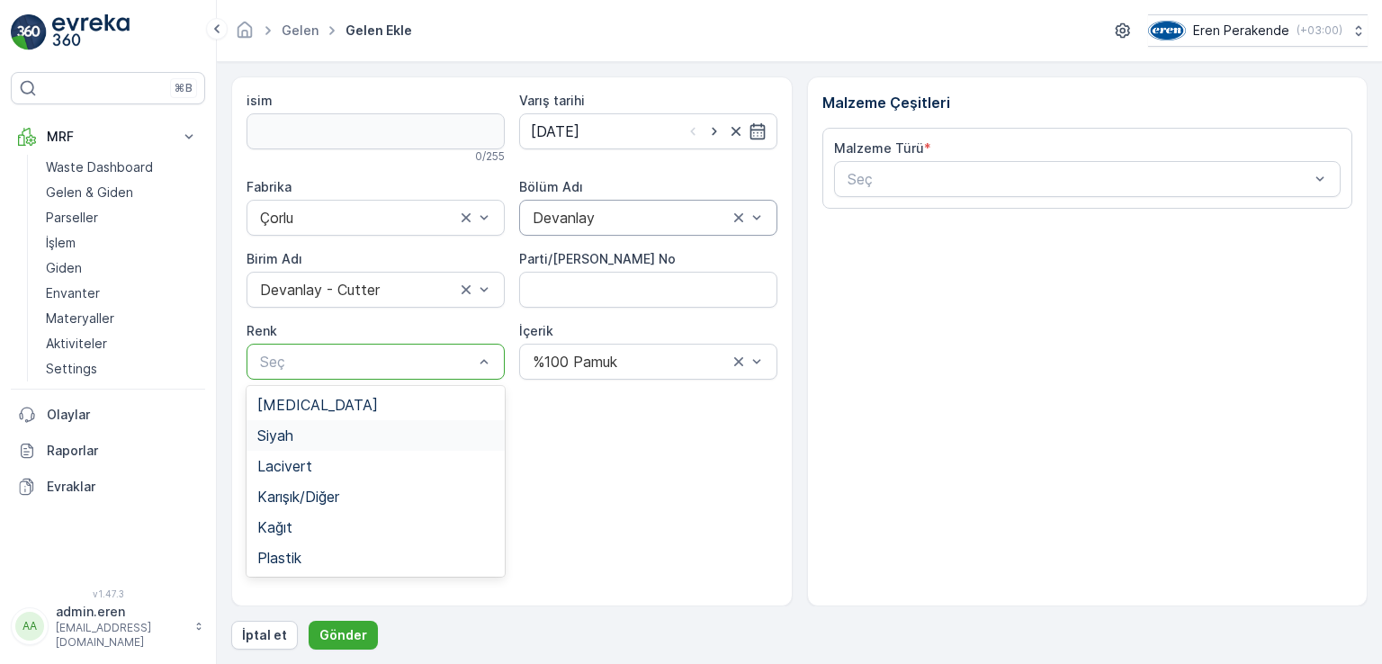
click at [284, 437] on span "Siyah" at bounding box center [275, 436] width 36 height 16
click at [601, 285] on No "Parti/[PERSON_NAME] No" at bounding box center [648, 290] width 258 height 36
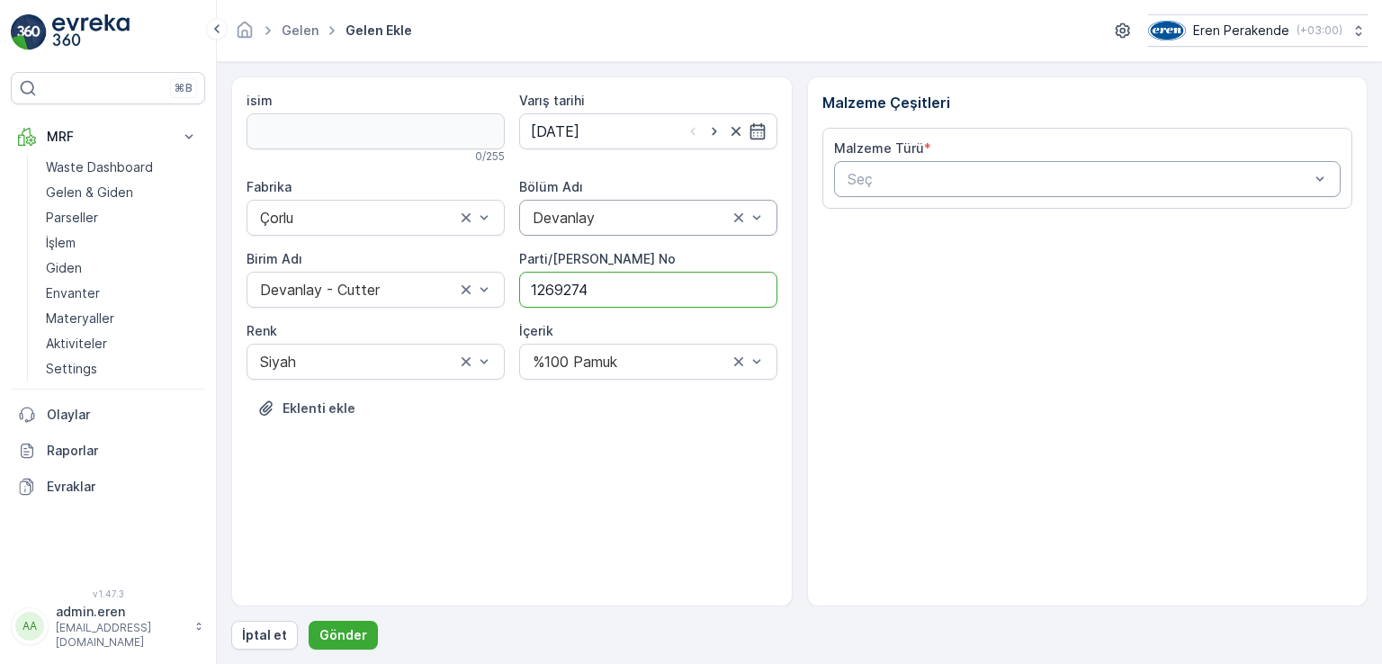
type No "1269274"
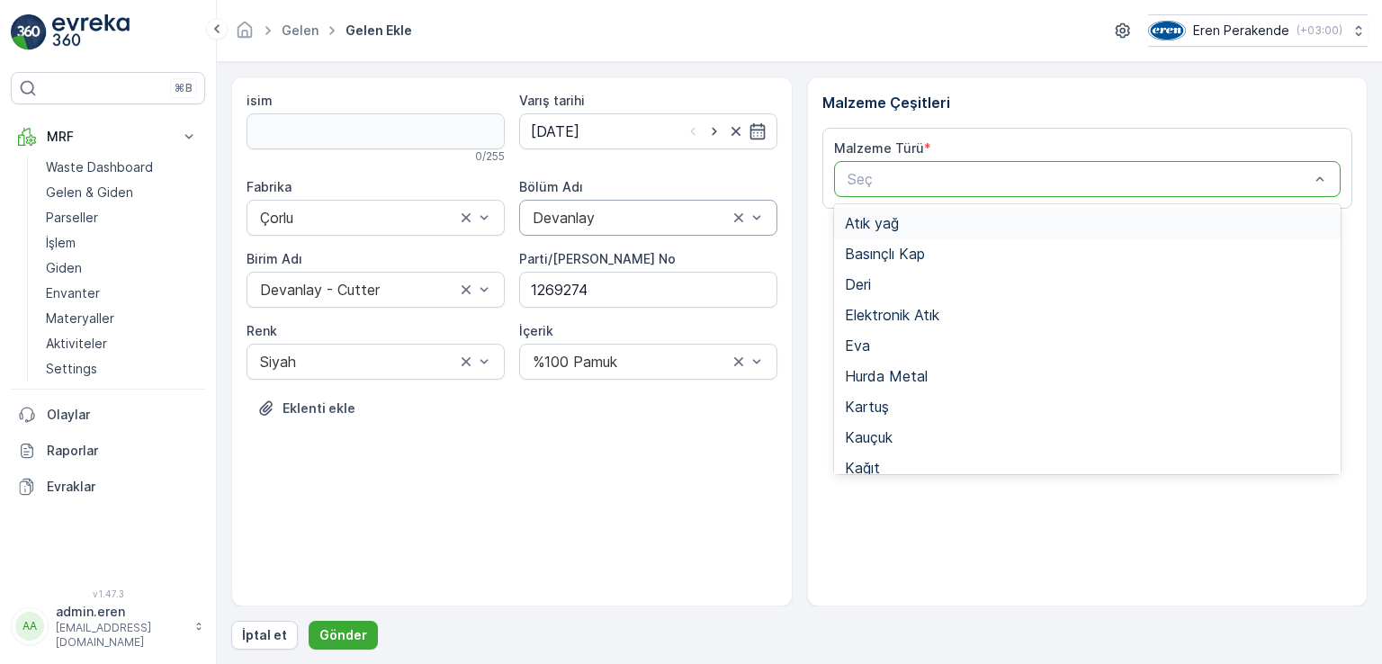
click at [928, 163] on div "Seç" at bounding box center [1088, 179] width 508 height 36
click at [932, 644] on span "Tekstil - Kesim" at bounding box center [893, 652] width 97 height 16
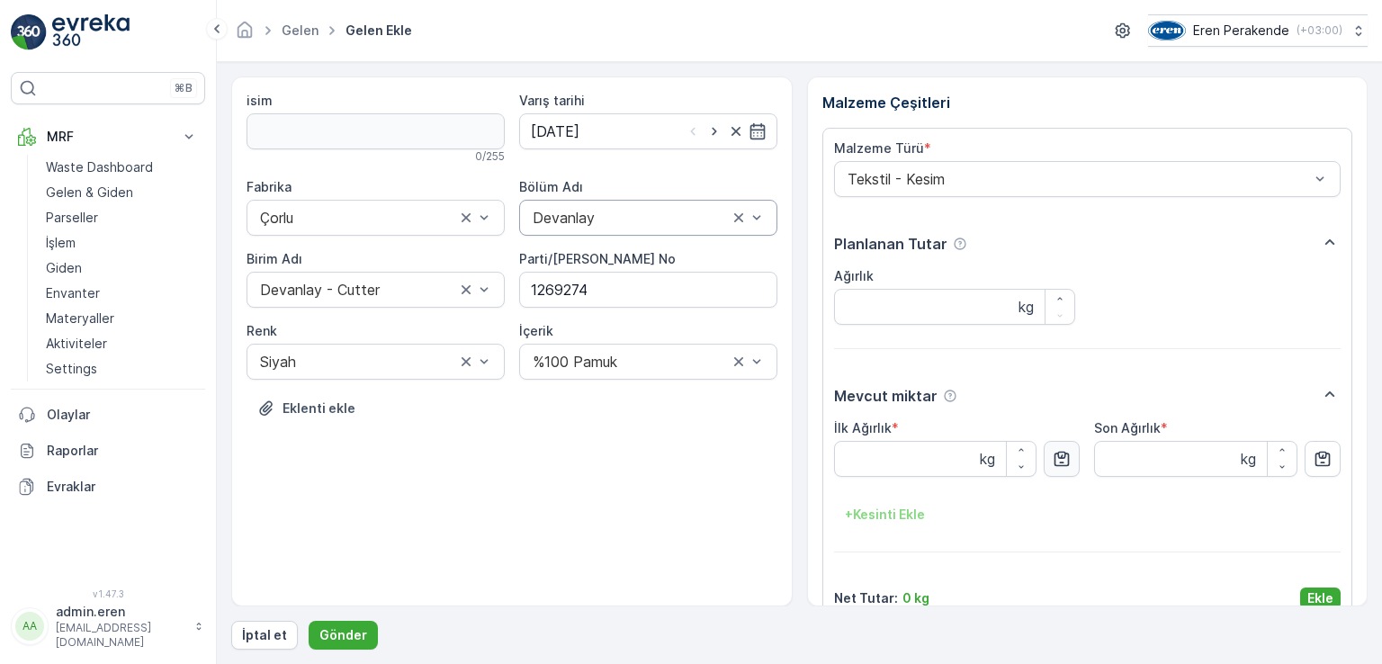
click at [1061, 452] on icon "button" at bounding box center [1062, 459] width 15 height 15
type Ağırlık "4.63"
click at [1312, 590] on p "Ekle" at bounding box center [1321, 599] width 26 height 18
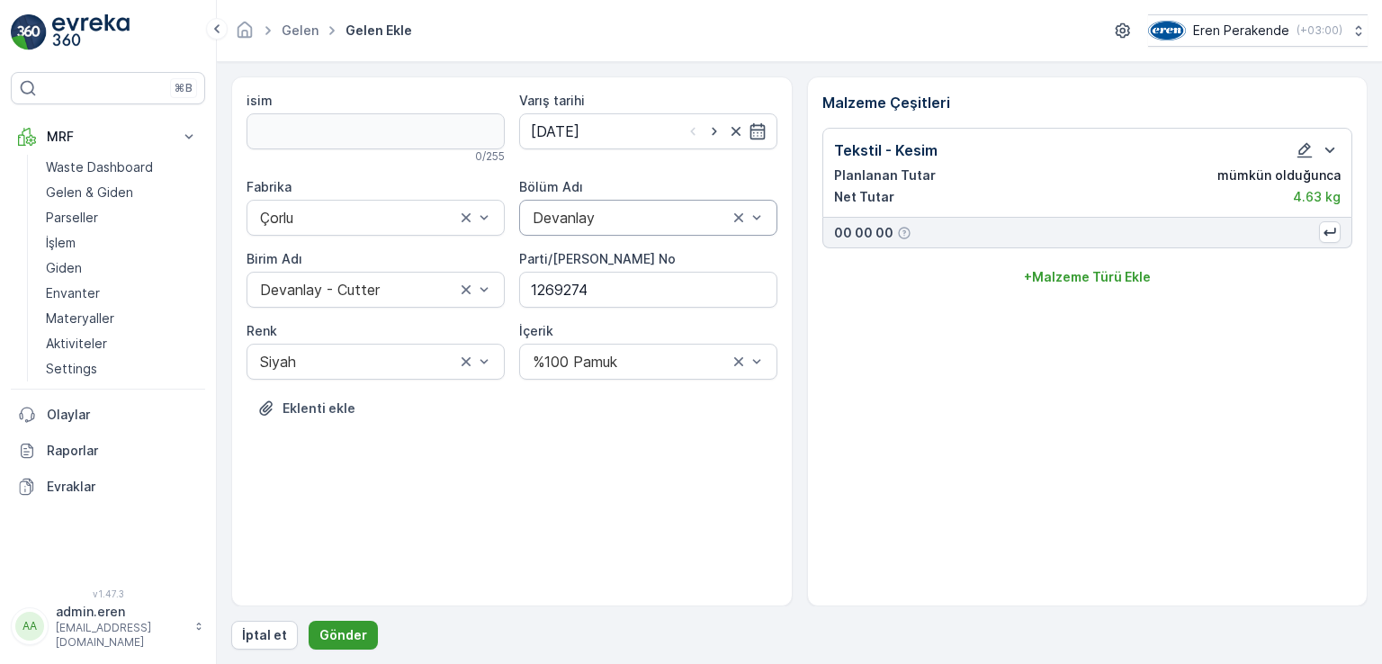
click at [366, 628] on button "Gönder" at bounding box center [343, 635] width 69 height 29
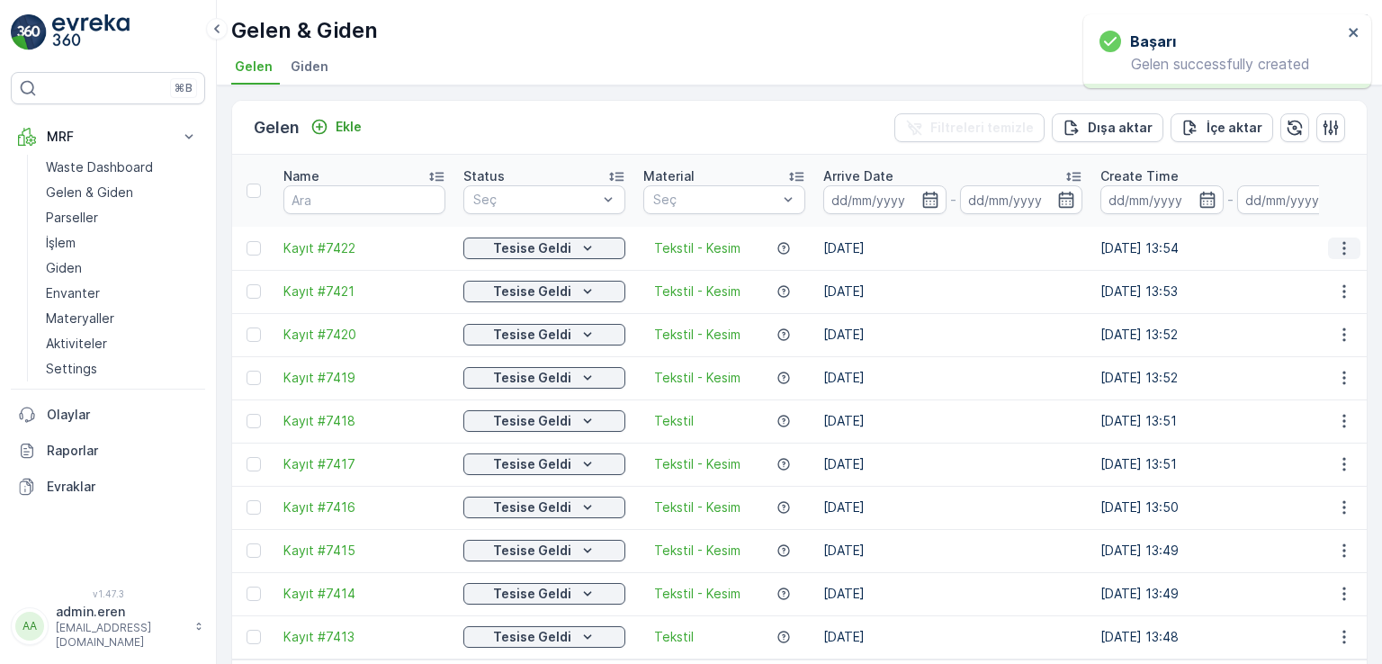
click at [1337, 239] on icon "button" at bounding box center [1345, 248] width 18 height 18
click at [1272, 327] on span "QR'ı yazdır" at bounding box center [1263, 332] width 64 height 18
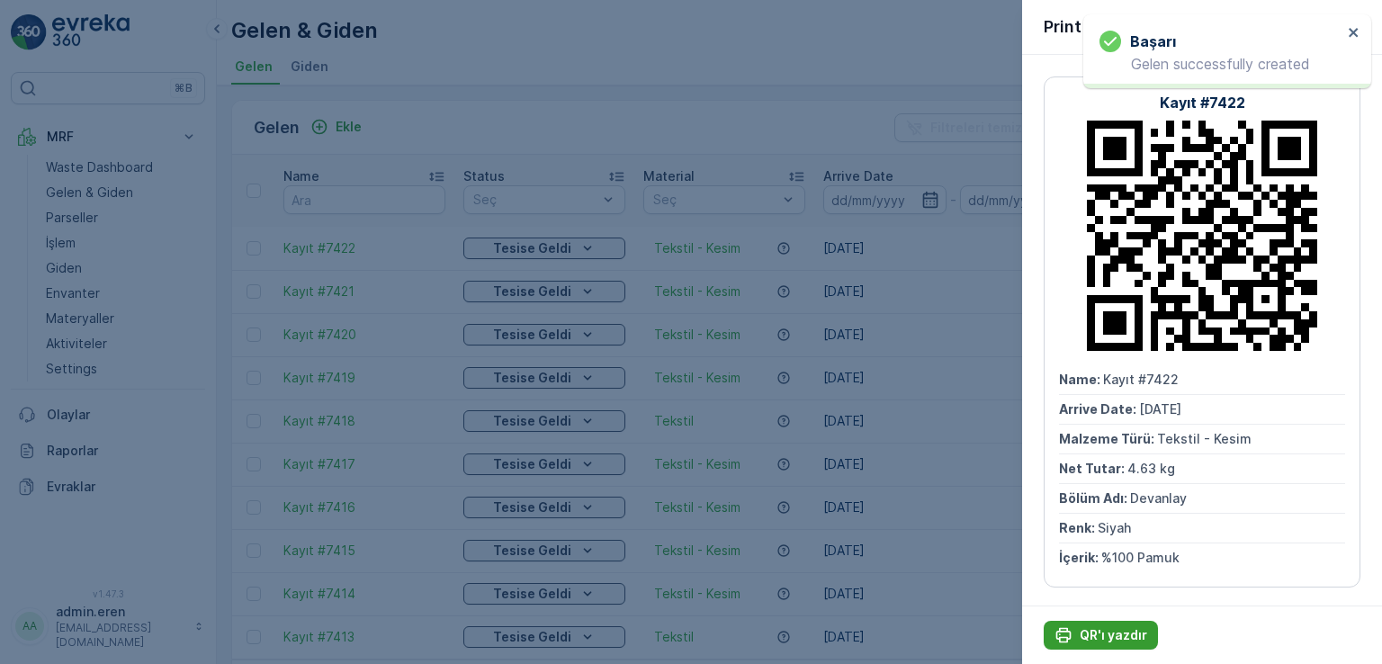
click at [1100, 635] on p "QR'ı yazdır" at bounding box center [1114, 635] width 68 height 18
